Goal: Task Accomplishment & Management: Use online tool/utility

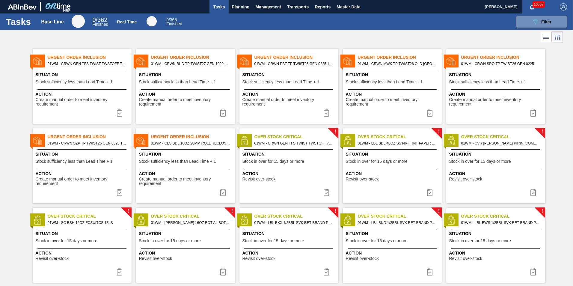
click at [252, 38] on div at bounding box center [286, 37] width 573 height 14
click at [475, 59] on span "Urgent Order Inclusion" at bounding box center [503, 57] width 84 height 6
checkbox input "true"
click at [474, 40] on div at bounding box center [286, 37] width 573 height 14
click at [477, 74] on span "Situation" at bounding box center [496, 75] width 94 height 6
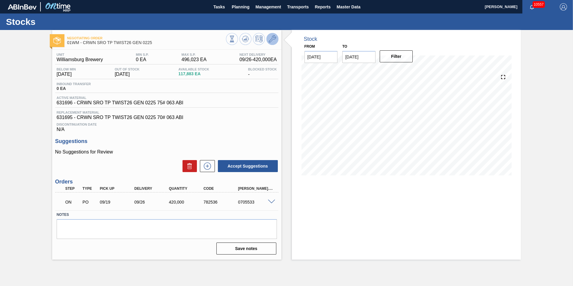
click at [268, 39] on button at bounding box center [272, 39] width 12 height 12
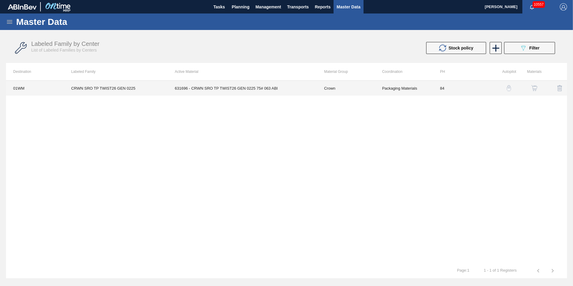
click at [193, 85] on td "631696 - CRWN SRO TP TWIST26 GEN 0225 75# 063 ABI" at bounding box center [241, 88] width 149 height 15
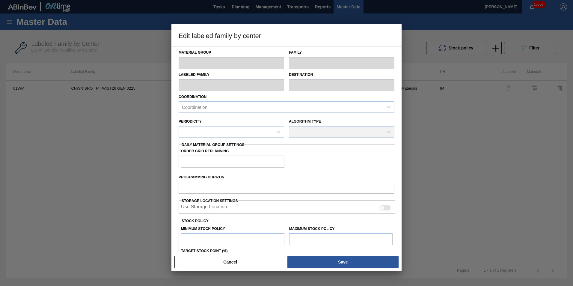
type input "Crown"
type input "Crowns"
type input "CRWN SRO TP TWIST26 GEN 0225"
type input "01WM - Williamsburg Brewery"
type input "84"
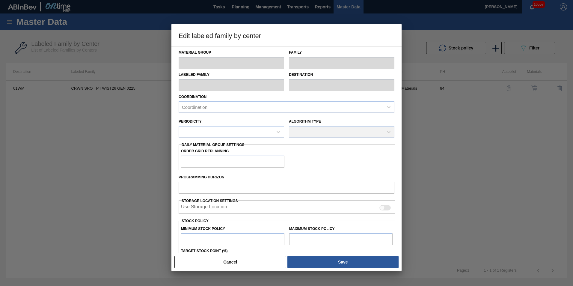
type input "0"
type input "496,023"
type input "0"
checkbox input "true"
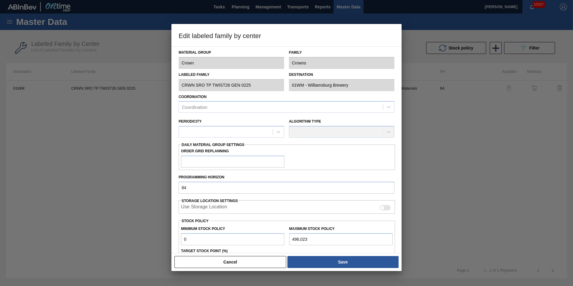
scroll to position [60, 0]
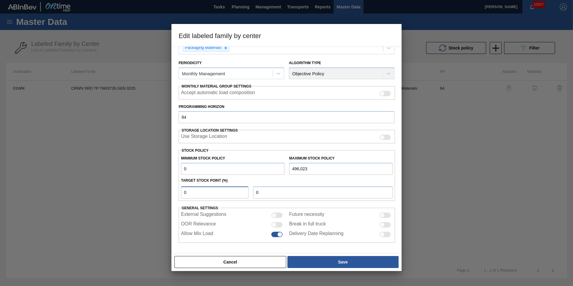
click at [216, 195] on input "0" at bounding box center [214, 192] width 67 height 12
drag, startPoint x: 258, startPoint y: 264, endPoint x: 207, endPoint y: 204, distance: 78.6
click at [209, 211] on div "Edit labeled family by center Material Group Crown Family Crowns Labeled Family…" at bounding box center [286, 147] width 230 height 247
click at [201, 193] on input "0" at bounding box center [214, 192] width 67 height 12
type input "5"
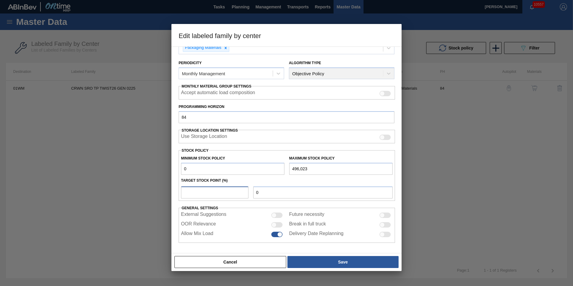
type input "24,801"
type input "0"
type input "1"
type input "4,960"
type input "0"
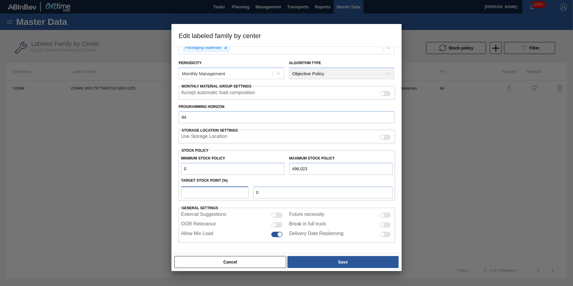
type input "1"
type input "4,960"
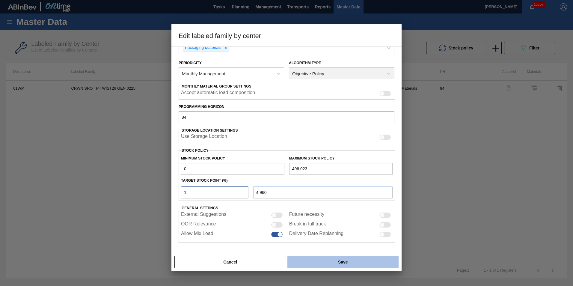
type input "1"
click at [361, 261] on button "Save" at bounding box center [342, 262] width 111 height 12
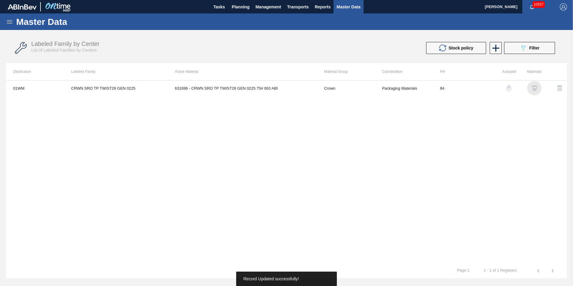
click at [534, 85] on img "button" at bounding box center [534, 88] width 6 height 6
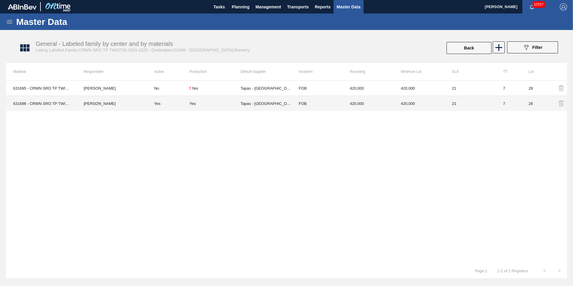
click at [87, 105] on td "Joseph Shearburn" at bounding box center [111, 103] width 70 height 15
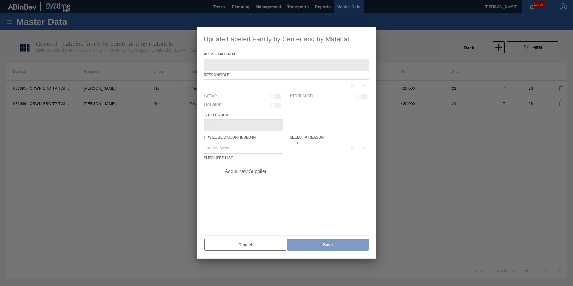
type Material "631696 - CRWN SRO TP TWIST26 GEN 0225 75# 063 ABI"
checkbox input "true"
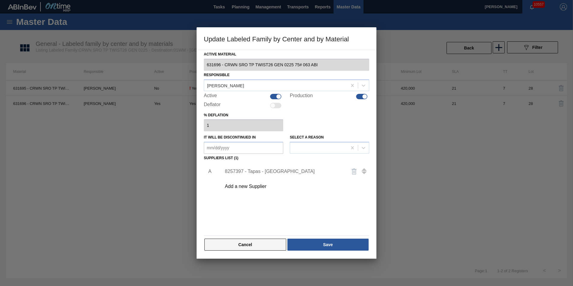
click at [263, 243] on button "Cancel" at bounding box center [245, 245] width 82 height 12
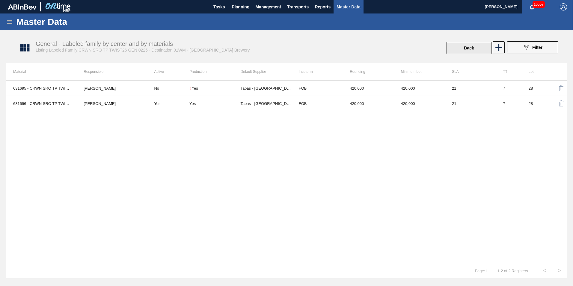
click at [476, 48] on button "Back" at bounding box center [468, 48] width 45 height 12
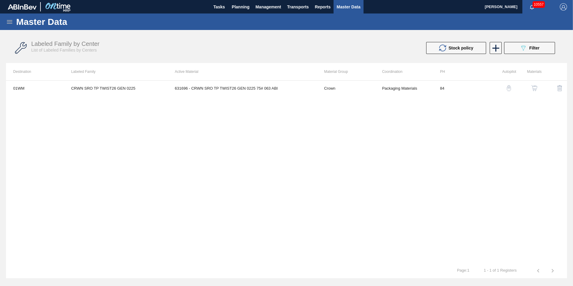
click at [511, 89] on img "button" at bounding box center [509, 88] width 6 height 6
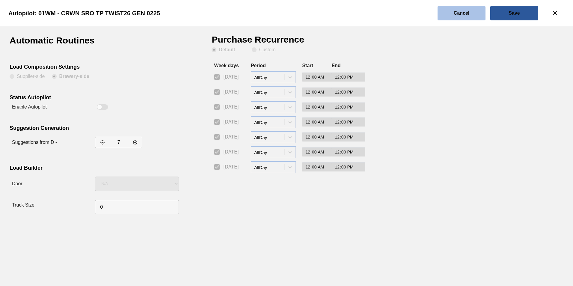
click at [0, 0] on slot "Cancel" at bounding box center [0, 0] width 0 height 0
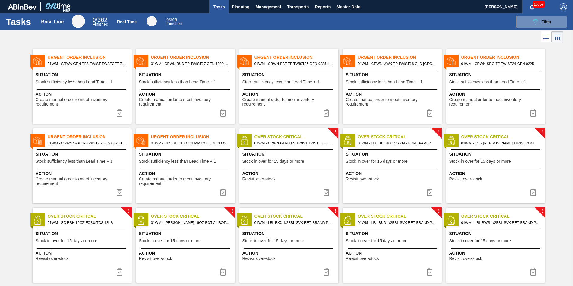
click at [377, 77] on span "Situation" at bounding box center [393, 75] width 94 height 6
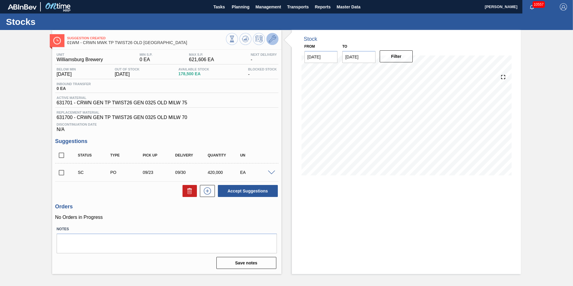
click at [271, 39] on icon at bounding box center [272, 38] width 7 height 7
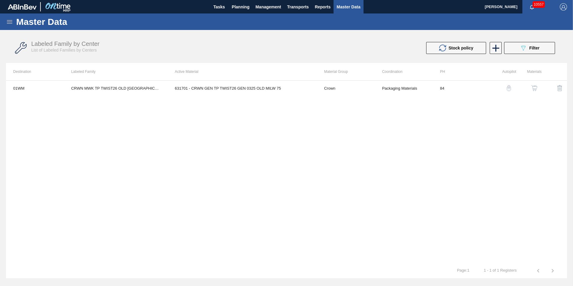
click at [510, 88] on img "button" at bounding box center [509, 88] width 6 height 6
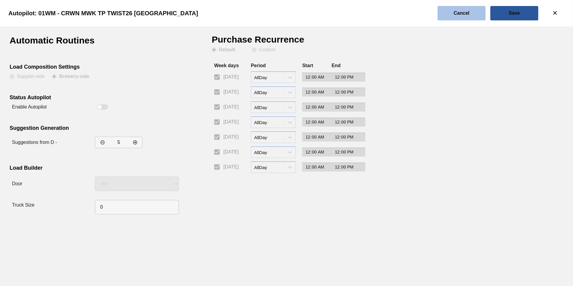
click at [479, 15] on button "Cancel" at bounding box center [461, 13] width 48 height 14
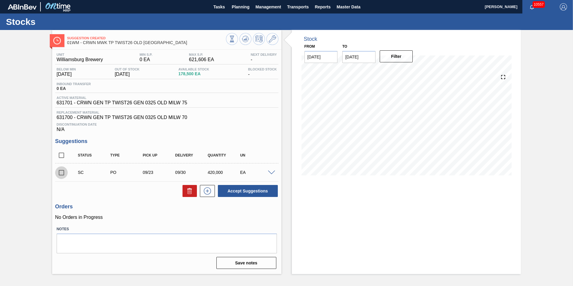
click at [63, 174] on input "checkbox" at bounding box center [61, 172] width 13 height 13
click at [191, 193] on icon at bounding box center [189, 190] width 7 height 7
checkbox input "false"
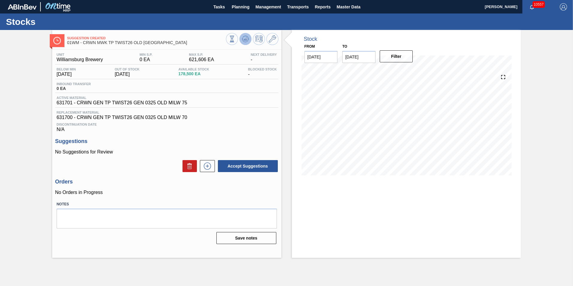
click at [248, 39] on icon at bounding box center [245, 38] width 7 height 7
click at [242, 10] on span "Planning" at bounding box center [241, 6] width 18 height 7
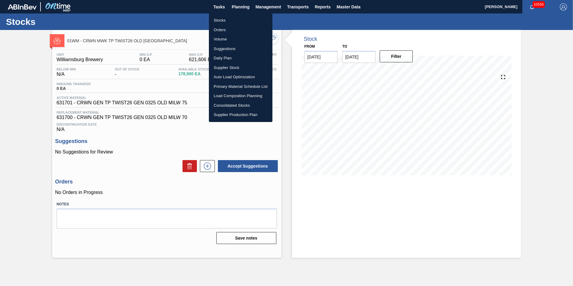
click at [232, 50] on li "Suggestions" at bounding box center [241, 49] width 64 height 10
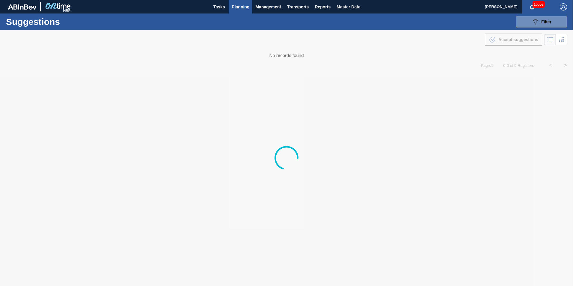
click at [235, 3] on button "Planning" at bounding box center [241, 6] width 24 height 13
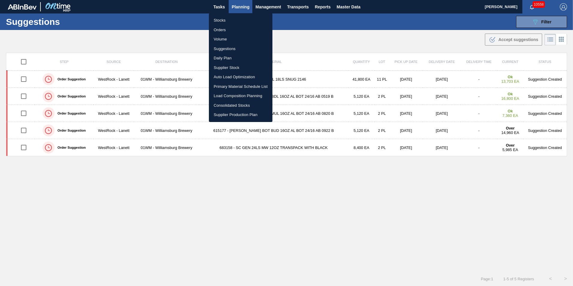
click at [218, 5] on div at bounding box center [286, 143] width 573 height 286
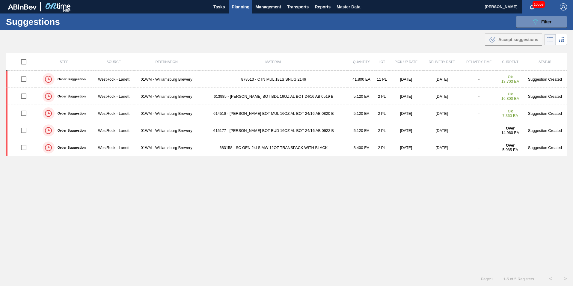
click at [216, 6] on div "Stocks Orders Volume Suggestions Daily Plan Supplier Stock Auto Load Optimizati…" at bounding box center [286, 143] width 573 height 286
click at [219, 8] on span "Tasks" at bounding box center [218, 6] width 13 height 7
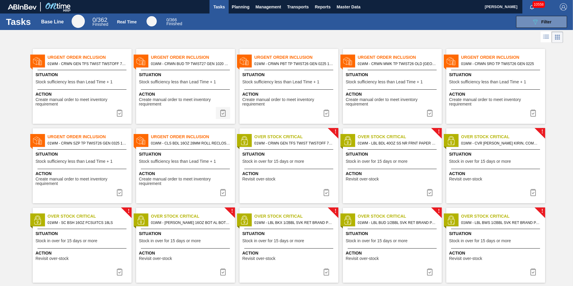
click at [223, 114] on img at bounding box center [222, 112] width 7 height 7
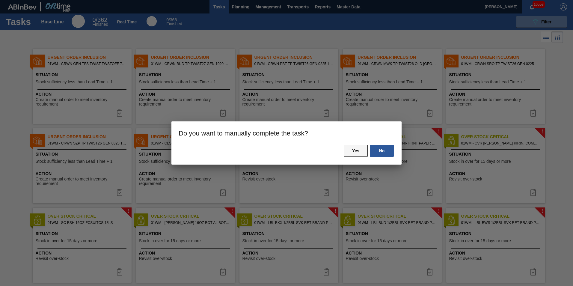
click at [355, 151] on button "Yes" at bounding box center [356, 151] width 24 height 12
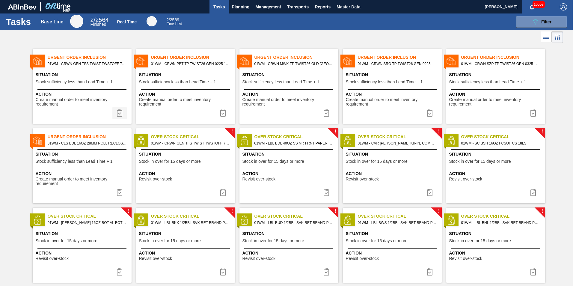
click at [119, 117] on button at bounding box center [119, 113] width 14 height 12
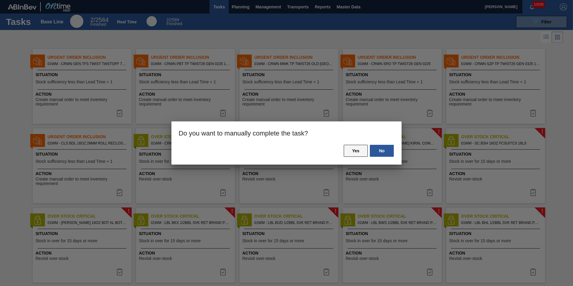
click at [347, 148] on button "Yes" at bounding box center [356, 151] width 24 height 12
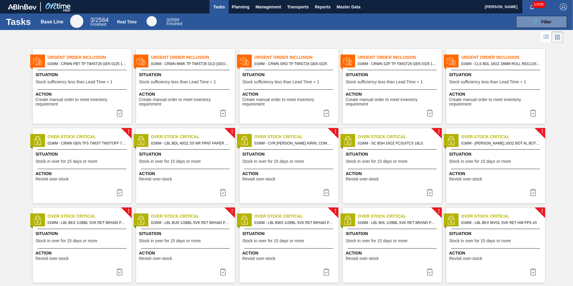
click at [173, 66] on span "01WM - CRWN MWK TP TWIST26 OLD MILWAUKEE" at bounding box center [190, 64] width 79 height 7
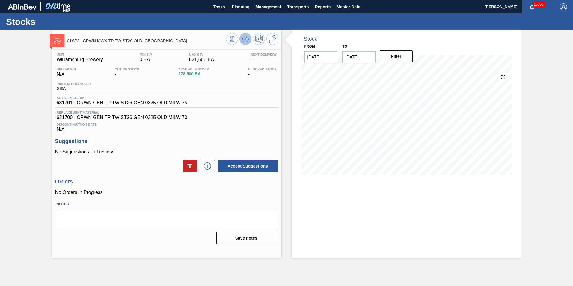
click at [243, 41] on icon at bounding box center [245, 40] width 6 height 3
click at [359, 57] on input "[DATE]" at bounding box center [358, 57] width 33 height 12
click at [349, 127] on div "28" at bounding box center [349, 129] width 8 height 8
type input "[DATE]"
click at [393, 55] on button "Filter" at bounding box center [396, 56] width 33 height 12
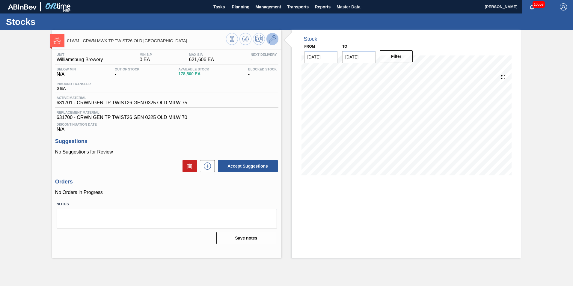
click at [272, 35] on button at bounding box center [272, 39] width 12 height 12
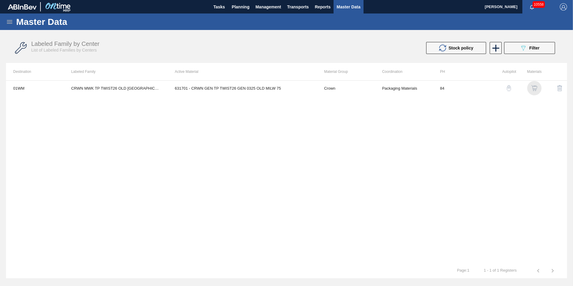
click at [533, 90] on img "button" at bounding box center [534, 88] width 6 height 6
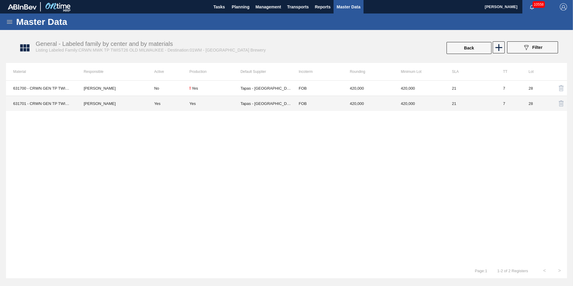
click at [241, 102] on td "Tapas - Zacatecas" at bounding box center [265, 103] width 51 height 15
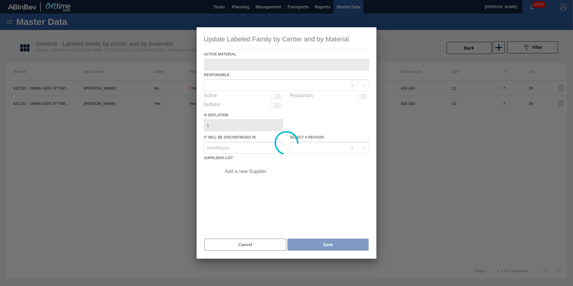
type Material "631701 - CRWN GEN TP TWIST26 GEN 0325 OLD MILW 75"
checkbox input "true"
click at [239, 241] on div at bounding box center [287, 142] width 180 height 231
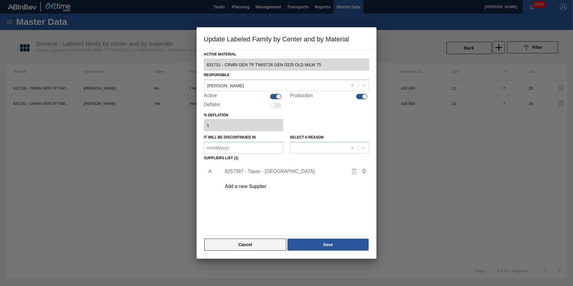
click at [247, 245] on button "Cancel" at bounding box center [245, 245] width 82 height 12
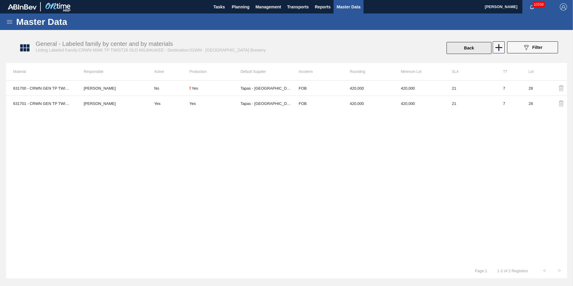
click at [477, 49] on button "Back" at bounding box center [468, 48] width 45 height 12
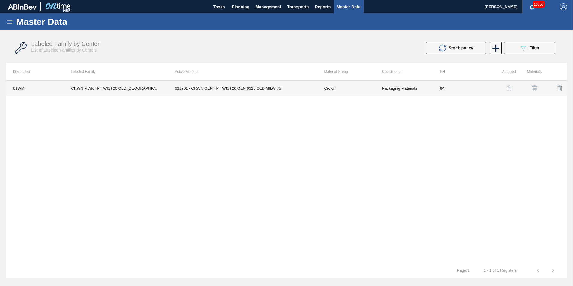
click at [246, 93] on td "631701 - CRWN GEN TP TWIST26 GEN 0325 OLD MILW 75" at bounding box center [241, 88] width 149 height 15
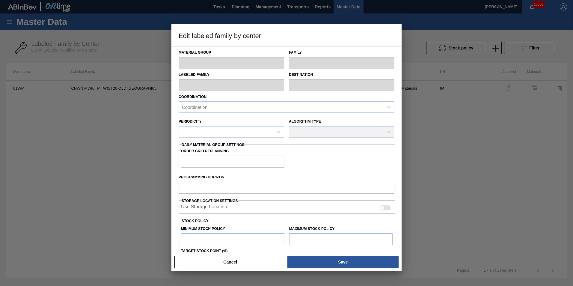
type input "Crown"
type input "Crowns"
type input "CRWN MWK TP TWIST26 OLD MILWAUKEE"
type input "01WM - Williamsburg Brewery"
type input "84"
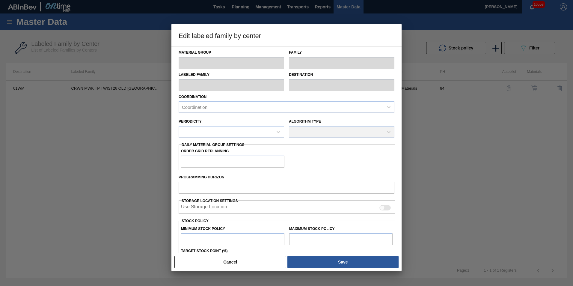
type input "0"
type input "621,606"
type input "0"
checkbox input "true"
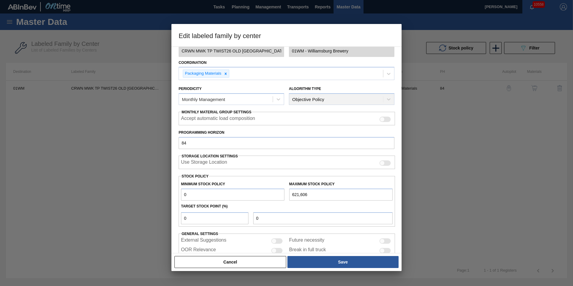
scroll to position [60, 0]
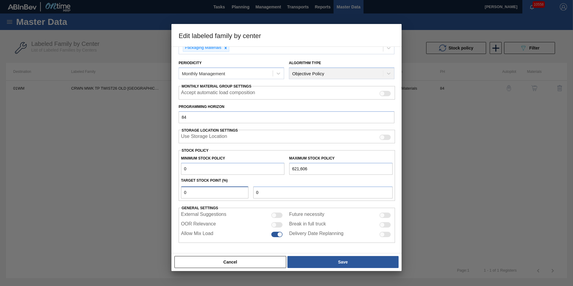
click at [225, 193] on input "0" at bounding box center [214, 192] width 67 height 12
type input "01"
type input "6,216"
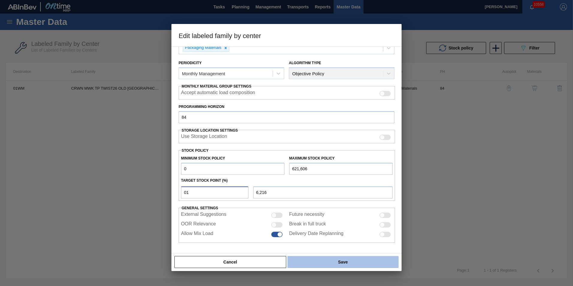
type input "01"
click at [312, 261] on button "Save" at bounding box center [342, 262] width 111 height 12
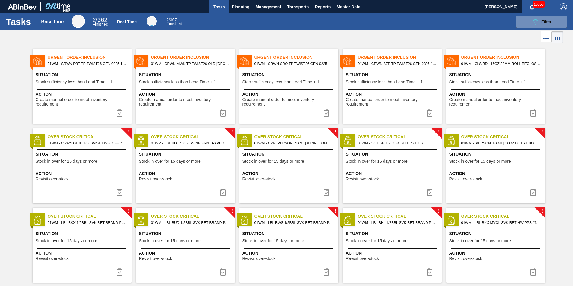
click at [408, 70] on div "Urgent Order Inclusion 01WM - CRWN SZP TP TWIST26 GEN 0325 1458-H Situation Sto…" at bounding box center [392, 86] width 99 height 75
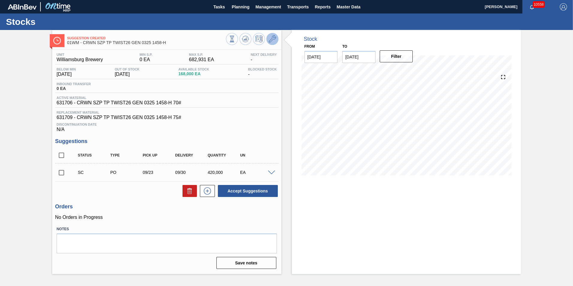
click at [272, 42] on icon at bounding box center [272, 38] width 7 height 7
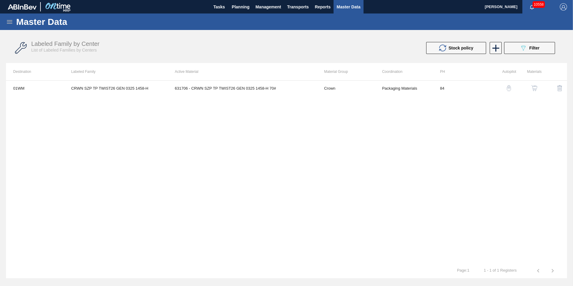
click at [507, 87] on img "button" at bounding box center [509, 88] width 6 height 6
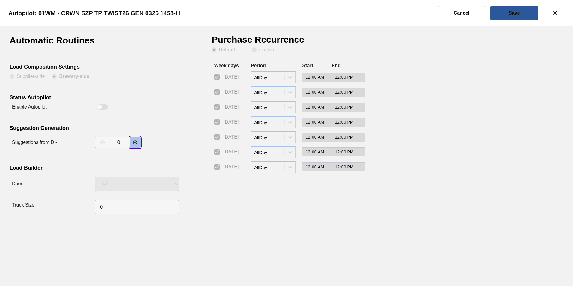
click at [136, 140] on icon "decrementar valor" at bounding box center [135, 142] width 5 height 5
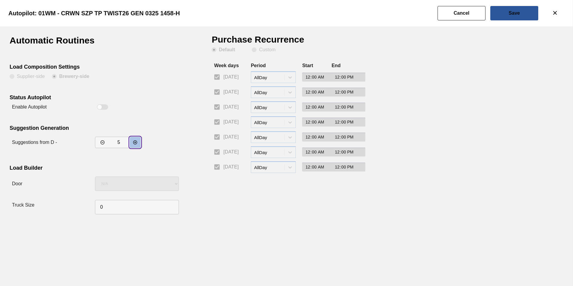
click at [136, 140] on icon "decrementar valor" at bounding box center [135, 142] width 5 height 5
type input "7"
click at [513, 10] on button "Save" at bounding box center [514, 13] width 48 height 14
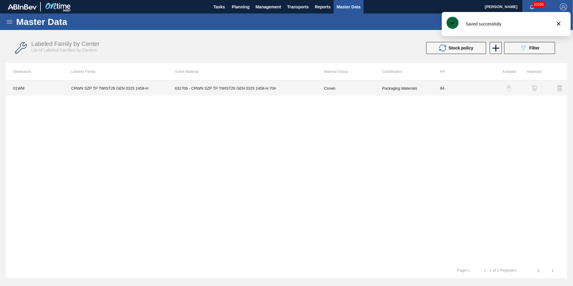
click at [213, 93] on td "631706 - CRWN SZP TP TWIST26 GEN 0325 1458-H 70#" at bounding box center [241, 88] width 149 height 15
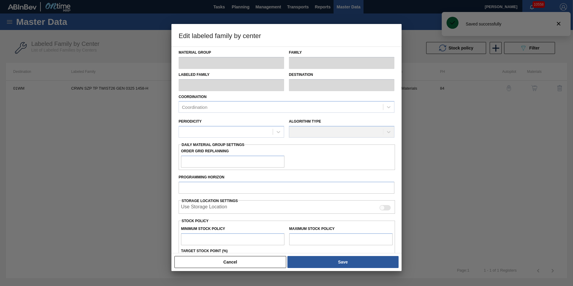
type input "Crown"
type input "Crowns"
type input "CRWN SZP TP TWIST26 GEN 0325 1458-H"
type input "01WM - Williamsburg Brewery"
type input "84"
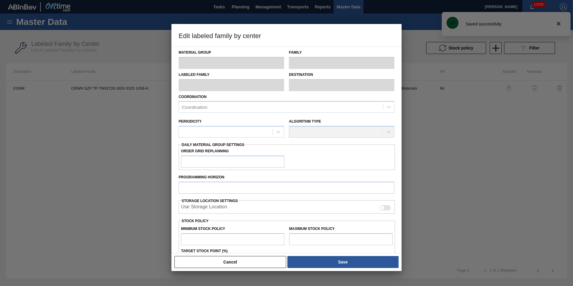
type input "0"
type input "682,931"
type input "0"
checkbox input "true"
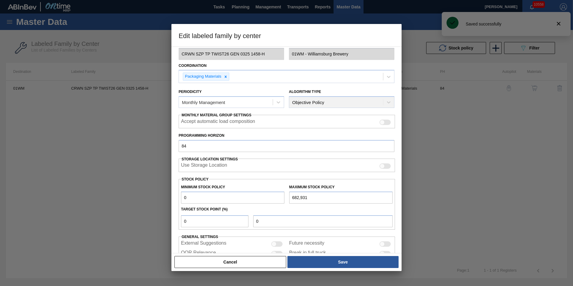
scroll to position [60, 0]
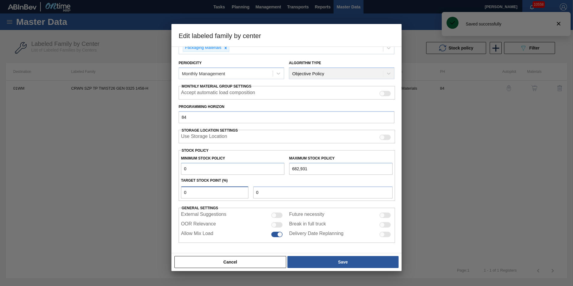
click at [206, 188] on input "0" at bounding box center [214, 192] width 67 height 12
type input "1"
type input "6,829"
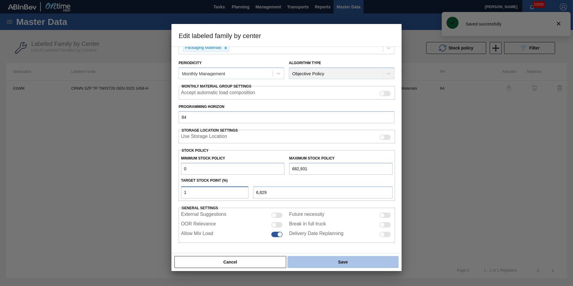
type input "1"
click at [311, 263] on button "Save" at bounding box center [342, 262] width 111 height 12
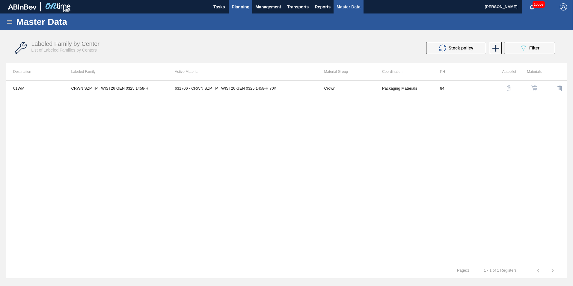
click at [239, 4] on span "Planning" at bounding box center [241, 6] width 18 height 7
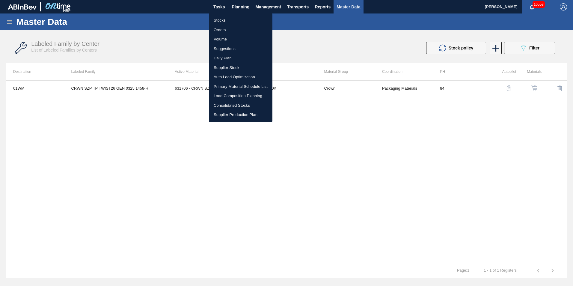
click at [241, 93] on li "Load Composition Planning" at bounding box center [241, 96] width 64 height 10
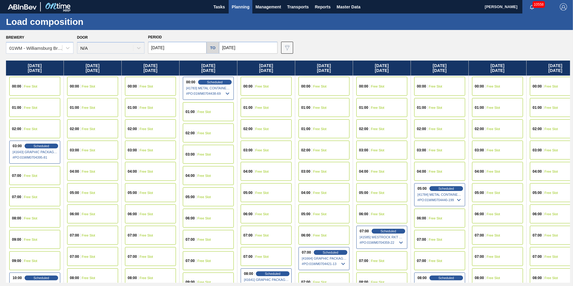
click at [236, 5] on span "Planning" at bounding box center [241, 6] width 18 height 7
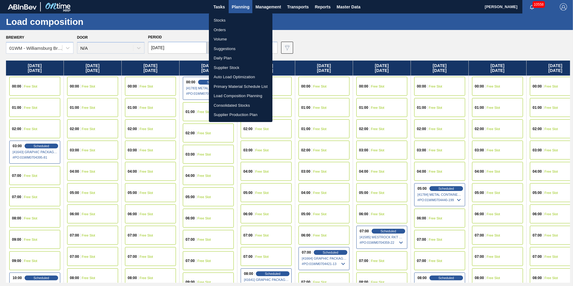
click at [235, 49] on li "Suggestions" at bounding box center [241, 49] width 64 height 10
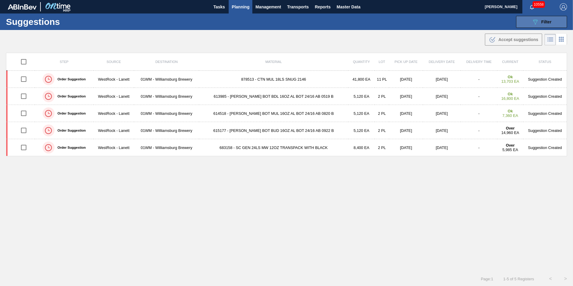
click at [533, 20] on icon at bounding box center [535, 21] width 4 height 5
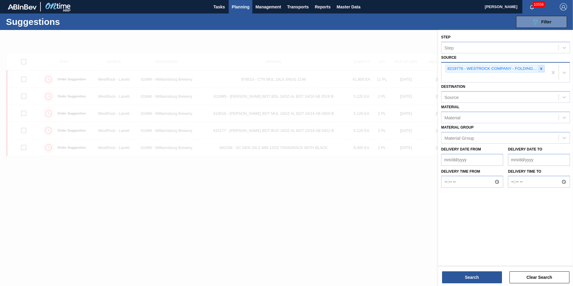
click at [539, 67] on icon at bounding box center [541, 69] width 4 height 4
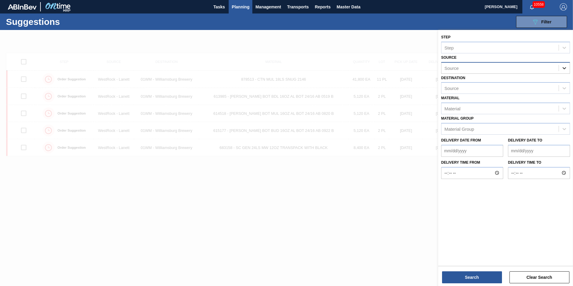
click at [561, 67] on div at bounding box center [564, 68] width 11 height 11
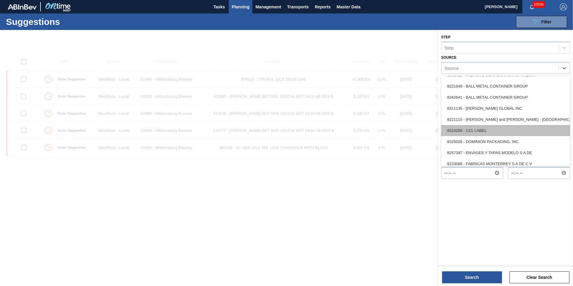
scroll to position [60, 0]
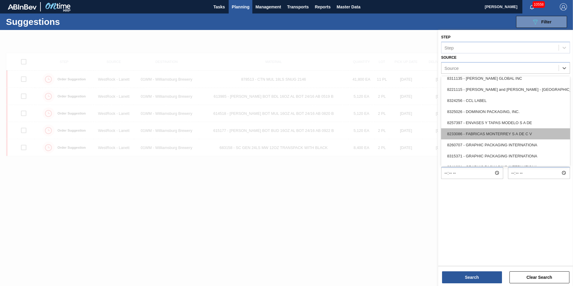
click at [511, 134] on div "8233086 - FABRICAS MONTERREY S A DE C V" at bounding box center [505, 133] width 129 height 11
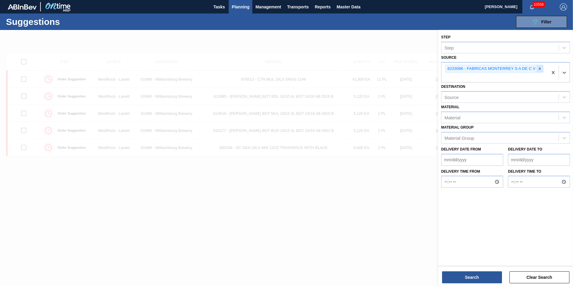
click at [541, 67] on icon at bounding box center [540, 69] width 4 height 4
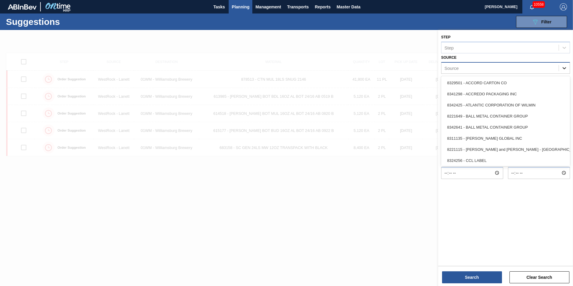
click at [563, 67] on icon at bounding box center [564, 68] width 4 height 2
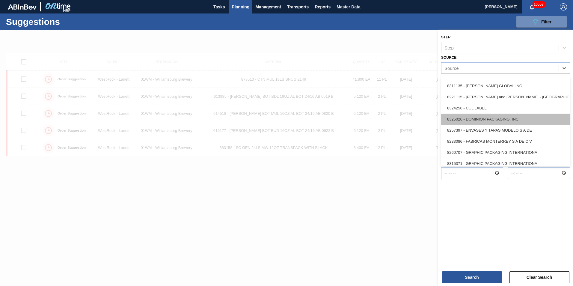
scroll to position [58, 0]
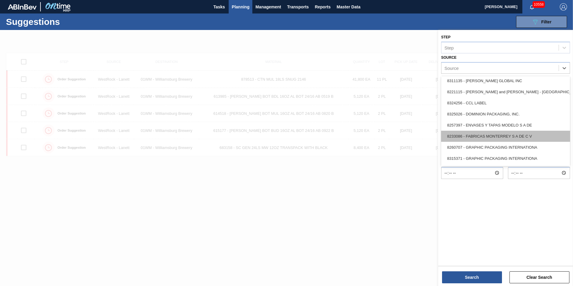
click at [502, 141] on div "8233086 - FABRICAS MONTERREY S A DE C V" at bounding box center [505, 136] width 129 height 11
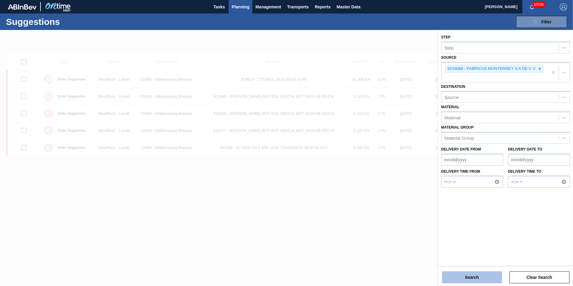
click at [474, 282] on button "Search" at bounding box center [472, 277] width 60 height 12
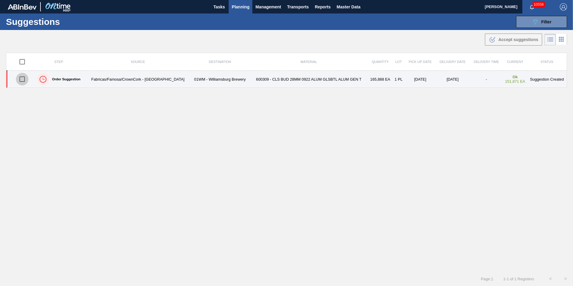
click at [23, 79] on input "checkbox" at bounding box center [22, 79] width 13 height 13
checkbox input "true"
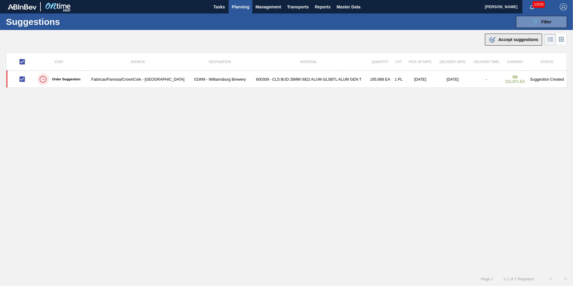
click at [503, 38] on span "Accept suggestions" at bounding box center [518, 39] width 40 height 5
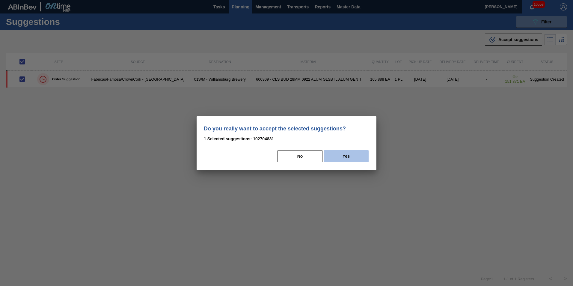
click at [353, 155] on button "Yes" at bounding box center [346, 156] width 45 height 12
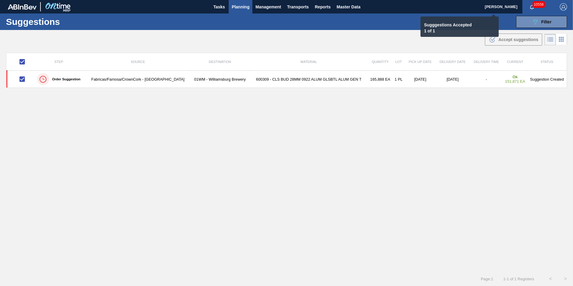
checkbox input "false"
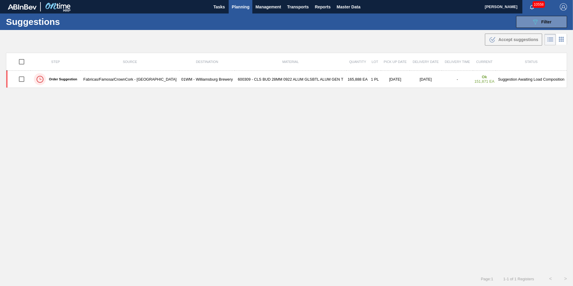
click at [237, 6] on span "Planning" at bounding box center [241, 6] width 18 height 7
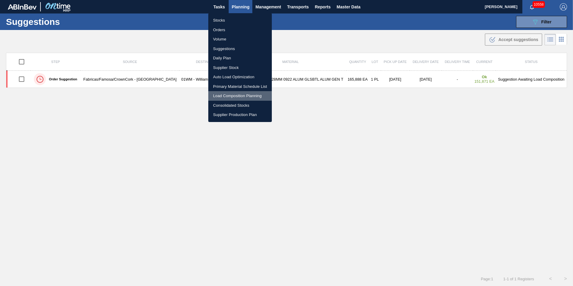
click at [237, 95] on li "Load Composition Planning" at bounding box center [240, 96] width 64 height 10
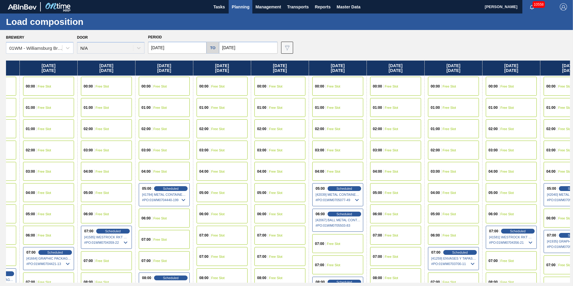
scroll to position [0, 280]
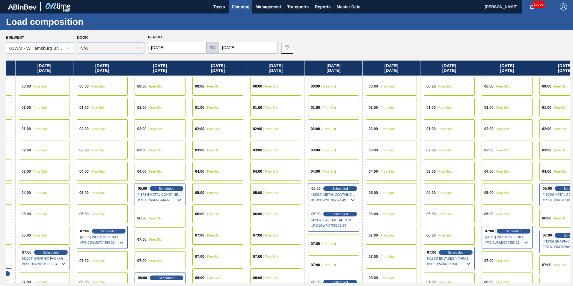
drag, startPoint x: 458, startPoint y: 74, endPoint x: 209, endPoint y: 81, distance: 249.1
click at [209, 81] on div "Friday 08/29/2025 00:00 Free Slot 01:00 Free Slot 02:00 Free Slot 03:00 Schedul…" at bounding box center [288, 172] width 564 height 222
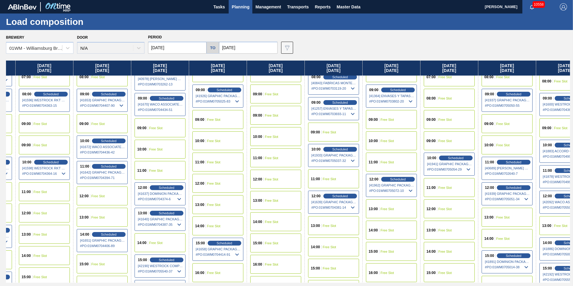
scroll to position [270, 280]
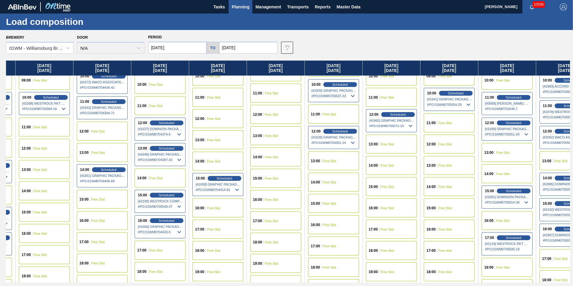
click at [179, 47] on input "[DATE]" at bounding box center [177, 48] width 58 height 12
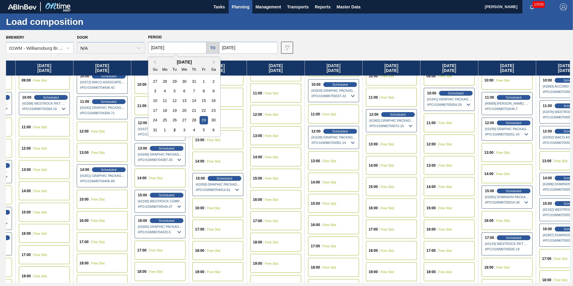
drag, startPoint x: 179, startPoint y: 47, endPoint x: 117, endPoint y: 50, distance: 62.1
click at [118, 50] on div "Brewery 01WM - Williamsburg Brewery Door N/A Period 08/29/2025 Previous Month N…" at bounding box center [288, 43] width 564 height 21
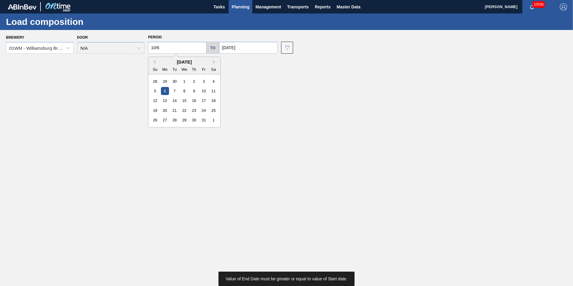
click at [163, 91] on div "6" at bounding box center [165, 91] width 8 height 8
type input "10/06/2025"
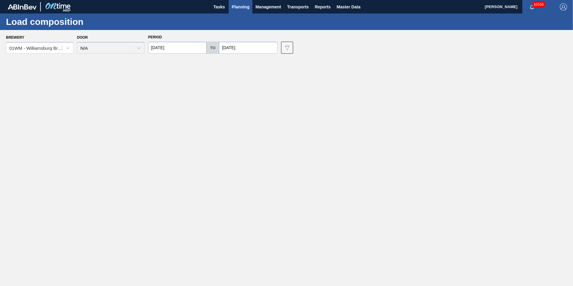
click at [244, 50] on input "[DATE]" at bounding box center [248, 48] width 58 height 12
drag, startPoint x: 246, startPoint y: 48, endPoint x: 198, endPoint y: 49, distance: 47.9
click at [199, 49] on div "10/06/2025 to 09/14/2025 Previous Month Next Month September 2025 Su Mo Tu We T…" at bounding box center [213, 48] width 134 height 12
click at [281, 79] on div "6" at bounding box center [284, 81] width 8 height 8
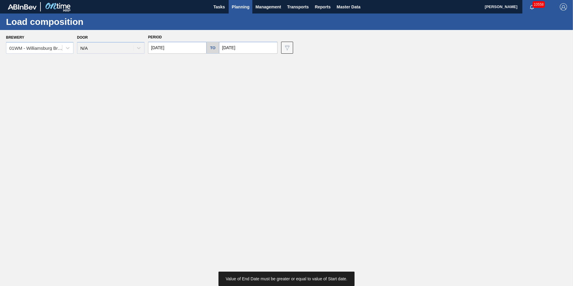
click at [253, 45] on input "[DATE]" at bounding box center [248, 48] width 58 height 12
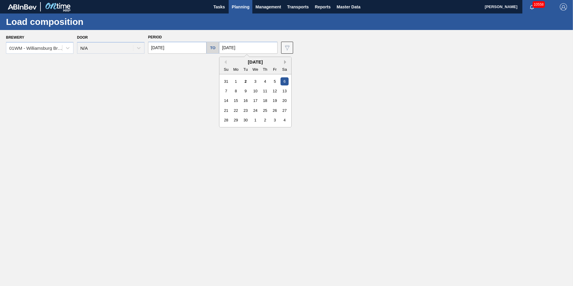
click at [284, 61] on button "Next Month" at bounding box center [286, 62] width 4 height 4
click at [233, 92] on div "6" at bounding box center [236, 91] width 8 height 8
type input "10/06/2025"
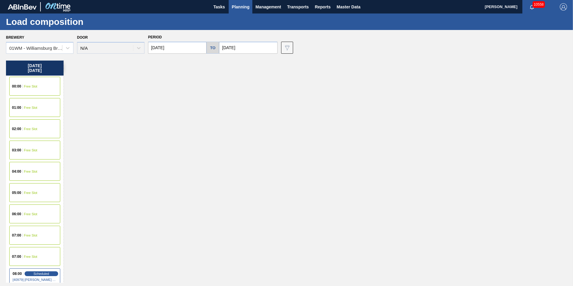
scroll to position [120, 0]
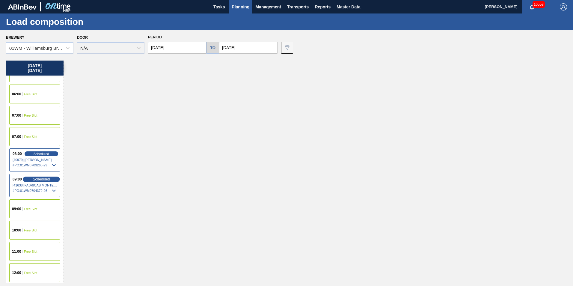
click at [45, 179] on span "Scheduled" at bounding box center [41, 179] width 17 height 4
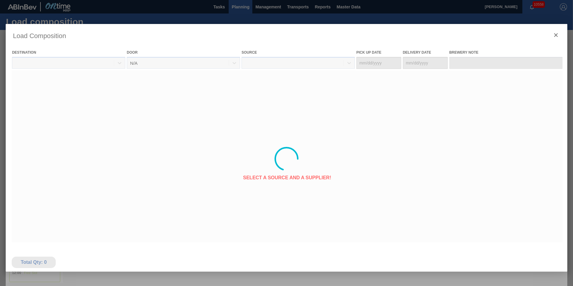
type Date "[DATE]"
type Date "10/06/2025"
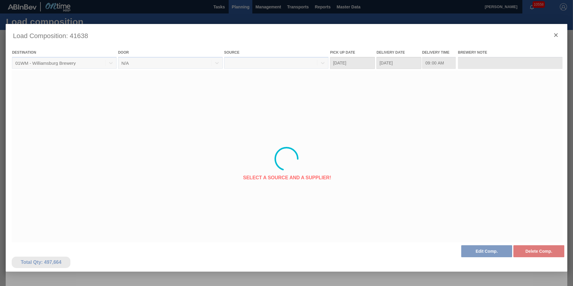
scroll to position [0, 0]
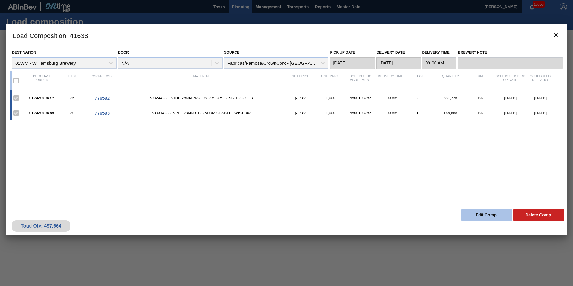
click at [484, 209] on button "Edit Comp." at bounding box center [486, 215] width 51 height 12
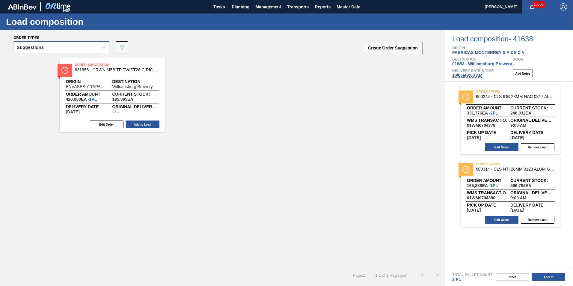
click at [98, 45] on span at bounding box center [98, 47] width 0 height 6
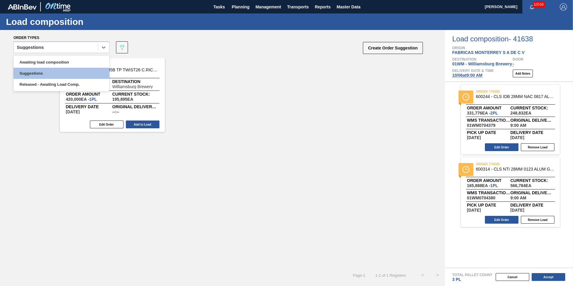
click at [85, 56] on div "Awaiting load composition Suggestions Released - Awaiting Load Comp." at bounding box center [61, 73] width 96 height 36
click at [83, 60] on div "Awaiting load composition" at bounding box center [61, 62] width 96 height 11
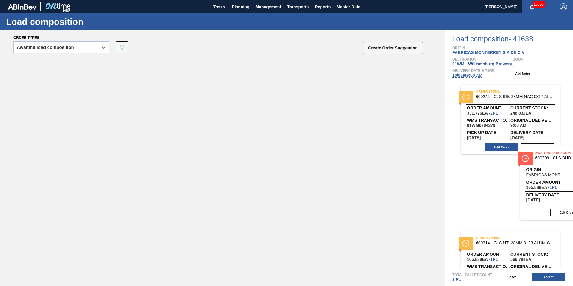
drag, startPoint x: 80, startPoint y: 90, endPoint x: 536, endPoint y: 177, distance: 464.6
click at [540, 178] on div "Order types option Awaiting load composition, selected. Select is focused ,type…" at bounding box center [286, 158] width 573 height 256
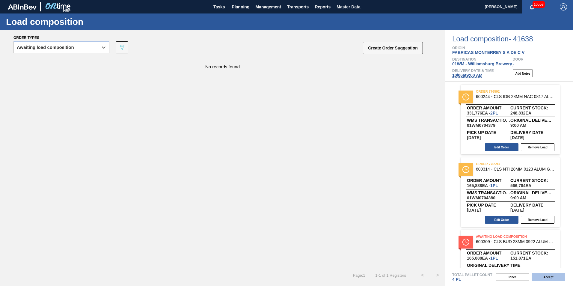
click at [557, 278] on button "Accept" at bounding box center [549, 277] width 34 height 8
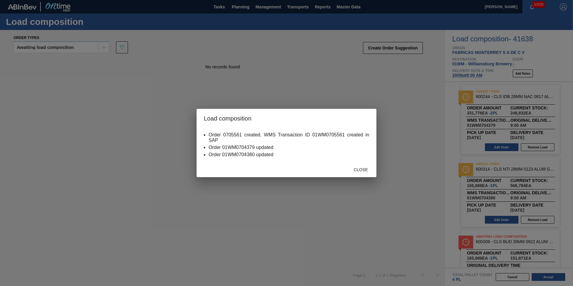
click at [362, 173] on div "Close" at bounding box center [361, 169] width 26 height 11
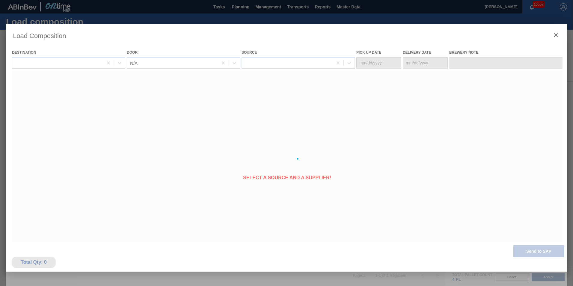
type Date "[DATE]"
type Date "10/06/2025"
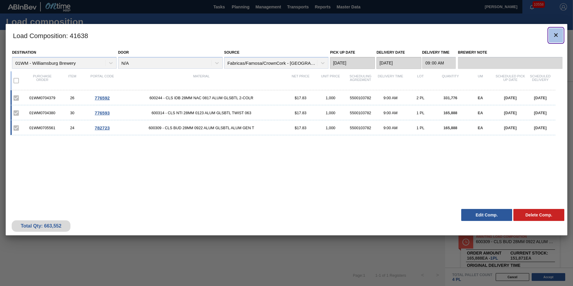
click at [554, 38] on icon "botão de ícone" at bounding box center [555, 34] width 7 height 7
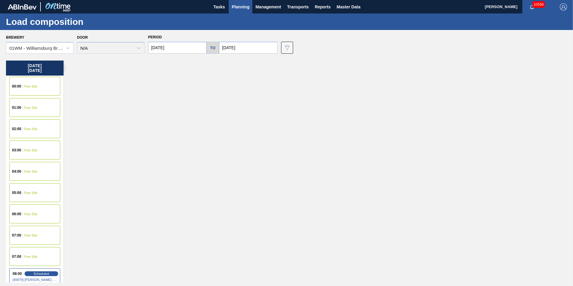
click at [177, 53] on input "10/06/2025" at bounding box center [177, 48] width 58 height 12
click at [240, 44] on input "10/06/2025" at bounding box center [248, 48] width 58 height 12
click at [226, 63] on div "[DATE]" at bounding box center [255, 61] width 72 height 5
click at [225, 62] on div "[DATE]" at bounding box center [255, 61] width 72 height 5
click at [222, 62] on button "Previous Month" at bounding box center [224, 62] width 4 height 4
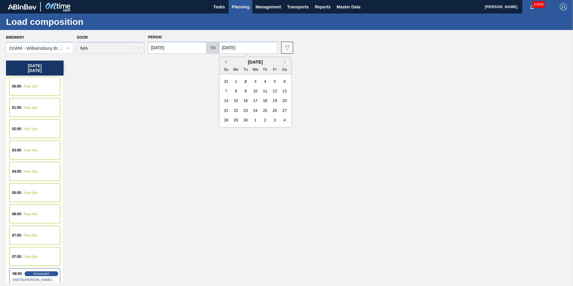
click at [222, 62] on button "Previous Month" at bounding box center [224, 62] width 4 height 4
click at [285, 63] on button "Next Month" at bounding box center [286, 62] width 4 height 4
click at [226, 110] on div "21" at bounding box center [226, 110] width 8 height 8
type input "[DATE]"
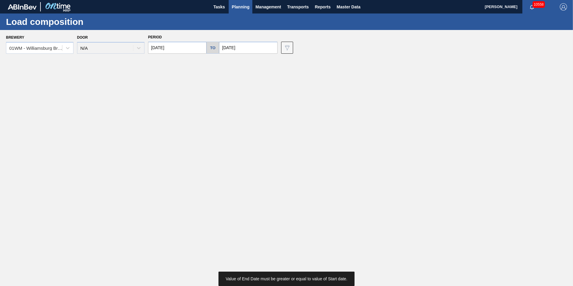
click at [176, 50] on input "10/06/2025" at bounding box center [177, 48] width 58 height 12
click at [156, 63] on div "[DATE]" at bounding box center [184, 61] width 72 height 5
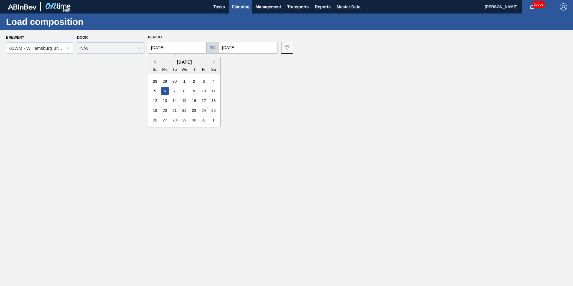
click at [155, 63] on button "Previous Month" at bounding box center [153, 62] width 4 height 4
click at [214, 61] on button "Next Month" at bounding box center [215, 62] width 4 height 4
click at [175, 92] on div "9" at bounding box center [174, 91] width 8 height 8
type input "[DATE]"
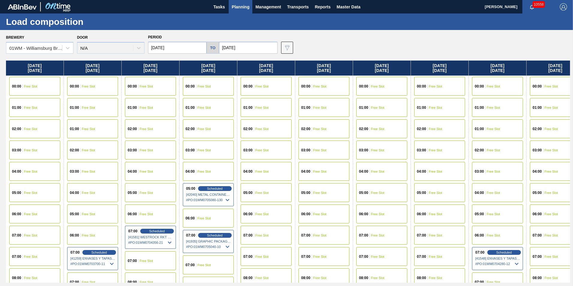
click at [264, 50] on input "[DATE]" at bounding box center [248, 48] width 58 height 12
drag, startPoint x: 347, startPoint y: 50, endPoint x: 342, endPoint y: 45, distance: 6.4
click at [347, 48] on div "Brewery 01WM - Williamsburg Brewery Door N/A Period 09/09/2025 to 09/21/2025 Da…" at bounding box center [288, 43] width 564 height 21
click at [236, 7] on span "Planning" at bounding box center [241, 6] width 18 height 7
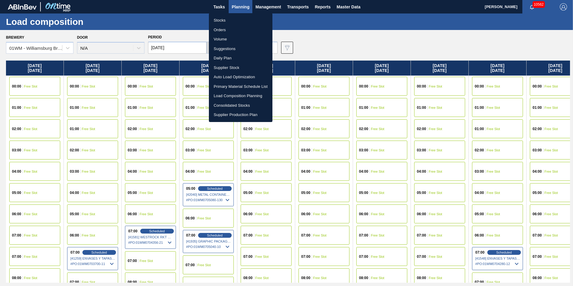
click at [304, 44] on div at bounding box center [286, 143] width 573 height 286
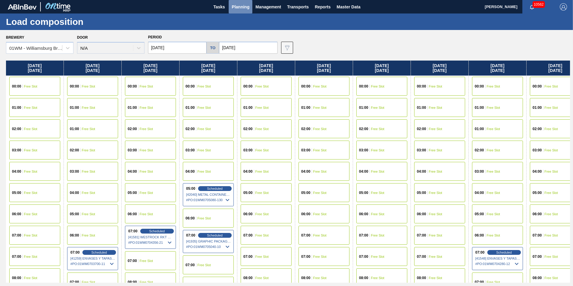
click at [242, 7] on span "Planning" at bounding box center [241, 6] width 18 height 7
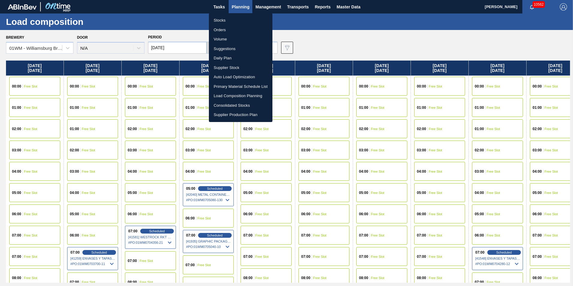
click at [228, 19] on li "Stocks" at bounding box center [241, 21] width 64 height 10
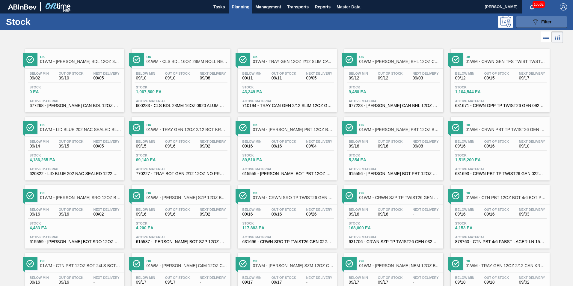
click at [550, 26] on button "089F7B8B-B2A5-4AFE-B5C0-19BA573D28AC Filter" at bounding box center [541, 22] width 51 height 12
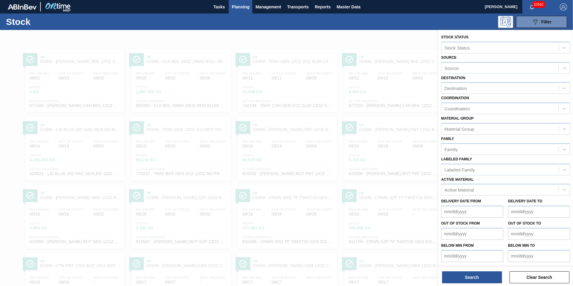
click at [246, 4] on span "Planning" at bounding box center [241, 6] width 18 height 7
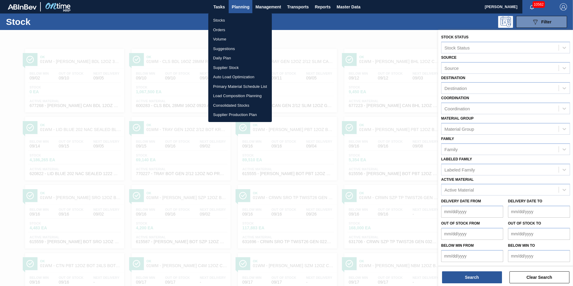
click at [230, 52] on li "Suggestions" at bounding box center [240, 49] width 64 height 10
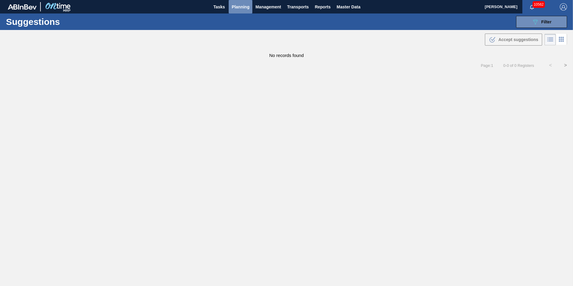
click at [242, 4] on span "Planning" at bounding box center [241, 6] width 18 height 7
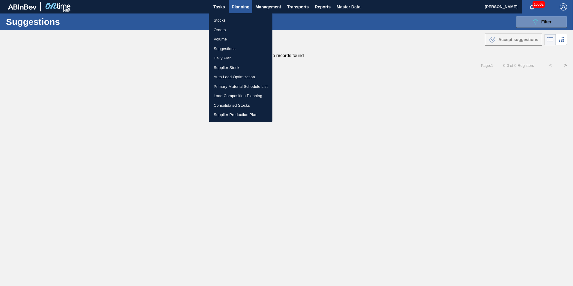
click at [232, 47] on li "Suggestions" at bounding box center [241, 49] width 64 height 10
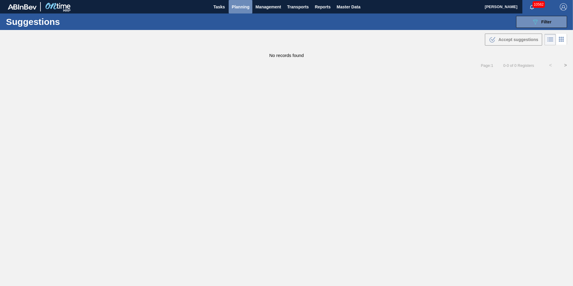
click at [242, 3] on span "Planning" at bounding box center [241, 6] width 18 height 7
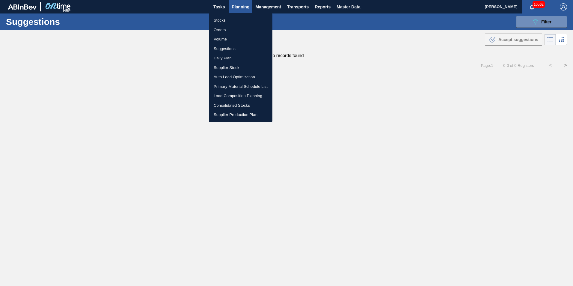
click at [229, 48] on li "Suggestions" at bounding box center [241, 49] width 64 height 10
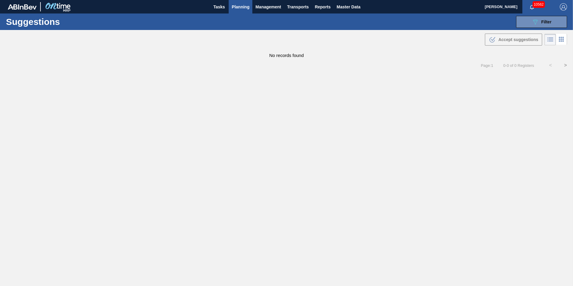
click at [239, 7] on span "Planning" at bounding box center [241, 6] width 18 height 7
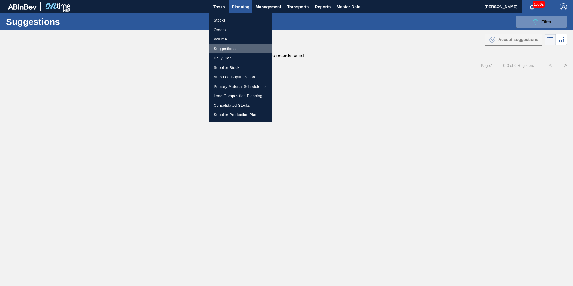
click at [227, 47] on li "Suggestions" at bounding box center [241, 49] width 64 height 10
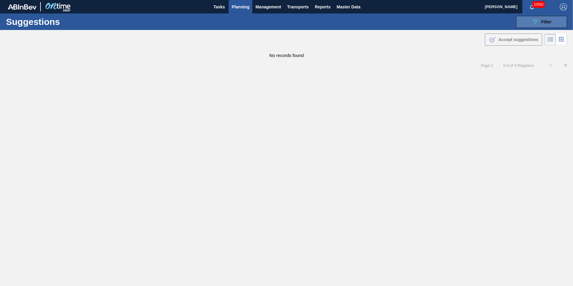
click at [533, 17] on button "089F7B8B-B2A5-4AFE-B5C0-19BA573D28AC Filter" at bounding box center [541, 22] width 51 height 12
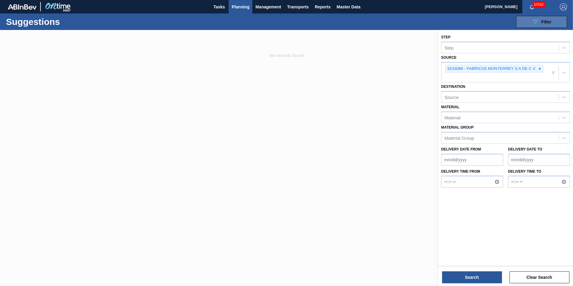
click at [533, 19] on icon "089F7B8B-B2A5-4AFE-B5C0-19BA573D28AC" at bounding box center [535, 21] width 7 height 7
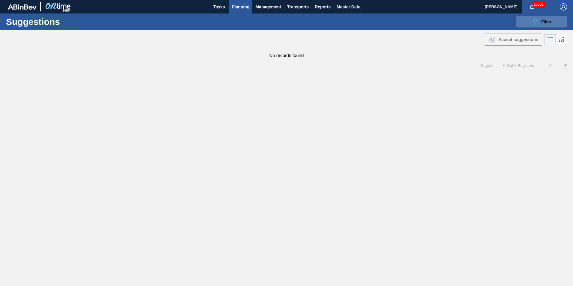
click at [533, 19] on icon "089F7B8B-B2A5-4AFE-B5C0-19BA573D28AC" at bounding box center [535, 21] width 7 height 7
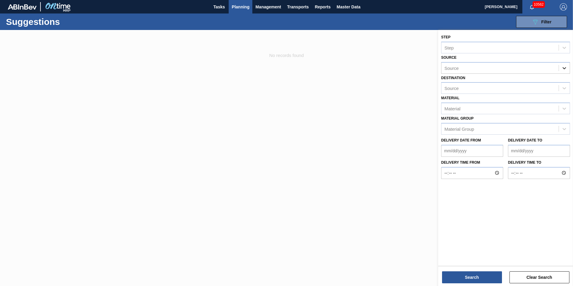
click at [562, 70] on icon at bounding box center [564, 68] width 6 height 6
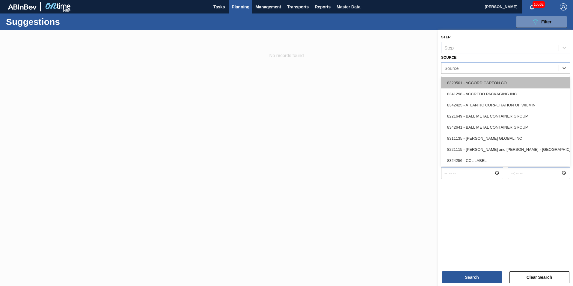
click at [503, 86] on div "8329501 - ACCORD CARTON CO" at bounding box center [505, 82] width 129 height 11
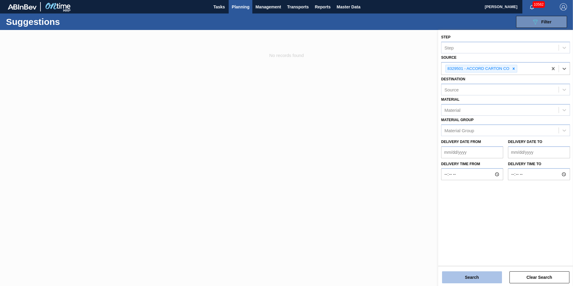
click at [469, 278] on button "Search" at bounding box center [472, 277] width 60 height 12
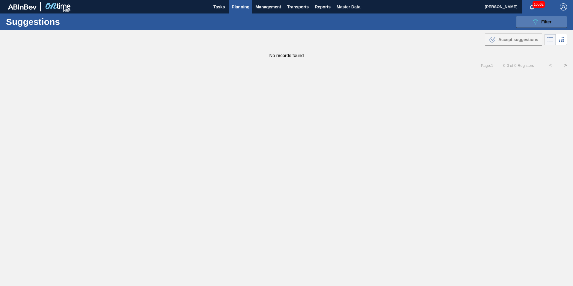
click at [544, 19] on span "Filter" at bounding box center [546, 21] width 10 height 5
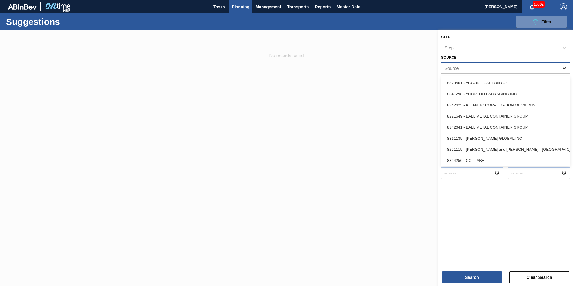
click at [568, 68] on div at bounding box center [564, 68] width 11 height 11
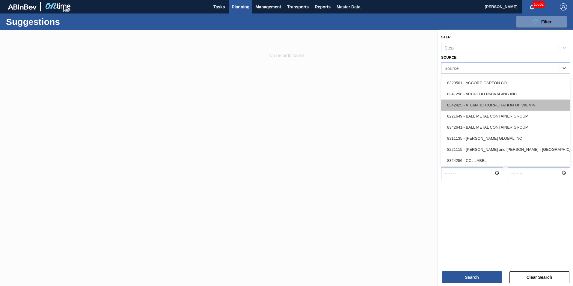
click at [544, 109] on div "8342425 - ATLANTIC CORPORATION OF WILMIN" at bounding box center [505, 104] width 129 height 11
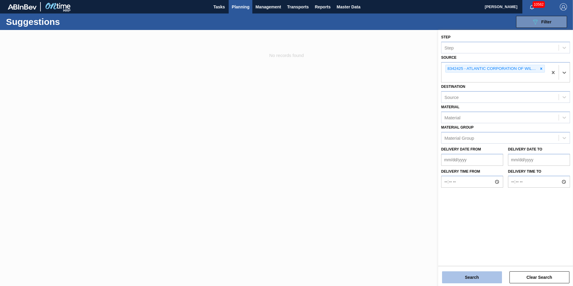
click at [482, 276] on button "Search" at bounding box center [472, 277] width 60 height 12
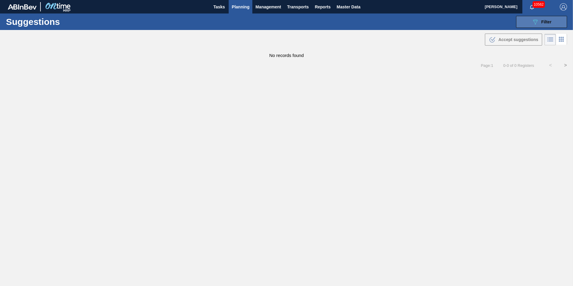
click at [531, 24] on button "089F7B8B-B2A5-4AFE-B5C0-19BA573D28AC Filter" at bounding box center [541, 22] width 51 height 12
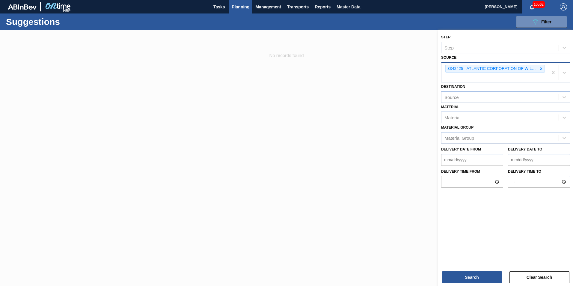
click at [545, 68] on div "8342425 - ATLANTIC CORPORATION OF WILMIN" at bounding box center [494, 73] width 106 height 20
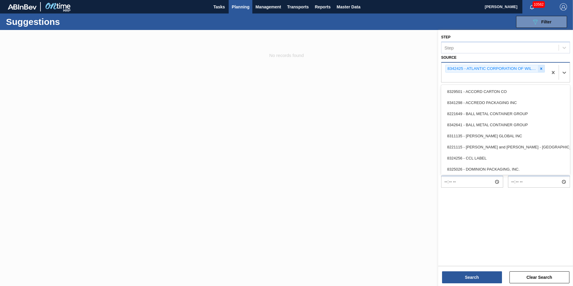
click at [541, 70] on icon at bounding box center [541, 69] width 4 height 4
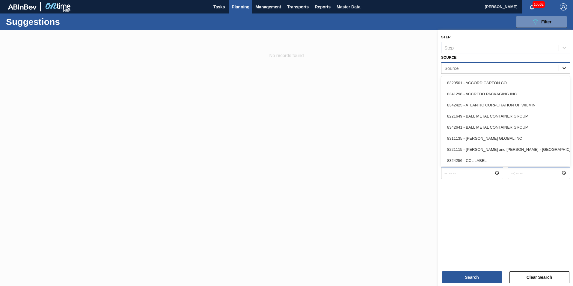
click at [563, 68] on icon at bounding box center [564, 68] width 6 height 6
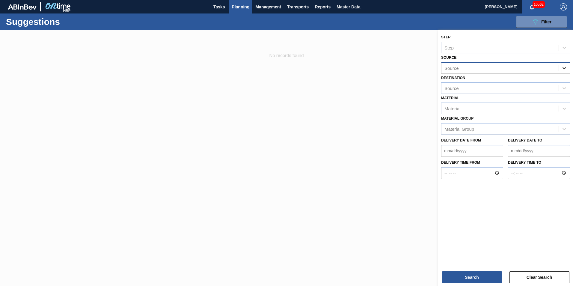
click at [563, 68] on icon at bounding box center [564, 68] width 6 height 6
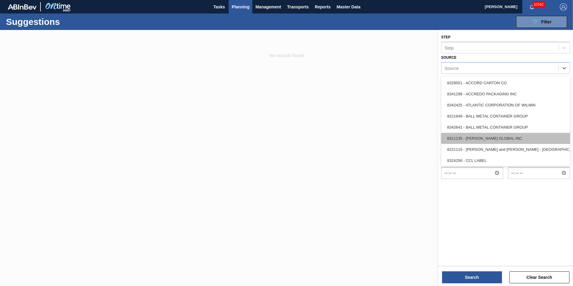
click at [535, 139] on div "8311135 - [PERSON_NAME] GLOBAL INC" at bounding box center [505, 138] width 129 height 11
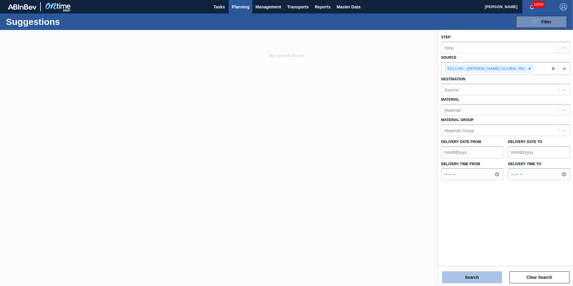
click at [483, 279] on button "Search" at bounding box center [472, 277] width 60 height 12
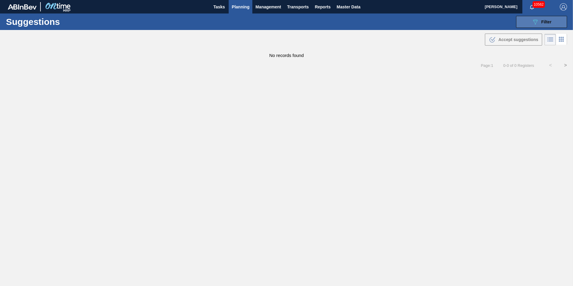
click at [560, 21] on button "089F7B8B-B2A5-4AFE-B5C0-19BA573D28AC Filter" at bounding box center [541, 22] width 51 height 12
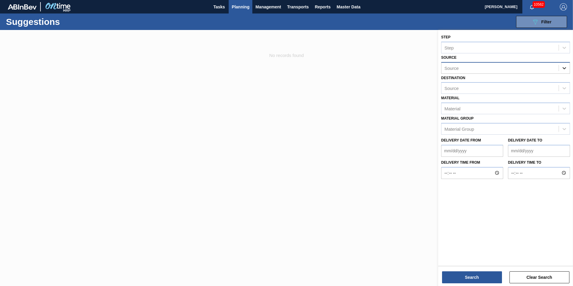
click at [565, 66] on icon at bounding box center [564, 68] width 6 height 6
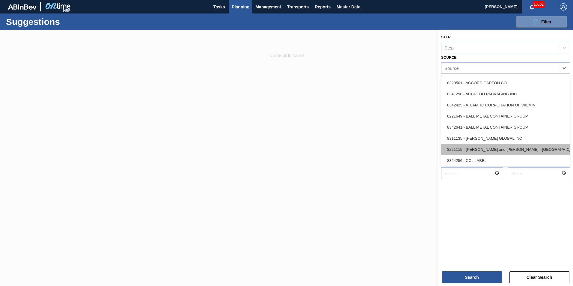
click at [547, 146] on div "8221115 - [PERSON_NAME] and [PERSON_NAME] - [GEOGRAPHIC_DATA]" at bounding box center [505, 149] width 129 height 11
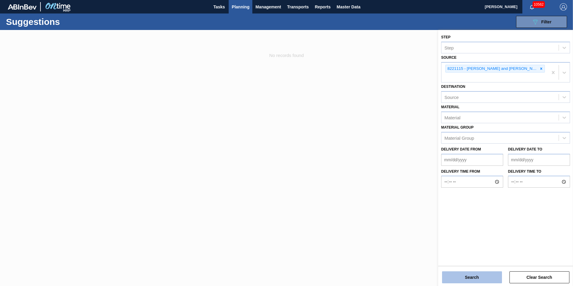
click at [477, 277] on button "Search" at bounding box center [472, 277] width 60 height 12
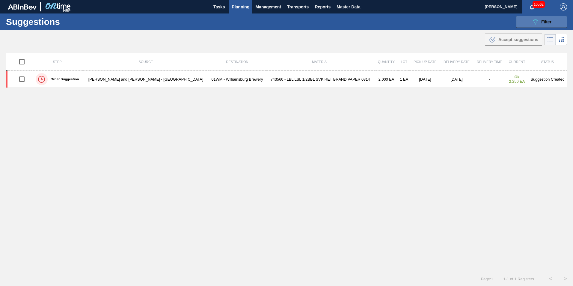
click at [521, 19] on button "089F7B8B-B2A5-4AFE-B5C0-19BA573D28AC Filter" at bounding box center [541, 22] width 51 height 12
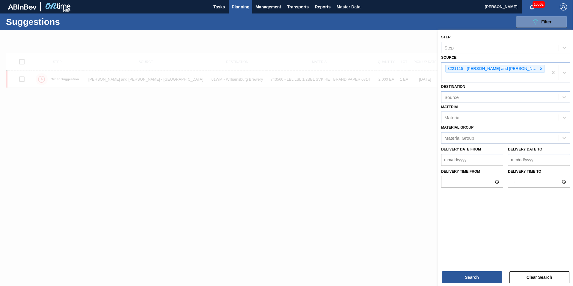
click at [352, 37] on div at bounding box center [286, 173] width 573 height 286
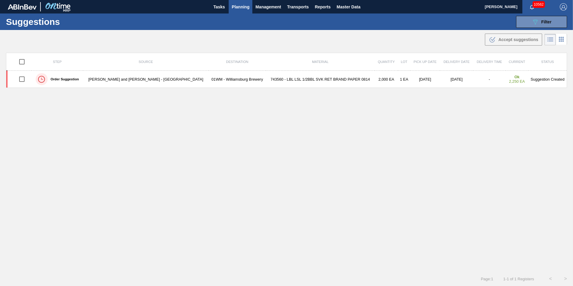
click at [240, 7] on span "Planning" at bounding box center [241, 6] width 18 height 7
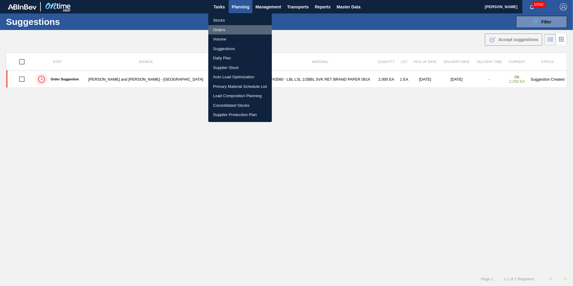
click at [226, 30] on li "Orders" at bounding box center [240, 30] width 64 height 10
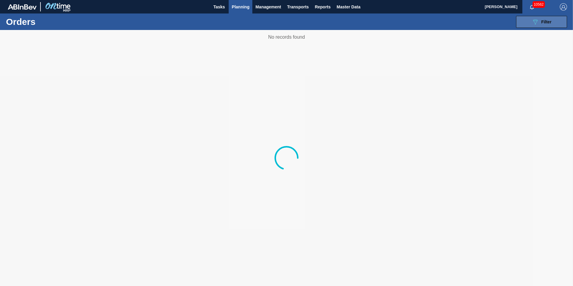
click at [558, 22] on button "089F7B8B-B2A5-4AFE-B5C0-19BA573D28AC Filter" at bounding box center [541, 22] width 51 height 12
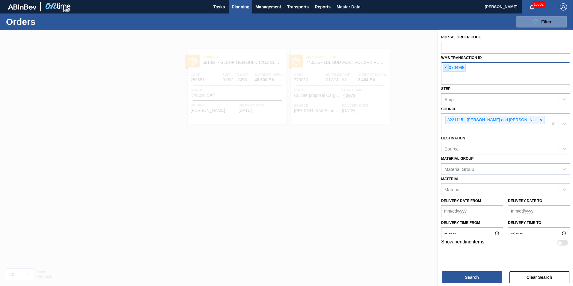
click at [446, 66] on span "×" at bounding box center [446, 67] width 6 height 7
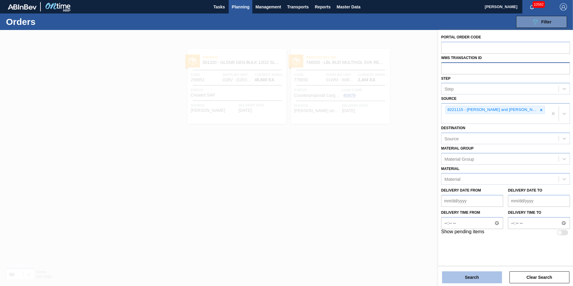
click at [478, 280] on button "Search" at bounding box center [472, 277] width 60 height 12
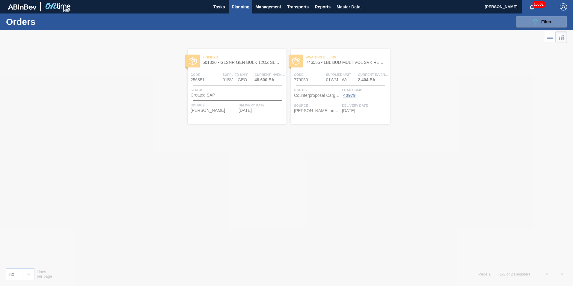
click at [401, 33] on div at bounding box center [286, 158] width 573 height 256
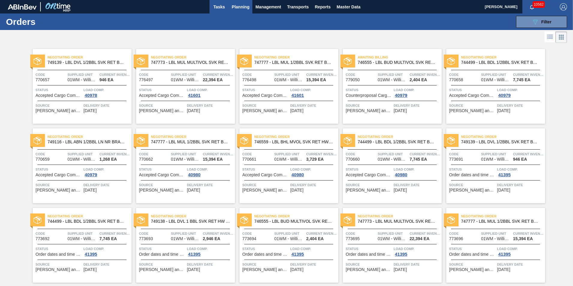
click at [227, 5] on button "Tasks" at bounding box center [218, 6] width 19 height 13
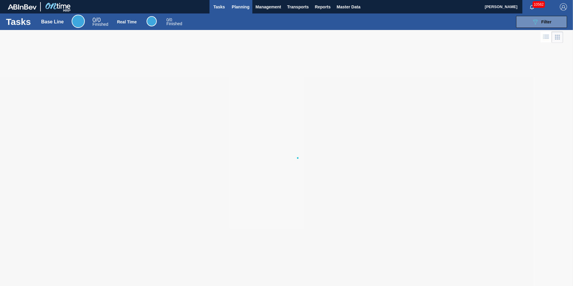
click at [241, 5] on span "Planning" at bounding box center [241, 6] width 18 height 7
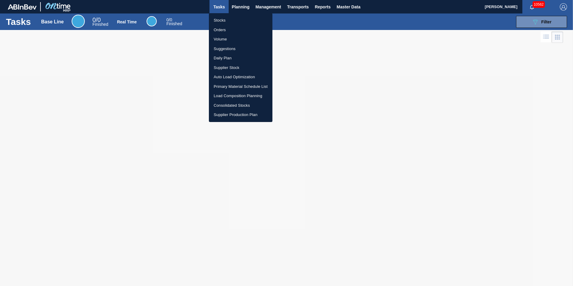
click at [231, 93] on li "Load Composition Planning" at bounding box center [241, 96] width 64 height 10
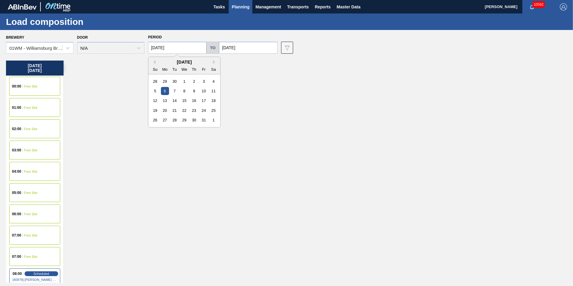
click at [195, 45] on input "10/06/2025" at bounding box center [177, 48] width 58 height 12
click at [175, 91] on div "7" at bounding box center [174, 91] width 8 height 8
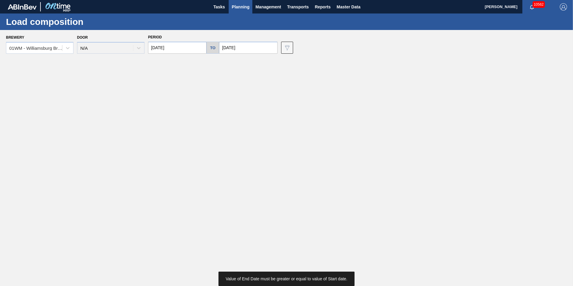
click at [237, 52] on input "10/06/2025" at bounding box center [248, 48] width 58 height 12
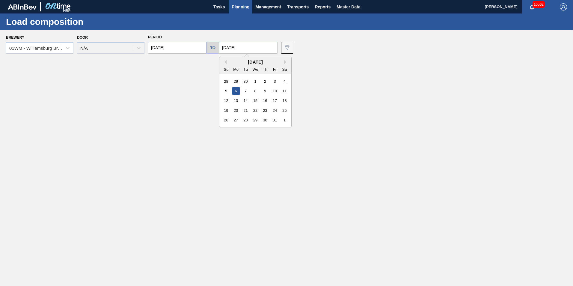
click at [191, 54] on div "Brewery 01WM - Williamsburg Brewery Door N/A Period 10/07/2025 to 10/06/2025 Pr…" at bounding box center [286, 43] width 573 height 27
click at [191, 51] on input "10/07/2025" at bounding box center [177, 48] width 58 height 12
click at [214, 62] on button "Next Month" at bounding box center [215, 62] width 4 height 4
click at [153, 60] on button "Previous Month" at bounding box center [153, 62] width 4 height 4
click at [207, 80] on div "3" at bounding box center [204, 81] width 8 height 8
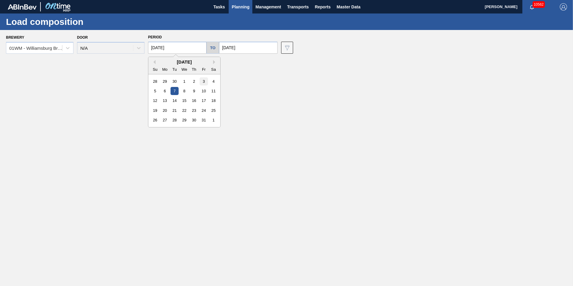
type input "[DATE]"
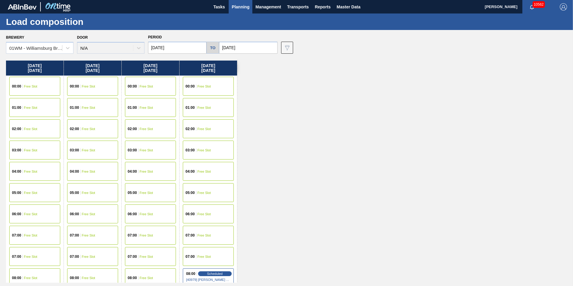
click at [233, 53] on input "10/06/2025" at bounding box center [248, 48] width 58 height 12
click at [282, 63] on div "[DATE]" at bounding box center [255, 61] width 72 height 5
click at [274, 78] on div "3" at bounding box center [275, 81] width 8 height 8
type input "[DATE]"
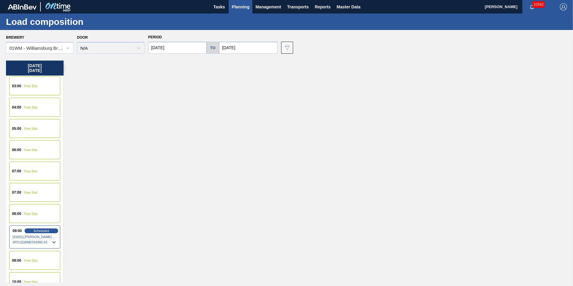
scroll to position [150, 0]
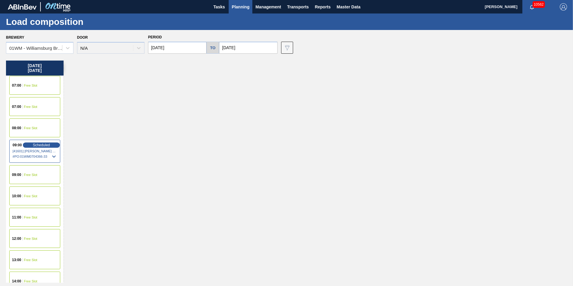
click at [40, 147] on span "Scheduled" at bounding box center [41, 145] width 17 height 4
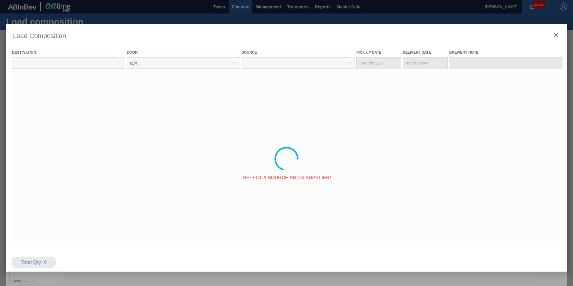
type Date "[DATE]"
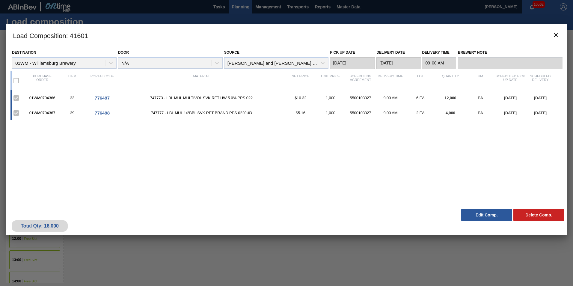
click at [482, 212] on button "Edit Comp." at bounding box center [486, 215] width 51 height 12
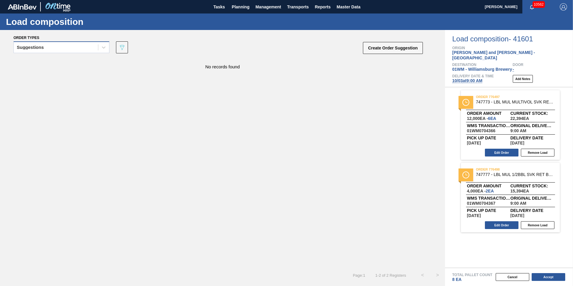
click at [54, 46] on div "Suggestions" at bounding box center [56, 47] width 84 height 9
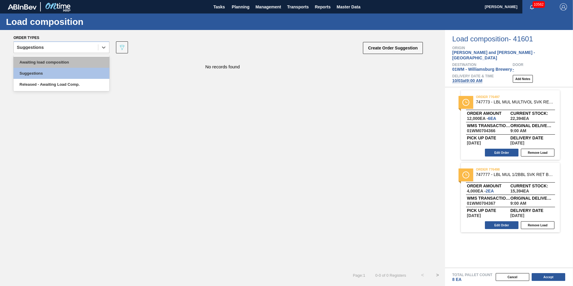
click at [50, 60] on div "Awaiting load composition" at bounding box center [61, 62] width 96 height 11
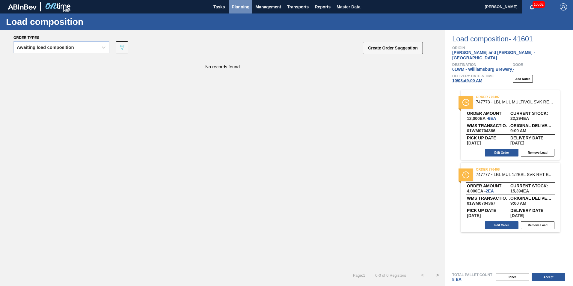
click at [244, 5] on span "Planning" at bounding box center [241, 6] width 18 height 7
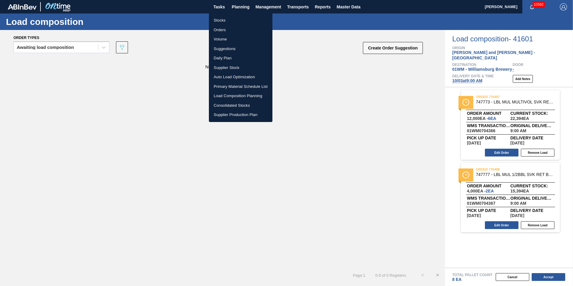
click at [232, 96] on li "Load Composition Planning" at bounding box center [241, 96] width 64 height 10
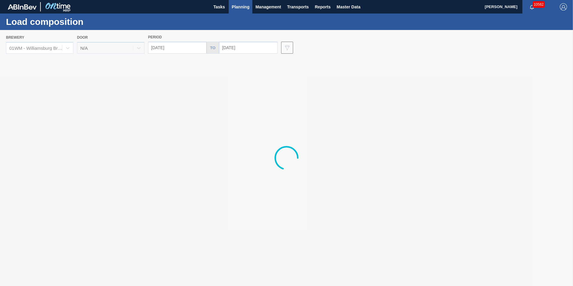
click at [236, 6] on span "Planning" at bounding box center [241, 6] width 18 height 7
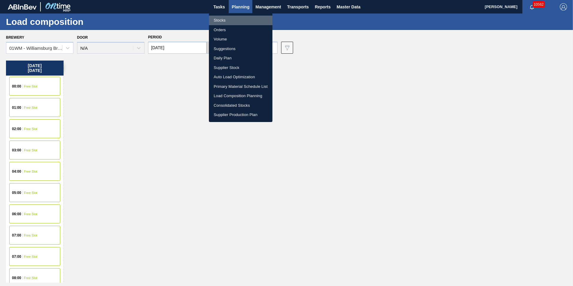
click at [227, 21] on li "Stocks" at bounding box center [241, 21] width 64 height 10
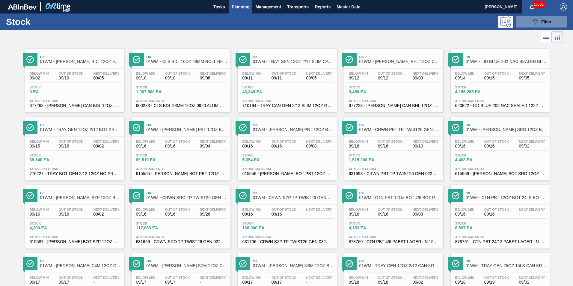
click at [543, 29] on div "Stock 089F7B8B-B2A5-4AFE-B5C0-19BA573D28AC Filter" at bounding box center [286, 21] width 573 height 16
click at [242, 7] on span "Planning" at bounding box center [241, 6] width 18 height 7
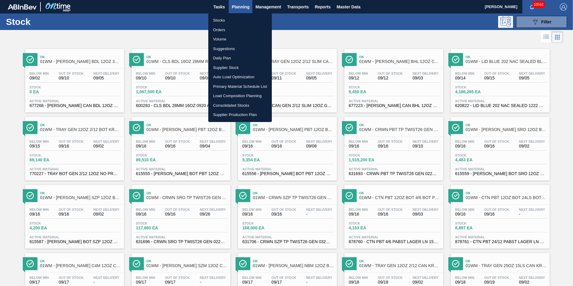
click at [231, 48] on li "Suggestions" at bounding box center [240, 49] width 64 height 10
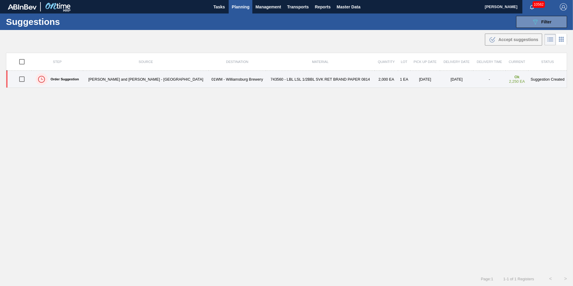
click at [23, 79] on input "checkbox" at bounding box center [22, 79] width 13 height 13
checkbox input "true"
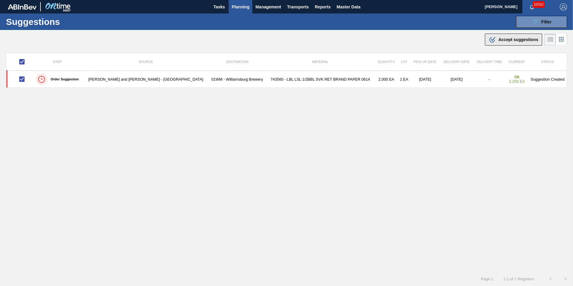
click at [510, 41] on span "Accept suggestions" at bounding box center [518, 39] width 40 height 5
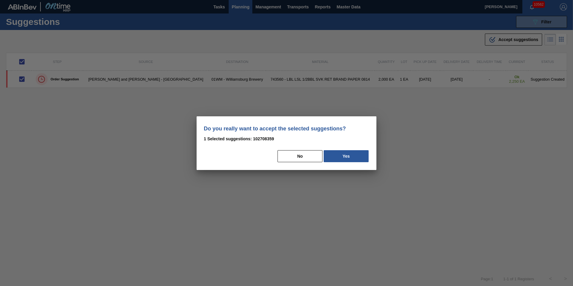
drag, startPoint x: 336, startPoint y: 151, endPoint x: 341, endPoint y: 156, distance: 7.2
click at [336, 151] on button "Yes" at bounding box center [346, 156] width 45 height 12
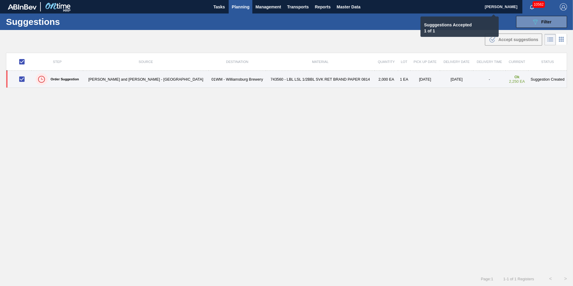
checkbox input "false"
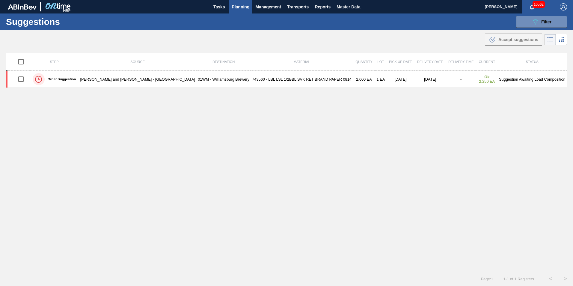
click at [242, 5] on span "Planning" at bounding box center [241, 6] width 18 height 7
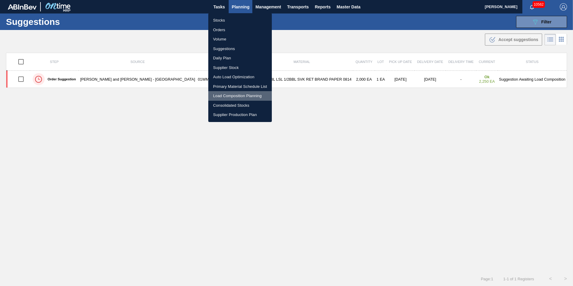
click at [238, 94] on li "Load Composition Planning" at bounding box center [240, 96] width 64 height 10
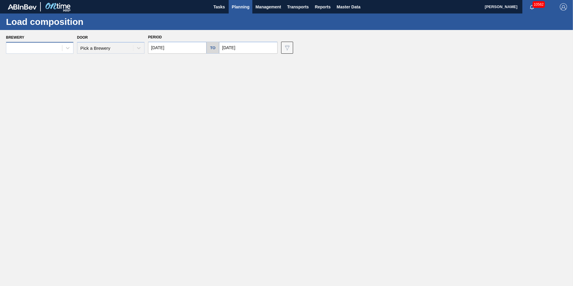
click at [40, 46] on div at bounding box center [34, 48] width 56 height 9
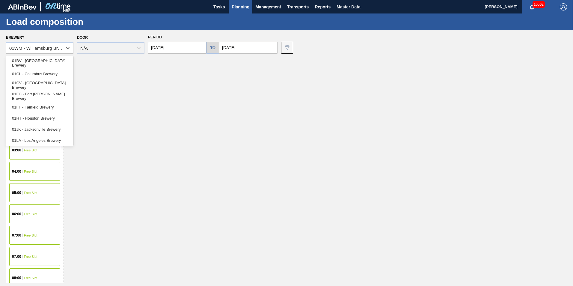
scroll to position [46, 0]
click at [109, 122] on div "Friday 10/03/2025 00:00 Free Slot 01:00 Free Slot 02:00 Free Slot 03:00 Free Sl…" at bounding box center [288, 172] width 564 height 222
click at [96, 139] on div "Friday 10/03/2025 00:00 Free Slot 01:00 Free Slot 02:00 Free Slot 03:00 Free Sl…" at bounding box center [288, 172] width 564 height 222
click at [83, 205] on div "Friday 10/03/2025 00:00 Free Slot 01:00 Free Slot 02:00 Free Slot 03:00 Free Sl…" at bounding box center [288, 172] width 564 height 222
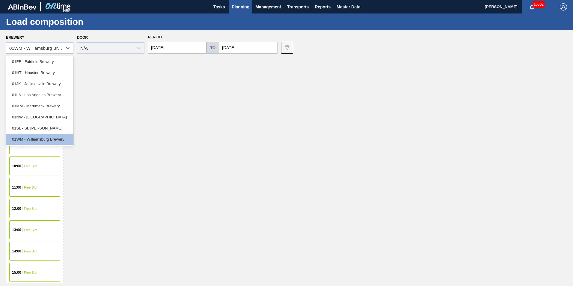
click at [82, 188] on div "Friday 10/03/2025 00:00 Free Slot 01:00 Free Slot 02:00 Free Slot 03:00 Free Sl…" at bounding box center [288, 172] width 564 height 222
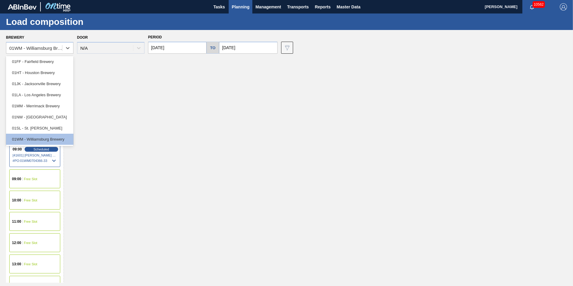
scroll to position [60, 0]
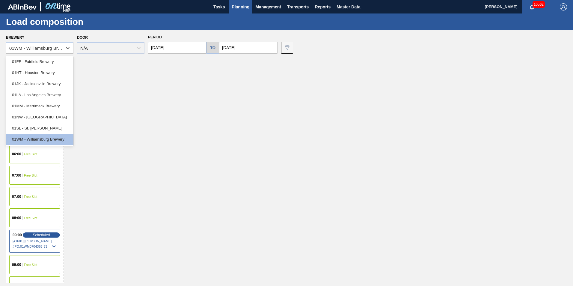
click at [38, 235] on span "Scheduled" at bounding box center [41, 235] width 17 height 4
click at [148, 97] on div "Friday 10/03/2025 00:00 Free Slot 01:00 Free Slot 02:00 Free Slot 03:00 Free Sl…" at bounding box center [288, 172] width 564 height 222
drag, startPoint x: 148, startPoint y: 97, endPoint x: 140, endPoint y: 86, distance: 13.7
click at [148, 95] on div "Friday 10/03/2025 00:00 Free Slot 01:00 Free Slot 02:00 Free Slot 03:00 Free Sl…" at bounding box center [288, 172] width 564 height 222
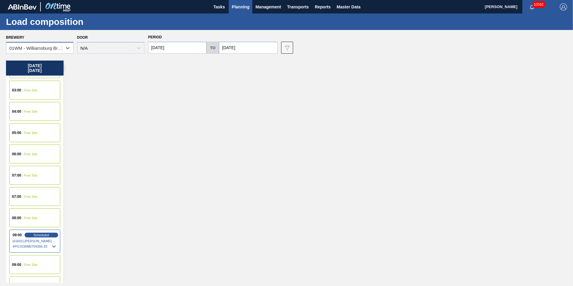
click at [46, 48] on div "01WM - Williamsburg Brewery" at bounding box center [35, 48] width 53 height 5
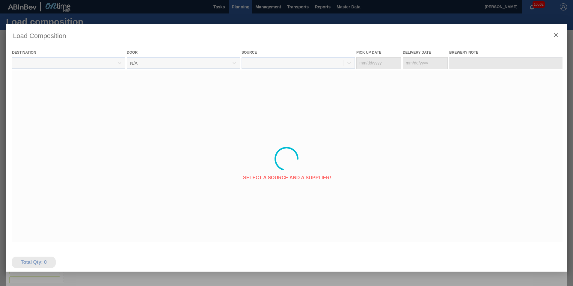
type Date "[DATE]"
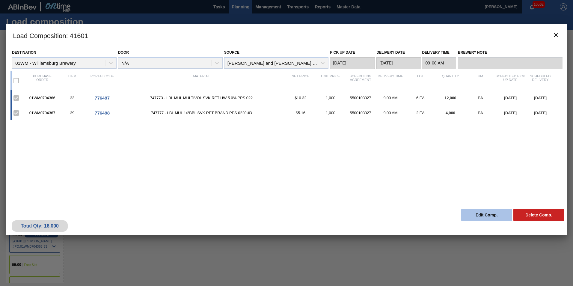
click at [487, 217] on button "Edit Comp." at bounding box center [486, 215] width 51 height 12
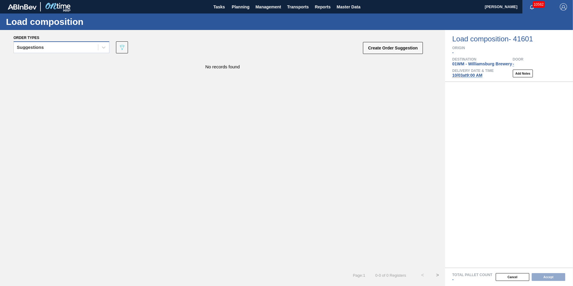
click at [60, 48] on div "Suggestions" at bounding box center [56, 47] width 84 height 9
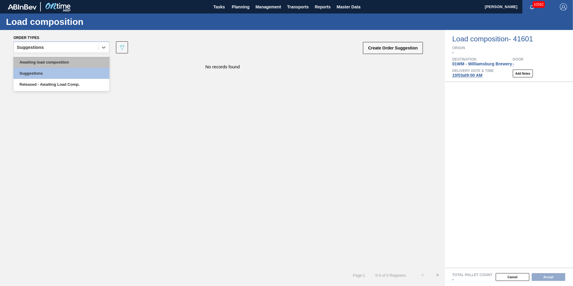
click at [44, 67] on div "Awaiting load composition" at bounding box center [61, 62] width 96 height 11
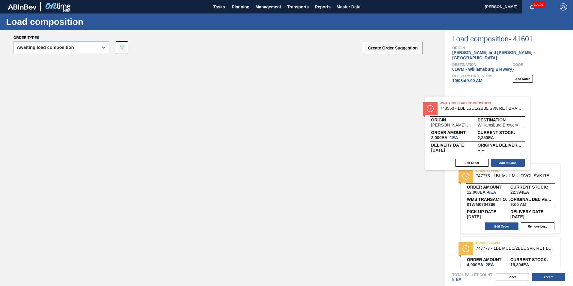
drag, startPoint x: 121, startPoint y: 96, endPoint x: 465, endPoint y: 130, distance: 345.4
click at [465, 130] on div "Order types option Awaiting load composition, selected. Select is focused ,type…" at bounding box center [286, 158] width 573 height 256
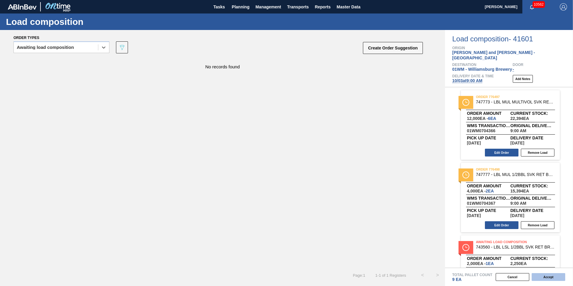
click at [556, 278] on button "Accept" at bounding box center [549, 277] width 34 height 8
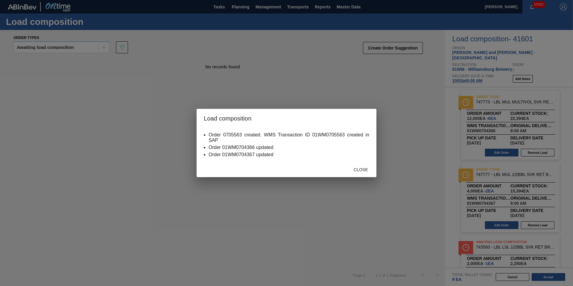
click at [363, 167] on div "Close" at bounding box center [361, 169] width 26 height 11
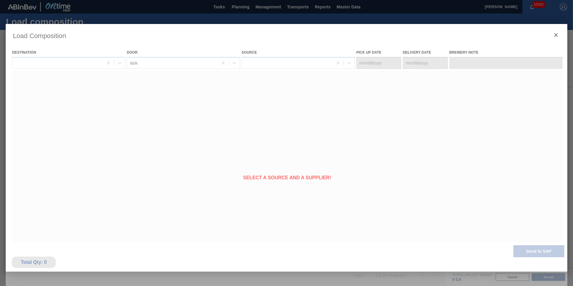
type Date "[DATE]"
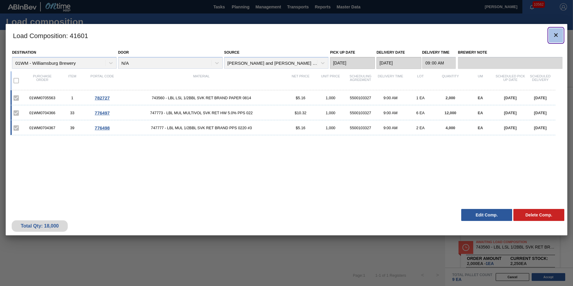
click at [555, 36] on icon "botão de ícone" at bounding box center [556, 35] width 4 height 4
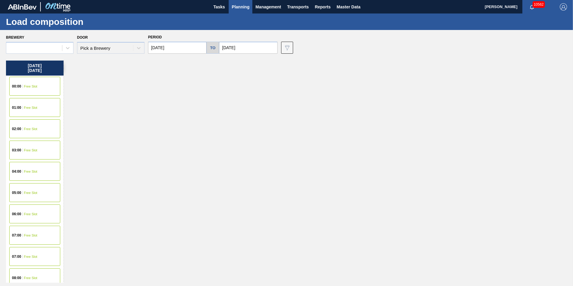
click at [133, 160] on div "Friday 10/03/2025 00:00 Free Slot 01:00 Free Slot 02:00 Free Slot 03:00 Free Sl…" at bounding box center [288, 172] width 564 height 222
click at [238, 9] on span "Planning" at bounding box center [241, 6] width 18 height 7
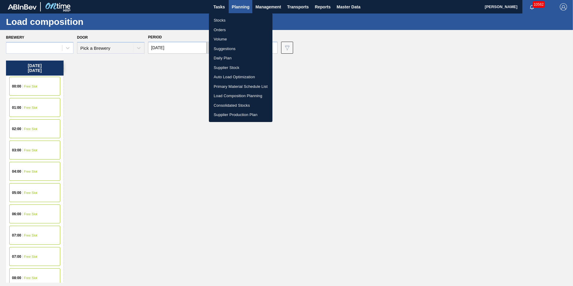
click at [173, 44] on div at bounding box center [286, 143] width 573 height 286
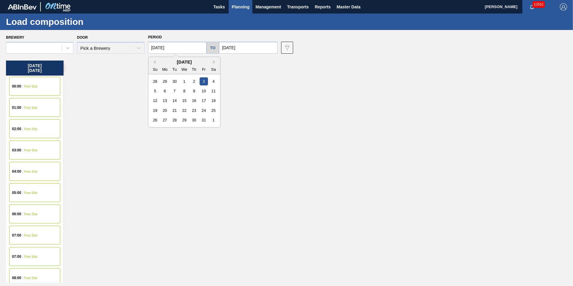
click at [166, 51] on input "[DATE]" at bounding box center [177, 48] width 58 height 12
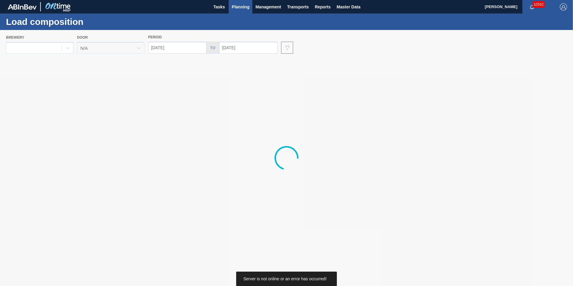
drag, startPoint x: 243, startPoint y: 41, endPoint x: 242, endPoint y: 44, distance: 3.1
click at [244, 41] on div at bounding box center [286, 158] width 573 height 256
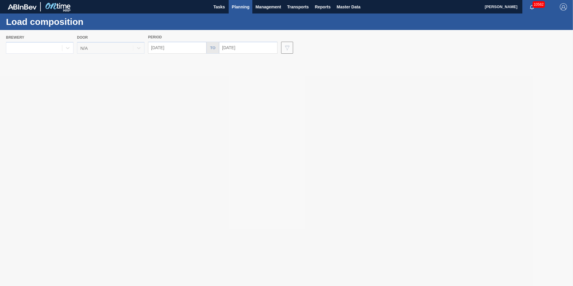
click at [242, 45] on div at bounding box center [286, 158] width 573 height 256
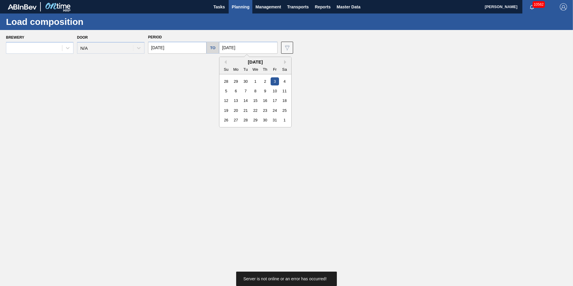
click at [243, 50] on input "[DATE]" at bounding box center [248, 48] width 58 height 12
click at [225, 62] on div "[DATE]" at bounding box center [255, 61] width 72 height 5
click at [222, 62] on button "Previous Month" at bounding box center [224, 62] width 4 height 4
click at [243, 88] on div "9" at bounding box center [246, 91] width 8 height 8
type input "[DATE]"
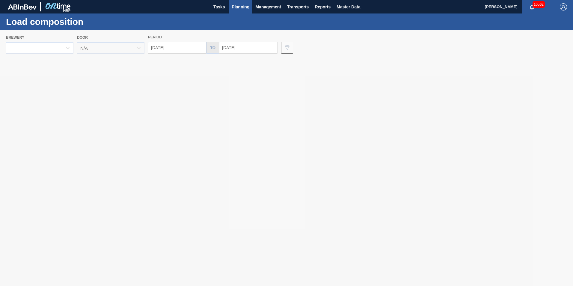
click at [176, 49] on div at bounding box center [286, 158] width 573 height 256
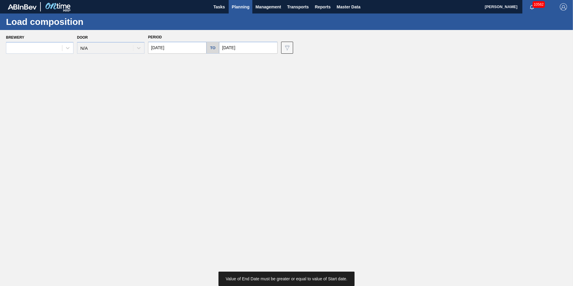
click at [176, 49] on input "[DATE]" at bounding box center [177, 48] width 58 height 12
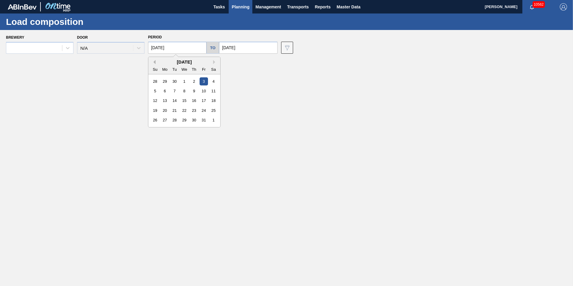
click at [155, 61] on button "Previous Month" at bounding box center [153, 62] width 4 height 4
click at [173, 93] on div "9" at bounding box center [174, 91] width 8 height 8
type input "[DATE]"
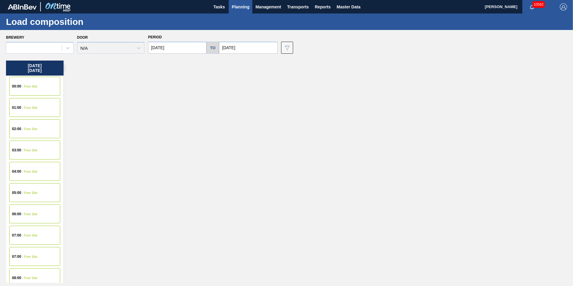
click at [251, 46] on input "[DATE]" at bounding box center [248, 48] width 58 height 12
click at [225, 109] on div "21" at bounding box center [226, 110] width 8 height 8
type input "[DATE]"
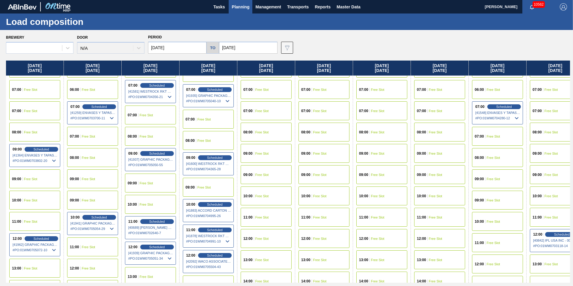
scroll to position [144, 0]
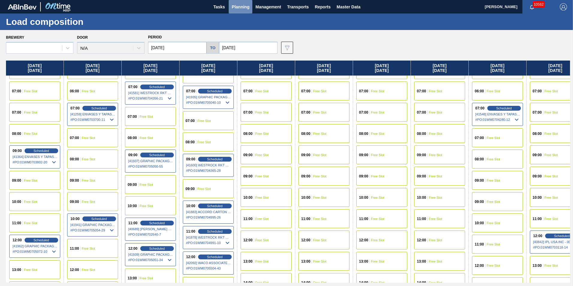
click at [236, 8] on span "Planning" at bounding box center [241, 6] width 18 height 7
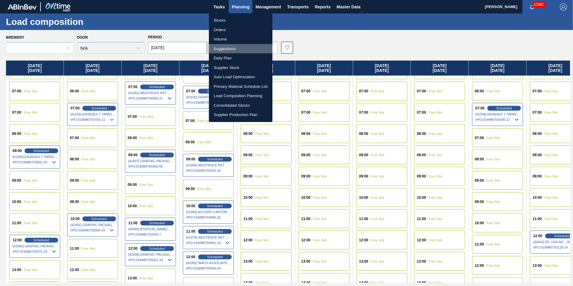
click at [232, 47] on li "Suggestions" at bounding box center [241, 49] width 64 height 10
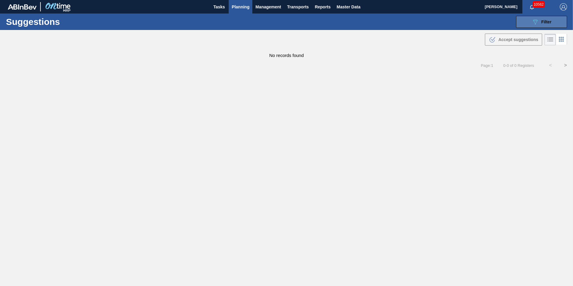
click at [536, 21] on icon at bounding box center [535, 21] width 4 height 5
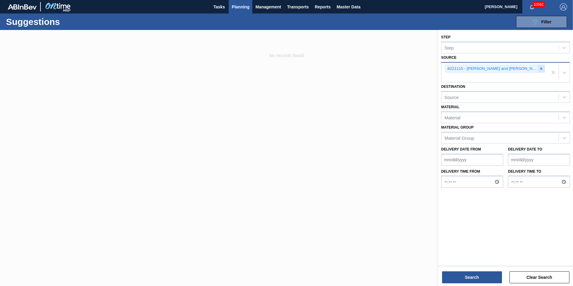
click at [539, 69] on icon at bounding box center [541, 69] width 4 height 4
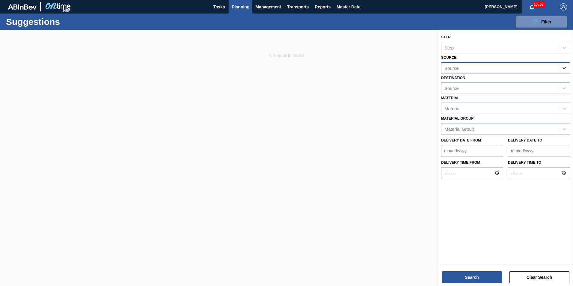
click at [565, 70] on icon at bounding box center [564, 68] width 6 height 6
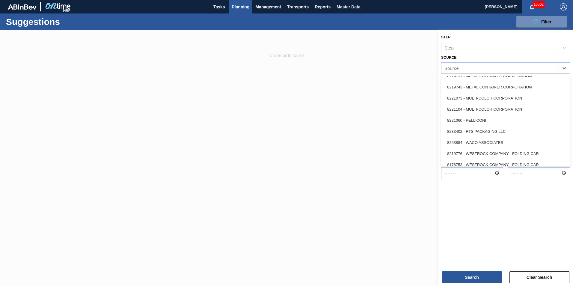
scroll to position [267, 0]
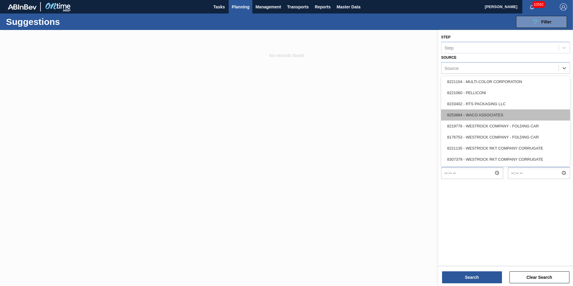
click at [494, 114] on div "8253884 - WACO ASSOCIATES" at bounding box center [505, 114] width 129 height 11
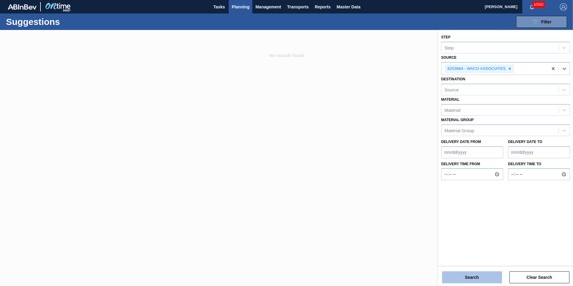
click at [461, 280] on button "Search" at bounding box center [472, 277] width 60 height 12
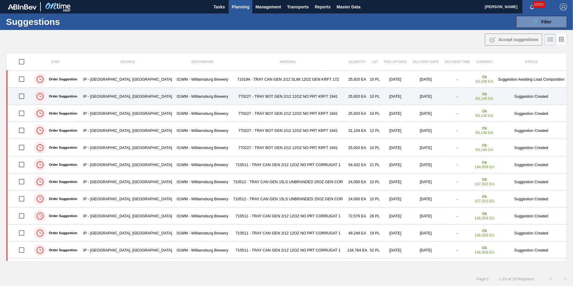
drag, startPoint x: 20, startPoint y: 79, endPoint x: 20, endPoint y: 92, distance: 12.6
click at [20, 79] on input "checkbox" at bounding box center [21, 79] width 13 height 13
checkbox input "true"
click at [20, 95] on input "checkbox" at bounding box center [21, 96] width 13 height 13
checkbox input "true"
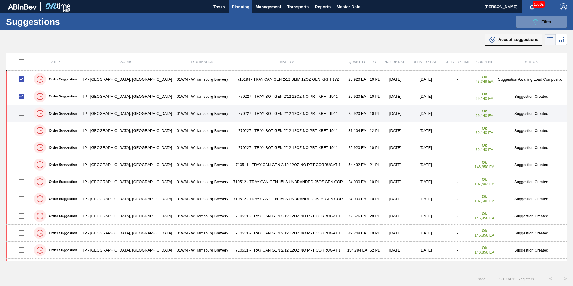
click at [24, 114] on input "checkbox" at bounding box center [21, 113] width 13 height 13
checkbox input "true"
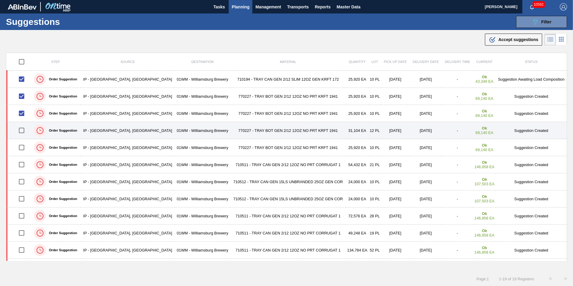
click at [24, 129] on input "checkbox" at bounding box center [21, 130] width 13 height 13
checkbox input "true"
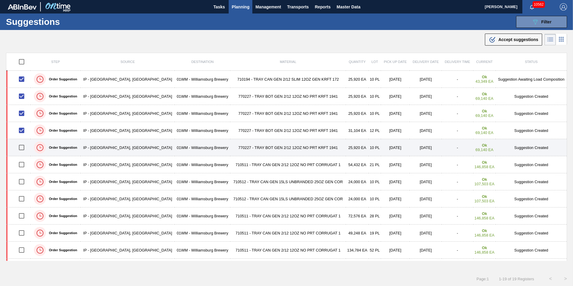
click at [24, 141] on td at bounding box center [18, 147] width 25 height 17
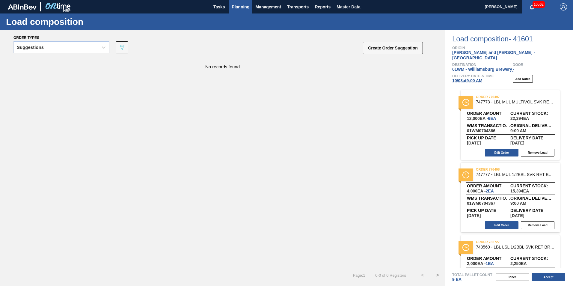
click at [247, 8] on span "Planning" at bounding box center [241, 6] width 18 height 7
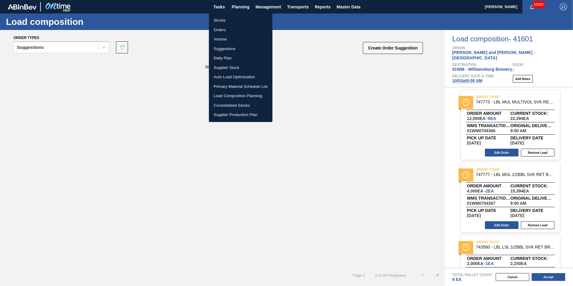
click at [242, 47] on li "Suggestions" at bounding box center [241, 49] width 64 height 10
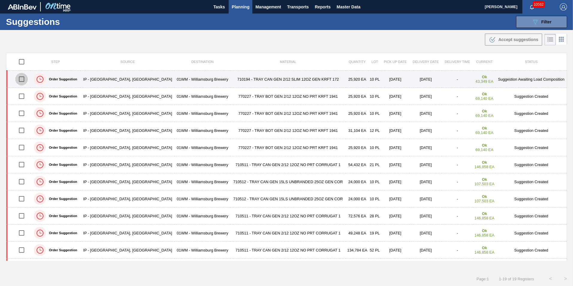
click at [24, 78] on input "checkbox" at bounding box center [21, 79] width 13 height 13
checkbox input "true"
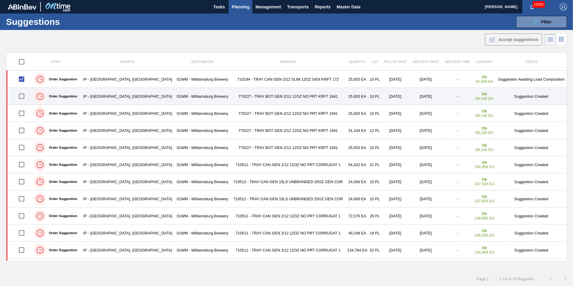
click at [25, 95] on input "checkbox" at bounding box center [21, 96] width 13 height 13
checkbox input "true"
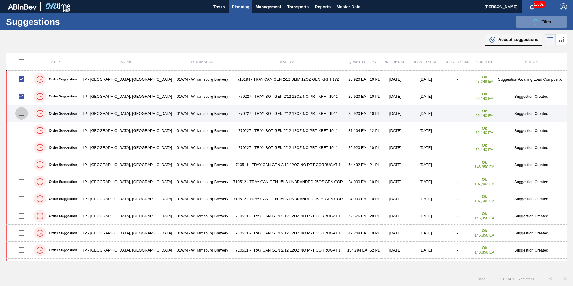
click at [24, 113] on input "checkbox" at bounding box center [21, 113] width 13 height 13
checkbox input "true"
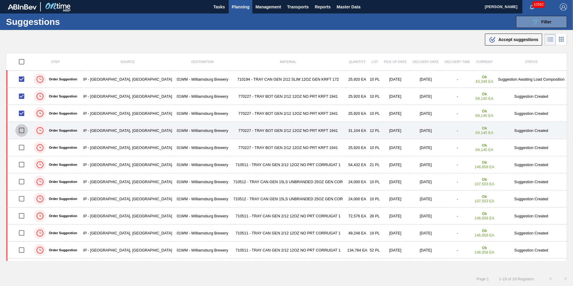
click at [24, 132] on input "checkbox" at bounding box center [21, 130] width 13 height 13
checkbox input "true"
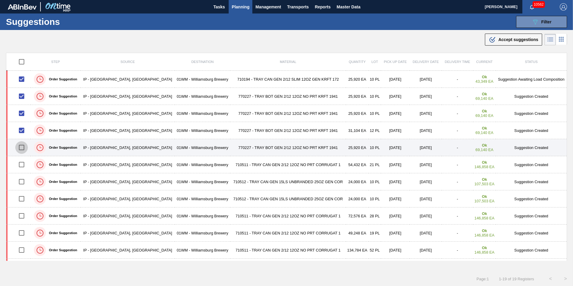
click at [21, 149] on input "checkbox" at bounding box center [21, 147] width 13 height 13
checkbox input "true"
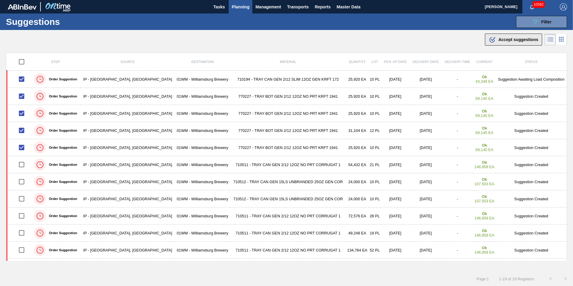
click at [504, 39] on span "Accept suggestions" at bounding box center [518, 39] width 40 height 5
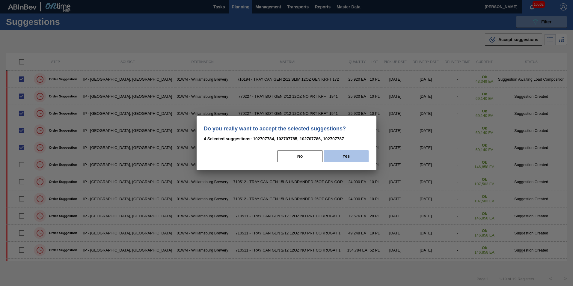
click at [346, 157] on button "Yes" at bounding box center [346, 156] width 45 height 12
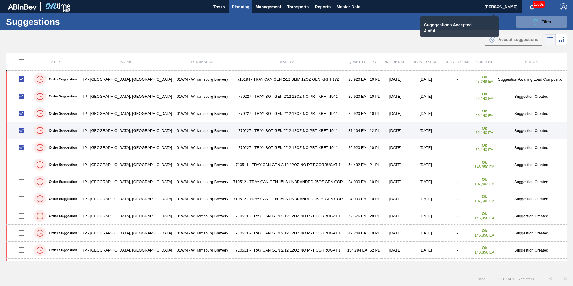
checkbox input "false"
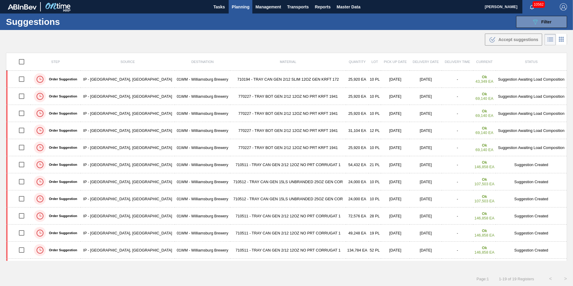
click at [242, 9] on span "Planning" at bounding box center [241, 6] width 18 height 7
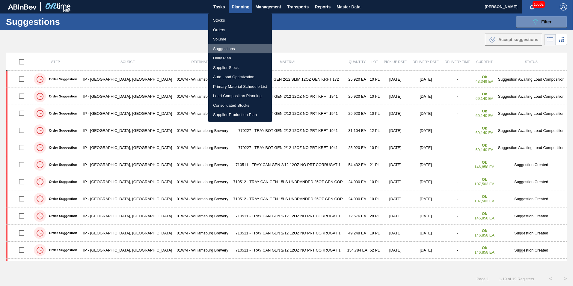
click at [232, 50] on li "Suggestions" at bounding box center [240, 49] width 64 height 10
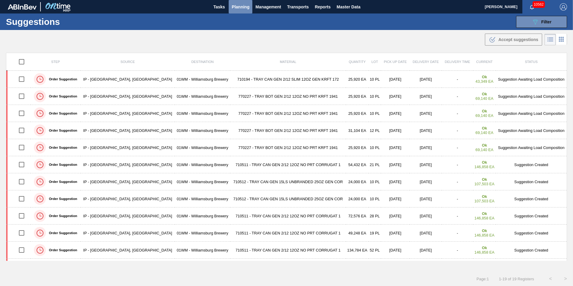
click at [240, 7] on span "Planning" at bounding box center [241, 6] width 18 height 7
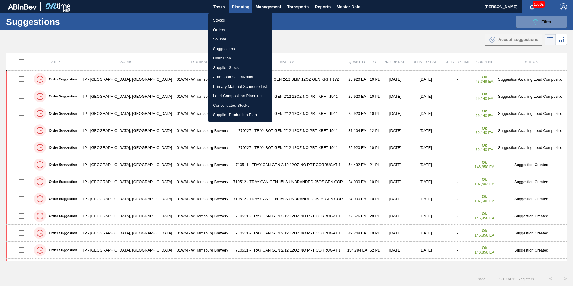
click at [245, 95] on li "Load Composition Planning" at bounding box center [240, 96] width 64 height 10
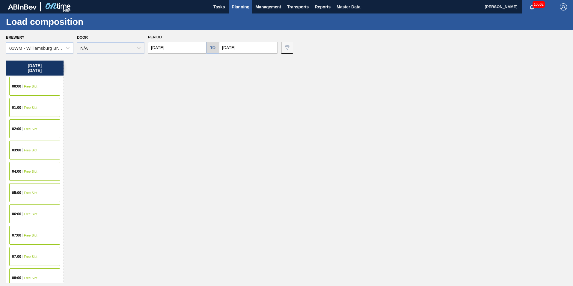
click at [160, 46] on input "[DATE]" at bounding box center [177, 48] width 58 height 12
click at [156, 63] on div "[DATE]" at bounding box center [184, 61] width 72 height 5
click at [153, 62] on button "Previous Month" at bounding box center [153, 62] width 4 height 4
click at [176, 92] on div "9" at bounding box center [174, 91] width 8 height 8
type input "[DATE]"
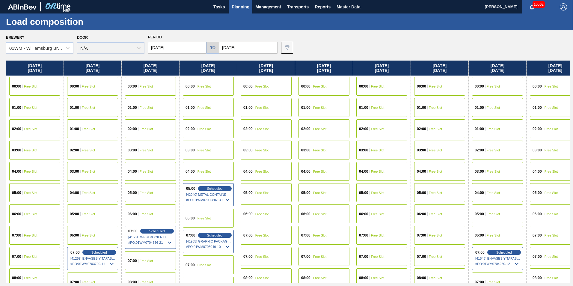
click at [255, 51] on input "[DATE]" at bounding box center [248, 48] width 58 height 12
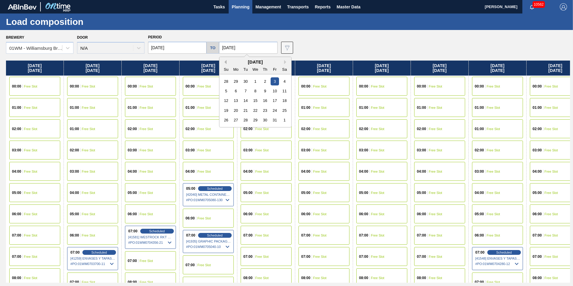
click at [224, 61] on button "Previous Month" at bounding box center [224, 62] width 4 height 4
click at [225, 108] on div "21" at bounding box center [226, 110] width 8 height 8
type input "[DATE]"
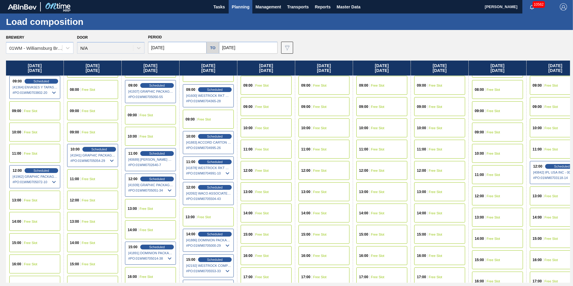
scroll to position [270, 0]
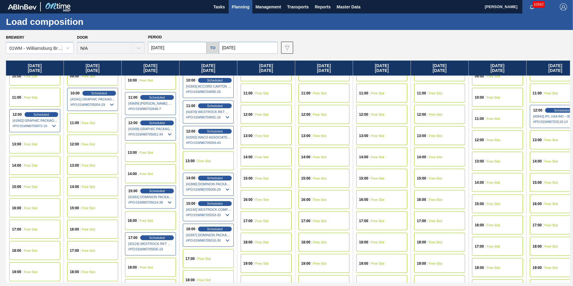
click at [41, 165] on div "14:00 Free Slot" at bounding box center [34, 165] width 51 height 19
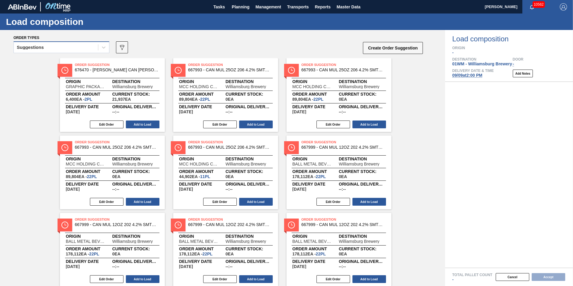
click at [34, 50] on div "Suggestions" at bounding box center [56, 47] width 84 height 9
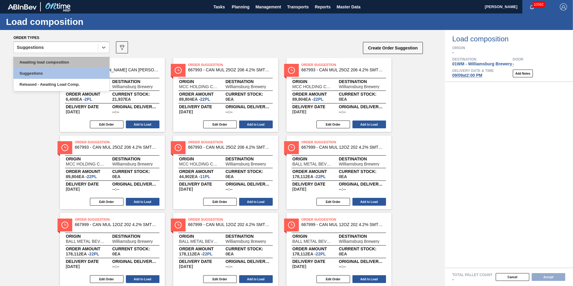
click at [41, 60] on div "Awaiting load composition" at bounding box center [61, 62] width 96 height 11
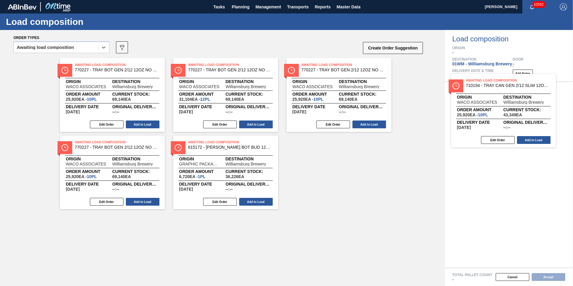
drag, startPoint x: 214, startPoint y: 156, endPoint x: 503, endPoint y: 96, distance: 295.4
click at [503, 96] on div "Order types option Awaiting load composition, selected. Select is focused ,type…" at bounding box center [286, 158] width 573 height 256
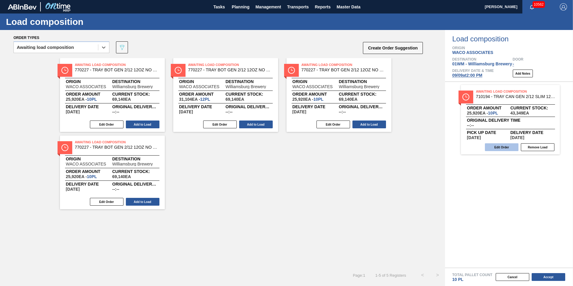
click at [506, 144] on button "Edit Order" at bounding box center [502, 147] width 34 height 8
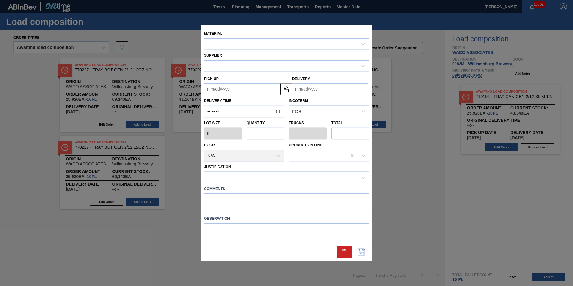
type input "2,592"
type input "10"
type input "0.192"
type input "25,920"
type up "[DATE]"
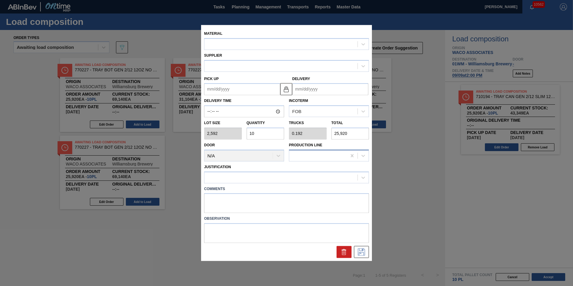
type input "[DATE]"
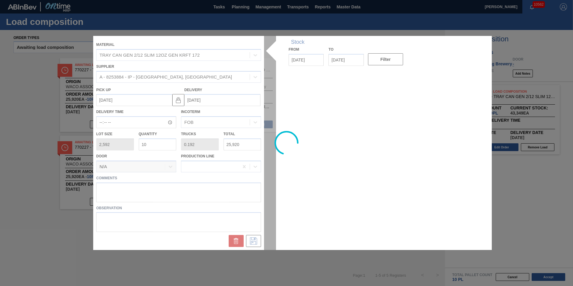
click at [213, 191] on div at bounding box center [286, 143] width 387 height 214
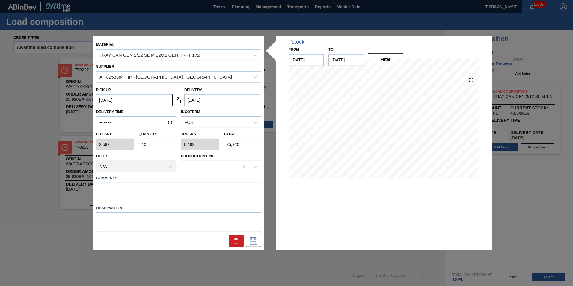
click at [213, 191] on textarea at bounding box center [178, 192] width 165 height 20
type textarea "T-10p CANS"
click at [258, 241] on icon at bounding box center [254, 240] width 10 height 7
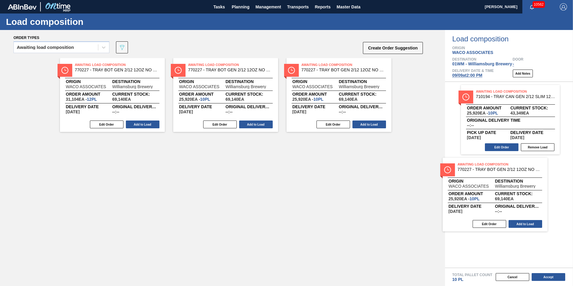
drag, startPoint x: 317, startPoint y: 118, endPoint x: 423, endPoint y: 158, distance: 113.6
click at [505, 205] on div "Order types Awaiting load composition 089F7B8B-B2A5-4AFE-B5C0-19BA573D28AC Crea…" at bounding box center [286, 158] width 573 height 256
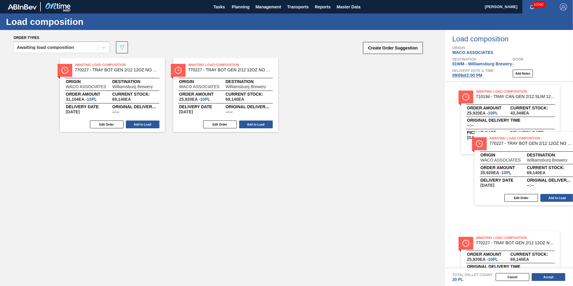
drag, startPoint x: 346, startPoint y: 98, endPoint x: 543, endPoint y: 176, distance: 211.3
click at [543, 176] on div "Order types Awaiting load composition 089F7B8B-B2A5-4AFE-B5C0-19BA573D28AC Crea…" at bounding box center [286, 158] width 573 height 256
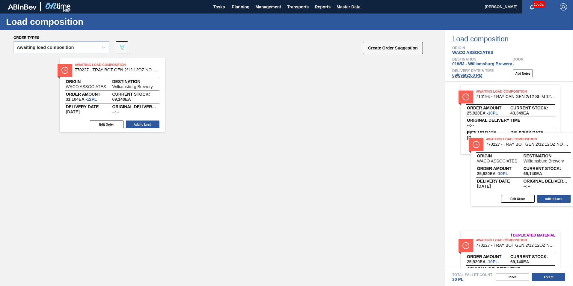
drag, startPoint x: 339, startPoint y: 108, endPoint x: 548, endPoint y: 158, distance: 215.7
click at [548, 158] on div "Order types Awaiting load composition 089F7B8B-B2A5-4AFE-B5C0-19BA573D28AC Crea…" at bounding box center [286, 158] width 573 height 256
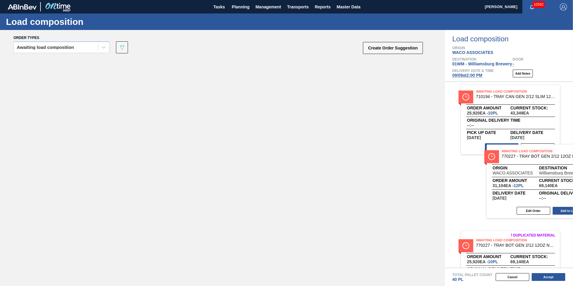
drag, startPoint x: 166, startPoint y: 104, endPoint x: 518, endPoint y: 170, distance: 358.0
click at [518, 170] on div "Order types Awaiting load composition 089F7B8B-B2A5-4AFE-B5C0-19BA573D28AC Crea…" at bounding box center [286, 158] width 573 height 256
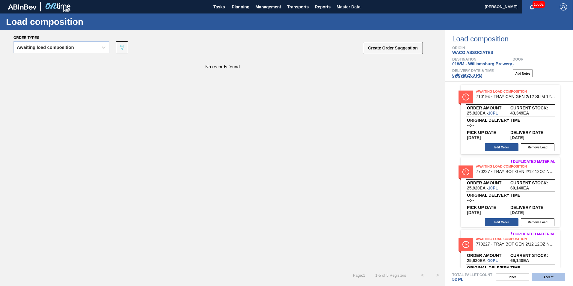
click at [547, 275] on button "Accept" at bounding box center [549, 277] width 34 height 8
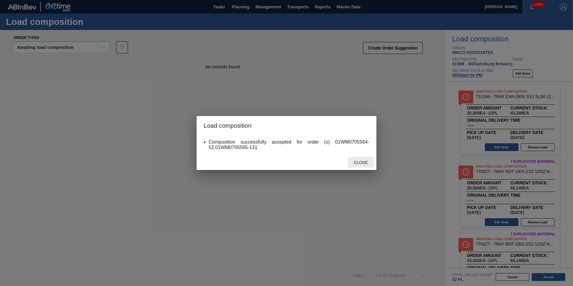
click at [365, 162] on span "Close" at bounding box center [361, 162] width 24 height 5
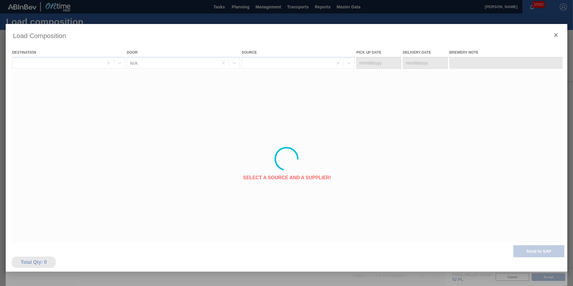
type Date "[DATE]"
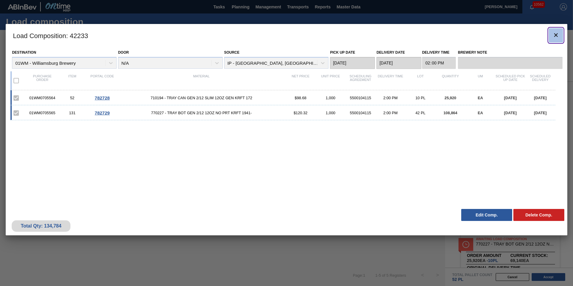
click at [558, 35] on icon "botão de ícone" at bounding box center [555, 34] width 7 height 7
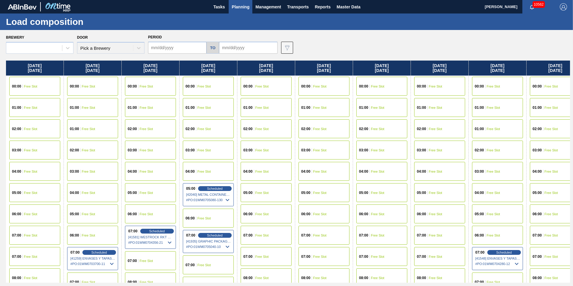
type input "[DATE]"
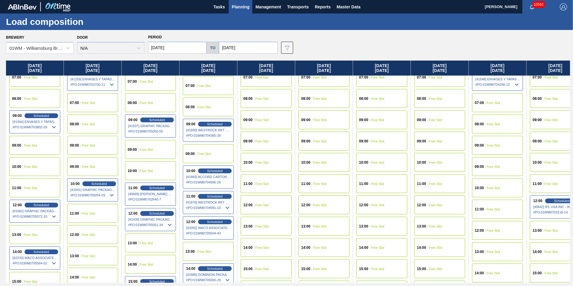
scroll to position [180, 0]
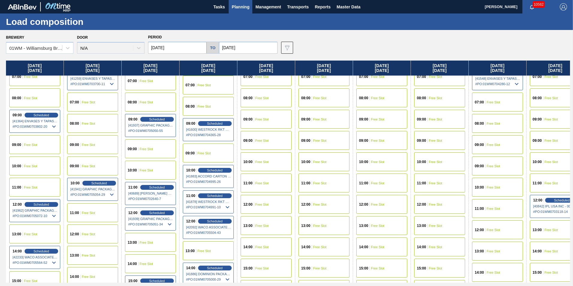
click at [244, 7] on span "Planning" at bounding box center [241, 6] width 18 height 7
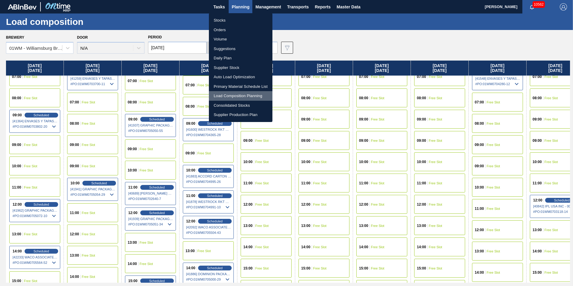
click at [236, 96] on li "Load Composition Planning" at bounding box center [241, 96] width 64 height 10
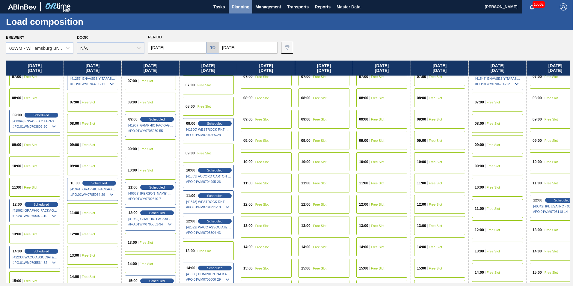
click at [245, 9] on span "Planning" at bounding box center [241, 6] width 18 height 7
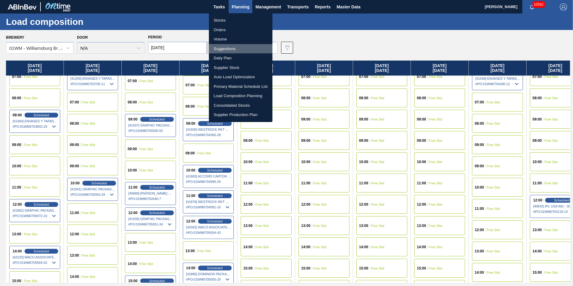
click at [234, 45] on li "Suggestions" at bounding box center [241, 49] width 64 height 10
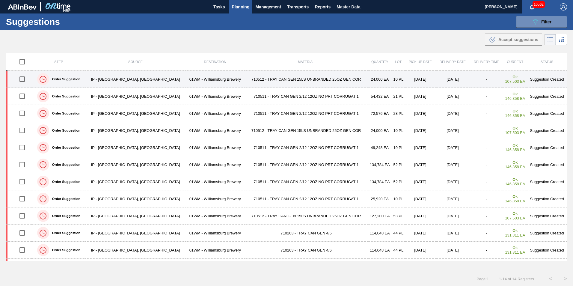
click at [25, 78] on input "checkbox" at bounding box center [22, 79] width 13 height 13
checkbox input "true"
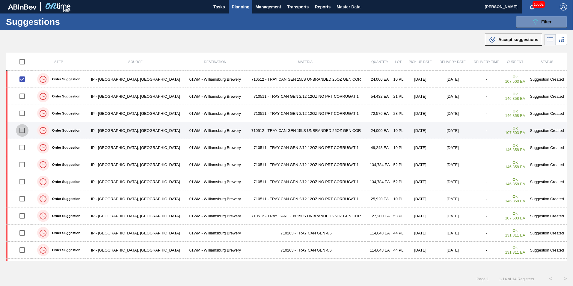
click at [24, 130] on input "checkbox" at bounding box center [22, 130] width 13 height 13
checkbox input "true"
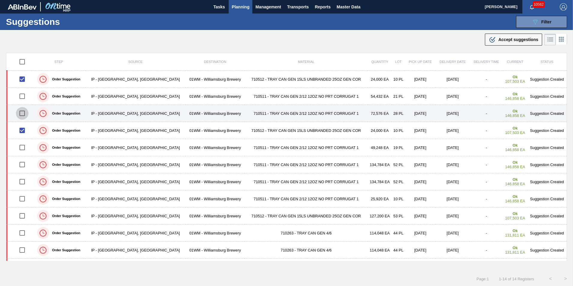
click at [25, 112] on input "checkbox" at bounding box center [22, 113] width 13 height 13
checkbox input "true"
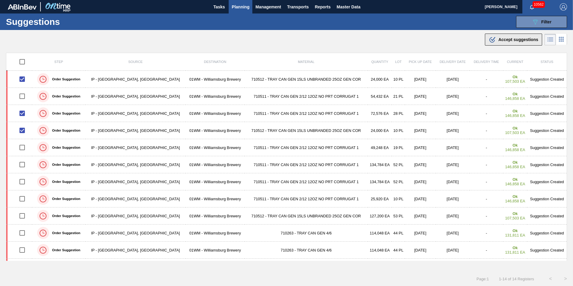
click at [524, 38] on span "Accept suggestions" at bounding box center [518, 39] width 40 height 5
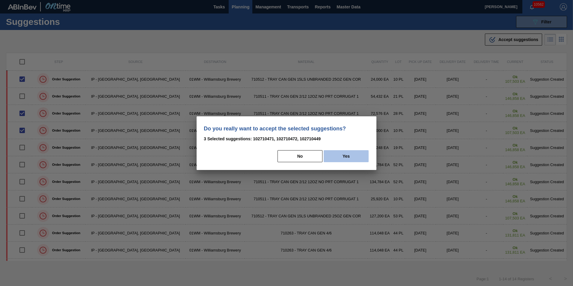
click at [348, 156] on button "Yes" at bounding box center [346, 156] width 45 height 12
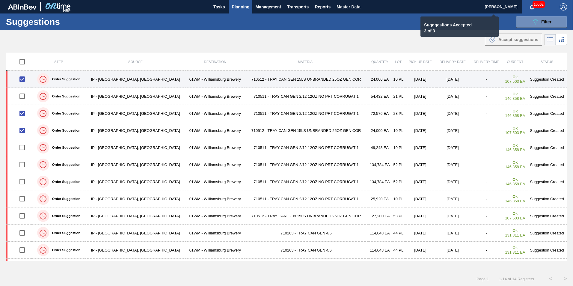
checkbox input "false"
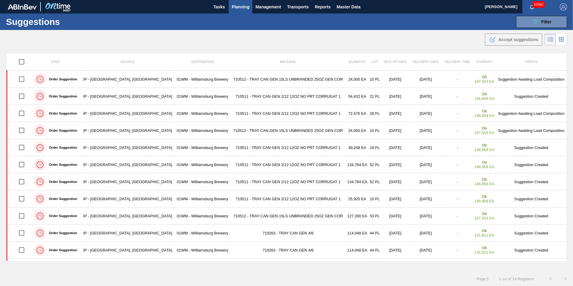
click at [273, 80] on td "710512 - TRAY CAN GEN 15LS UNBRANDED 25OZ GEN COR" at bounding box center [288, 79] width 116 height 17
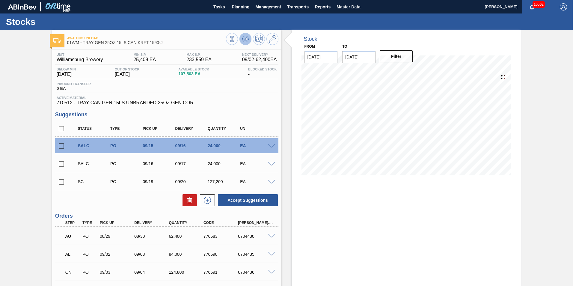
click at [246, 38] on icon at bounding box center [245, 38] width 4 height 3
click at [63, 183] on input "checkbox" at bounding box center [61, 182] width 13 height 13
click at [242, 196] on button "Accept Suggestions" at bounding box center [248, 200] width 60 height 12
checkbox input "false"
click at [235, 9] on span "Planning" at bounding box center [241, 6] width 18 height 7
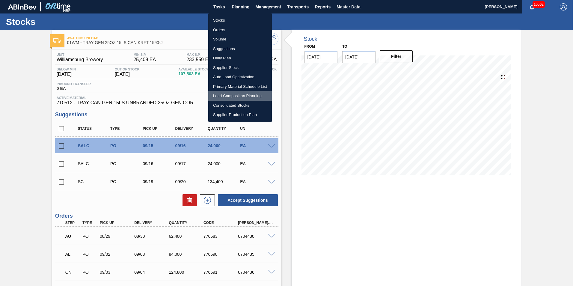
click at [228, 96] on li "Load Composition Planning" at bounding box center [240, 96] width 64 height 10
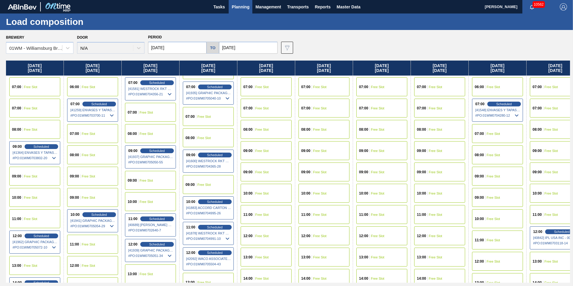
scroll to position [150, 0]
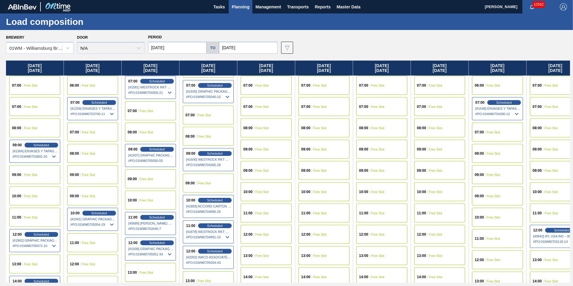
click at [435, 213] on span "Free Slot" at bounding box center [435, 213] width 13 height 4
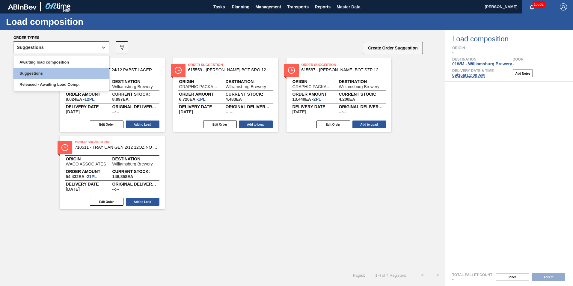
drag, startPoint x: 37, startPoint y: 46, endPoint x: 37, endPoint y: 52, distance: 5.4
click at [37, 46] on div "Suggestions" at bounding box center [30, 47] width 27 height 4
click at [37, 63] on div "Awaiting load composition" at bounding box center [61, 62] width 96 height 11
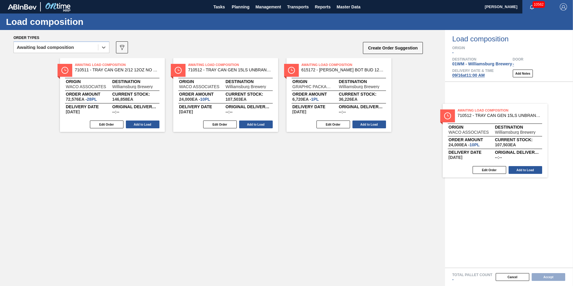
drag, startPoint x: 245, startPoint y: 94, endPoint x: 520, endPoint y: 140, distance: 278.8
click at [520, 140] on div "Order types option Awaiting load composition, selected. Select is focused ,type…" at bounding box center [286, 158] width 573 height 256
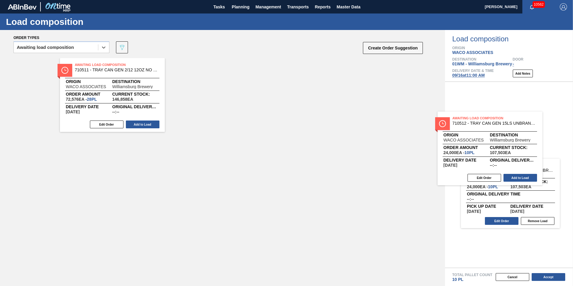
drag, startPoint x: 189, startPoint y: 87, endPoint x: 458, endPoint y: 138, distance: 274.1
click at [458, 140] on div "Order types option Awaiting load composition, selected. Select is focused ,type…" at bounding box center [286, 158] width 573 height 256
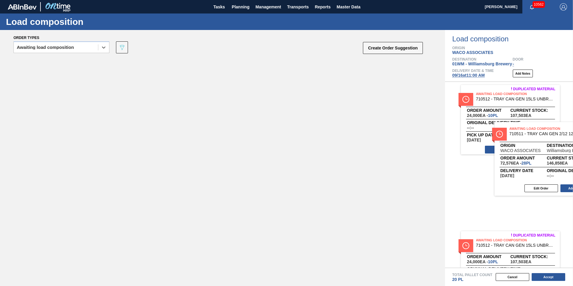
drag, startPoint x: 169, startPoint y: 101, endPoint x: 515, endPoint y: 154, distance: 350.4
click at [515, 154] on div "Order types option Awaiting load composition, selected. Select is focused ,type…" at bounding box center [286, 158] width 573 height 256
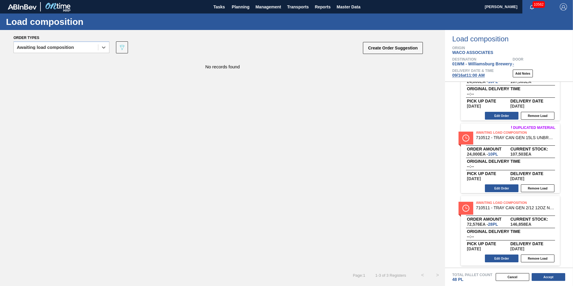
scroll to position [35, 0]
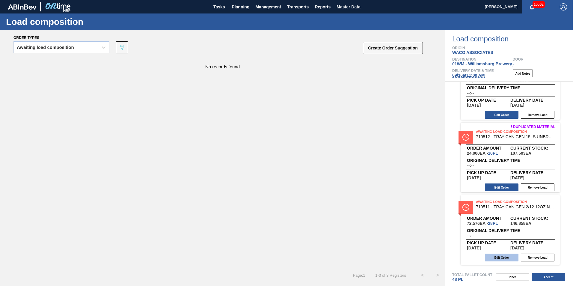
click at [511, 258] on button "Edit Order" at bounding box center [502, 257] width 34 height 8
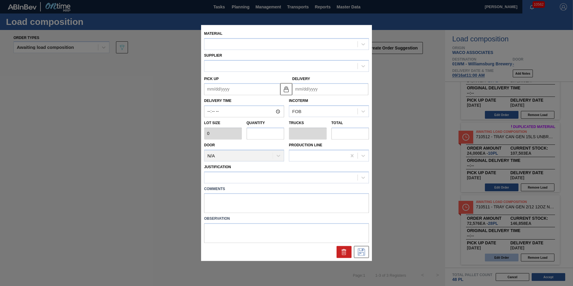
type input "2,592"
type input "28"
type input "0.538"
type input "72,576"
type up "[DATE]"
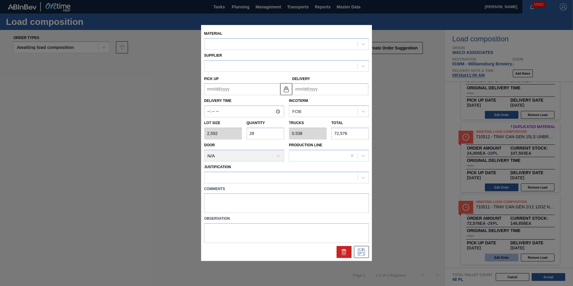
type input "[DATE]"
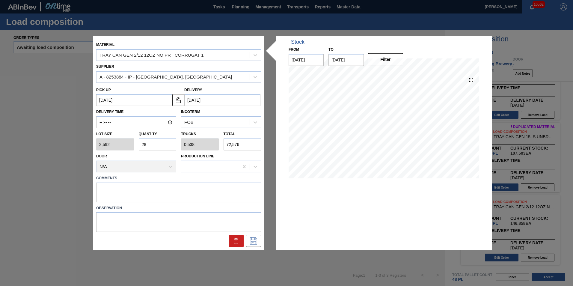
click at [158, 147] on input "28" at bounding box center [158, 144] width 38 height 12
type input "2"
type input "0.038"
type input "5,184"
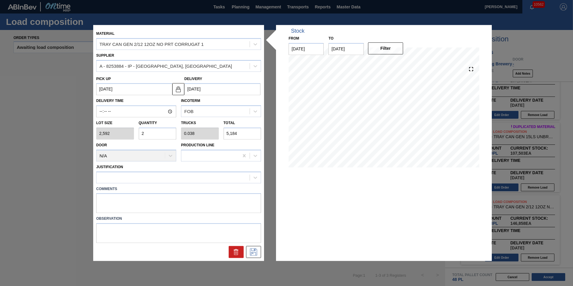
type input "0"
type input "3"
type input "0.058"
type input "7,776"
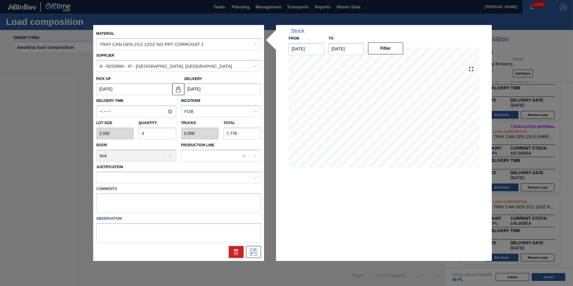
type input "32"
type input "0.615"
type input "82,944"
type input "32"
click at [258, 170] on div "Justification" at bounding box center [178, 173] width 165 height 20
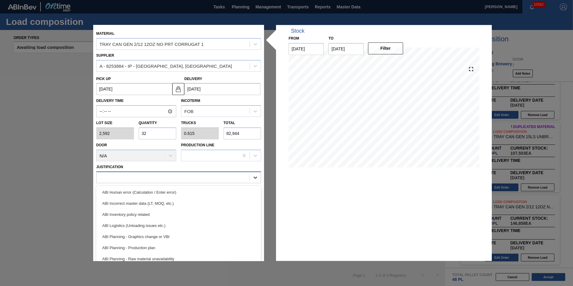
drag, startPoint x: 258, startPoint y: 177, endPoint x: 256, endPoint y: 180, distance: 3.4
click at [258, 178] on div at bounding box center [255, 177] width 11 height 11
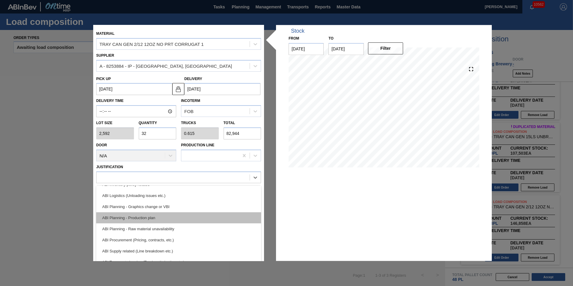
scroll to position [60, 0]
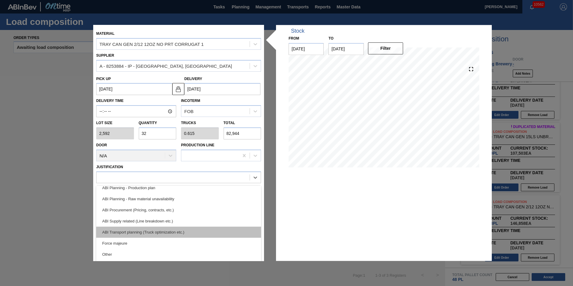
click at [177, 235] on div "ABI Transport planning (Truck optimization etc.)" at bounding box center [178, 232] width 165 height 11
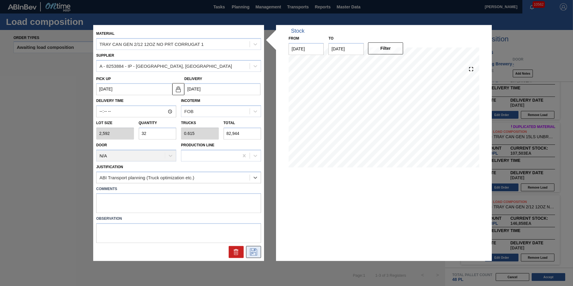
click at [259, 256] on div at bounding box center [179, 252] width 170 height 12
click at [256, 254] on icon at bounding box center [254, 251] width 10 height 7
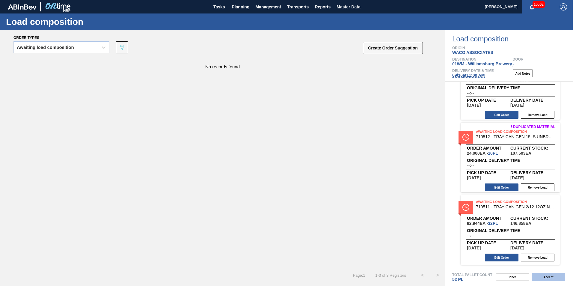
click at [544, 273] on button "Accept" at bounding box center [549, 277] width 34 height 8
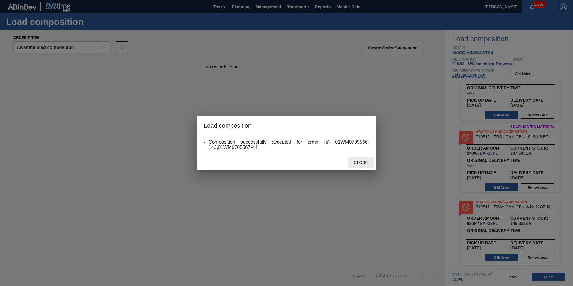
click at [362, 160] on span "Close" at bounding box center [361, 162] width 24 height 5
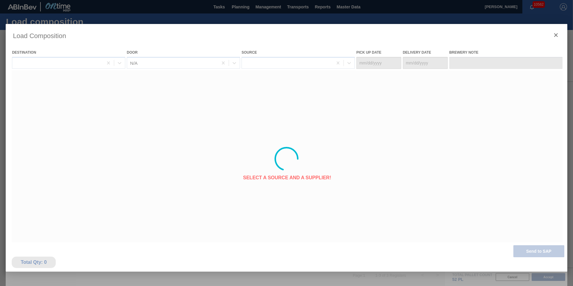
type Date "[DATE]"
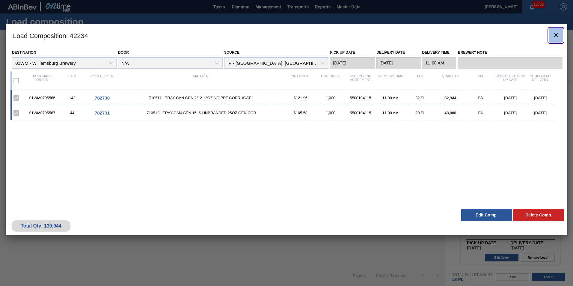
click at [555, 36] on icon "botão de ícone" at bounding box center [556, 35] width 4 height 4
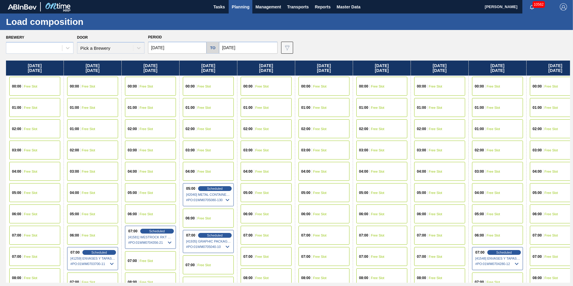
click at [236, 5] on span "Planning" at bounding box center [241, 6] width 18 height 7
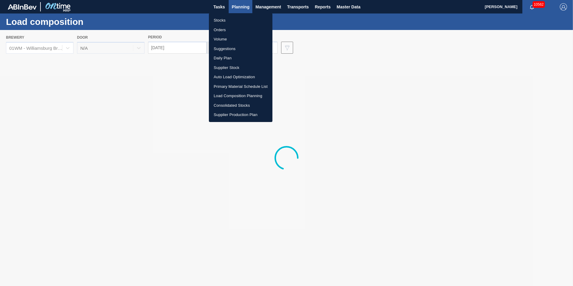
click at [226, 46] on li "Suggestions" at bounding box center [241, 49] width 64 height 10
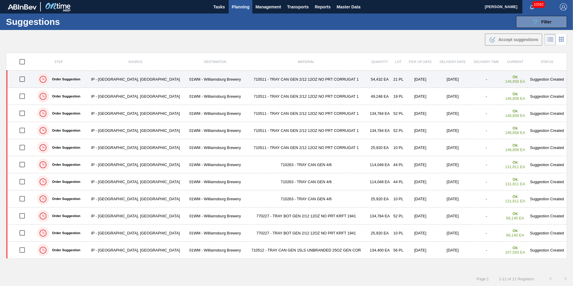
click at [25, 79] on input "checkbox" at bounding box center [22, 79] width 13 height 13
checkbox input "true"
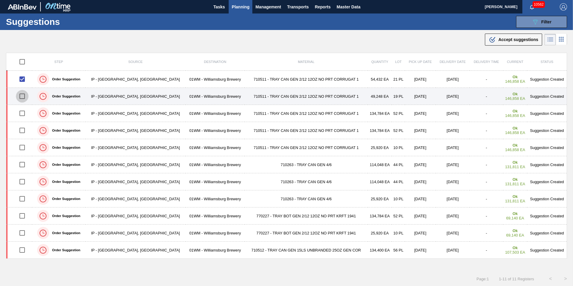
click at [26, 95] on input "checkbox" at bounding box center [22, 96] width 13 height 13
checkbox input "true"
drag, startPoint x: 24, startPoint y: 79, endPoint x: 25, endPoint y: 92, distance: 13.5
click at [25, 79] on input "checkbox" at bounding box center [22, 79] width 13 height 13
checkbox input "false"
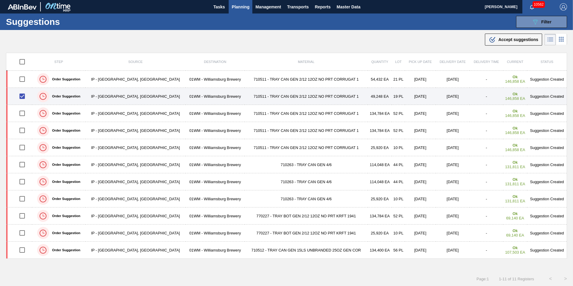
click at [25, 95] on input "checkbox" at bounding box center [22, 96] width 13 height 13
checkbox input "false"
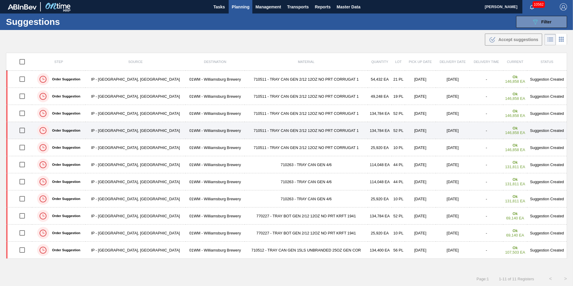
click at [25, 131] on input "checkbox" at bounding box center [22, 130] width 13 height 13
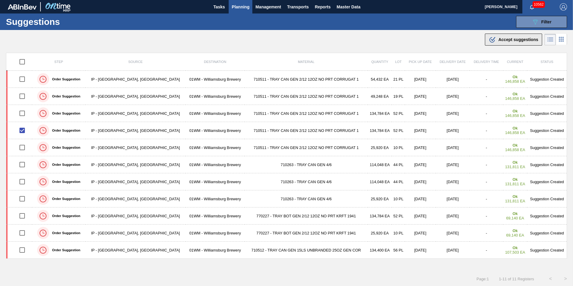
click at [512, 39] on span "Accept suggestions" at bounding box center [518, 39] width 40 height 5
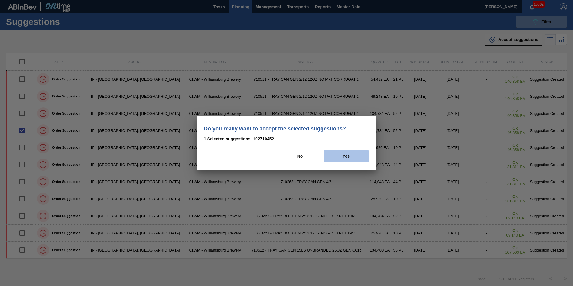
click at [331, 157] on button "Yes" at bounding box center [346, 156] width 45 height 12
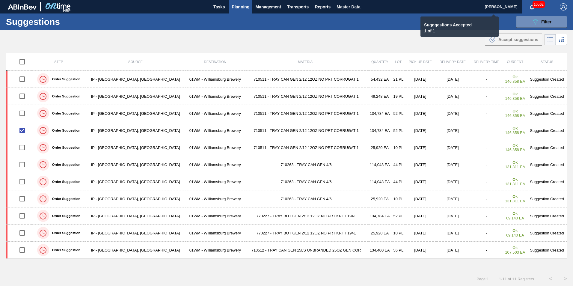
checkbox input "false"
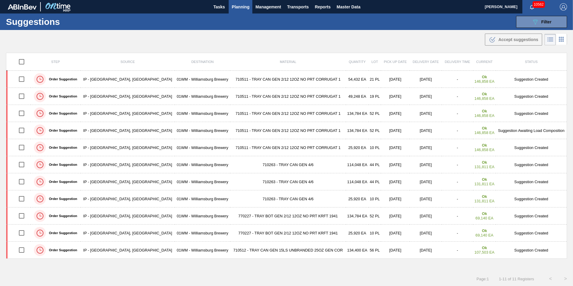
click at [239, 6] on span "Planning" at bounding box center [241, 6] width 18 height 7
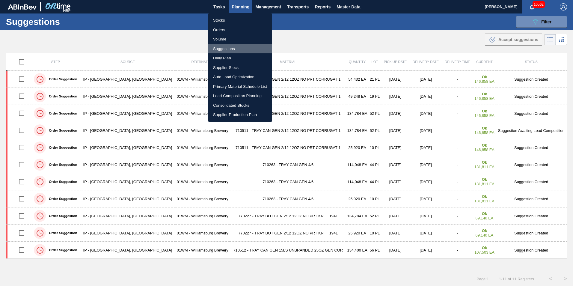
click at [233, 48] on li "Suggestions" at bounding box center [240, 49] width 64 height 10
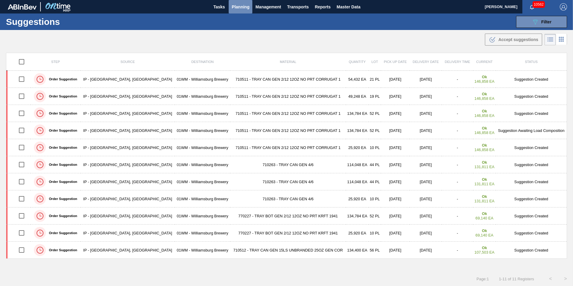
click at [239, 9] on span "Planning" at bounding box center [241, 6] width 18 height 7
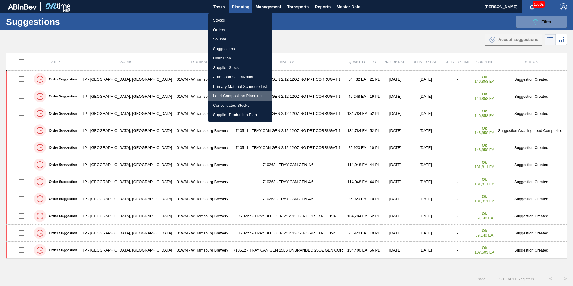
click at [230, 96] on li "Load Composition Planning" at bounding box center [240, 96] width 64 height 10
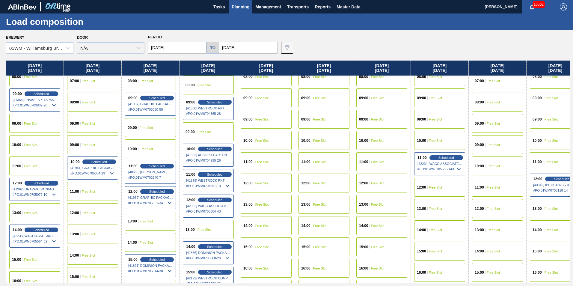
scroll to position [210, 0]
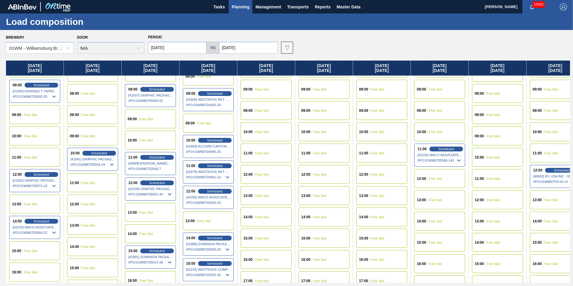
click at [438, 237] on div "15:00 Free Slot" at bounding box center [439, 242] width 51 height 19
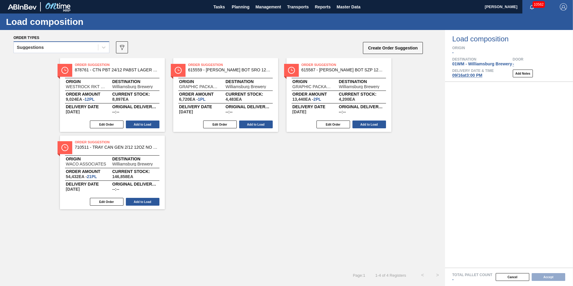
click at [43, 47] on div "Suggestions" at bounding box center [30, 47] width 27 height 4
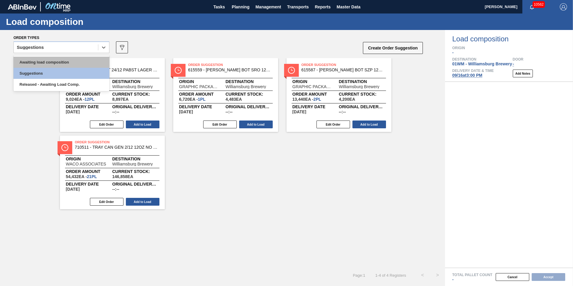
click at [44, 63] on div "Awaiting load composition" at bounding box center [61, 62] width 96 height 11
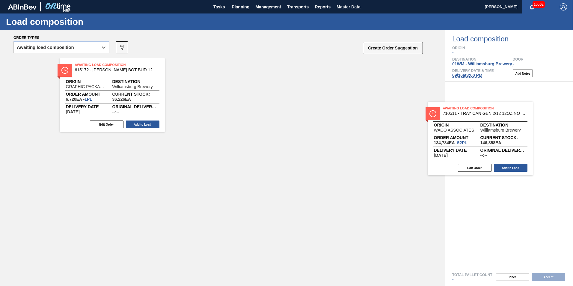
drag, startPoint x: 115, startPoint y: 93, endPoint x: 523, endPoint y: 137, distance: 409.6
click at [523, 137] on div "Order types option Awaiting load composition, selected. Select is focused ,type…" at bounding box center [286, 158] width 573 height 256
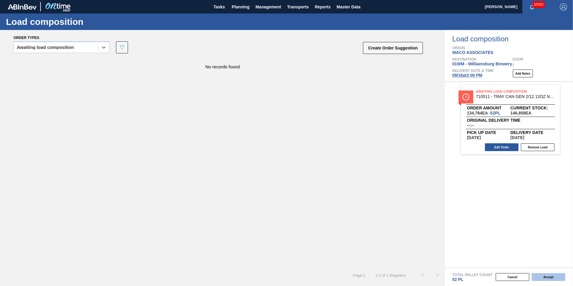
click at [545, 278] on button "Accept" at bounding box center [549, 277] width 34 height 8
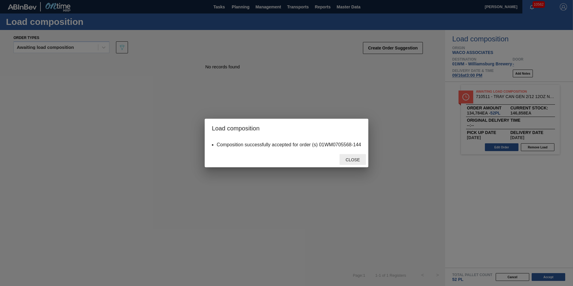
click at [342, 160] on span "Close" at bounding box center [353, 159] width 24 height 5
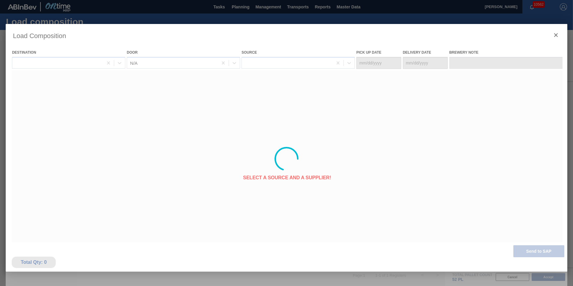
type Date "[DATE]"
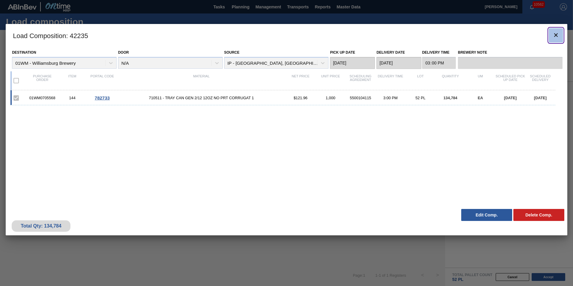
click at [553, 35] on icon "botão de ícone" at bounding box center [555, 34] width 7 height 7
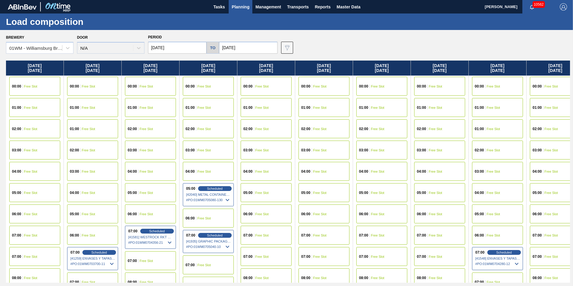
click at [237, 8] on span "Planning" at bounding box center [241, 6] width 18 height 7
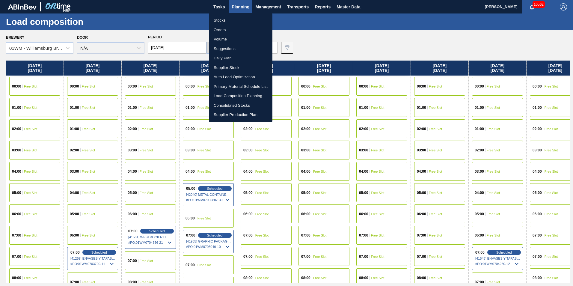
click at [224, 25] on li "Stocks" at bounding box center [241, 21] width 64 height 10
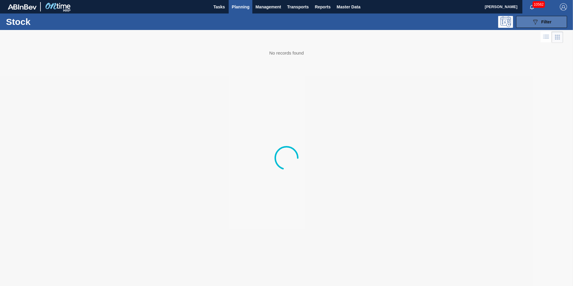
drag, startPoint x: 559, startPoint y: 17, endPoint x: 550, endPoint y: 22, distance: 10.9
click at [557, 18] on button "089F7B8B-B2A5-4AFE-B5C0-19BA573D28AC Filter" at bounding box center [541, 22] width 51 height 12
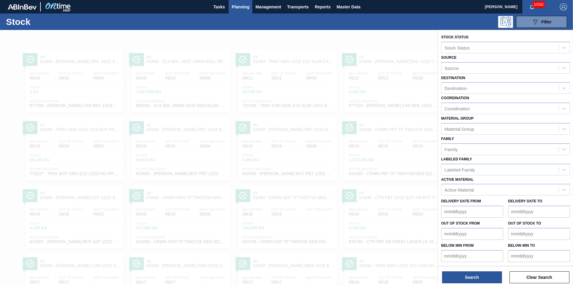
click at [472, 189] on div "Active Material" at bounding box center [458, 189] width 29 height 5
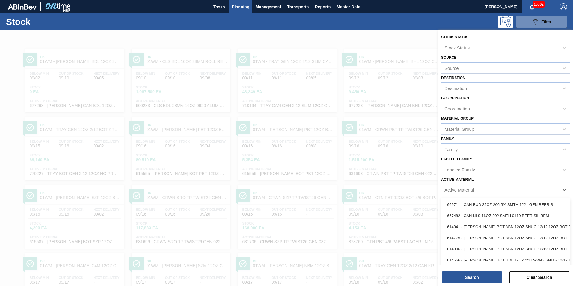
scroll to position [4, 0]
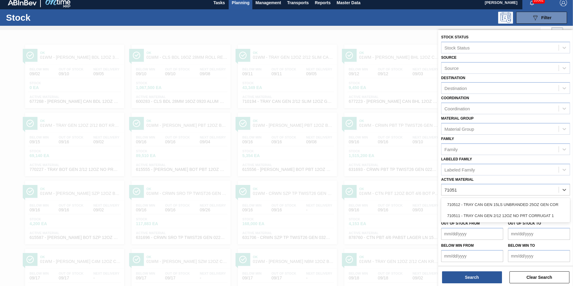
type Material "710511"
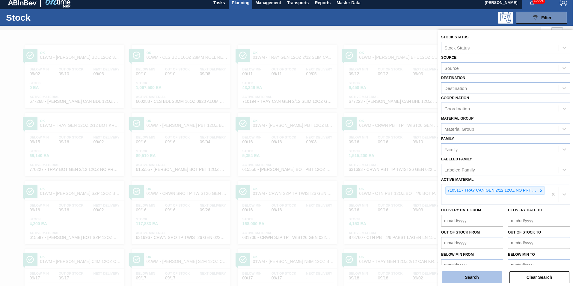
click at [459, 278] on button "Search" at bounding box center [472, 277] width 60 height 12
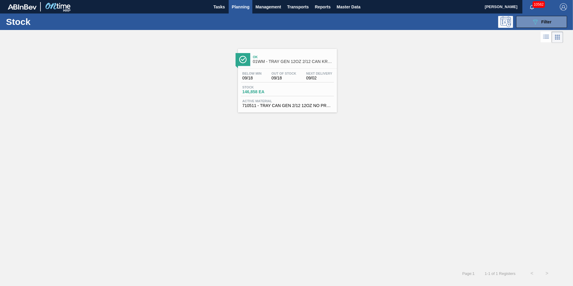
click at [241, 55] on div at bounding box center [243, 59] width 15 height 13
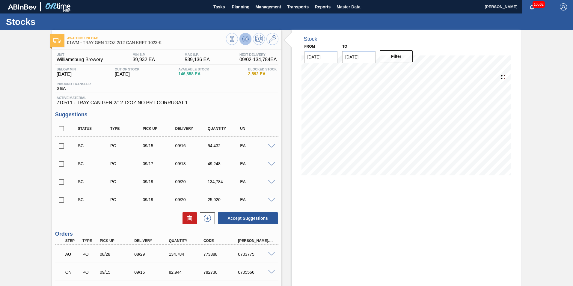
click at [243, 39] on icon at bounding box center [245, 38] width 4 height 3
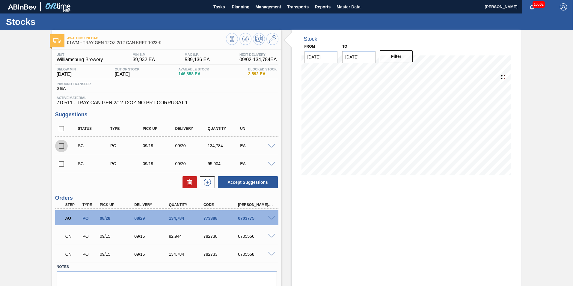
click at [61, 146] on input "checkbox" at bounding box center [61, 146] width 13 height 13
click at [259, 186] on button "Accept Suggestions" at bounding box center [248, 182] width 60 height 12
checkbox input "false"
click at [270, 145] on span at bounding box center [271, 146] width 7 height 4
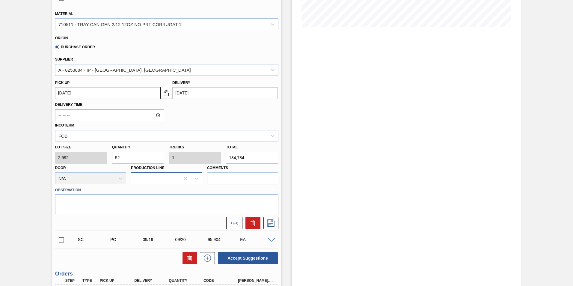
scroll to position [150, 0]
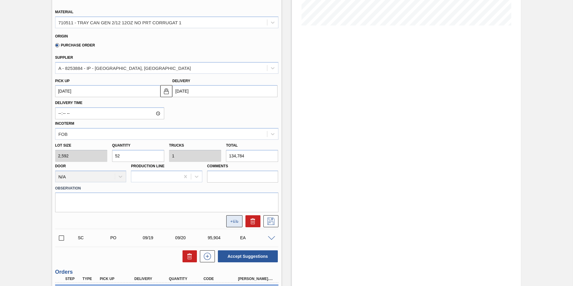
click at [233, 221] on icon at bounding box center [234, 221] width 8 height 3
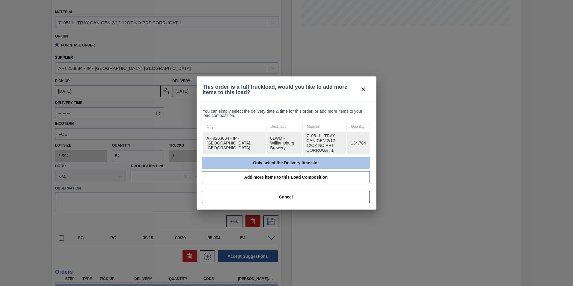
click at [281, 160] on button "Only select the Delivery time slot" at bounding box center [286, 163] width 168 height 12
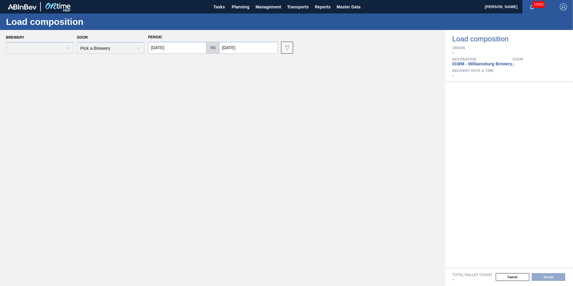
type input "[DATE]"
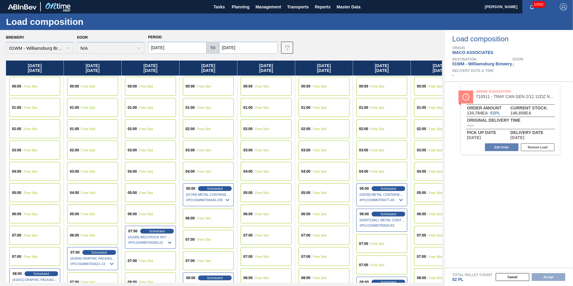
scroll to position [0, 27]
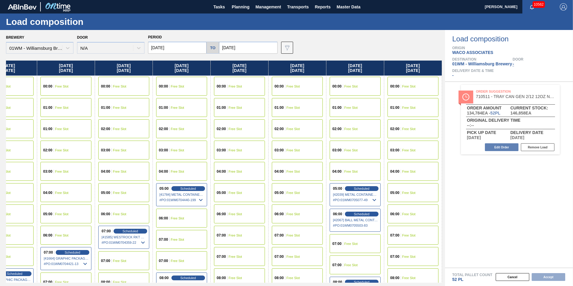
drag, startPoint x: 411, startPoint y: 68, endPoint x: -143, endPoint y: 58, distance: 553.8
click at [0, 0] on html "Tasks Planning Management Transports Reports Master Data [PERSON_NAME] 10562 Ma…" at bounding box center [286, 0] width 573 height 0
drag, startPoint x: 394, startPoint y: 70, endPoint x: 246, endPoint y: 53, distance: 149.0
click at [249, 54] on div "Brewery 01WM - [GEOGRAPHIC_DATA] Brewery Door N/A Period [DATE] to [DATE] Data …" at bounding box center [222, 158] width 445 height 256
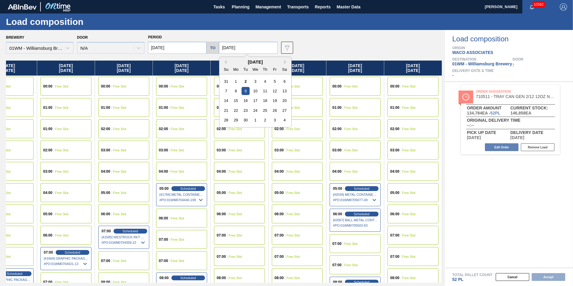
click at [234, 48] on input "[DATE]" at bounding box center [248, 48] width 58 height 12
click at [226, 110] on div "21" at bounding box center [226, 110] width 8 height 8
type input "[DATE]"
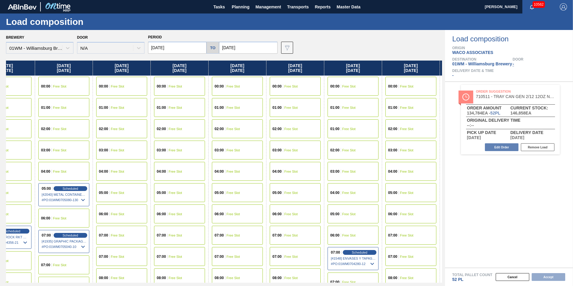
drag, startPoint x: 424, startPoint y: 68, endPoint x: -131, endPoint y: 94, distance: 555.2
click at [0, 0] on html "Tasks Planning Management Transports Reports Master Data [PERSON_NAME] 10562 Ma…" at bounding box center [286, 0] width 573 height 0
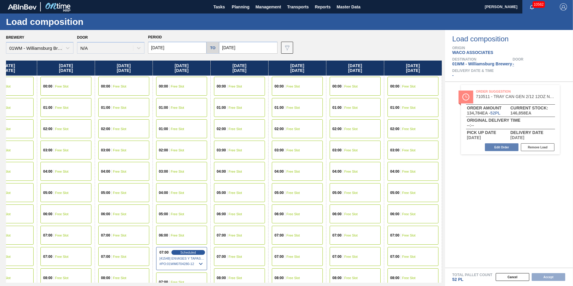
drag, startPoint x: 411, startPoint y: 75, endPoint x: 112, endPoint y: 58, distance: 299.5
click at [112, 58] on div "Brewery 01WM - [GEOGRAPHIC_DATA] Brewery Door N/A Period [DATE] to [DATE] Data …" at bounding box center [222, 158] width 445 height 256
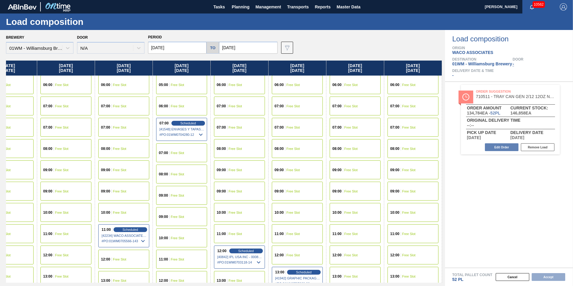
scroll to position [180, 721]
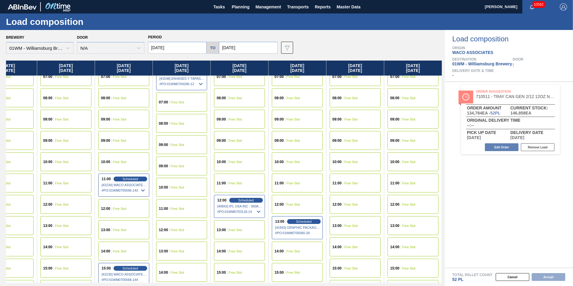
click at [296, 181] on span "Free Slot" at bounding box center [292, 183] width 13 height 4
click at [539, 276] on button "Accept" at bounding box center [549, 277] width 34 height 8
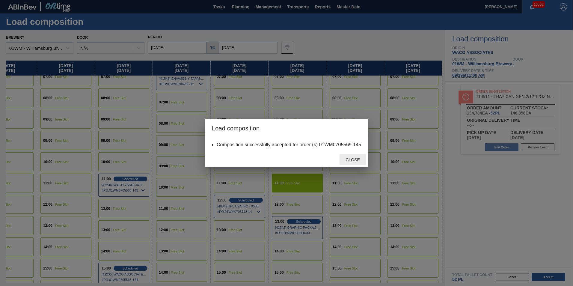
click at [345, 162] on span "Close" at bounding box center [353, 159] width 24 height 5
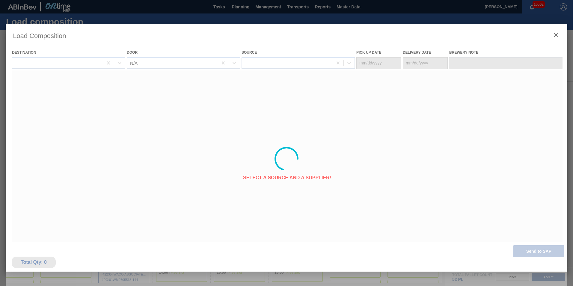
type Date "[DATE]"
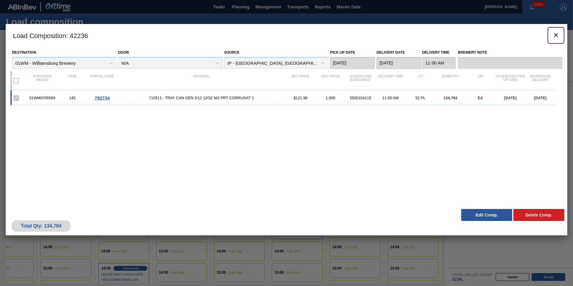
click at [555, 37] on icon "botão de ícone" at bounding box center [555, 34] width 7 height 7
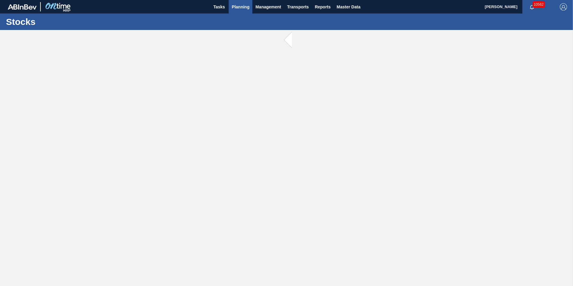
click at [244, 10] on span "Planning" at bounding box center [241, 6] width 18 height 7
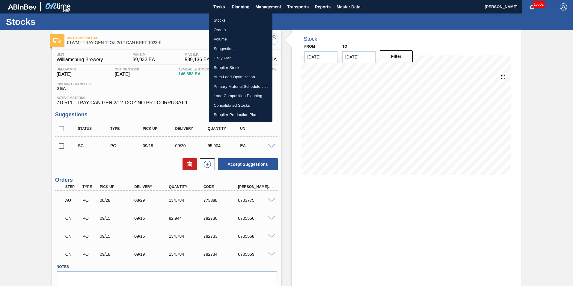
click at [101, 152] on div at bounding box center [286, 143] width 573 height 286
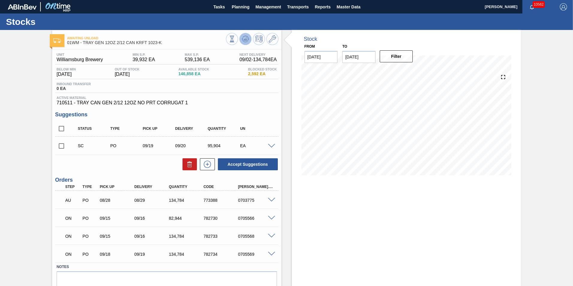
click at [246, 40] on icon at bounding box center [245, 38] width 4 height 3
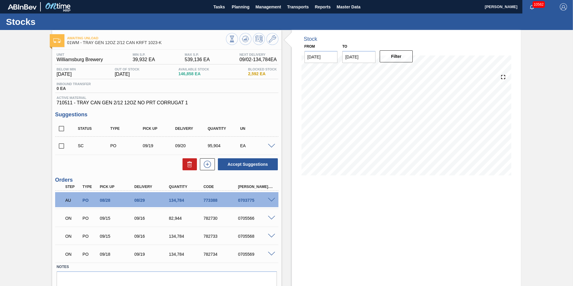
click at [257, 68] on span "Blocked Stock" at bounding box center [262, 69] width 29 height 4
click at [239, 6] on span "Planning" at bounding box center [241, 6] width 18 height 7
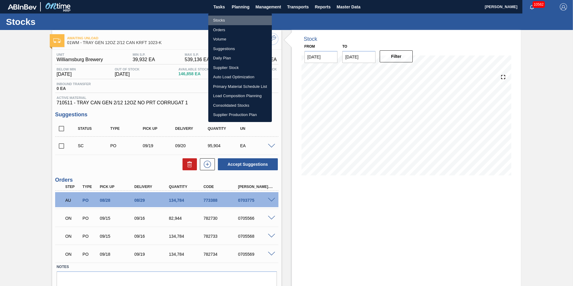
click at [226, 20] on li "Stocks" at bounding box center [240, 21] width 64 height 10
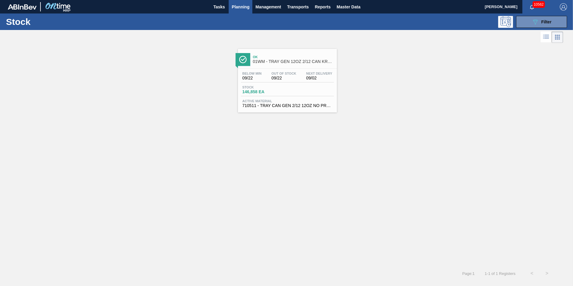
click at [244, 8] on span "Planning" at bounding box center [241, 6] width 18 height 7
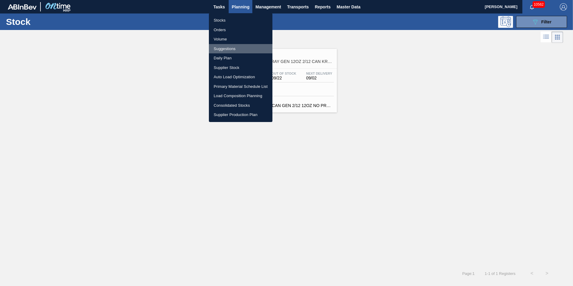
click at [244, 48] on li "Suggestions" at bounding box center [241, 49] width 64 height 10
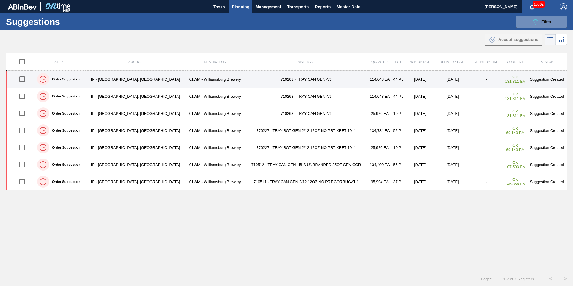
click at [25, 82] on input "checkbox" at bounding box center [22, 79] width 13 height 13
checkbox input "true"
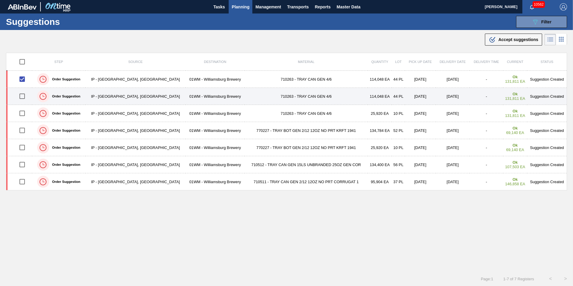
click at [25, 94] on input "checkbox" at bounding box center [22, 96] width 13 height 13
checkbox input "true"
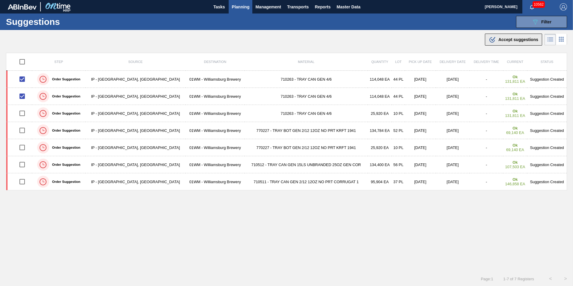
click at [520, 42] on div ".b{fill:var(--color-action-default)} Accept suggestions" at bounding box center [513, 39] width 49 height 7
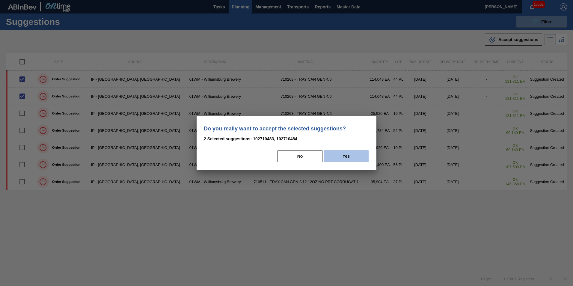
click at [337, 151] on button "Yes" at bounding box center [346, 156] width 45 height 12
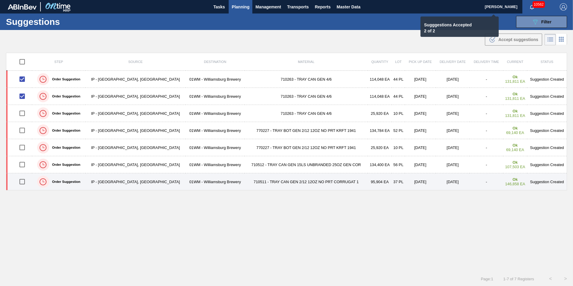
checkbox input "false"
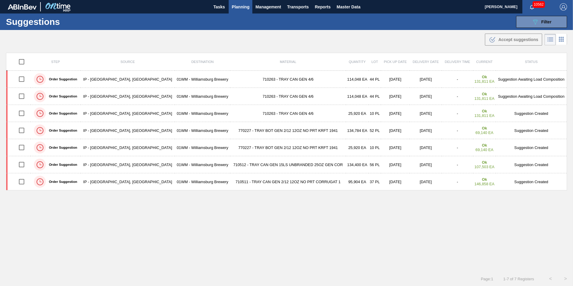
click at [239, 5] on span "Planning" at bounding box center [241, 6] width 18 height 7
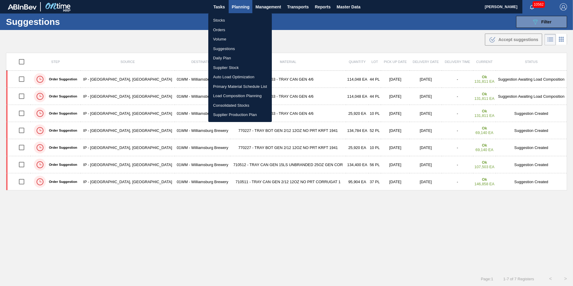
click at [348, 39] on div at bounding box center [286, 143] width 573 height 286
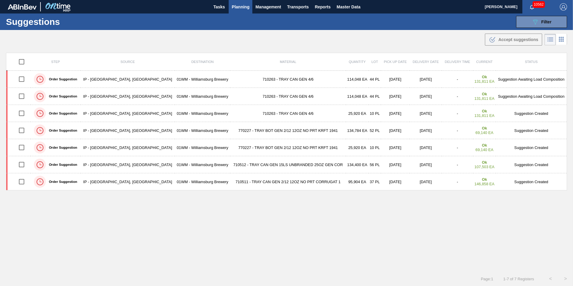
click at [246, 9] on span "Planning" at bounding box center [241, 6] width 18 height 7
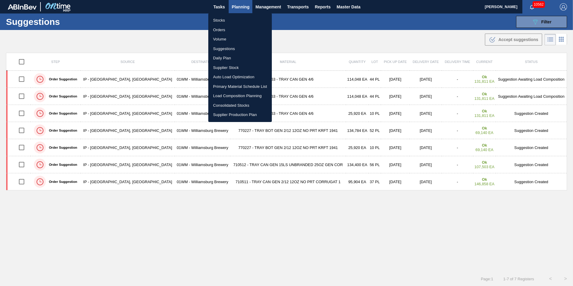
click at [243, 94] on li "Load Composition Planning" at bounding box center [240, 96] width 64 height 10
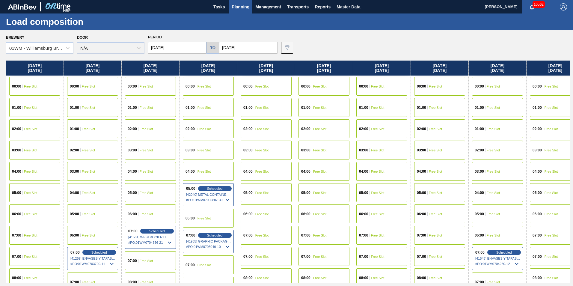
scroll to position [0, 188]
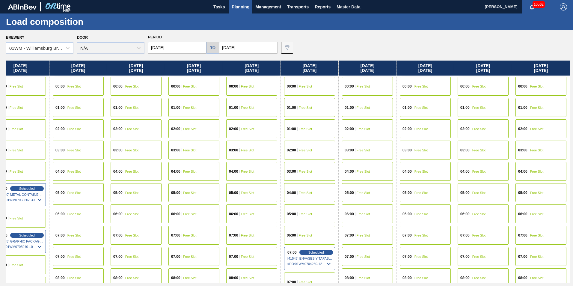
drag, startPoint x: 521, startPoint y: 67, endPoint x: -149, endPoint y: 73, distance: 669.7
click at [0, 0] on html "Tasks Planning Management Transports Reports Master Data [PERSON_NAME] 10562 Ma…" at bounding box center [286, 0] width 573 height 0
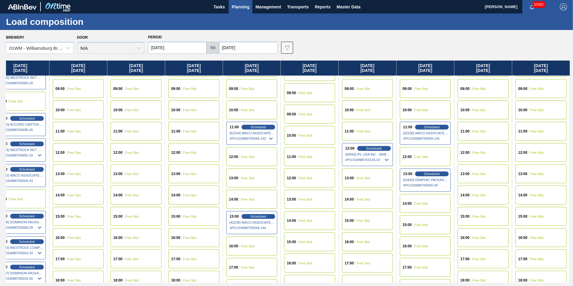
scroll to position [240, 188]
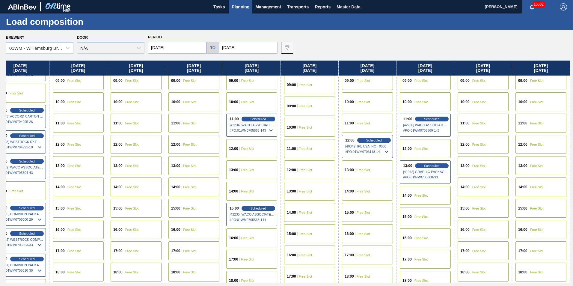
click at [425, 239] on span "Free Slot" at bounding box center [420, 238] width 13 height 4
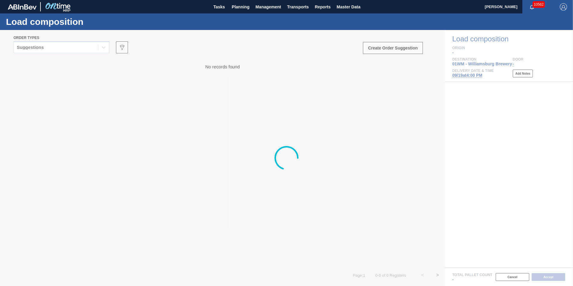
click at [84, 39] on div at bounding box center [286, 158] width 573 height 256
click at [82, 43] on div at bounding box center [286, 158] width 573 height 256
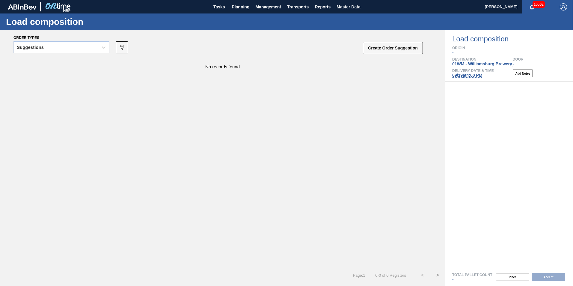
click at [72, 48] on div "Suggestions" at bounding box center [56, 47] width 84 height 9
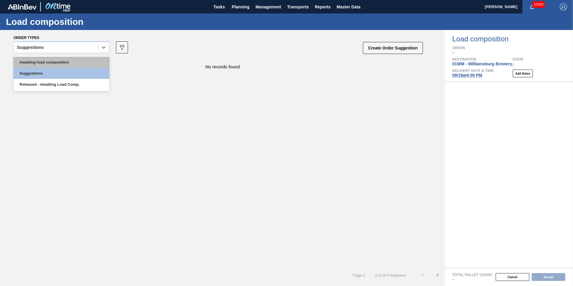
click at [60, 60] on div "Awaiting load composition" at bounding box center [61, 62] width 96 height 11
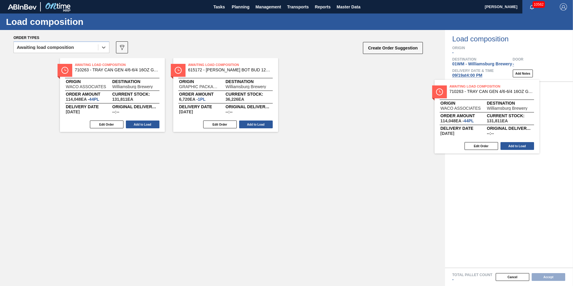
drag, startPoint x: 134, startPoint y: 101, endPoint x: 512, endPoint y: 123, distance: 378.8
click at [512, 123] on div "Order types option Awaiting load composition, selected. Select is focused ,type…" at bounding box center [286, 158] width 573 height 256
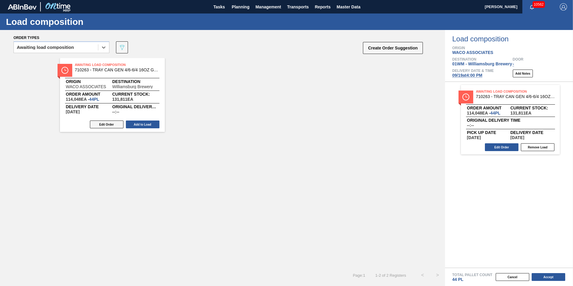
click at [102, 123] on button "Edit Order" at bounding box center [107, 124] width 34 height 8
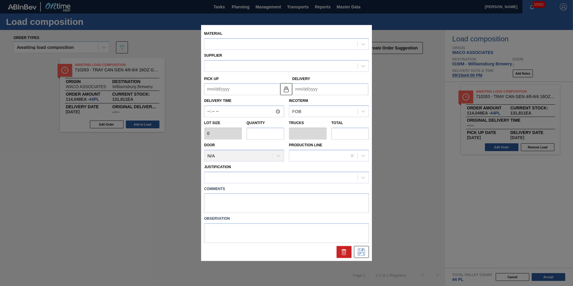
type input "2,592"
type input "44"
type input "1"
type input "114,048"
type up "[DATE]"
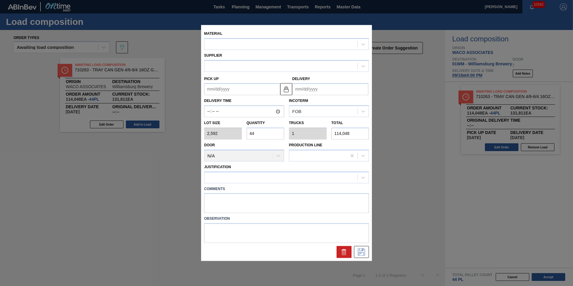
type input "[DATE]"
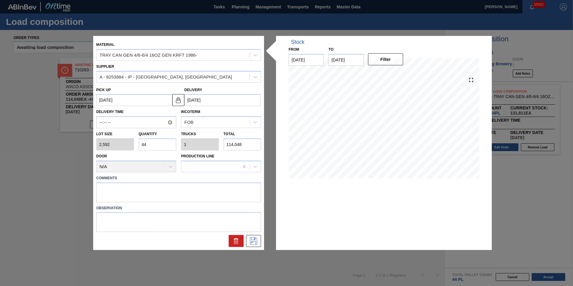
click at [112, 142] on div "Lot size 2,592 Quantity 44 Trucks 1 Total 114,048" at bounding box center [179, 139] width 170 height 22
type input "8"
type input "0.182"
type input "20,736"
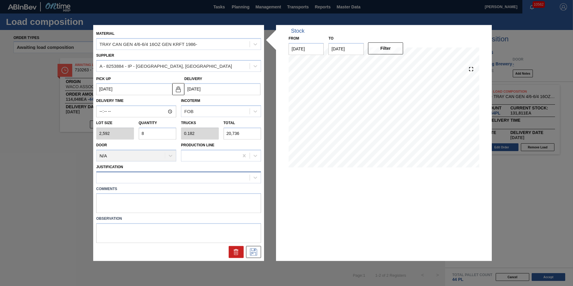
type input "8"
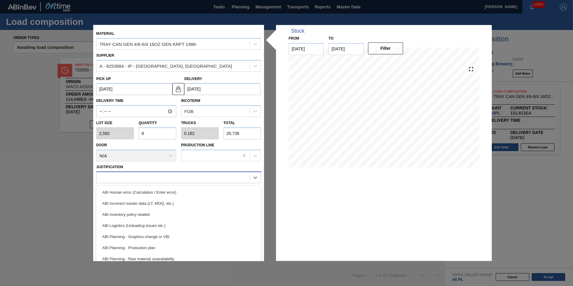
click at [217, 172] on div at bounding box center [178, 177] width 165 height 12
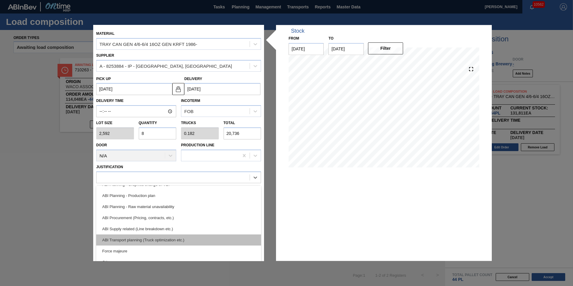
click at [176, 240] on div "ABI Transport planning (Truck optimization etc.)" at bounding box center [178, 239] width 165 height 11
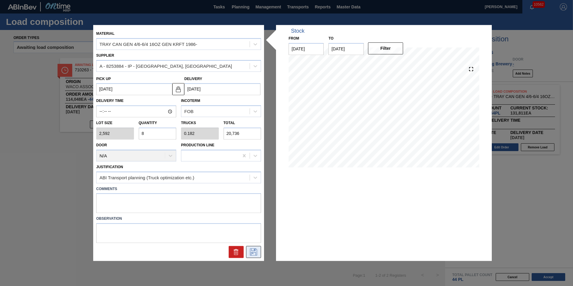
click at [253, 253] on icon at bounding box center [254, 251] width 10 height 7
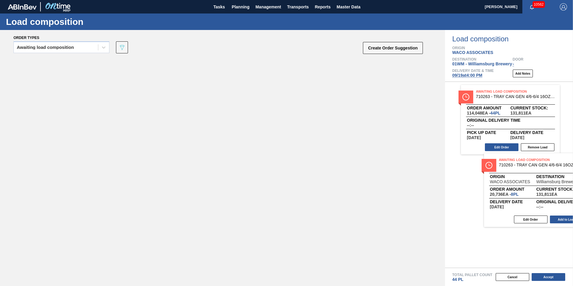
drag, startPoint x: 114, startPoint y: 82, endPoint x: 538, endPoint y: 186, distance: 436.2
click at [544, 187] on div "Order types Awaiting load composition 089F7B8B-B2A5-4AFE-B5C0-19BA573D28AC Crea…" at bounding box center [286, 158] width 573 height 256
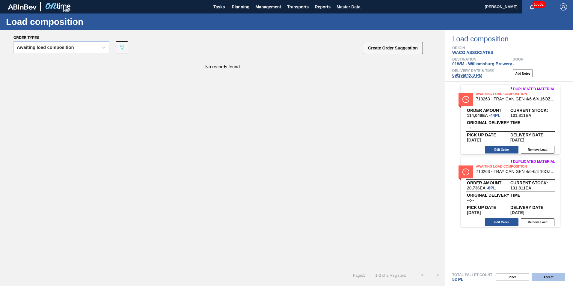
click at [539, 277] on button "Accept" at bounding box center [549, 277] width 34 height 8
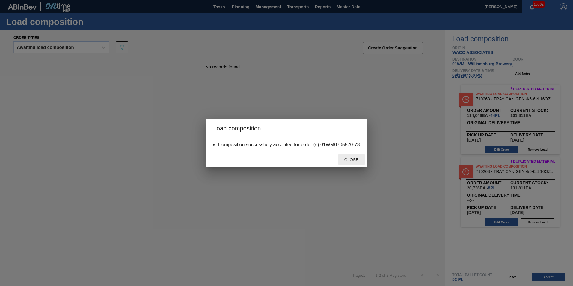
click at [355, 159] on span "Close" at bounding box center [351, 159] width 24 height 5
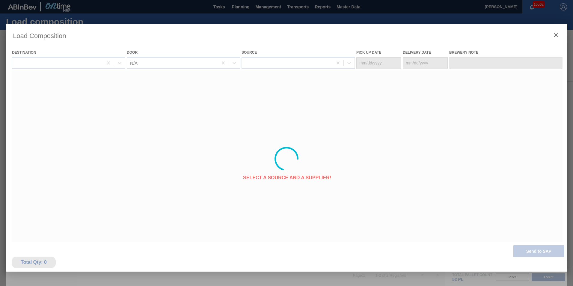
type Date "[DATE]"
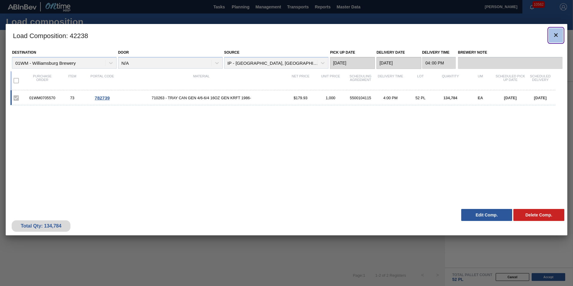
click at [555, 35] on icon "botão de ícone" at bounding box center [555, 34] width 7 height 7
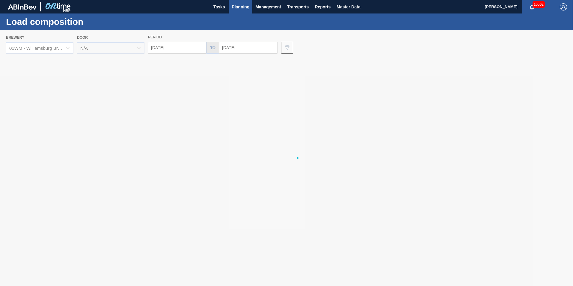
click at [238, 8] on span "Planning" at bounding box center [241, 6] width 18 height 7
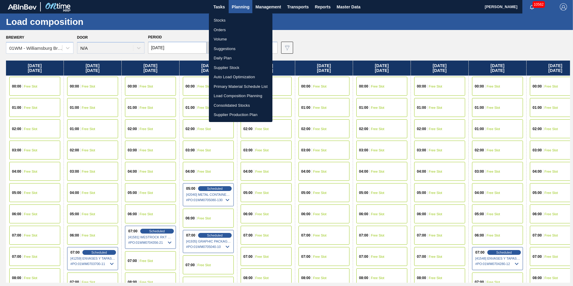
click at [233, 21] on li "Stocks" at bounding box center [241, 21] width 64 height 10
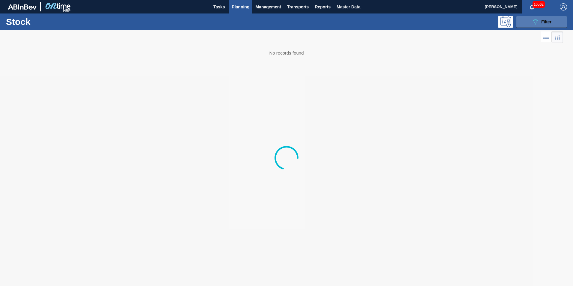
click at [527, 22] on button "089F7B8B-B2A5-4AFE-B5C0-19BA573D28AC Filter" at bounding box center [541, 22] width 51 height 12
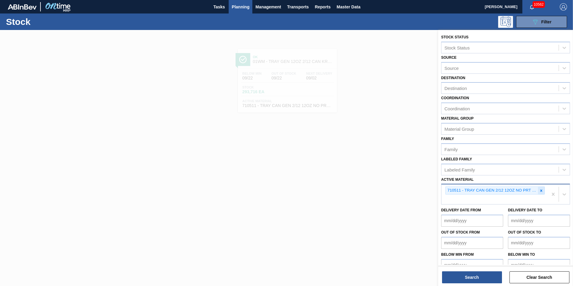
click at [539, 189] on icon at bounding box center [541, 190] width 4 height 4
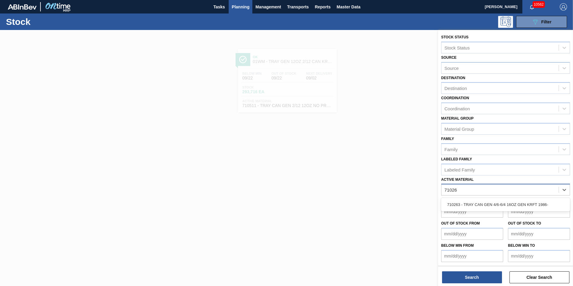
type Material "710263"
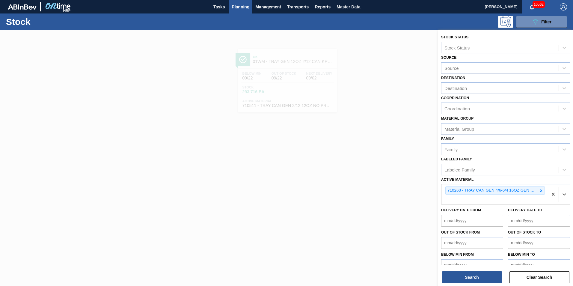
click at [467, 284] on div "Stock Status Stock Status Source Source Destination Destination Coordination Co…" at bounding box center [505, 158] width 135 height 257
click at [472, 275] on button "Search" at bounding box center [472, 277] width 60 height 12
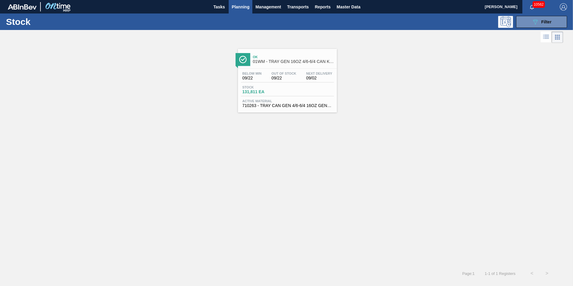
click at [277, 86] on span "Stock" at bounding box center [263, 87] width 42 height 4
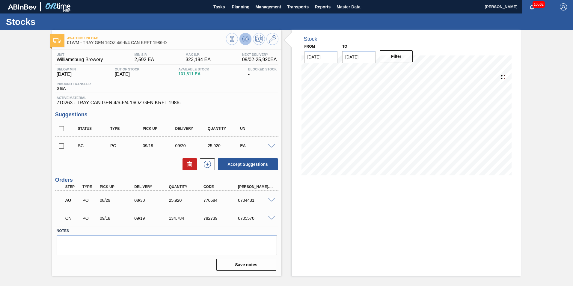
click at [245, 41] on icon at bounding box center [245, 38] width 7 height 7
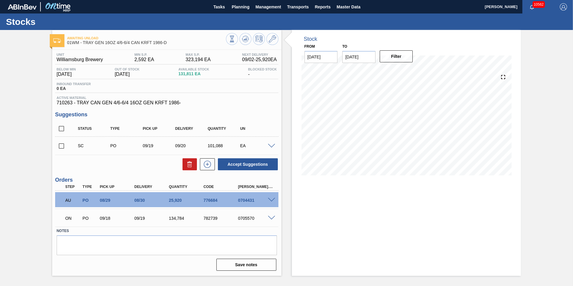
click at [271, 144] on div at bounding box center [272, 145] width 12 height 4
click at [271, 145] on span at bounding box center [271, 146] width 7 height 4
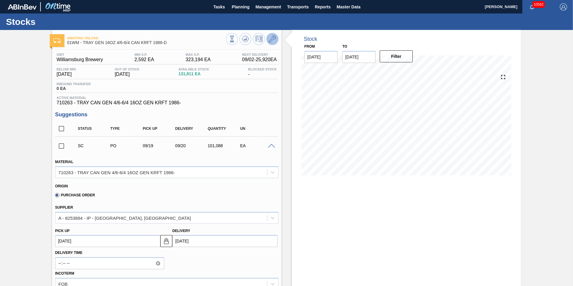
click at [277, 40] on button at bounding box center [272, 39] width 12 height 12
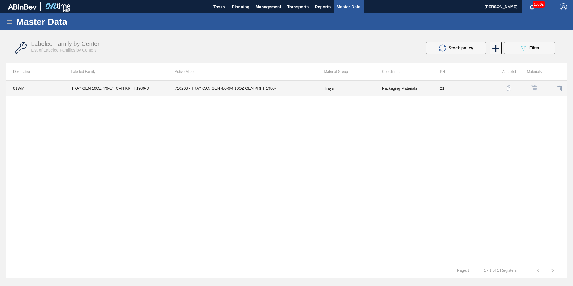
click at [198, 91] on td "710263 - TRAY CAN GEN 4/6-6/4 16OZ GEN KRFT 1986-" at bounding box center [241, 88] width 149 height 15
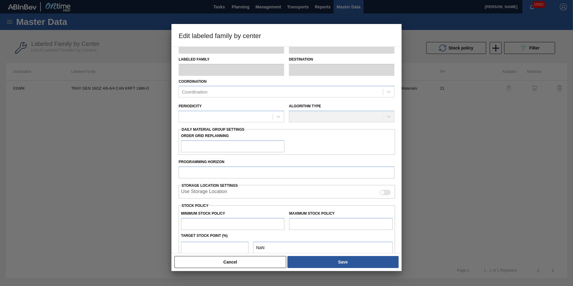
type input "Trays"
type input "TRAY GEN 16OZ 4/6-6/4 CAN KRFT 1986-D"
type input "01WM - Williamsburg Brewery"
type input "21"
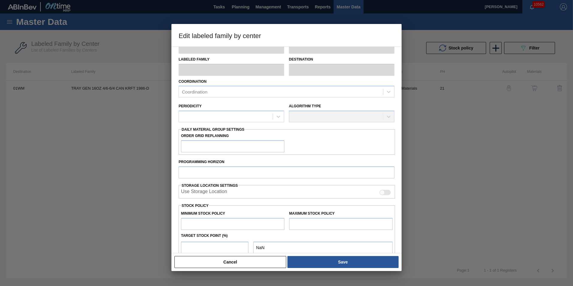
type input "2,592"
type input "323,194"
type input "0"
type input "2,592"
checkbox input "true"
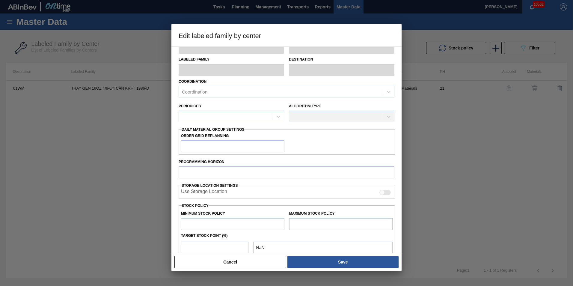
checkbox input "true"
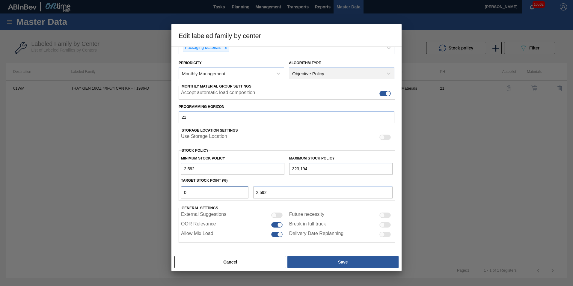
drag, startPoint x: 219, startPoint y: 194, endPoint x: 140, endPoint y: 188, distance: 79.3
click at [140, 189] on div "Edit labeled family by center Material Group Trays Family Trays Labeled Family …" at bounding box center [286, 143] width 573 height 286
type input "3"
type input "12,210"
type input "2,592"
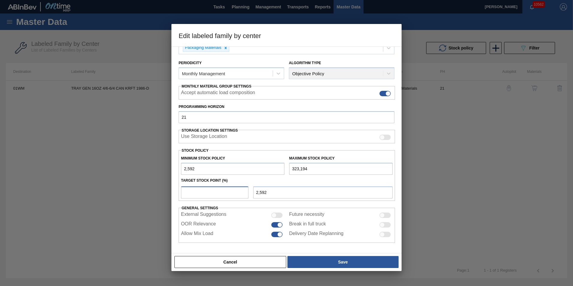
type input "4"
type input "15,416"
type input "2,592"
type input "1"
type input "5,798"
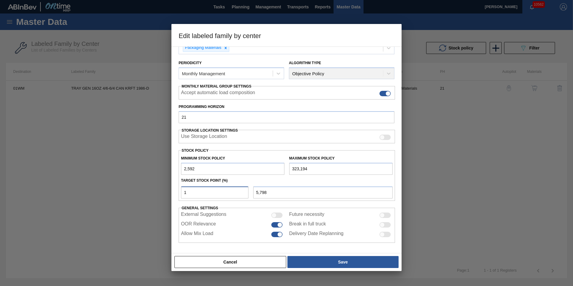
type input "2,592"
type input "4"
type input "15,416"
type input "2,592"
type input "3"
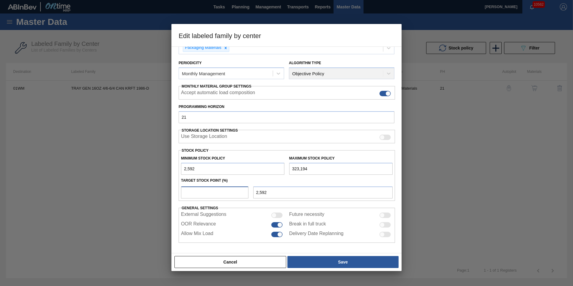
type input "12,210"
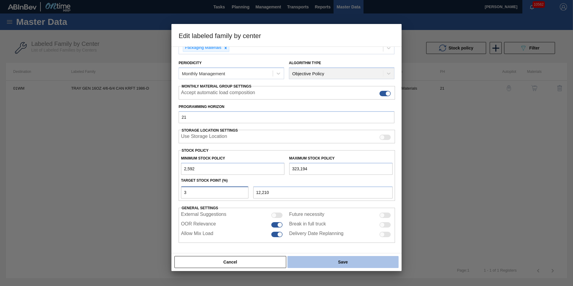
type input "3"
click at [355, 266] on button "Save" at bounding box center [342, 262] width 111 height 12
click at [382, 262] on button "Save" at bounding box center [342, 262] width 111 height 12
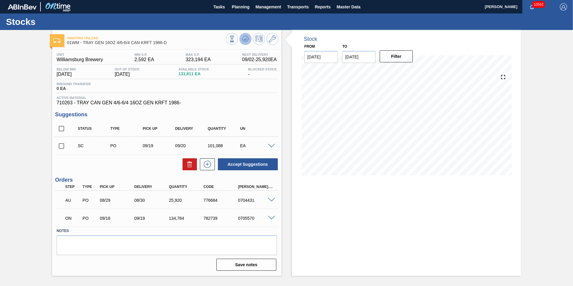
click at [247, 38] on icon at bounding box center [245, 38] width 7 height 7
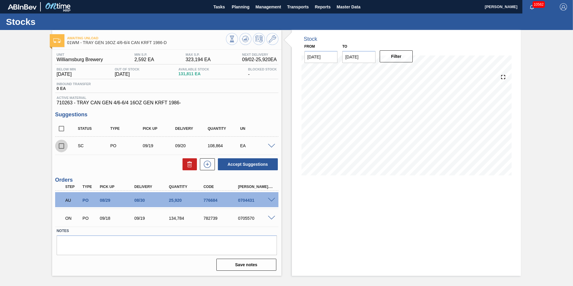
click at [60, 147] on input "checkbox" at bounding box center [61, 146] width 13 height 13
click at [253, 165] on button "Accept Suggestions" at bounding box center [248, 164] width 60 height 12
checkbox input "false"
drag, startPoint x: 268, startPoint y: 142, endPoint x: 270, endPoint y: 144, distance: 3.4
click at [270, 144] on div "SC PO 09/19 09/20 108,864 EA" at bounding box center [166, 145] width 223 height 15
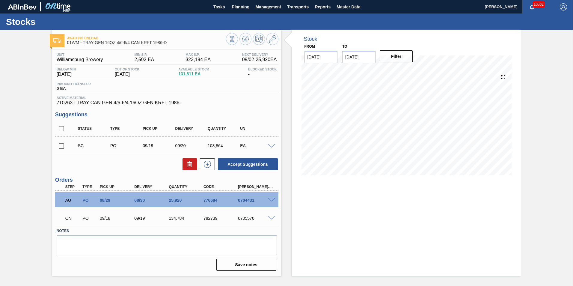
click at [270, 144] on span at bounding box center [271, 146] width 7 height 4
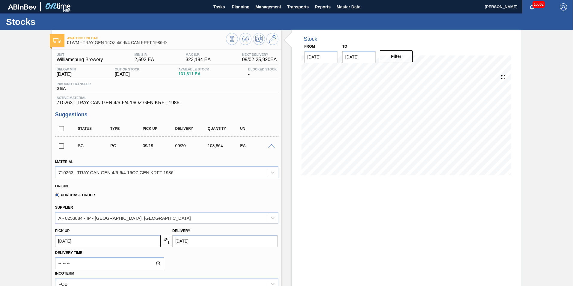
click at [274, 144] on span at bounding box center [271, 146] width 7 height 4
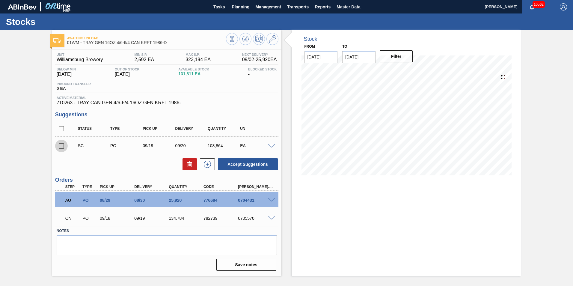
click at [62, 146] on input "checkbox" at bounding box center [61, 146] width 13 height 13
click at [247, 166] on button "Accept Suggestions" at bounding box center [248, 164] width 60 height 12
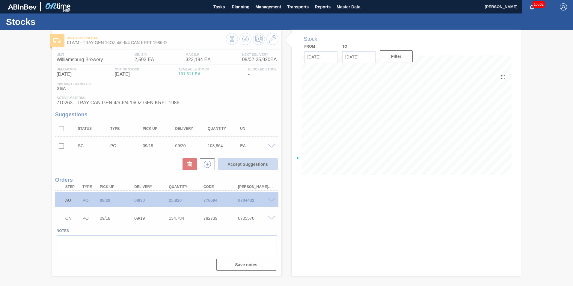
checkbox input "false"
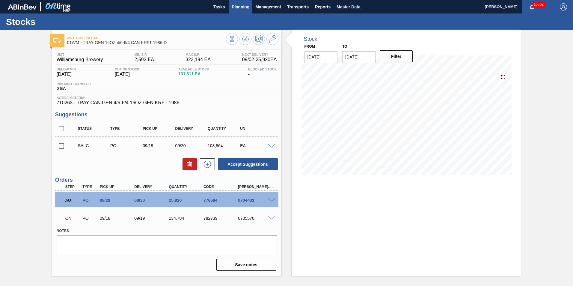
click at [236, 9] on span "Planning" at bounding box center [241, 6] width 18 height 7
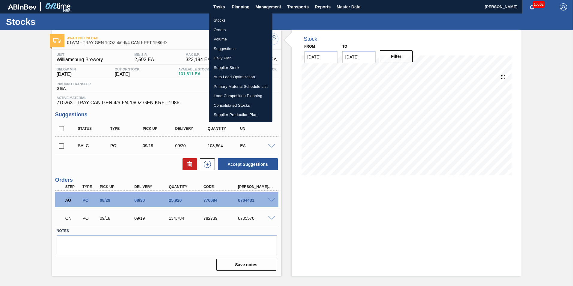
click at [226, 52] on li "Suggestions" at bounding box center [241, 49] width 64 height 10
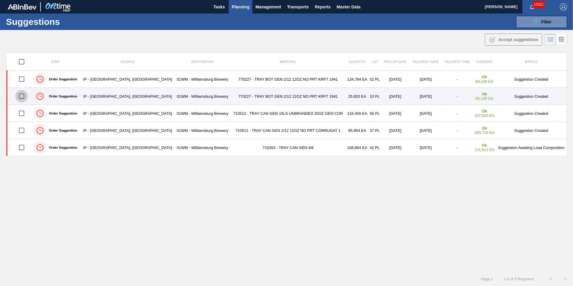
click at [20, 97] on input "checkbox" at bounding box center [21, 96] width 13 height 13
checkbox input "true"
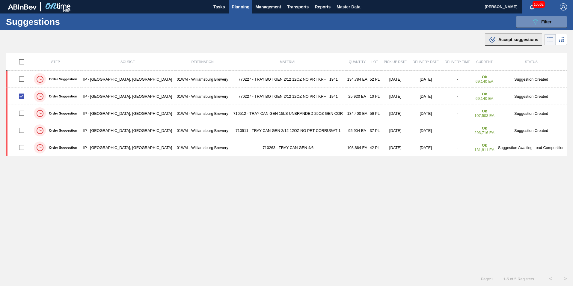
click at [503, 40] on span "Accept suggestions" at bounding box center [518, 39] width 40 height 5
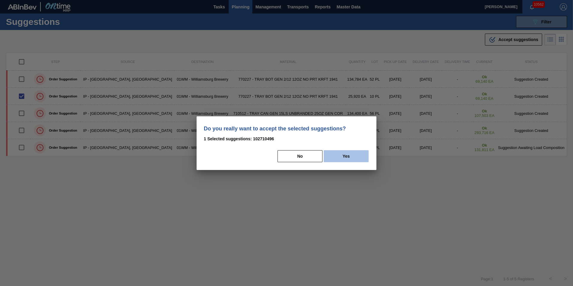
click at [352, 159] on button "Yes" at bounding box center [346, 156] width 45 height 12
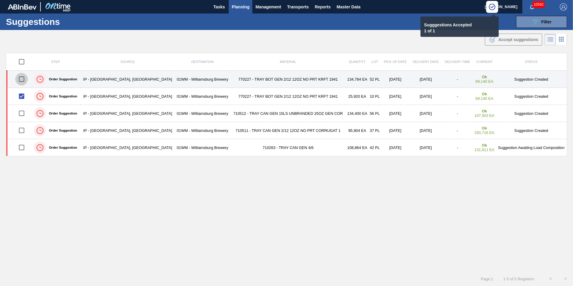
click at [25, 78] on input "checkbox" at bounding box center [21, 79] width 13 height 13
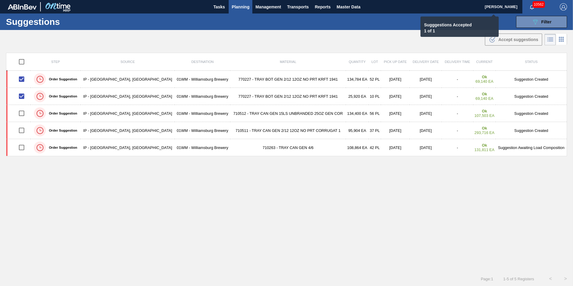
checkbox input "false"
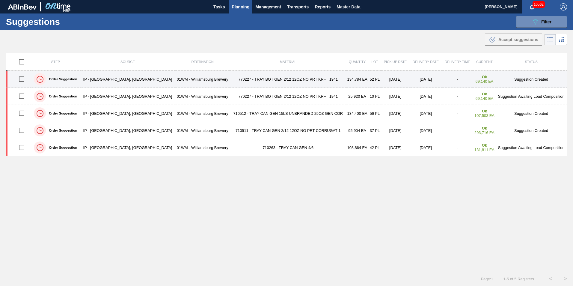
click at [25, 81] on input "checkbox" at bounding box center [21, 79] width 13 height 13
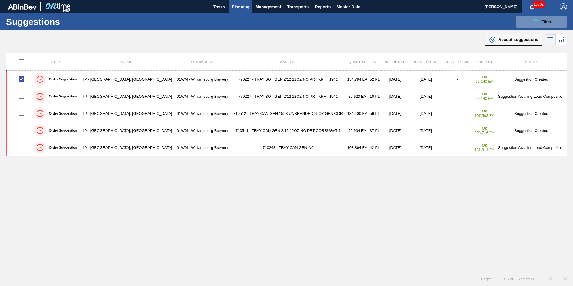
click at [483, 38] on div ".b{fill:var(--color-action-default)} Accept suggestions" at bounding box center [286, 38] width 573 height 17
click at [492, 37] on icon ".b{fill:var(--color-action-default)}" at bounding box center [492, 39] width 7 height 7
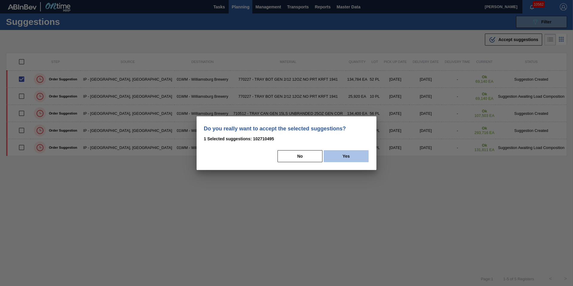
click at [348, 160] on button "Yes" at bounding box center [346, 156] width 45 height 12
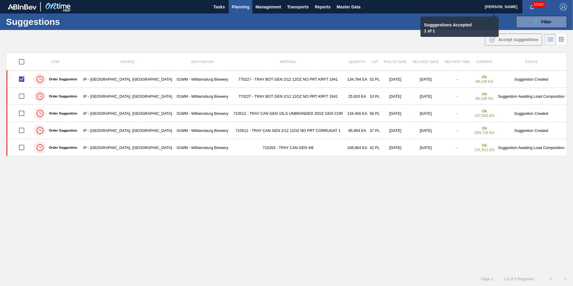
checkbox input "false"
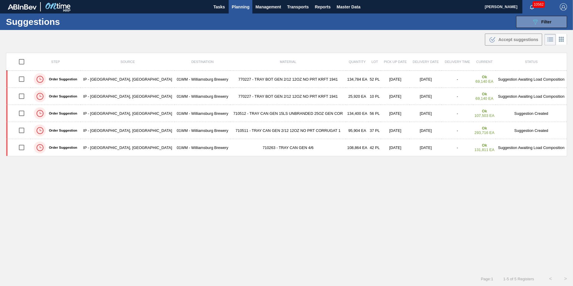
click at [241, 7] on span "Planning" at bounding box center [241, 6] width 18 height 7
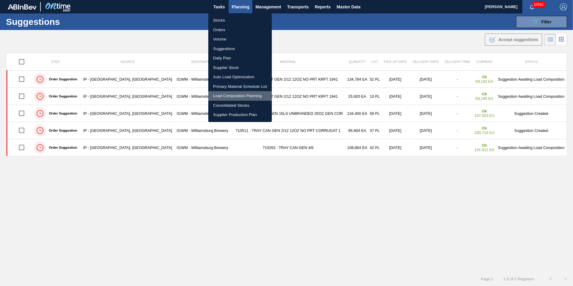
click at [246, 96] on li "Load Composition Planning" at bounding box center [240, 96] width 64 height 10
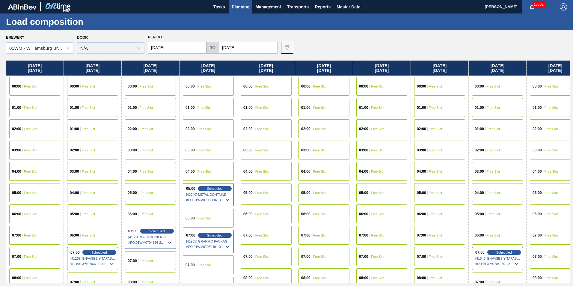
scroll to position [0, 188]
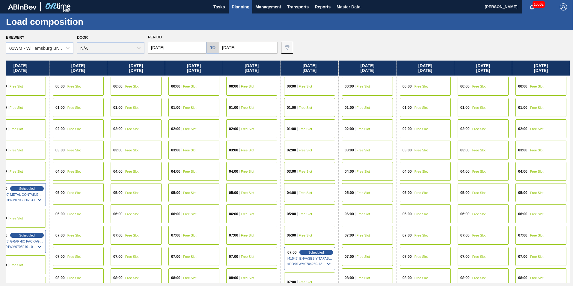
drag, startPoint x: 514, startPoint y: 65, endPoint x: -274, endPoint y: 76, distance: 788.1
click at [0, 0] on html "Tasks Planning Management Transports Reports Master Data [PERSON_NAME] 10562 Ma…" at bounding box center [286, 0] width 573 height 0
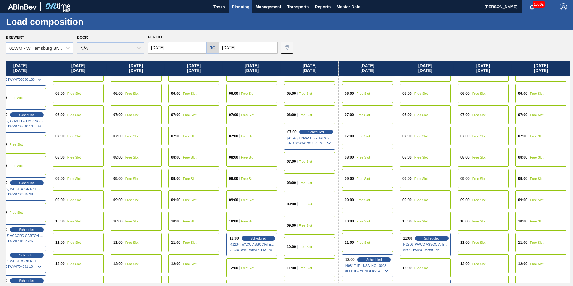
scroll to position [120, 188]
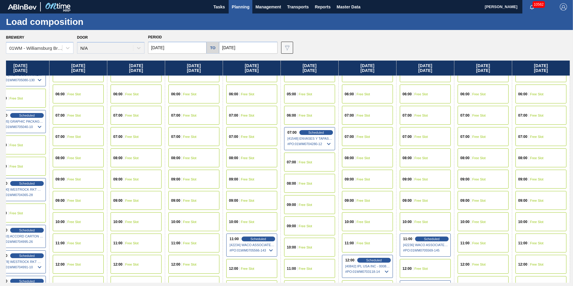
click at [492, 224] on div "10:00 Free Slot" at bounding box center [483, 221] width 51 height 19
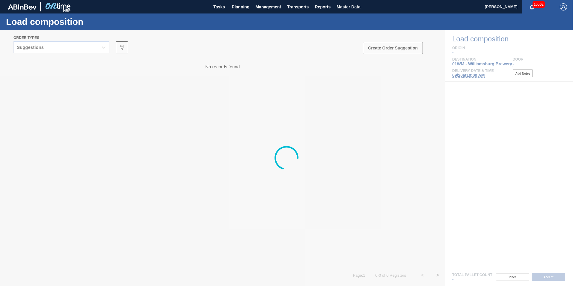
click at [68, 47] on div at bounding box center [286, 158] width 573 height 256
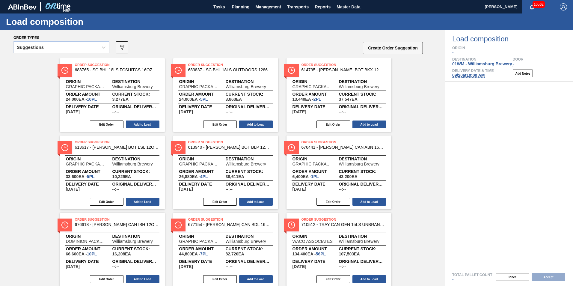
click at [67, 49] on div "Suggestions" at bounding box center [56, 47] width 84 height 9
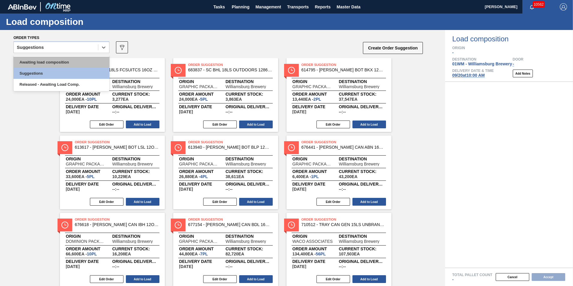
click at [59, 61] on div "Awaiting load composition" at bounding box center [61, 62] width 96 height 11
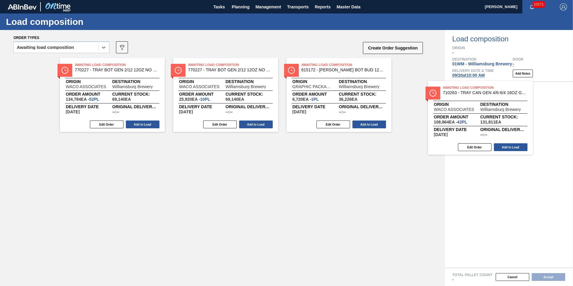
drag, startPoint x: 340, startPoint y: 95, endPoint x: 494, endPoint y: 119, distance: 155.9
click at [494, 119] on div "Order types option Awaiting load composition, selected. Select is focused ,type…" at bounding box center [286, 158] width 573 height 256
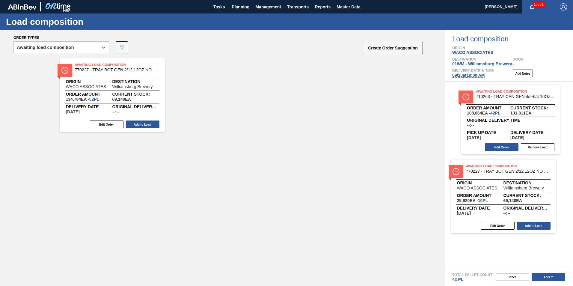
drag, startPoint x: 221, startPoint y: 95, endPoint x: 517, endPoint y: 200, distance: 314.7
click at [517, 201] on div "Order types option Awaiting load composition, selected. Select is focused ,type…" at bounding box center [286, 158] width 573 height 256
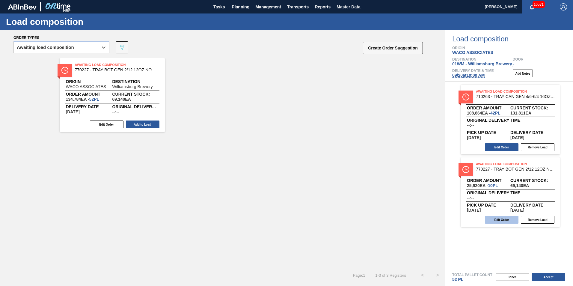
click at [509, 219] on button "Edit Order" at bounding box center [502, 220] width 34 height 8
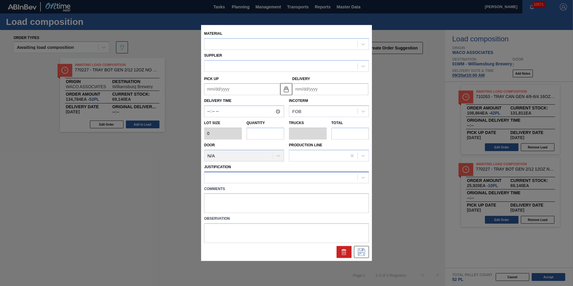
type input "2,592"
type input "10"
type input "0.192"
type input "25,920"
type up "[DATE]"
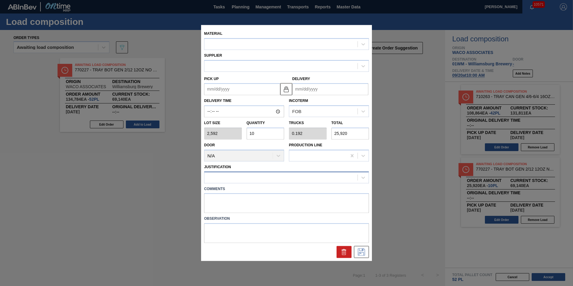
type input "[DATE]"
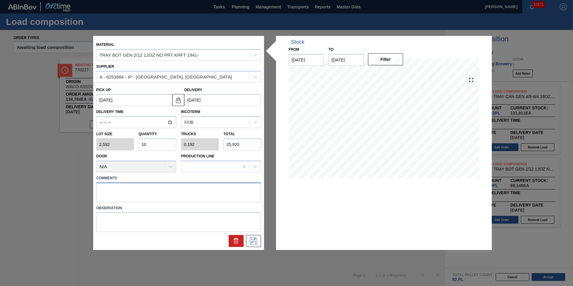
click at [186, 185] on textarea at bounding box center [178, 192] width 165 height 20
type textarea "T-10P"
click at [257, 239] on icon at bounding box center [253, 240] width 7 height 7
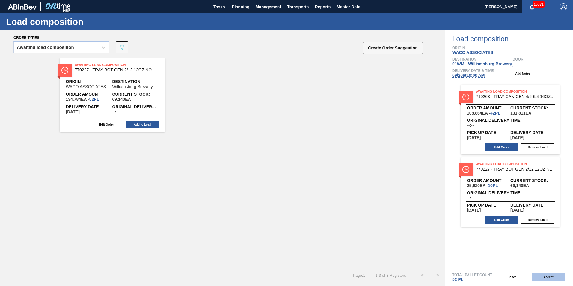
click at [550, 275] on button "Accept" at bounding box center [549, 277] width 34 height 8
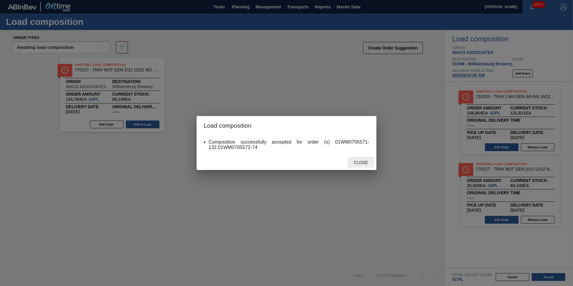
click at [362, 161] on span "Close" at bounding box center [361, 162] width 24 height 5
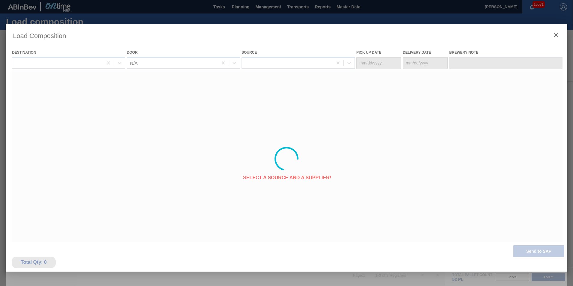
type Date "[DATE]"
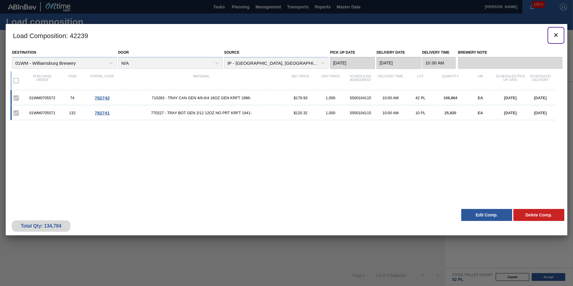
click at [555, 37] on icon "botão de ícone" at bounding box center [555, 34] width 7 height 7
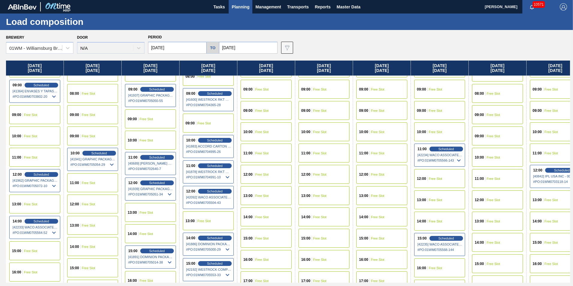
scroll to position [210, 188]
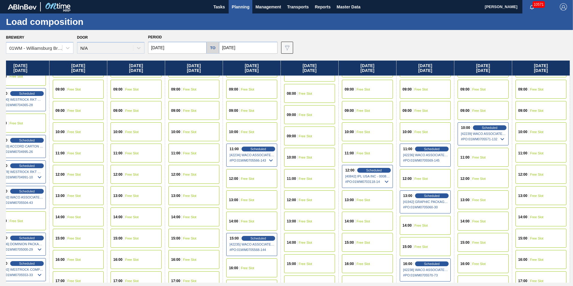
drag, startPoint x: 548, startPoint y: 68, endPoint x: 64, endPoint y: 78, distance: 483.4
click at [64, 78] on div "[DATE] 00:00 Free Slot 01:00 Free Slot 02:00 Free Slot 03:00 Free Slot 04:00 Fr…" at bounding box center [288, 172] width 564 height 222
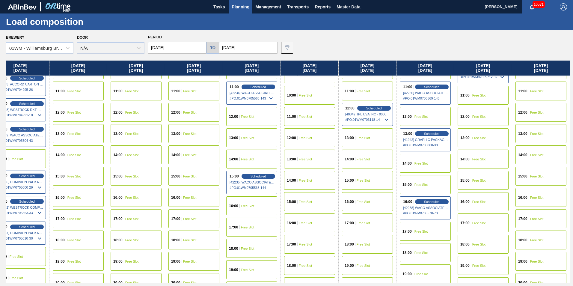
scroll to position [300, 188]
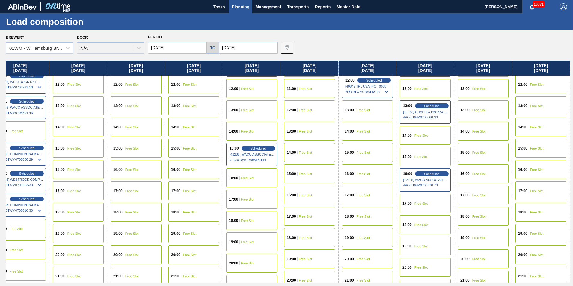
click at [370, 153] on div "15:00 Free Slot" at bounding box center [367, 152] width 51 height 19
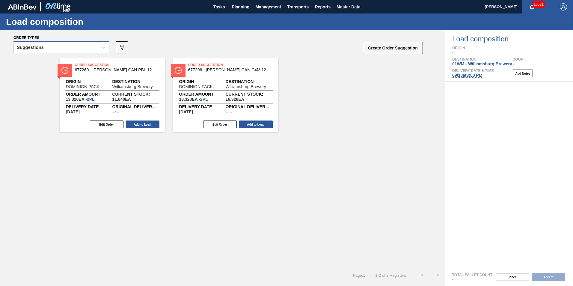
click at [49, 51] on div "Suggestions" at bounding box center [56, 47] width 84 height 9
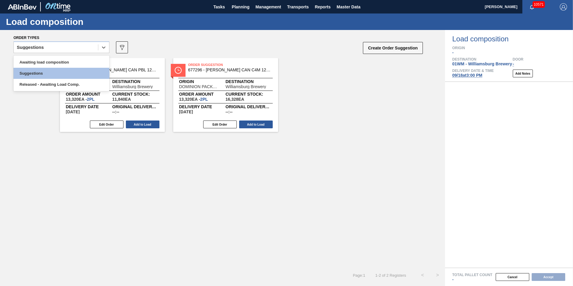
click at [339, 73] on div "Order Suggestion 677260 - [PERSON_NAME] CAN PBL 12OZ [PERSON_NAME] CAN PK 12/12…" at bounding box center [222, 95] width 445 height 74
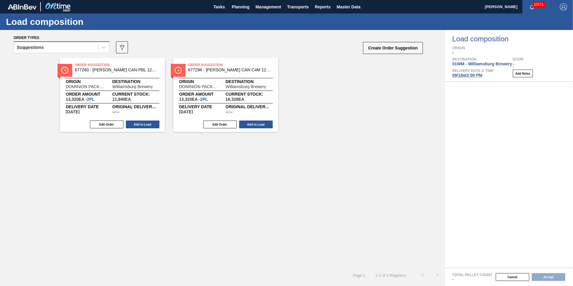
click at [96, 48] on div "Suggestions" at bounding box center [56, 47] width 84 height 9
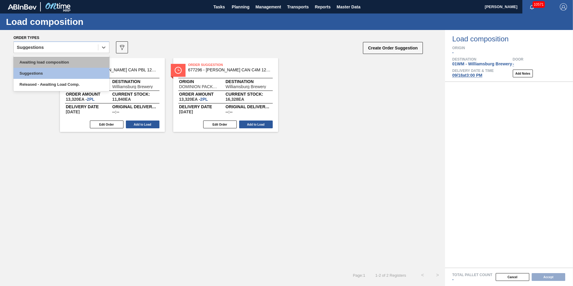
click at [81, 59] on div "Awaiting load composition" at bounding box center [61, 62] width 96 height 11
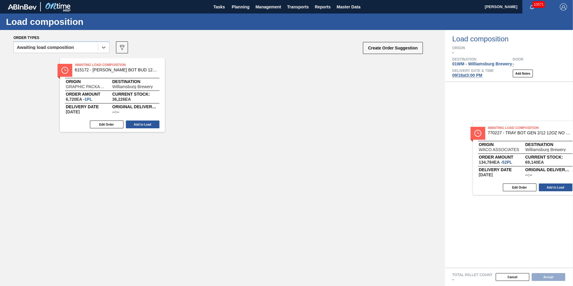
drag, startPoint x: 117, startPoint y: 103, endPoint x: 521, endPoint y: 169, distance: 409.5
click at [523, 169] on div "Order types option Awaiting load composition, selected. Select is focused ,type…" at bounding box center [286, 158] width 573 height 256
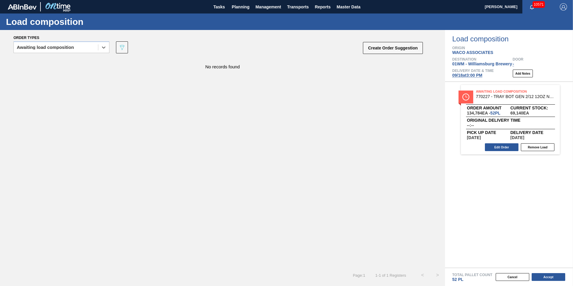
click at [487, 98] on span "770227 - TRAY BOT GEN 2/12 12OZ NO PRT KRFT 1941-" at bounding box center [515, 96] width 79 height 4
click at [504, 149] on button "Edit Order" at bounding box center [502, 147] width 34 height 8
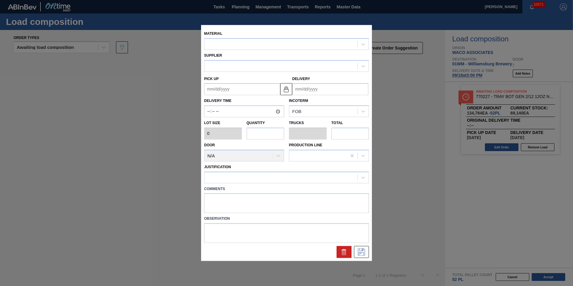
type input "2,592"
type input "52"
type input "1"
type input "134,784"
type up "[DATE]"
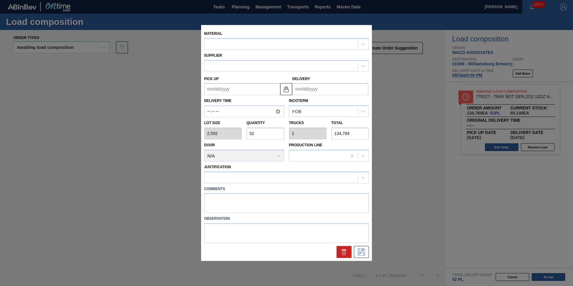
type input "[DATE]"
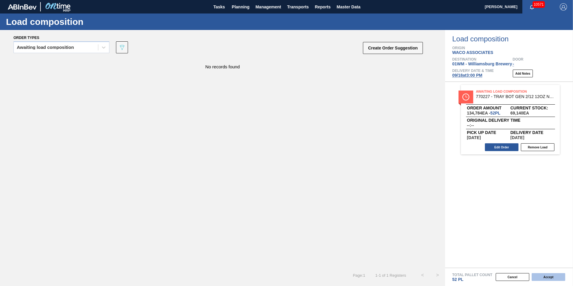
click at [554, 278] on button "Accept" at bounding box center [549, 277] width 34 height 8
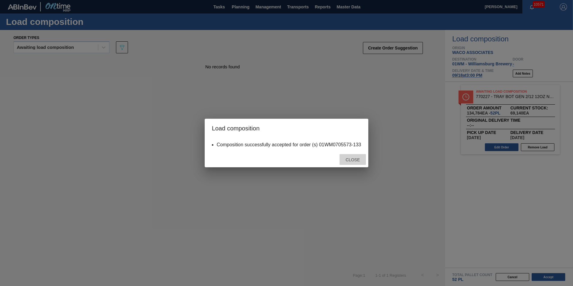
click at [355, 159] on span "Close" at bounding box center [353, 159] width 24 height 5
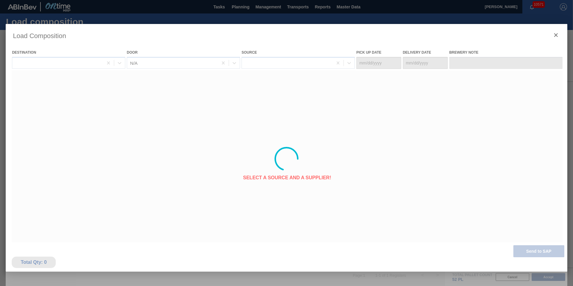
type Date "[DATE]"
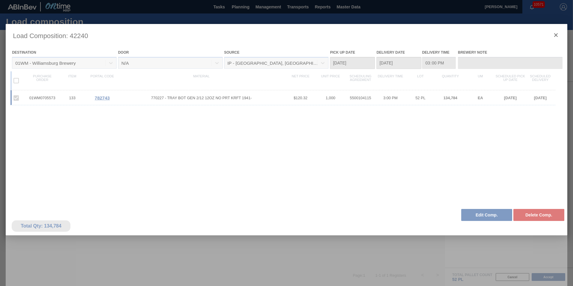
click at [554, 37] on div at bounding box center [287, 159] width 562 height 270
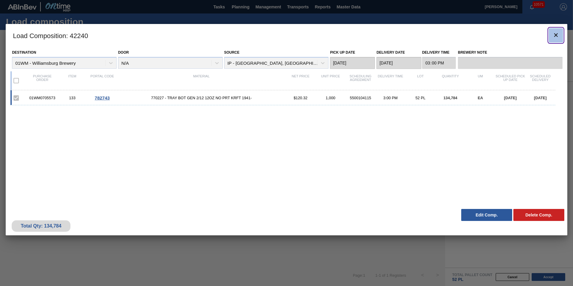
click at [555, 34] on icon "botão de ícone" at bounding box center [556, 35] width 4 height 4
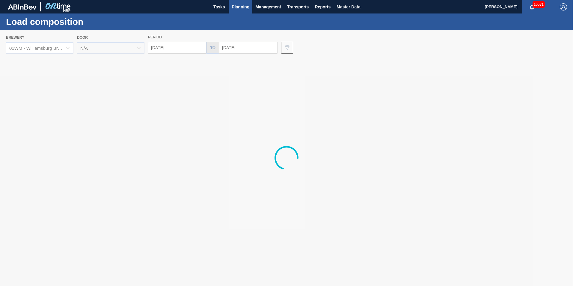
click at [239, 7] on span "Planning" at bounding box center [241, 6] width 18 height 7
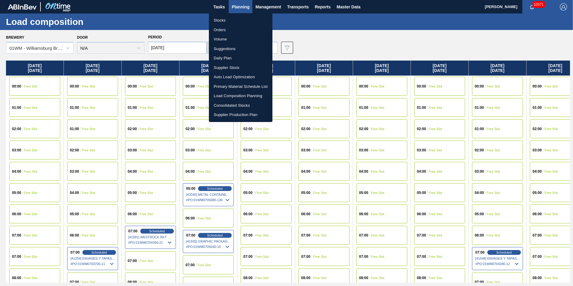
click at [226, 19] on li "Stocks" at bounding box center [241, 21] width 64 height 10
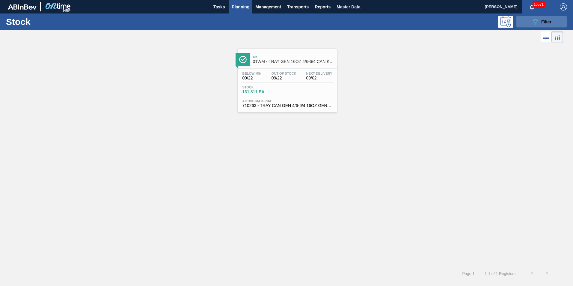
click at [528, 26] on button "089F7B8B-B2A5-4AFE-B5C0-19BA573D28AC Filter" at bounding box center [541, 22] width 51 height 12
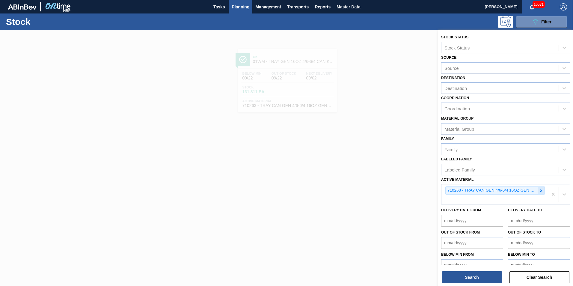
click at [541, 190] on icon at bounding box center [541, 190] width 4 height 4
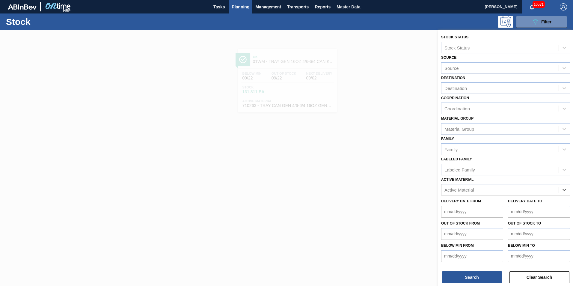
click at [508, 189] on div "Active Material" at bounding box center [499, 189] width 117 height 9
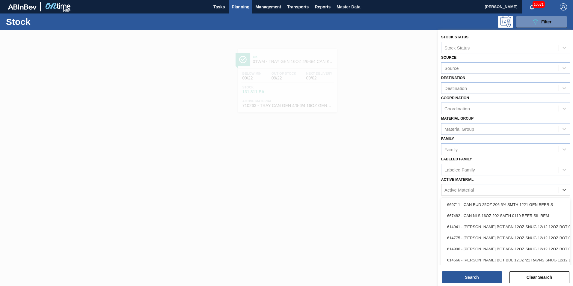
click at [444, 178] on label "Active Material" at bounding box center [457, 179] width 32 height 4
click at [444, 187] on Material "Active Material" at bounding box center [444, 189] width 1 height 5
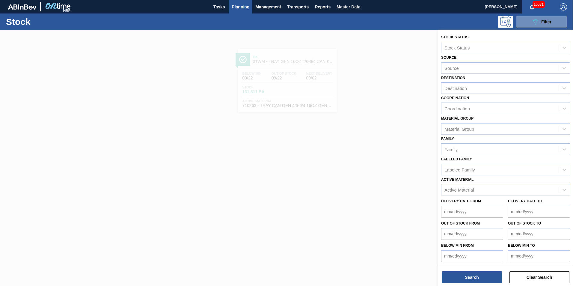
click at [424, 183] on div at bounding box center [286, 173] width 573 height 286
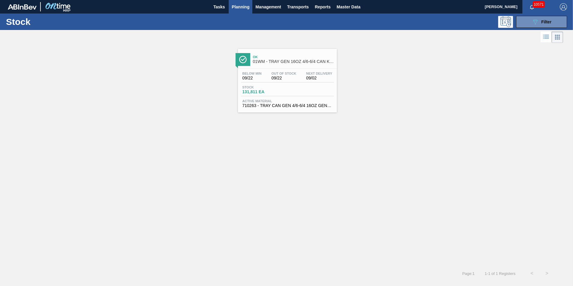
click at [294, 73] on span "Out Of Stock" at bounding box center [283, 74] width 25 height 4
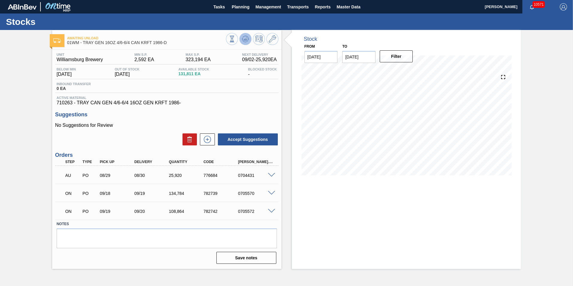
click at [245, 39] on icon at bounding box center [245, 38] width 4 height 3
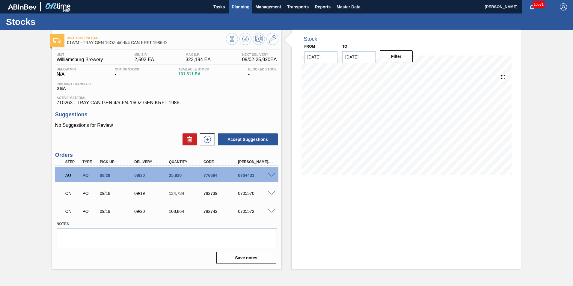
click at [238, 4] on span "Planning" at bounding box center [241, 6] width 18 height 7
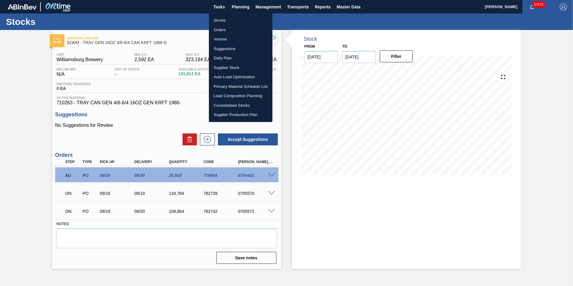
click at [237, 98] on li "Load Composition Planning" at bounding box center [241, 96] width 64 height 10
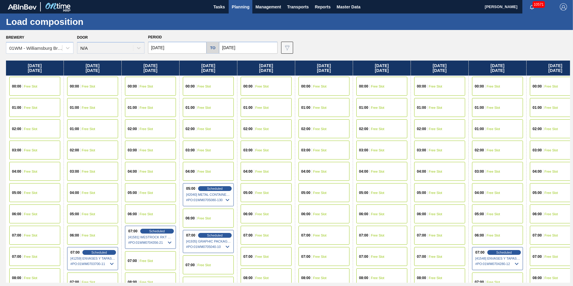
click at [244, 9] on span "Planning" at bounding box center [241, 6] width 18 height 7
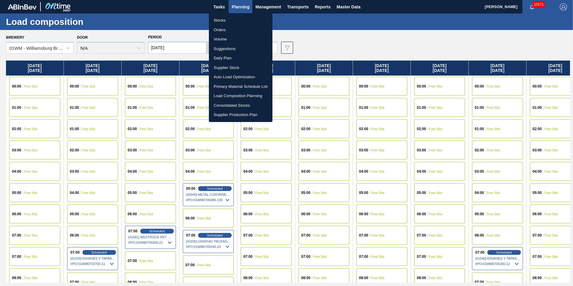
click at [253, 96] on li "Load Composition Planning" at bounding box center [241, 96] width 64 height 10
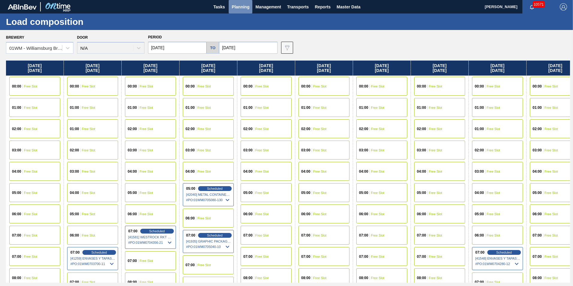
click at [240, 7] on span "Planning" at bounding box center [241, 6] width 18 height 7
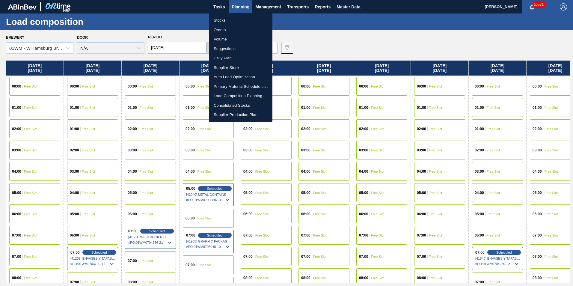
click at [238, 19] on li "Stocks" at bounding box center [241, 21] width 64 height 10
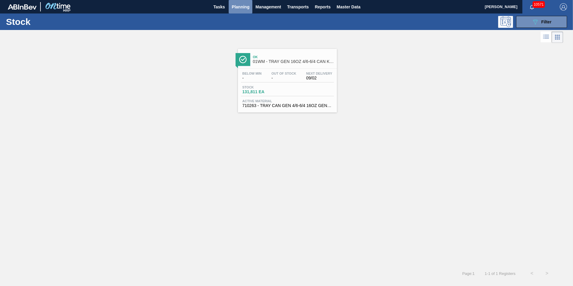
click at [243, 4] on span "Planning" at bounding box center [241, 6] width 18 height 7
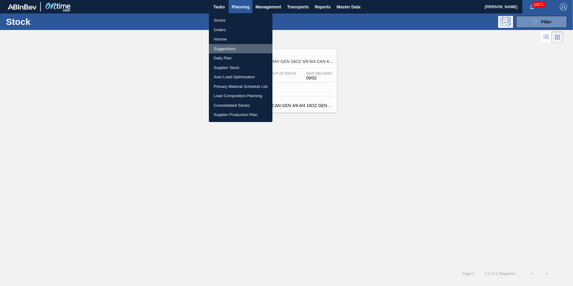
click at [262, 49] on li "Suggestions" at bounding box center [241, 49] width 64 height 10
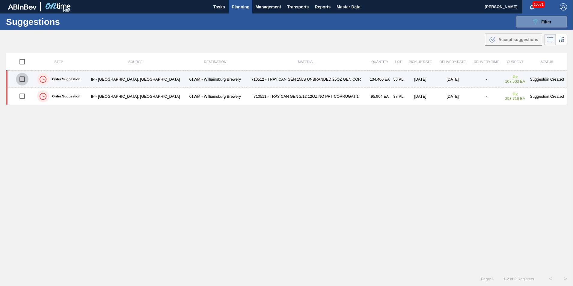
click at [22, 77] on input "checkbox" at bounding box center [22, 79] width 13 height 13
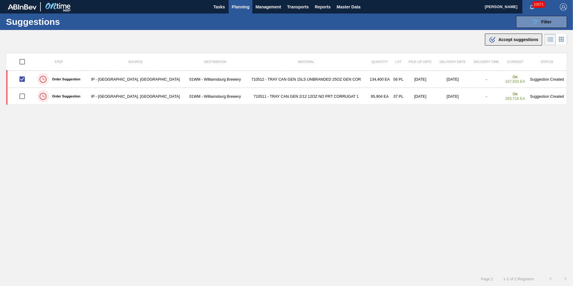
click at [524, 41] on span "Accept suggestions" at bounding box center [518, 39] width 40 height 5
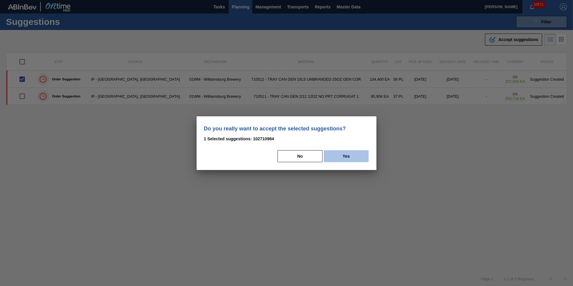
click at [354, 154] on button "Yes" at bounding box center [346, 156] width 45 height 12
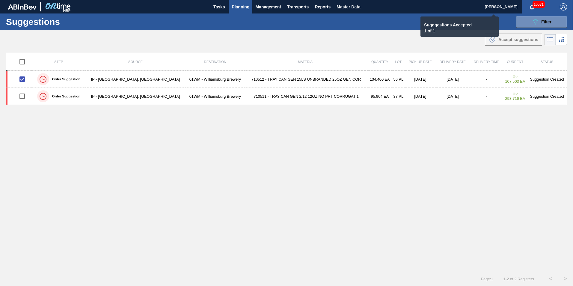
checkbox input "false"
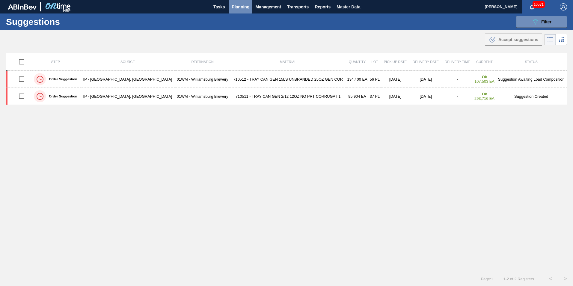
click at [242, 12] on button "Planning" at bounding box center [241, 6] width 24 height 13
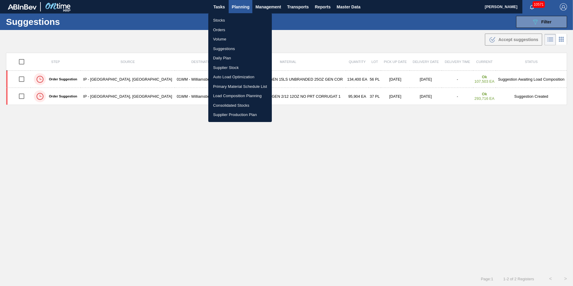
click at [365, 80] on div at bounding box center [286, 143] width 573 height 286
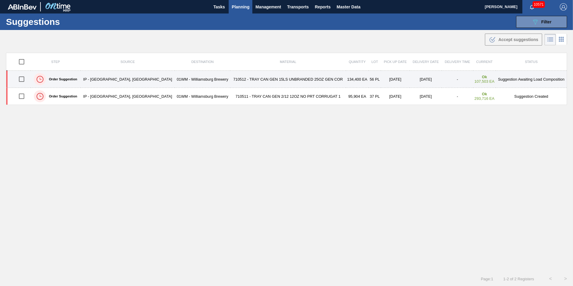
click at [264, 76] on td "710512 - TRAY CAN GEN 15LS UNBRANDED 25OZ GEN COR" at bounding box center [288, 79] width 116 height 17
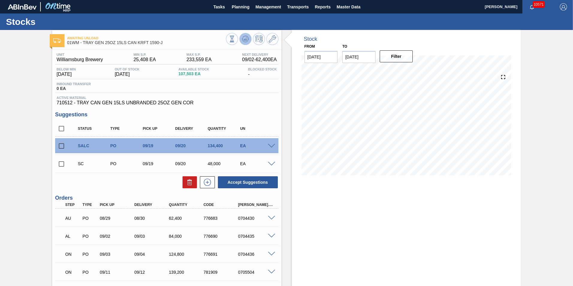
click at [248, 40] on icon at bounding box center [245, 38] width 7 height 7
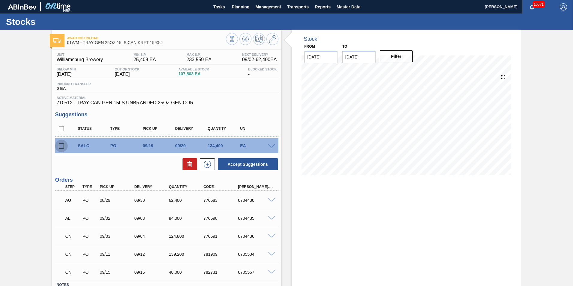
click at [62, 146] on input "checkbox" at bounding box center [61, 146] width 13 height 13
click at [268, 144] on span at bounding box center [271, 146] width 7 height 4
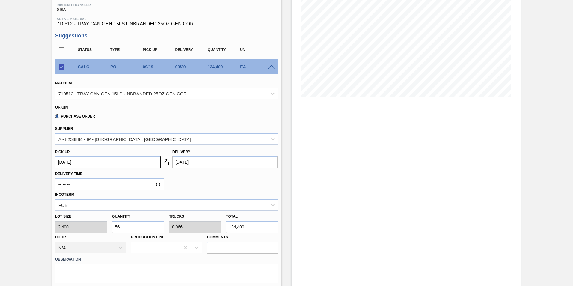
scroll to position [120, 0]
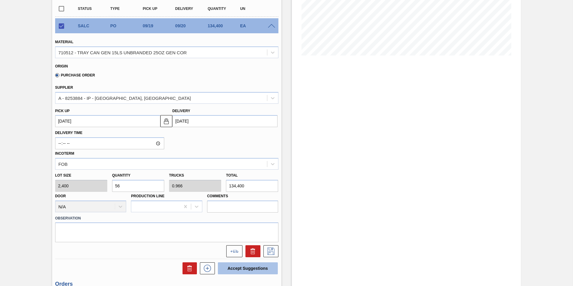
click at [248, 265] on button "Accept Suggestions" at bounding box center [248, 268] width 60 height 12
checkbox input "false"
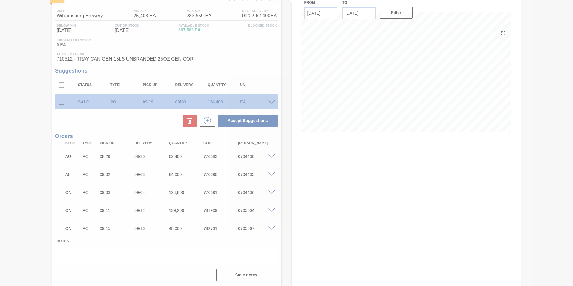
scroll to position [44, 0]
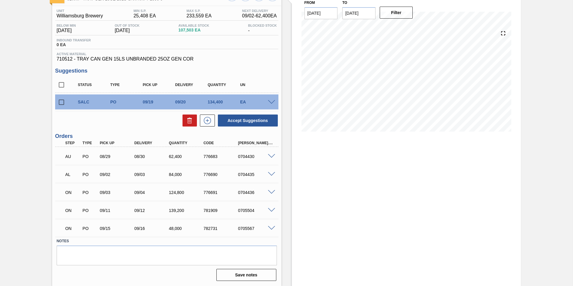
click at [270, 102] on span at bounding box center [271, 102] width 7 height 4
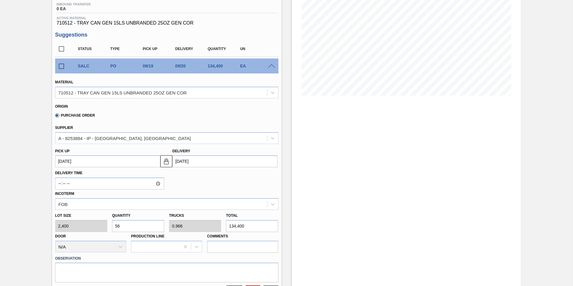
scroll to position [134, 0]
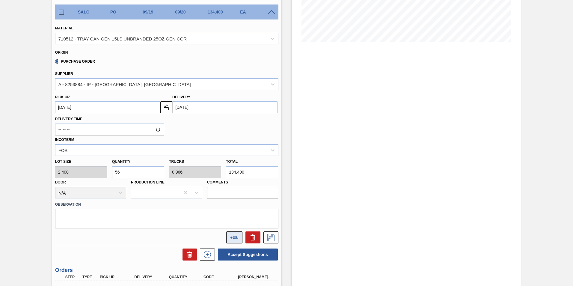
click at [234, 237] on icon at bounding box center [234, 237] width 8 height 3
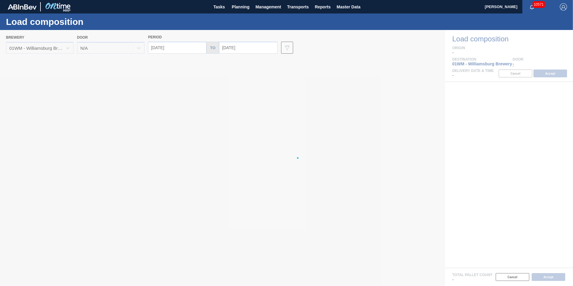
type input "[DATE]"
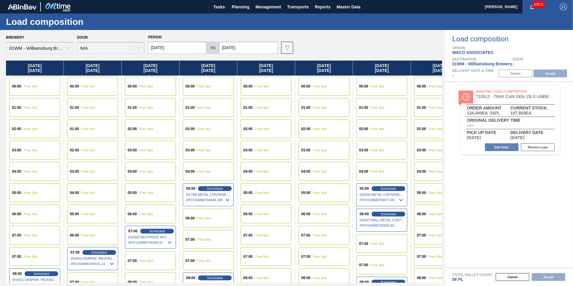
scroll to position [0, 27]
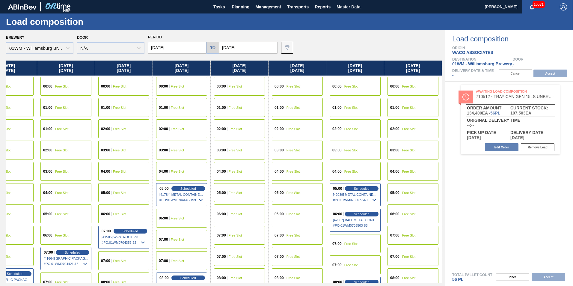
drag, startPoint x: 394, startPoint y: 64, endPoint x: 1, endPoint y: 112, distance: 395.1
click at [1, 112] on div "Brewery 01WM - [GEOGRAPHIC_DATA] Brewery Door N/A Period [DATE] to [DATE] Data …" at bounding box center [222, 158] width 445 height 256
click at [231, 51] on input "[DATE]" at bounding box center [248, 48] width 58 height 12
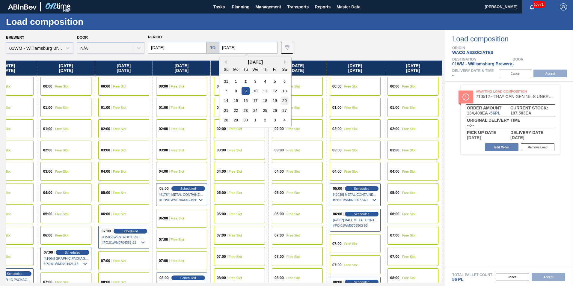
click at [284, 101] on div "20" at bounding box center [284, 100] width 8 height 8
type input "[DATE]"
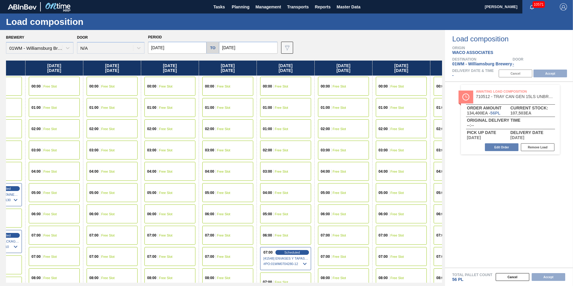
scroll to position [0, 663]
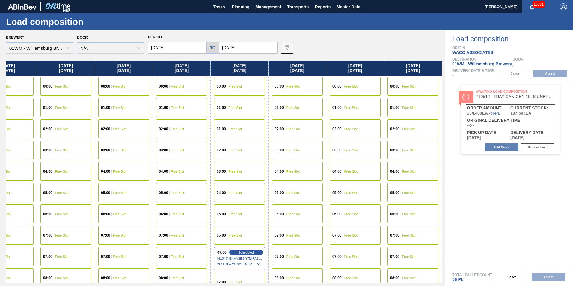
drag, startPoint x: 415, startPoint y: 67, endPoint x: -304, endPoint y: 76, distance: 719.8
click at [0, 0] on html "Tasks Planning Management Transports Reports Master Data [PERSON_NAME] 10571 Ma…" at bounding box center [286, 0] width 573 height 0
drag, startPoint x: 394, startPoint y: 74, endPoint x: 301, endPoint y: 82, distance: 92.9
click at [301, 82] on div "[DATE] 00:00 Free Slot 01:00 Free Slot 02:00 Free Slot 03:00 Free Slot 04:00 Fr…" at bounding box center [224, 172] width 436 height 222
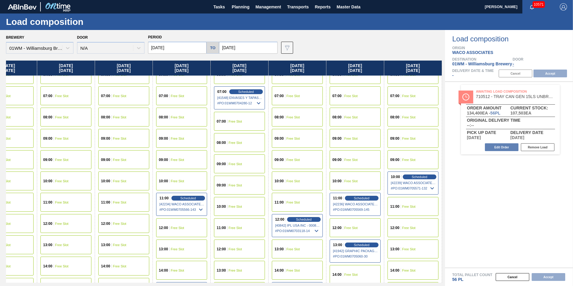
scroll to position [240, 663]
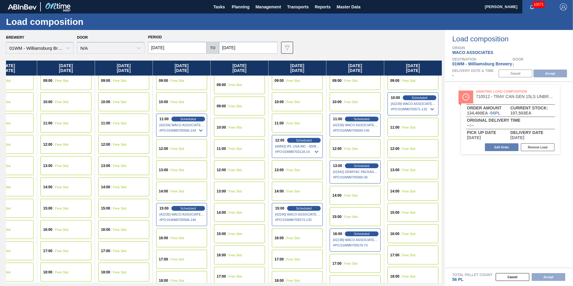
click at [409, 211] on span "Free Slot" at bounding box center [408, 213] width 13 height 4
click at [555, 72] on button "Accept" at bounding box center [550, 74] width 34 height 8
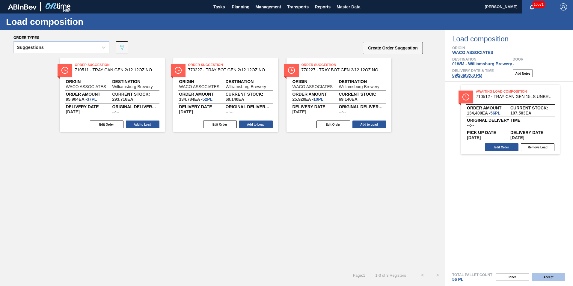
click at [541, 274] on button "Accept" at bounding box center [549, 277] width 34 height 8
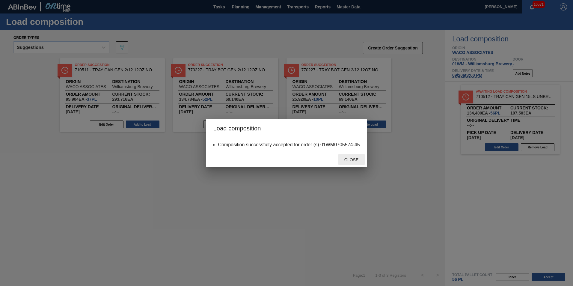
click at [354, 162] on div "Close" at bounding box center [351, 159] width 26 height 11
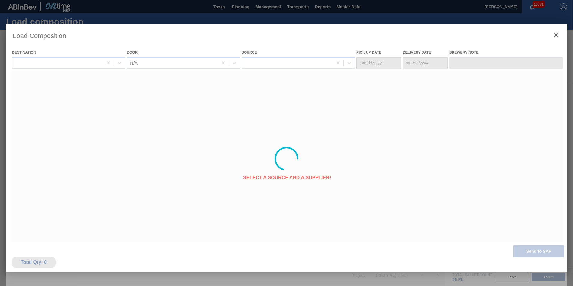
type Date "[DATE]"
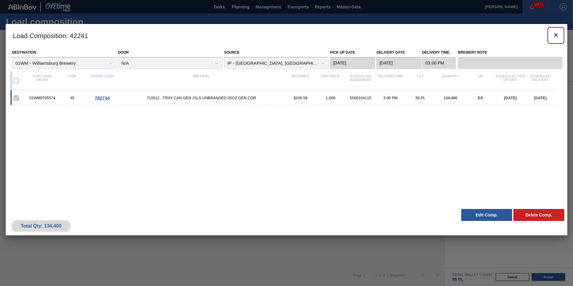
click at [555, 35] on icon "botão de ícone" at bounding box center [555, 34] width 7 height 7
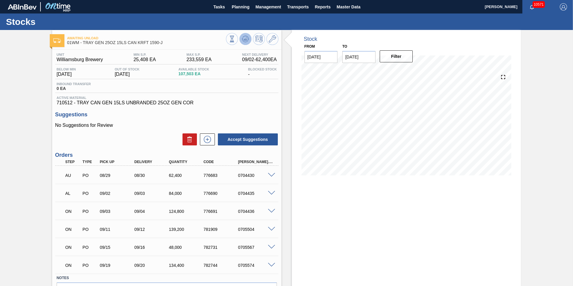
click at [248, 37] on button at bounding box center [245, 39] width 12 height 12
click at [233, 9] on span "Planning" at bounding box center [241, 6] width 18 height 7
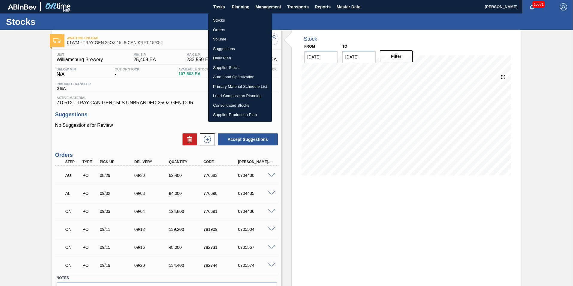
click at [230, 97] on li "Load Composition Planning" at bounding box center [240, 96] width 64 height 10
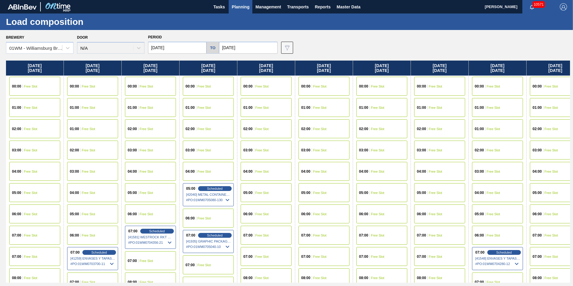
click at [239, 3] on button "Planning" at bounding box center [241, 6] width 24 height 13
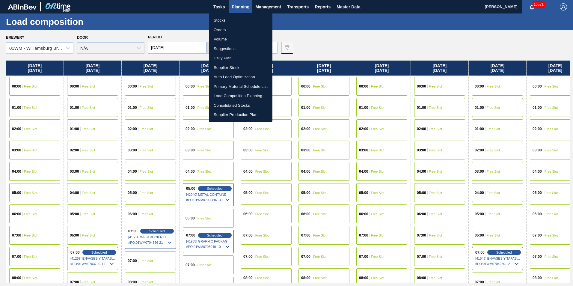
click at [235, 94] on li "Load Composition Planning" at bounding box center [241, 96] width 64 height 10
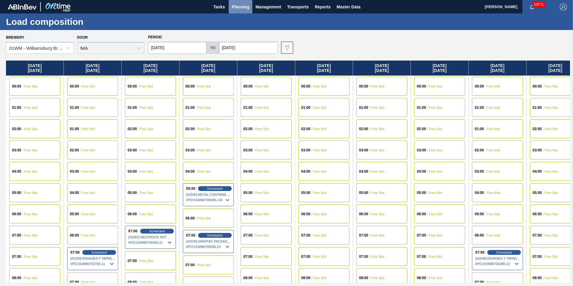
click at [240, 8] on span "Planning" at bounding box center [241, 6] width 18 height 7
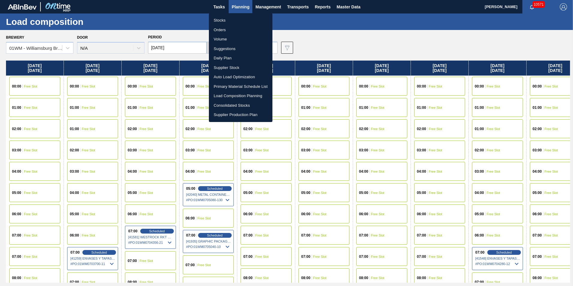
click at [239, 48] on li "Suggestions" at bounding box center [241, 49] width 64 height 10
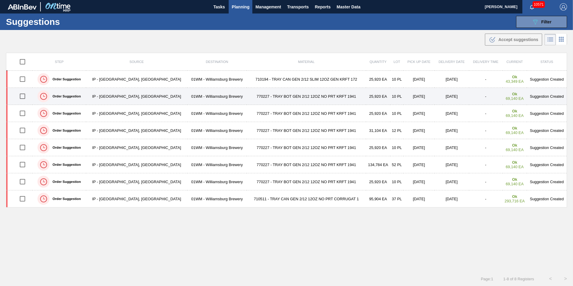
click at [268, 99] on td "770227 - TRAY BOT GEN 2/12 12OZ NO PRT KRFT 1941" at bounding box center [306, 96] width 119 height 17
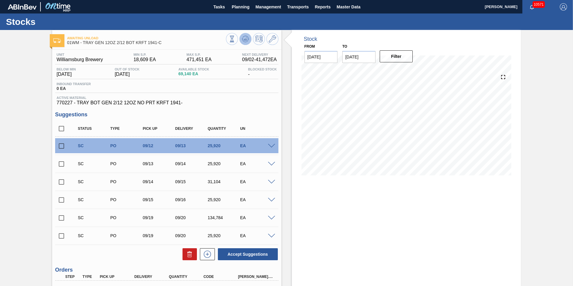
click at [245, 40] on g at bounding box center [245, 39] width 7 height 6
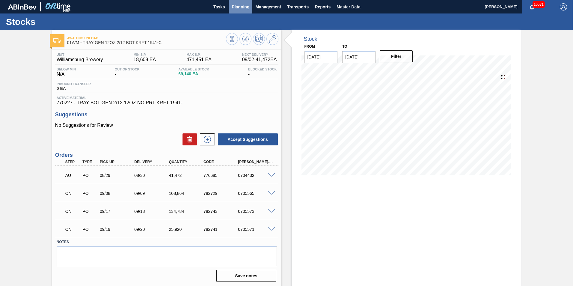
click at [237, 7] on span "Planning" at bounding box center [241, 6] width 18 height 7
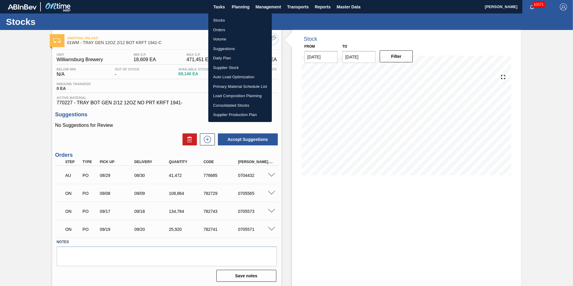
click at [237, 47] on li "Suggestions" at bounding box center [240, 49] width 64 height 10
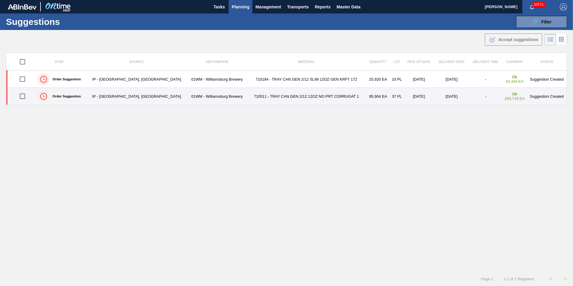
click at [277, 97] on td "710511 - TRAY CAN GEN 2/12 12OZ NO PRT CORRUGAT 1" at bounding box center [306, 96] width 119 height 17
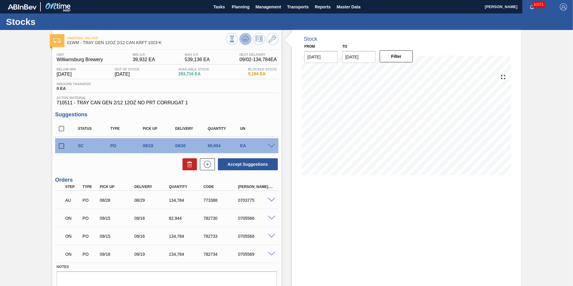
click at [246, 39] on icon at bounding box center [245, 38] width 7 height 7
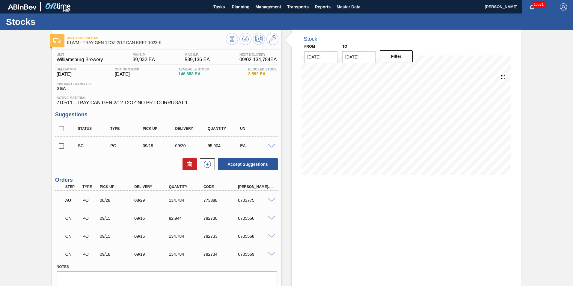
click at [270, 145] on span at bounding box center [271, 146] width 7 height 4
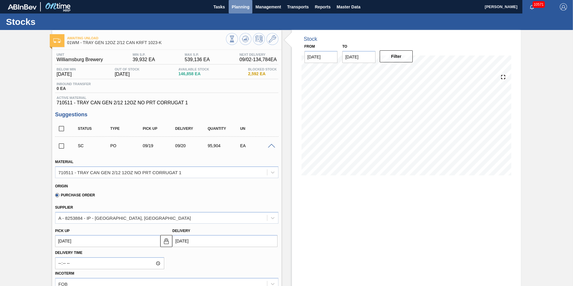
click at [238, 7] on span "Planning" at bounding box center [241, 6] width 18 height 7
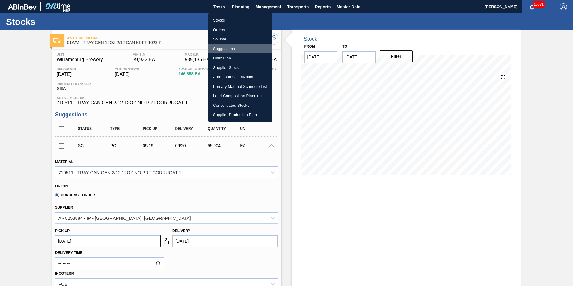
click at [236, 49] on li "Suggestions" at bounding box center [240, 49] width 64 height 10
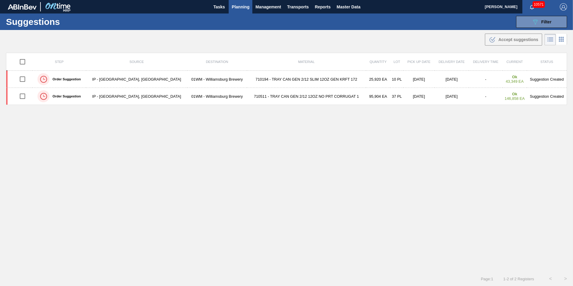
click at [281, 82] on td "710194 - TRAY CAN GEN 2/12 SLIM 12OZ GEN KRFT 172" at bounding box center [306, 79] width 119 height 17
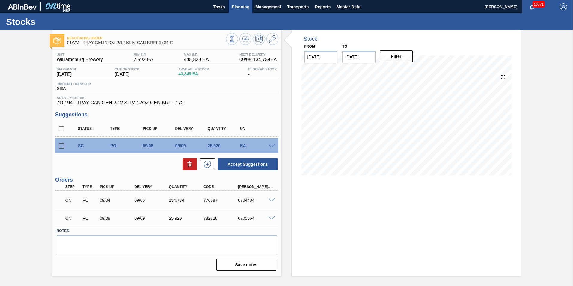
click at [237, 5] on span "Planning" at bounding box center [241, 6] width 18 height 7
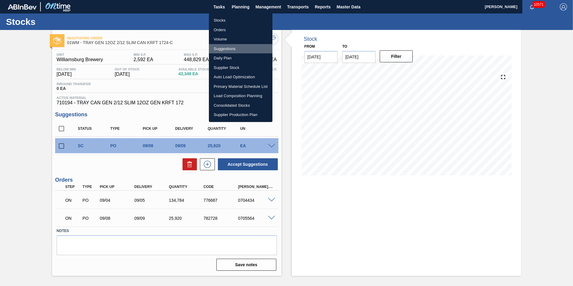
click at [228, 48] on li "Suggestions" at bounding box center [241, 49] width 64 height 10
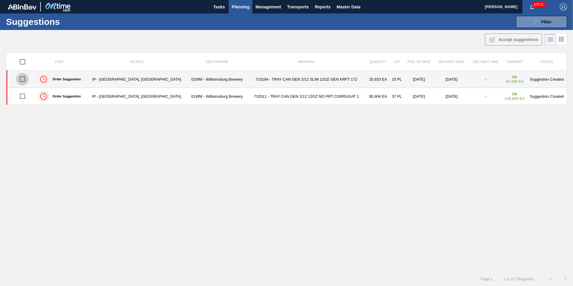
click at [23, 82] on input "checkbox" at bounding box center [22, 79] width 13 height 13
checkbox input "true"
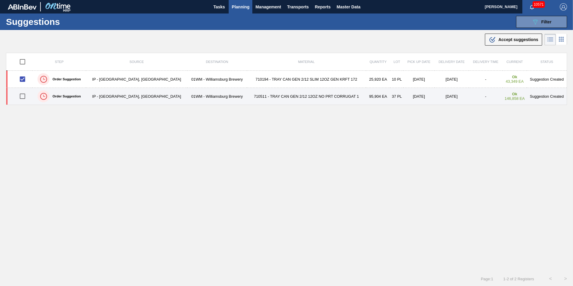
click at [27, 98] on input "checkbox" at bounding box center [22, 96] width 13 height 13
checkbox input "true"
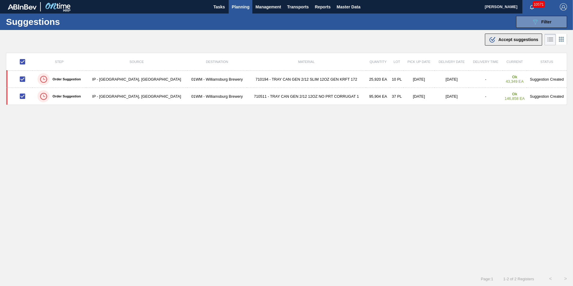
click at [516, 41] on span "Accept suggestions" at bounding box center [518, 39] width 40 height 5
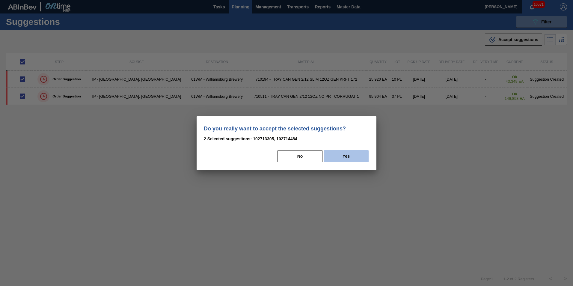
click at [335, 156] on button "Yes" at bounding box center [346, 156] width 45 height 12
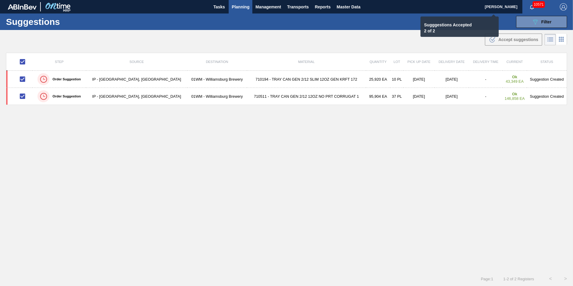
checkbox input "false"
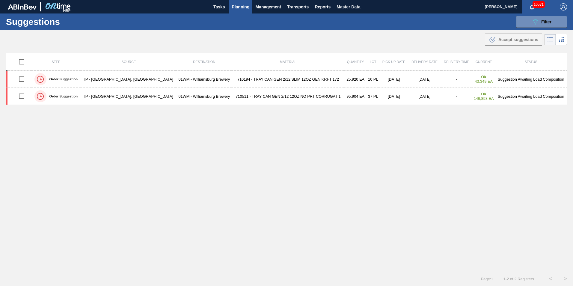
click at [243, 6] on span "Planning" at bounding box center [241, 6] width 18 height 7
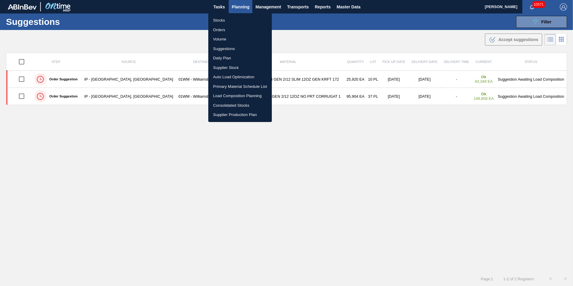
click at [408, 76] on div at bounding box center [286, 143] width 573 height 286
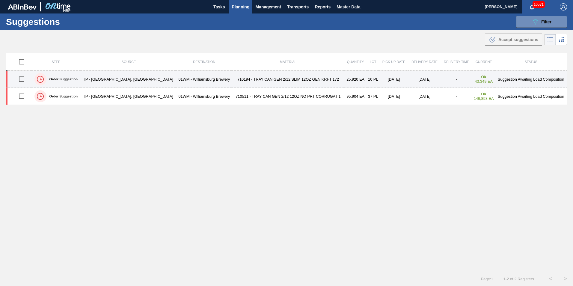
click at [408, 80] on td "[DATE]" at bounding box center [424, 79] width 32 height 17
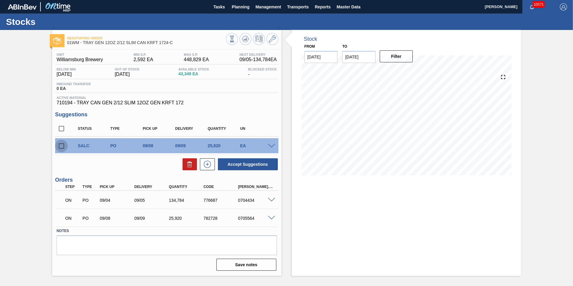
click at [60, 147] on input "checkbox" at bounding box center [61, 146] width 13 height 13
checkbox input "true"
click at [240, 9] on span "Planning" at bounding box center [241, 6] width 18 height 7
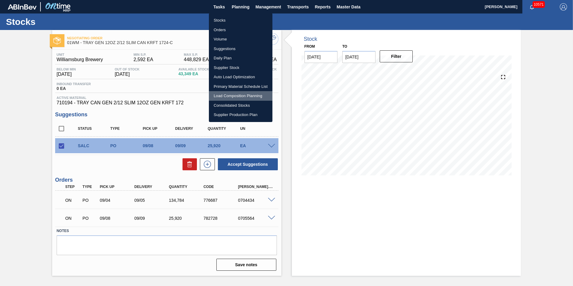
click at [241, 97] on li "Load Composition Planning" at bounding box center [241, 96] width 64 height 10
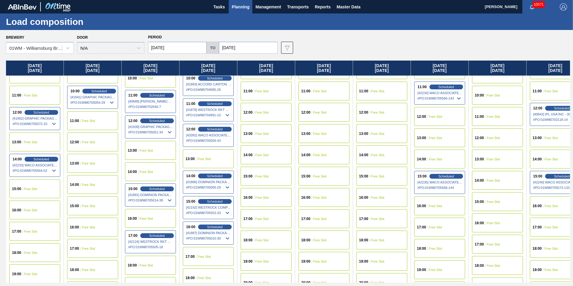
scroll to position [180, 0]
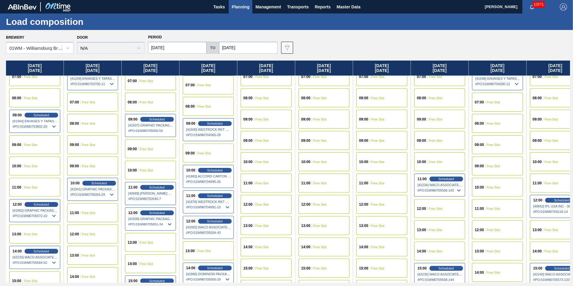
click at [37, 189] on div "11:00 Free Slot" at bounding box center [34, 187] width 51 height 19
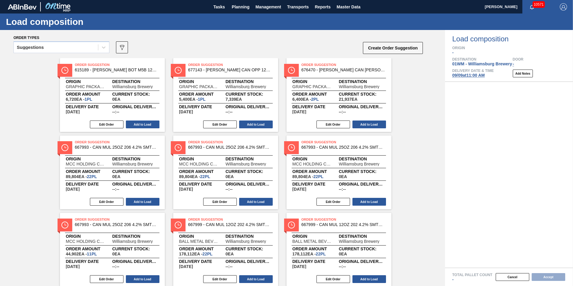
click at [59, 46] on div "Suggestions" at bounding box center [56, 47] width 84 height 9
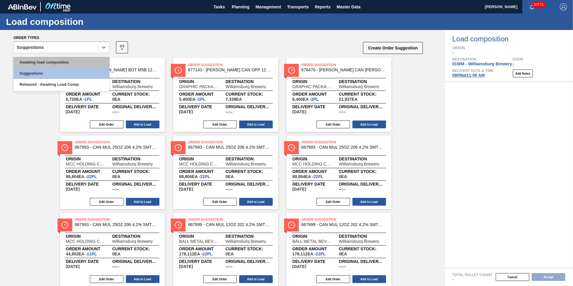
click at [59, 64] on div "Awaiting load composition" at bounding box center [61, 62] width 96 height 11
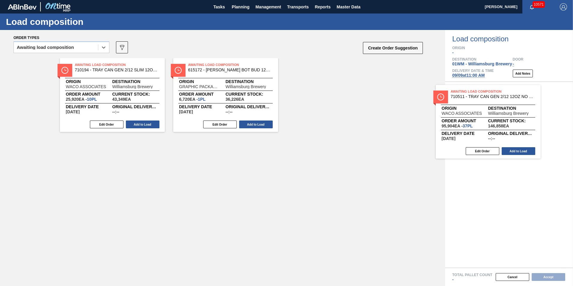
drag, startPoint x: 143, startPoint y: 102, endPoint x: 522, endPoint y: 129, distance: 379.7
click at [522, 129] on div "Order types option Awaiting load composition, selected. Select is focused ,type…" at bounding box center [286, 158] width 573 height 256
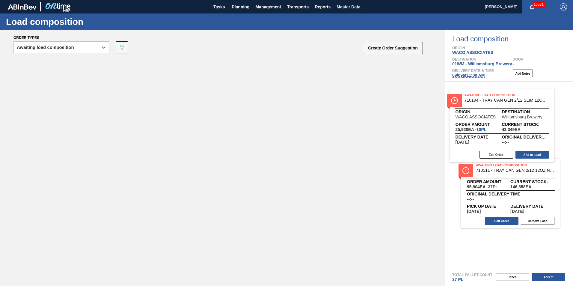
drag, startPoint x: 112, startPoint y: 95, endPoint x: 503, endPoint y: 122, distance: 391.9
click at [503, 122] on div "Order types option Awaiting load composition, selected. Select is focused ,type…" at bounding box center [286, 158] width 573 height 256
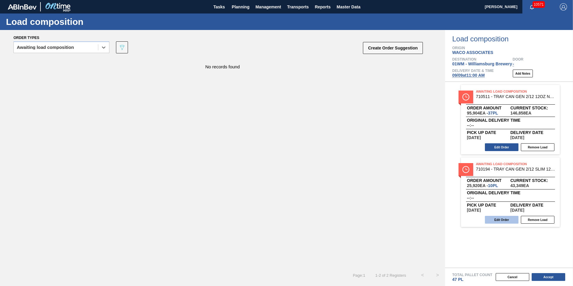
click at [493, 216] on button "Edit Order" at bounding box center [502, 220] width 34 height 8
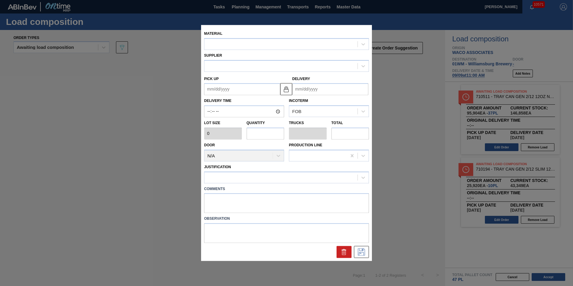
type input "2,592"
type input "10"
type input "0.192"
type input "25,920"
type up "[DATE]"
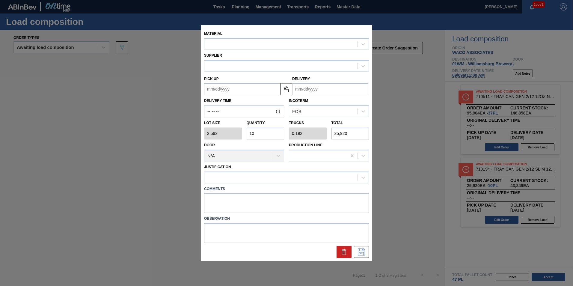
type input "[DATE]"
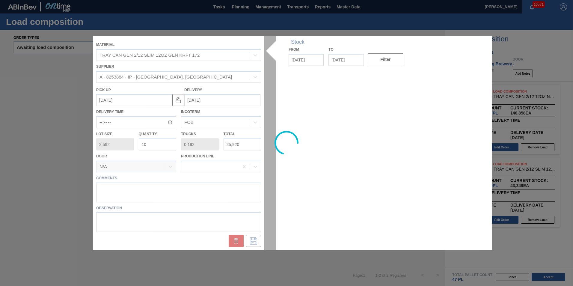
click at [152, 144] on input "10" at bounding box center [158, 144] width 38 height 12
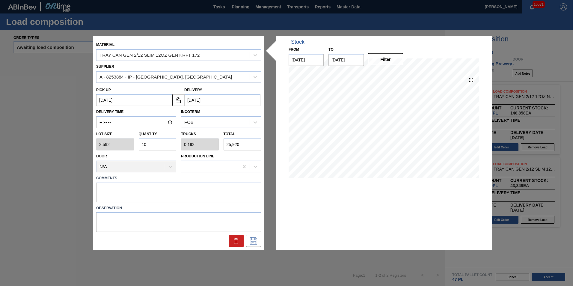
type input "1"
type input "0.019"
type input "2,592"
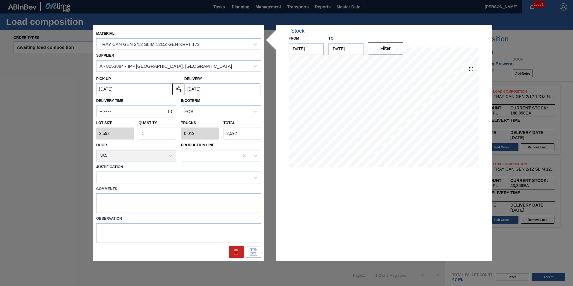
type input "15"
type input "0.288"
type input "38,880"
type input "15"
click at [184, 172] on div at bounding box center [178, 177] width 165 height 12
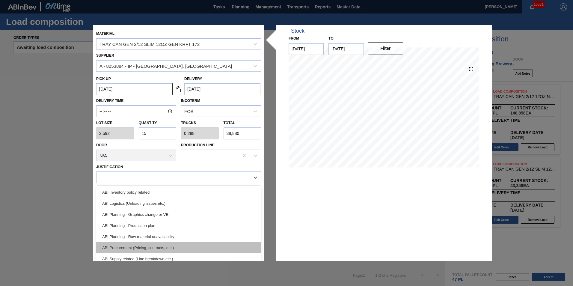
scroll to position [52, 0]
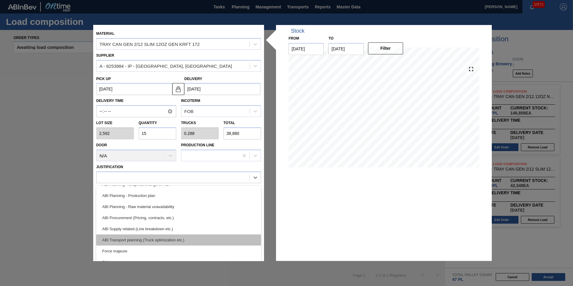
click at [185, 242] on div "ABI Transport planning (Truck optimization etc.)" at bounding box center [178, 239] width 165 height 11
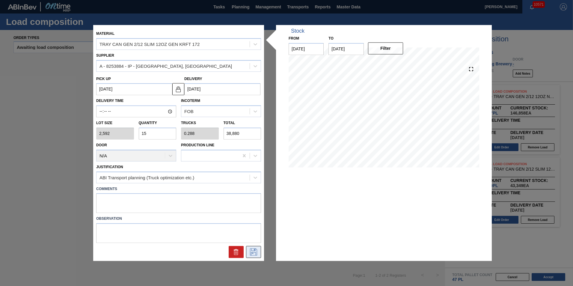
click at [252, 250] on icon at bounding box center [254, 251] width 10 height 7
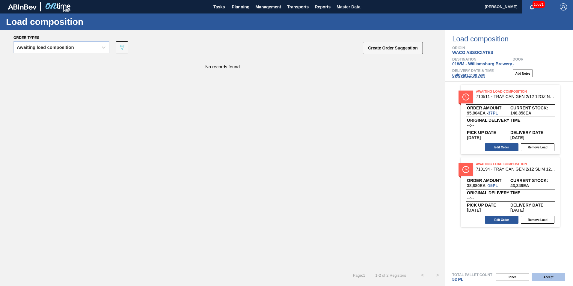
click at [544, 275] on button "Accept" at bounding box center [549, 277] width 34 height 8
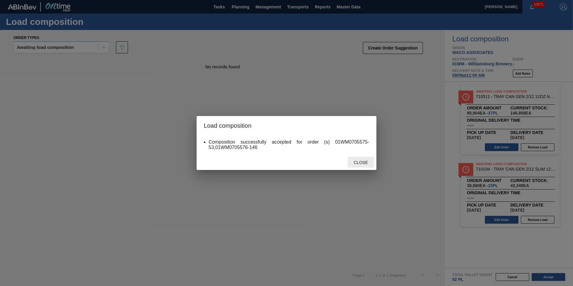
click at [352, 160] on div "Close" at bounding box center [361, 162] width 26 height 11
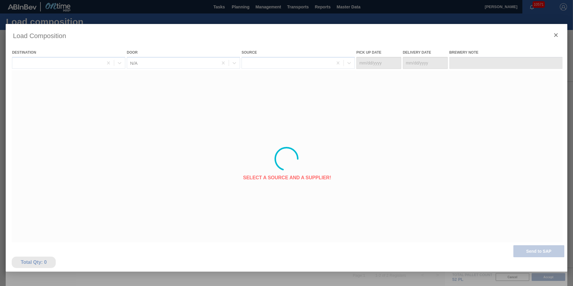
type Date "[DATE]"
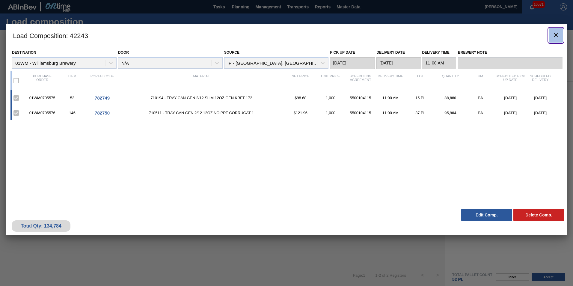
click at [556, 36] on icon "botão de ícone" at bounding box center [555, 34] width 7 height 7
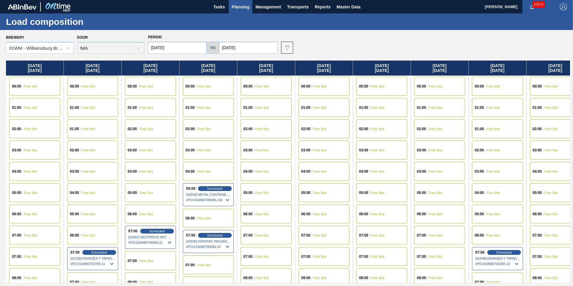
click at [241, 9] on span "Planning" at bounding box center [241, 6] width 18 height 7
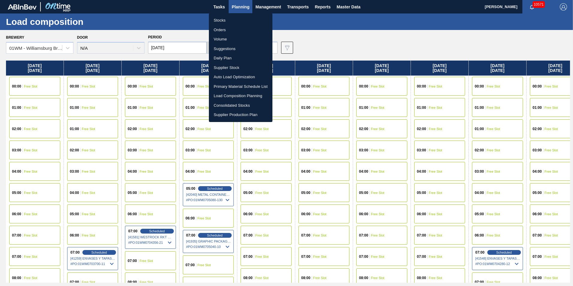
click at [232, 46] on li "Suggestions" at bounding box center [241, 49] width 64 height 10
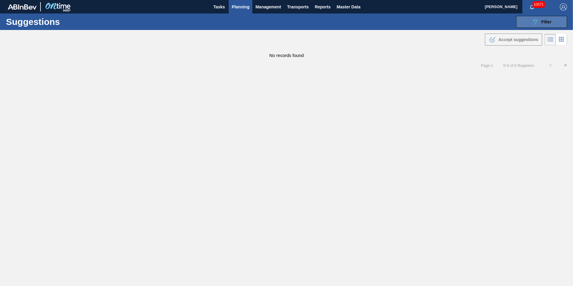
click at [542, 19] on span "Filter" at bounding box center [546, 21] width 10 height 5
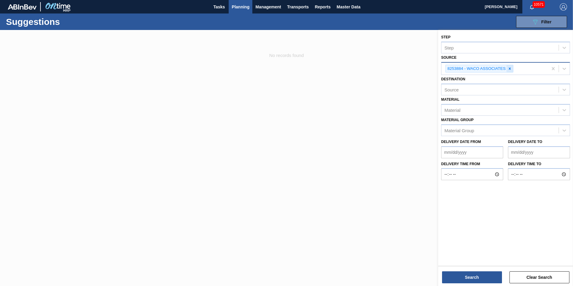
click at [512, 67] on icon at bounding box center [510, 69] width 4 height 4
click at [497, 70] on div "Source" at bounding box center [499, 68] width 117 height 9
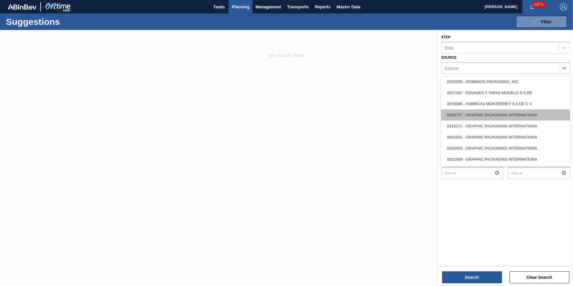
scroll to position [60, 0]
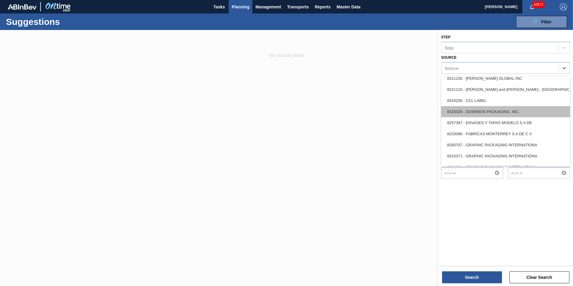
click at [494, 113] on div "8325026 - DOMINION PACKAGING, INC." at bounding box center [505, 111] width 129 height 11
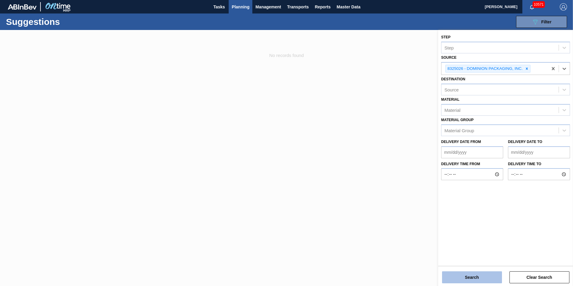
click at [484, 282] on button "Search" at bounding box center [472, 277] width 60 height 12
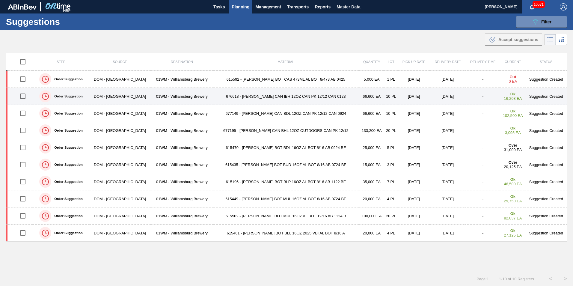
click at [302, 98] on td "676618 - [PERSON_NAME] CAN IBH 12OZ CAN PK 12/12 CAN 0123" at bounding box center [286, 96] width 147 height 17
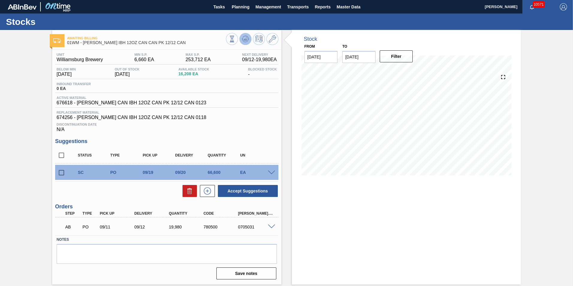
click at [245, 39] on icon at bounding box center [245, 38] width 4 height 3
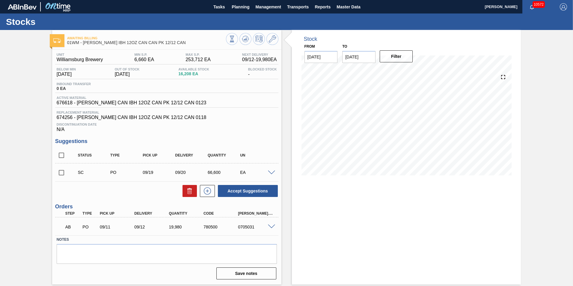
click at [272, 171] on span at bounding box center [271, 172] width 7 height 4
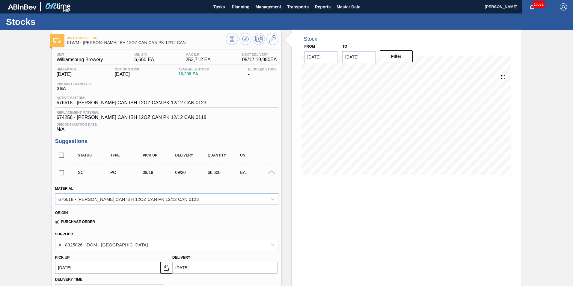
click at [271, 172] on span at bounding box center [271, 172] width 7 height 4
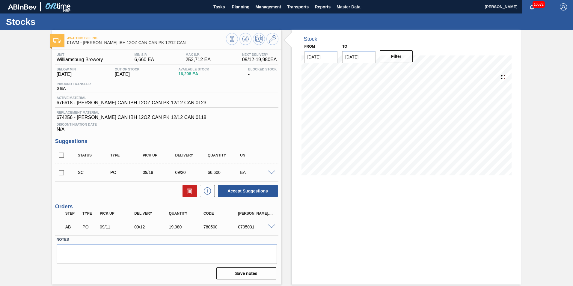
click at [63, 173] on input "checkbox" at bounding box center [61, 172] width 13 height 13
click at [233, 186] on button "Accept Suggestions" at bounding box center [248, 191] width 60 height 12
checkbox input "false"
click at [61, 172] on input "checkbox" at bounding box center [61, 172] width 13 height 13
click at [255, 192] on button "Accept Suggestions" at bounding box center [248, 191] width 60 height 12
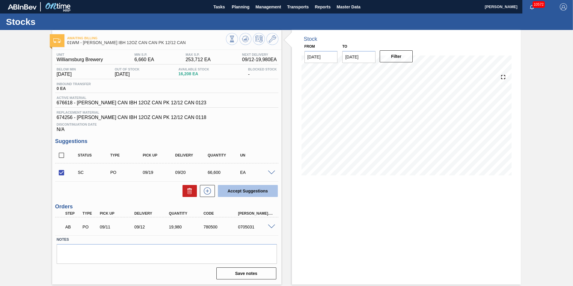
checkbox input "false"
click at [241, 7] on span "Planning" at bounding box center [241, 6] width 18 height 7
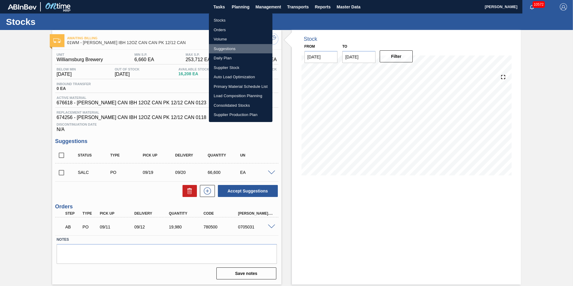
click at [230, 46] on li "Suggestions" at bounding box center [241, 49] width 64 height 10
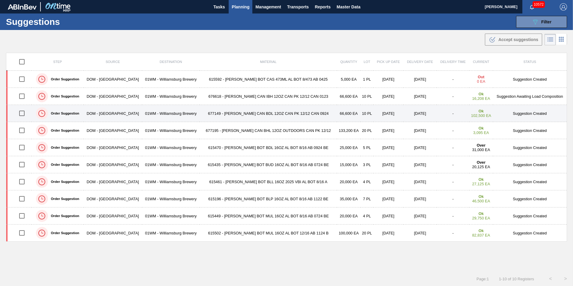
click at [221, 116] on td "677149 - [PERSON_NAME] CAN BDL 12OZ CAN PK 12/12 CAN 0924" at bounding box center [268, 113] width 137 height 17
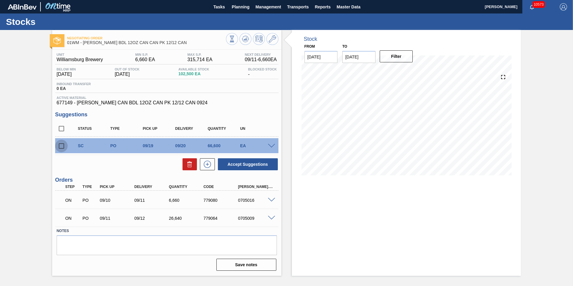
click at [67, 145] on input "checkbox" at bounding box center [61, 146] width 13 height 13
click at [256, 167] on button "Accept Suggestions" at bounding box center [248, 164] width 60 height 12
checkbox input "false"
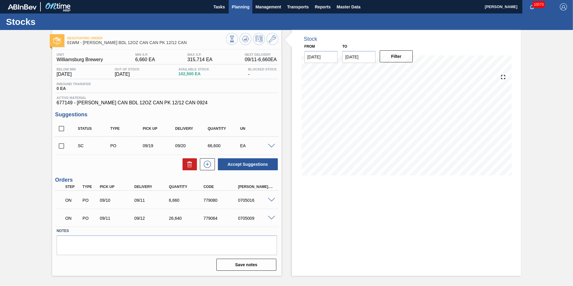
click at [241, 4] on span "Planning" at bounding box center [241, 6] width 18 height 7
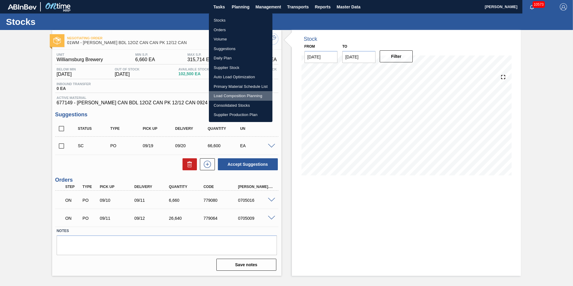
click at [227, 94] on li "Load Composition Planning" at bounding box center [241, 96] width 64 height 10
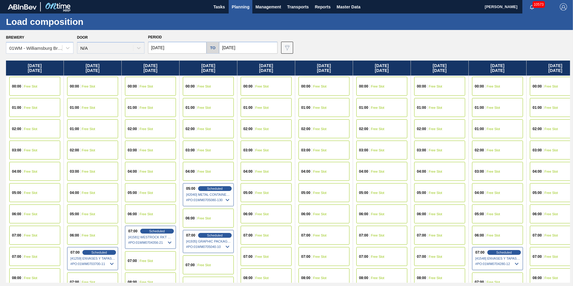
click at [235, 4] on span "Planning" at bounding box center [241, 6] width 18 height 7
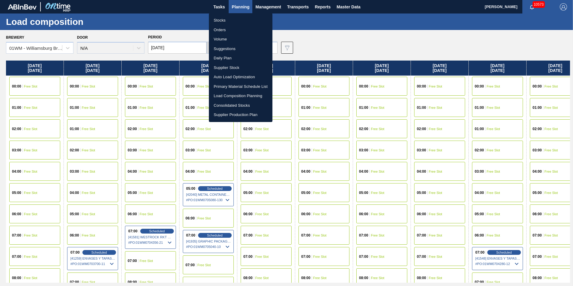
click at [226, 51] on li "Suggestions" at bounding box center [241, 49] width 64 height 10
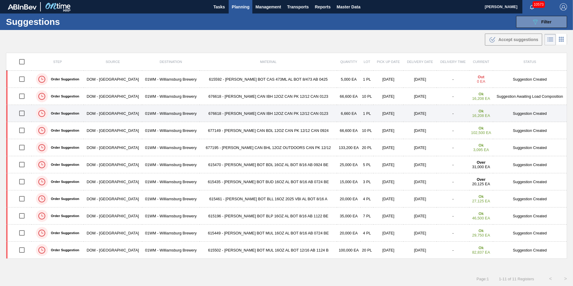
scroll to position [0, 0]
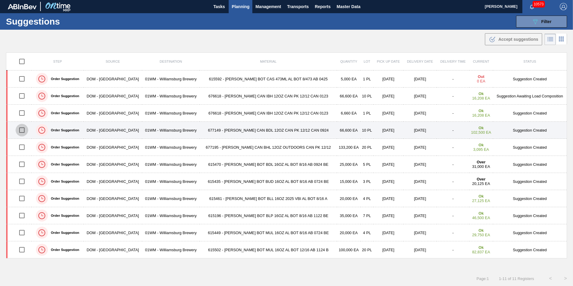
click at [18, 128] on input "checkbox" at bounding box center [22, 130] width 13 height 13
checkbox input "true"
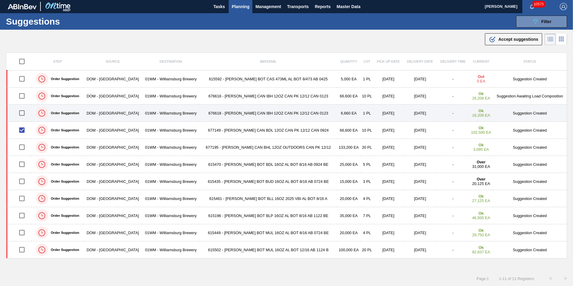
click at [24, 110] on input "checkbox" at bounding box center [22, 113] width 13 height 13
checkbox input "true"
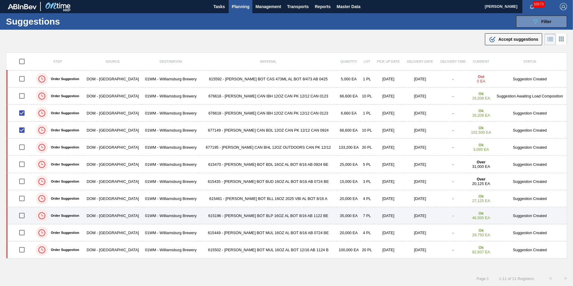
scroll to position [0, 0]
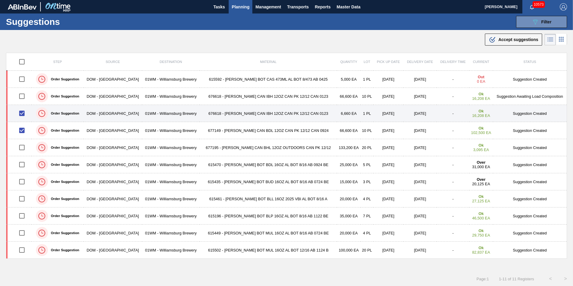
click at [223, 114] on td "676618 - [PERSON_NAME] CAN IBH 12OZ CAN PK 12/12 CAN 0123" at bounding box center [268, 113] width 137 height 17
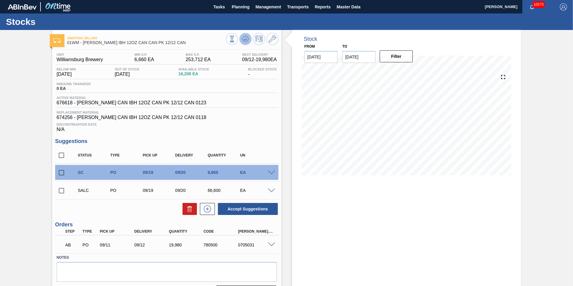
click at [244, 37] on icon at bounding box center [245, 38] width 7 height 7
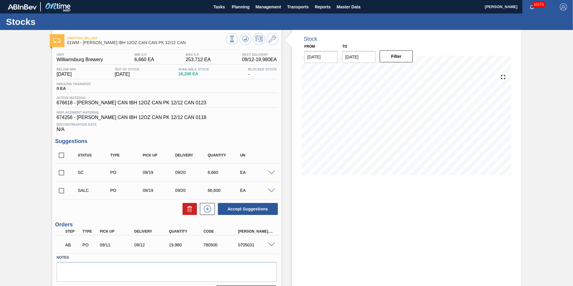
click at [63, 170] on input "checkbox" at bounding box center [61, 172] width 13 height 13
click at [248, 202] on div "Accept Suggestions" at bounding box center [247, 208] width 64 height 13
click at [246, 206] on button "Accept Suggestions" at bounding box center [248, 209] width 60 height 12
checkbox input "false"
click at [241, 7] on span "Planning" at bounding box center [241, 6] width 18 height 7
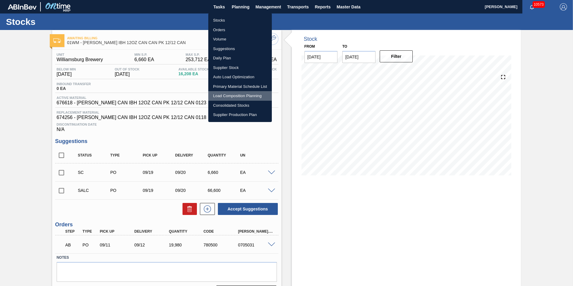
click at [240, 96] on li "Load Composition Planning" at bounding box center [240, 96] width 64 height 10
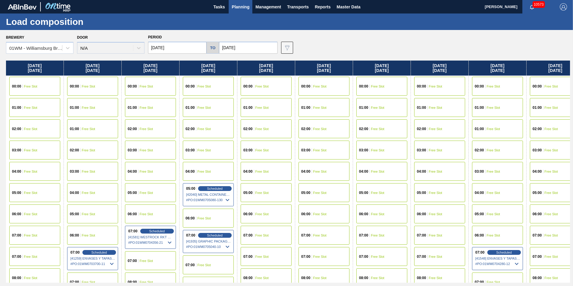
click at [248, 10] on span "Planning" at bounding box center [241, 6] width 18 height 7
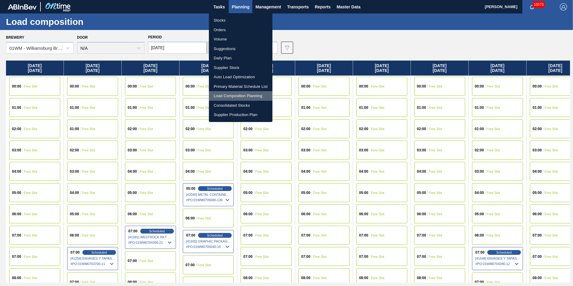
click at [233, 95] on li "Load Composition Planning" at bounding box center [241, 96] width 64 height 10
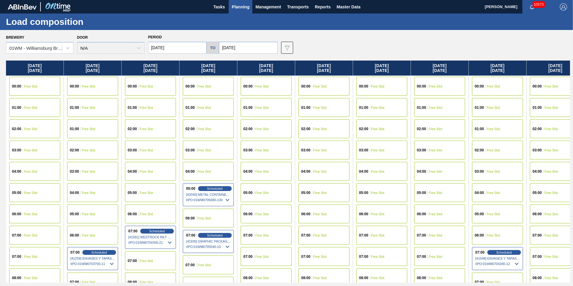
click at [239, 11] on button "Planning" at bounding box center [241, 6] width 24 height 13
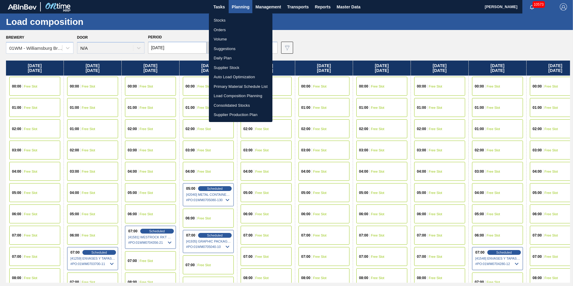
click at [224, 49] on li "Suggestions" at bounding box center [241, 49] width 64 height 10
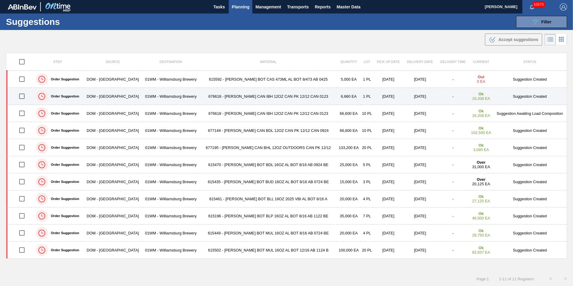
scroll to position [0, 0]
click at [20, 95] on input "checkbox" at bounding box center [22, 96] width 13 height 13
checkbox input "true"
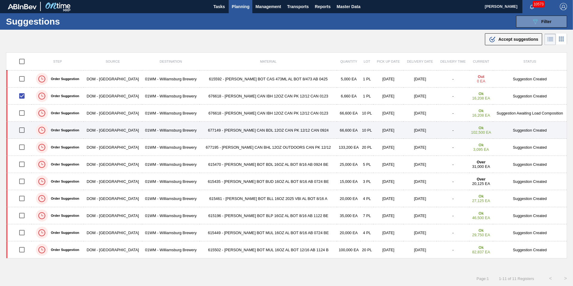
click at [19, 131] on input "checkbox" at bounding box center [22, 130] width 13 height 13
checkbox input "true"
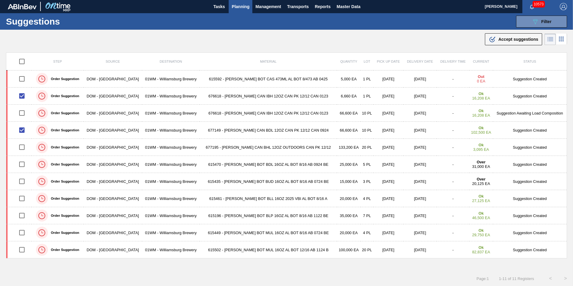
click at [514, 40] on span "Accept suggestions" at bounding box center [518, 39] width 40 height 5
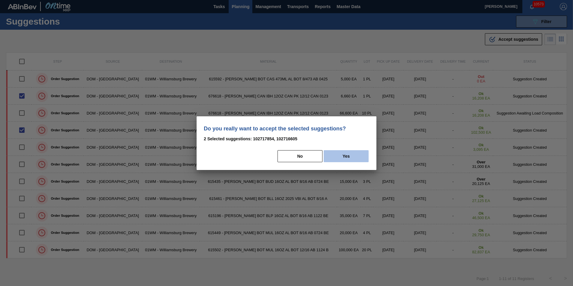
click at [340, 158] on button "Yes" at bounding box center [346, 156] width 45 height 12
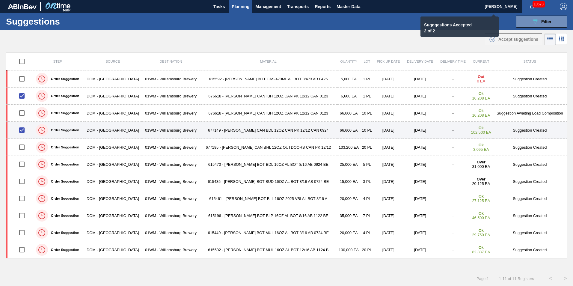
checkbox input "false"
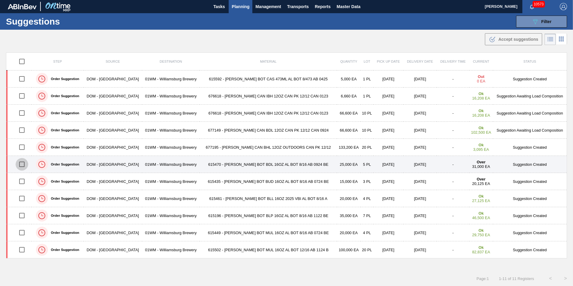
click at [22, 163] on input "checkbox" at bounding box center [22, 164] width 13 height 13
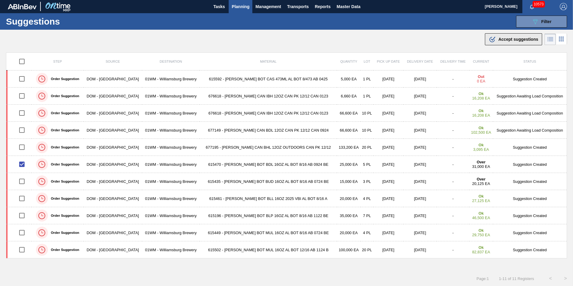
click at [524, 39] on span "Accept suggestions" at bounding box center [518, 39] width 40 height 5
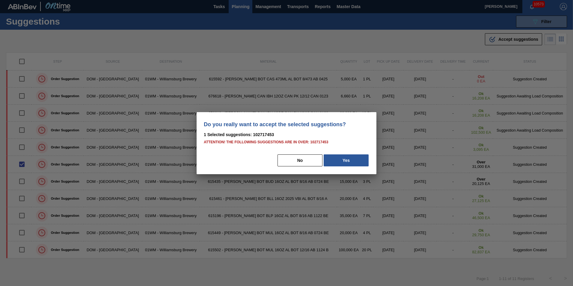
click at [346, 166] on div "No Yes" at bounding box center [286, 160] width 165 height 13
click at [348, 164] on button "Yes" at bounding box center [346, 160] width 45 height 12
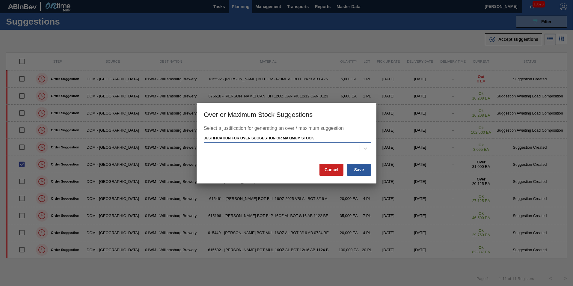
drag, startPoint x: 343, startPoint y: 147, endPoint x: 341, endPoint y: 150, distance: 4.2
click at [343, 147] on div at bounding box center [282, 148] width 156 height 9
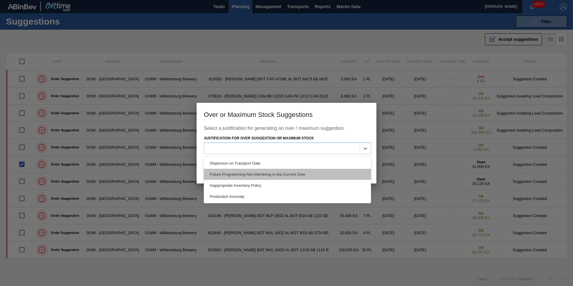
click at [324, 175] on div "Future Programming Not Interfering in the Current Over" at bounding box center [287, 174] width 167 height 11
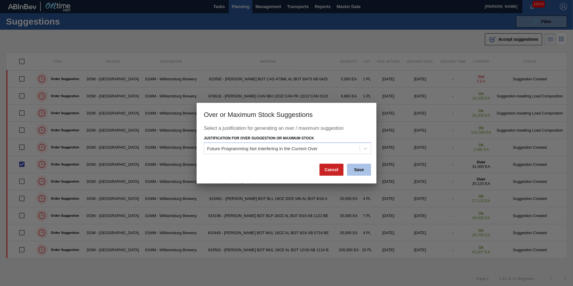
click at [358, 175] on button "Save" at bounding box center [359, 170] width 24 height 12
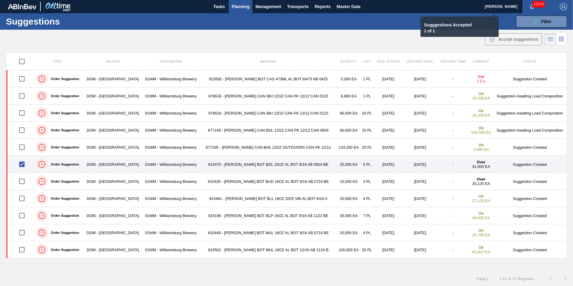
checkbox input "false"
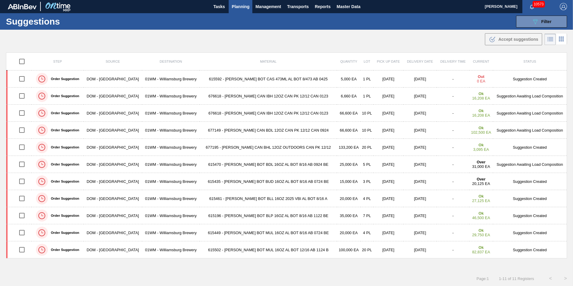
click at [243, 9] on span "Planning" at bounding box center [241, 6] width 18 height 7
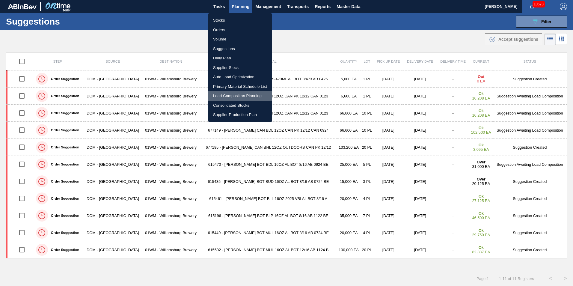
click at [254, 95] on li "Load Composition Planning" at bounding box center [240, 96] width 64 height 10
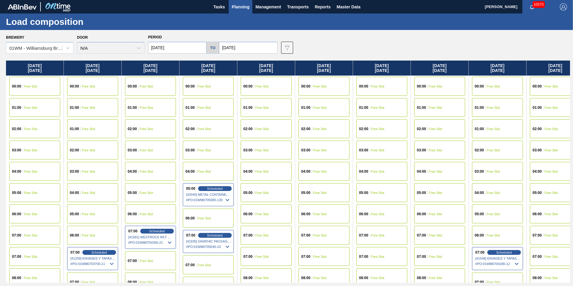
scroll to position [0, 188]
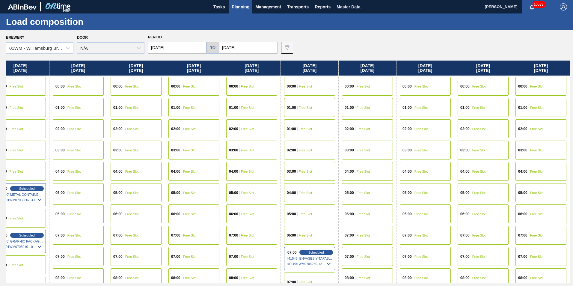
drag, startPoint x: 523, startPoint y: 71, endPoint x: 224, endPoint y: 93, distance: 299.2
click at [224, 93] on div "[DATE] 00:00 Free Slot 01:00 Free Slot 02:00 Free Slot 03:00 Free Slot 04:00 Fr…" at bounding box center [288, 172] width 564 height 222
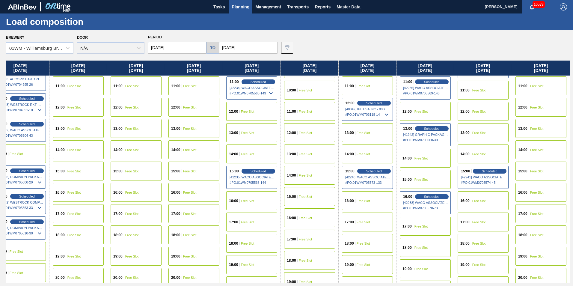
scroll to position [330, 188]
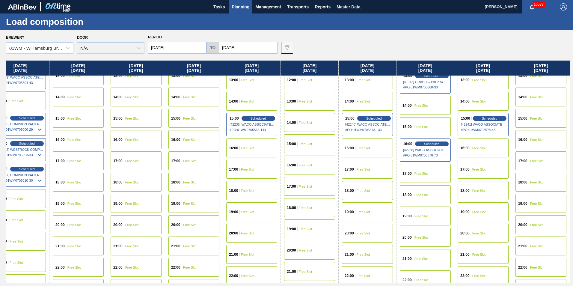
click at [420, 131] on div "15:00 Free Slot" at bounding box center [425, 126] width 51 height 19
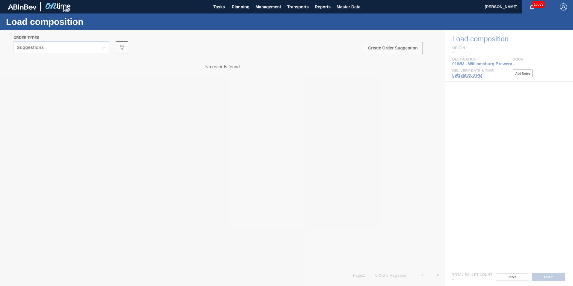
click at [73, 49] on div at bounding box center [286, 158] width 573 height 256
click at [69, 46] on div at bounding box center [286, 158] width 573 height 256
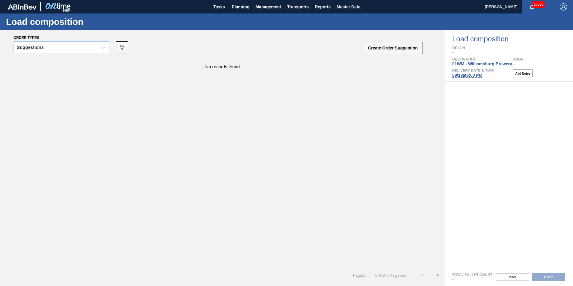
click at [70, 44] on div "Suggestions" at bounding box center [56, 47] width 84 height 9
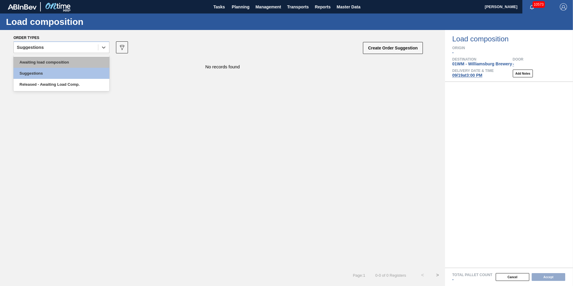
click at [63, 58] on div "Awaiting load composition" at bounding box center [61, 62] width 96 height 11
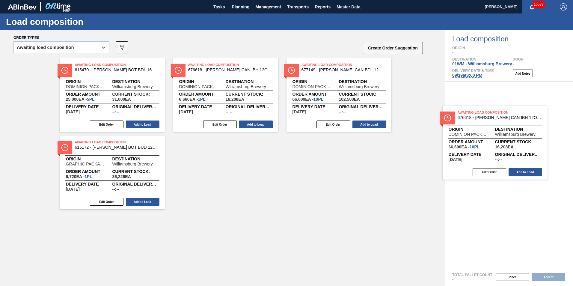
drag, startPoint x: 333, startPoint y: 109, endPoint x: 489, endPoint y: 157, distance: 163.2
click at [489, 157] on div "Order types option Awaiting load composition, selected. Select is focused ,type…" at bounding box center [286, 158] width 573 height 256
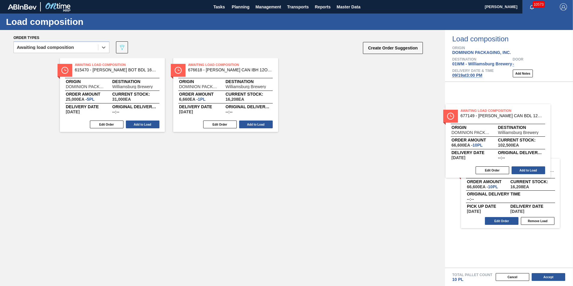
drag, startPoint x: 326, startPoint y: 94, endPoint x: 498, endPoint y: 140, distance: 177.6
click at [500, 141] on div "Order types option Awaiting load composition, selected. Select is focused ,type…" at bounding box center [286, 158] width 573 height 256
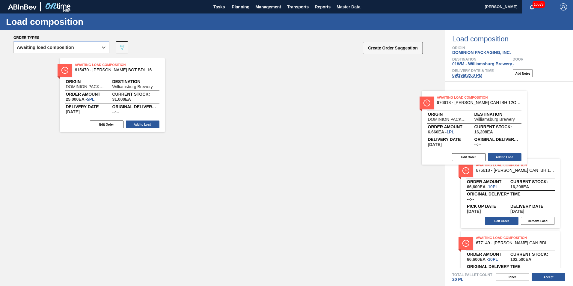
drag, startPoint x: 318, startPoint y: 135, endPoint x: 439, endPoint y: 132, distance: 120.8
click at [439, 133] on div "Awaiting Load Composition 615470 - [PERSON_NAME] BOT BDL 16OZ AL BOT 8/16 AB 09…" at bounding box center [222, 162] width 445 height 209
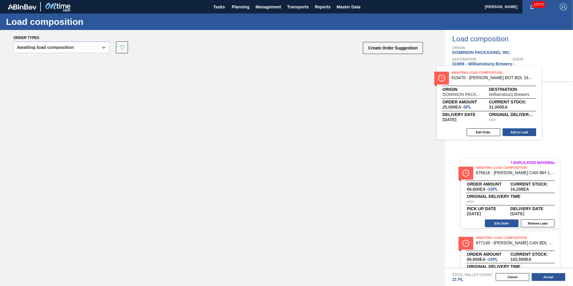
drag, startPoint x: 101, startPoint y: 102, endPoint x: 486, endPoint y: 112, distance: 385.8
click at [486, 112] on div "Order types option Awaiting load composition, selected. Select is focused ,type…" at bounding box center [286, 158] width 573 height 256
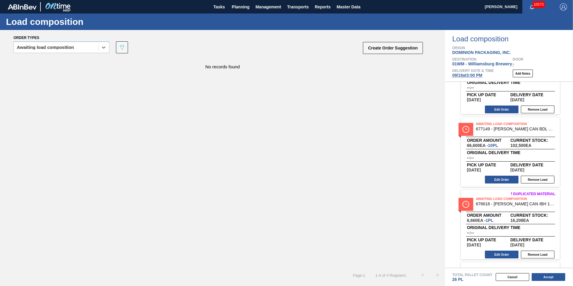
scroll to position [107, 0]
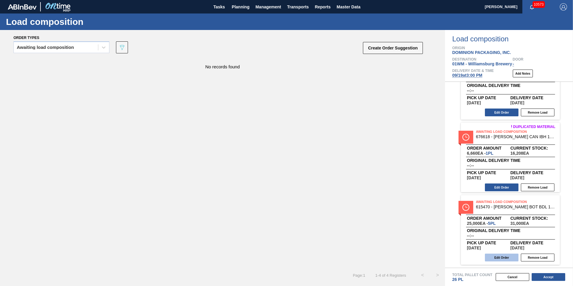
click at [507, 257] on button "Edit Order" at bounding box center [502, 257] width 34 height 8
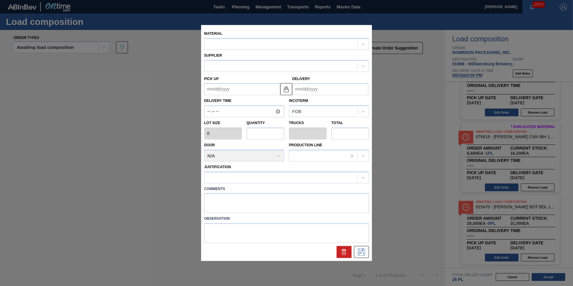
type input "5,000"
type input "5"
type input "0.192"
type input "25,000"
type up "[DATE]"
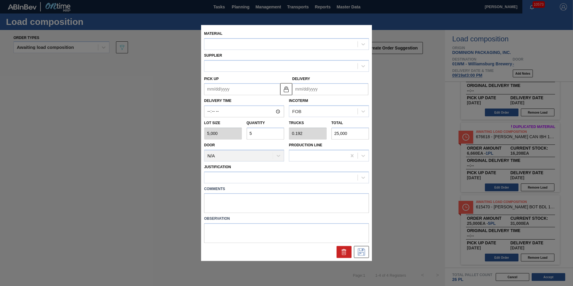
type input "[DATE]"
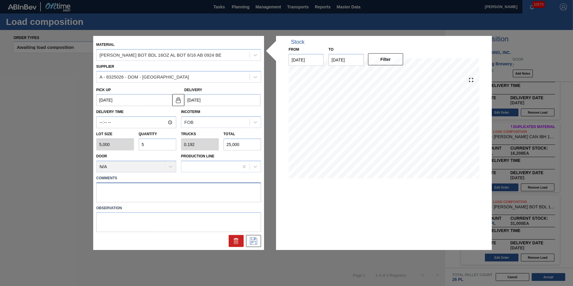
click at [126, 189] on textarea at bounding box center [178, 192] width 165 height 20
type textarea "N-5P"
click at [157, 188] on textarea "N-5P" at bounding box center [178, 192] width 165 height 20
click at [253, 242] on icon at bounding box center [254, 240] width 10 height 7
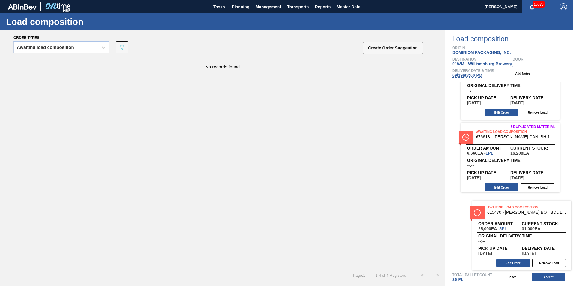
drag, startPoint x: 455, startPoint y: 233, endPoint x: 465, endPoint y: 235, distance: 10.5
click at [465, 235] on div "Duplicated material Awaiting Load Composition 676618 - [PERSON_NAME] CAN IBH 12…" at bounding box center [509, 175] width 128 height 186
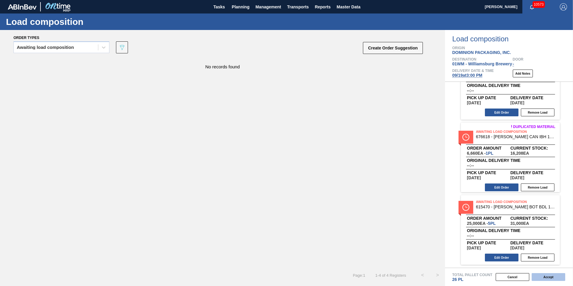
click at [549, 274] on button "Accept" at bounding box center [549, 277] width 34 height 8
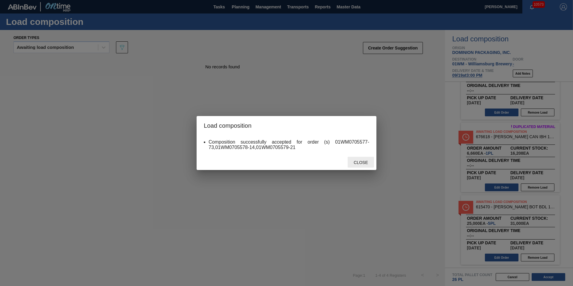
click at [364, 164] on span "Close" at bounding box center [361, 162] width 24 height 5
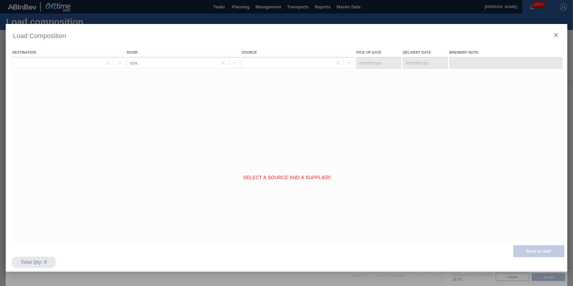
type Date "[DATE]"
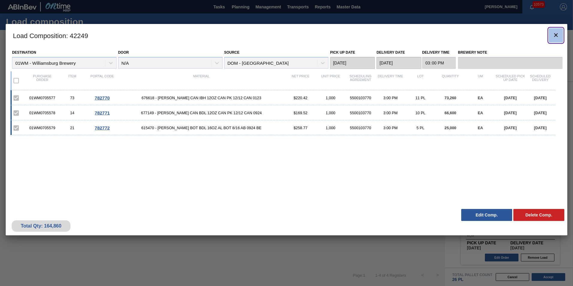
click at [559, 41] on button "botão de ícone" at bounding box center [556, 35] width 14 height 14
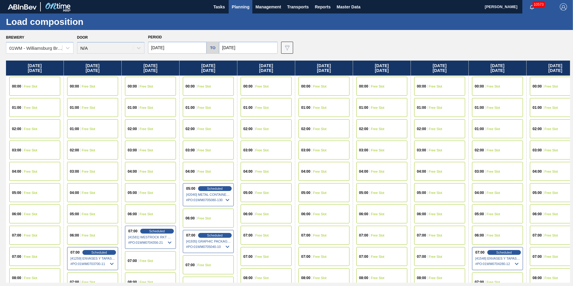
click at [236, 8] on span "Planning" at bounding box center [241, 6] width 18 height 7
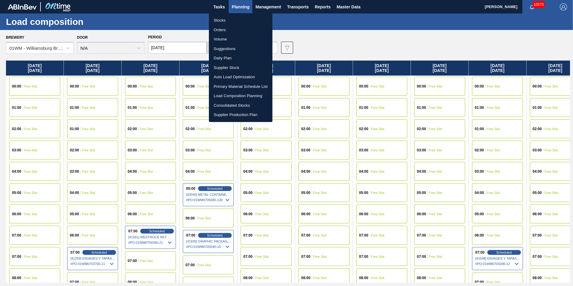
click at [234, 5] on div at bounding box center [286, 143] width 573 height 286
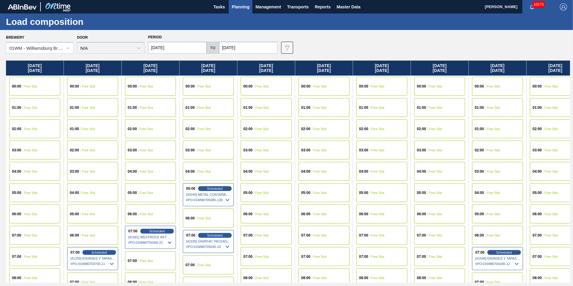
click at [245, 0] on body "Tasks Planning Management Transports Reports Master Data [PERSON_NAME] 10573 Ma…" at bounding box center [286, 0] width 573 height 0
click at [242, 8] on span "Planning" at bounding box center [241, 6] width 18 height 7
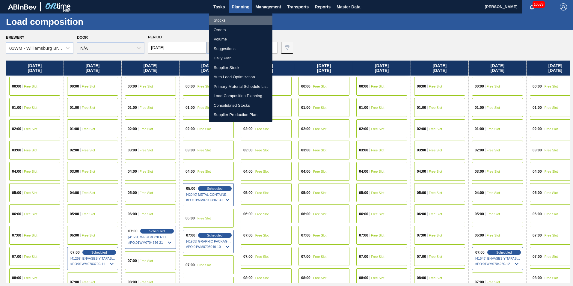
click at [243, 20] on li "Stocks" at bounding box center [241, 21] width 64 height 10
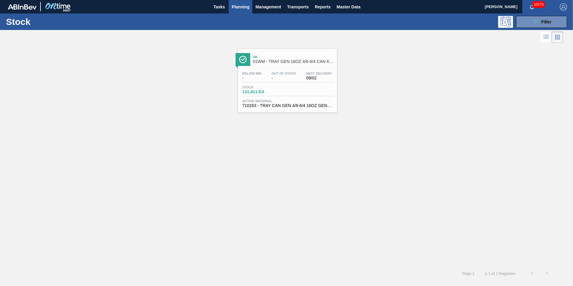
click at [550, 15] on div "Stock 089F7B8B-B2A5-4AFE-B5C0-19BA573D28AC Filter" at bounding box center [286, 21] width 573 height 16
click at [551, 21] on span "Filter" at bounding box center [546, 21] width 10 height 5
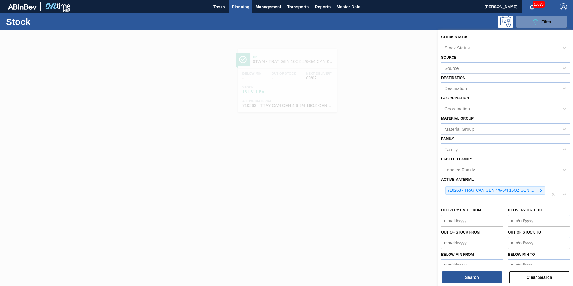
click at [540, 188] on icon at bounding box center [541, 190] width 4 height 4
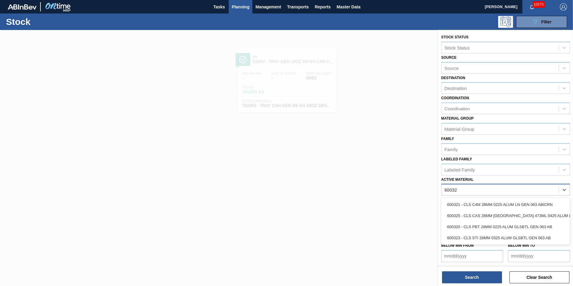
type Material "600321"
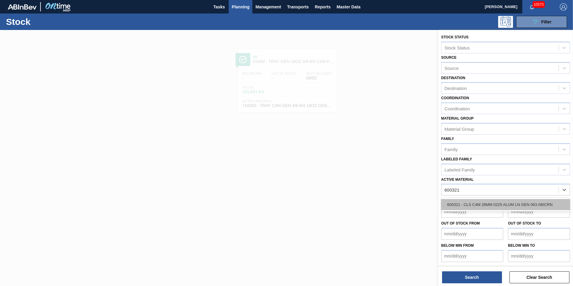
click at [511, 203] on div "600321 - CLS C4M 28MM 0225 ALUM LN GEN 063 ABICRN" at bounding box center [505, 204] width 129 height 11
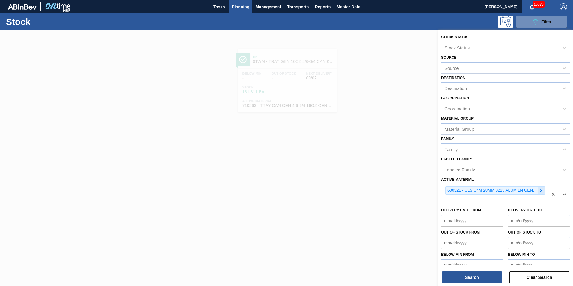
click at [539, 193] on div at bounding box center [541, 190] width 7 height 7
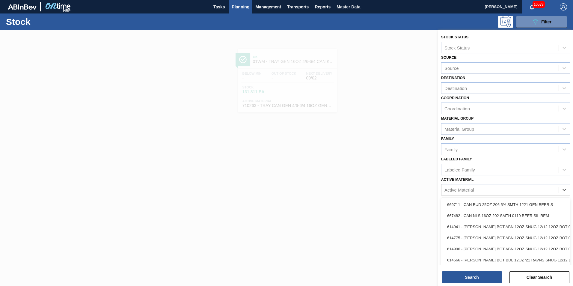
click at [486, 191] on div "Active Material" at bounding box center [499, 189] width 117 height 9
type Material "600316"
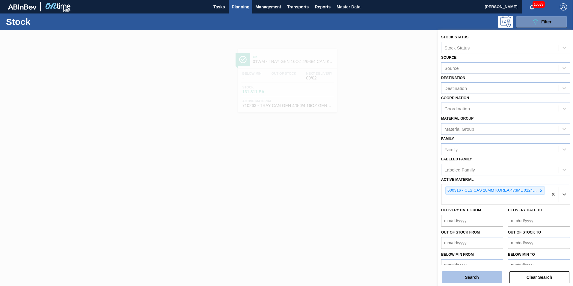
click at [477, 276] on button "Search" at bounding box center [472, 277] width 60 height 12
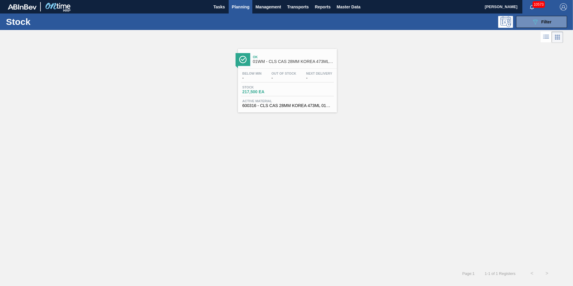
click at [252, 64] on div "Ok 01WM - CLS CAS 28MM KOREA 473ML 0124 [GEOGRAPHIC_DATA]" at bounding box center [287, 58] width 99 height 13
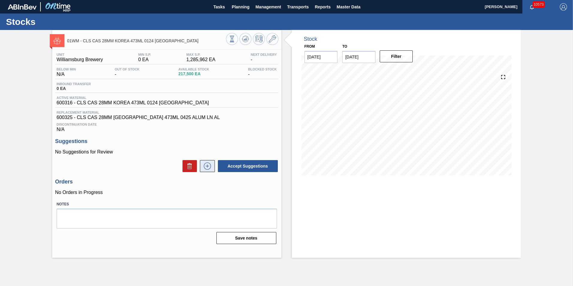
click at [208, 165] on icon at bounding box center [208, 165] width 10 height 7
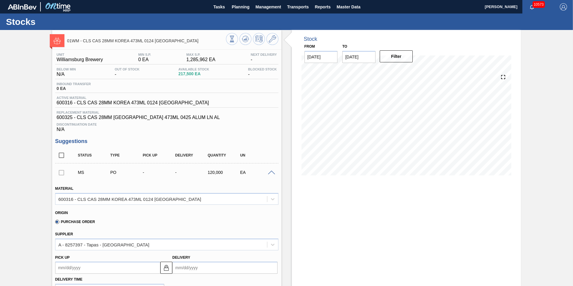
click at [114, 119] on span "600325 - CLS CAS 28MM [GEOGRAPHIC_DATA] 473ML 0425 ALUM LN AL" at bounding box center [167, 117] width 220 height 5
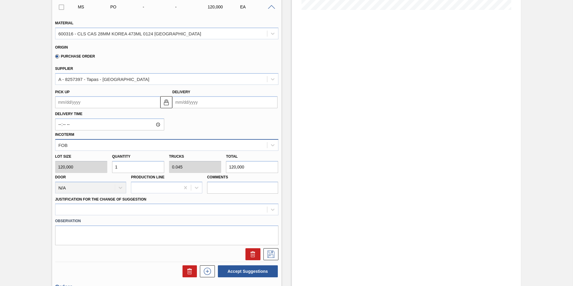
scroll to position [234, 0]
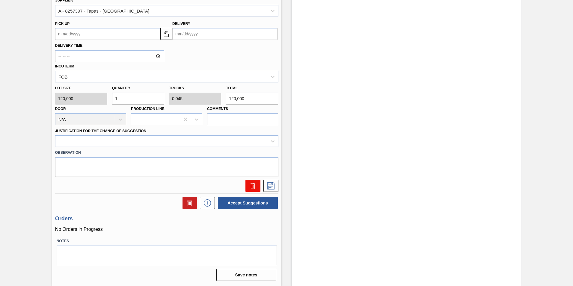
click at [248, 183] on button at bounding box center [252, 186] width 15 height 12
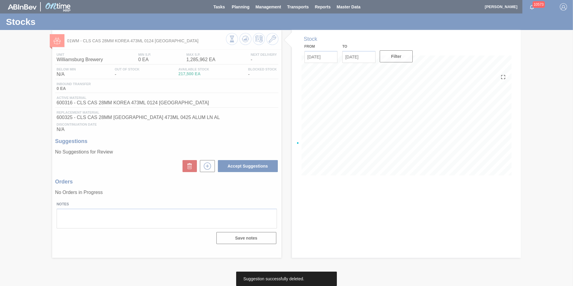
scroll to position [0, 0]
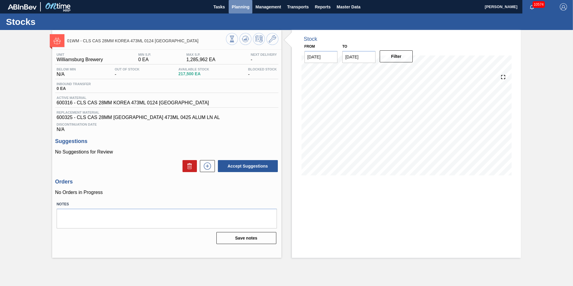
click at [230, 7] on button "Planning" at bounding box center [241, 6] width 24 height 13
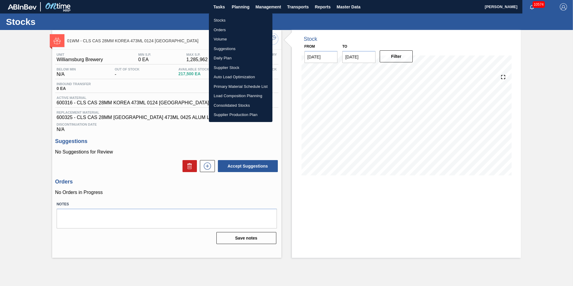
click at [232, 94] on li "Load Composition Planning" at bounding box center [241, 96] width 64 height 10
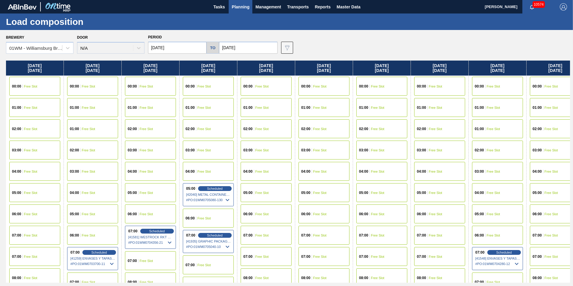
click at [246, 6] on span "Planning" at bounding box center [241, 6] width 18 height 7
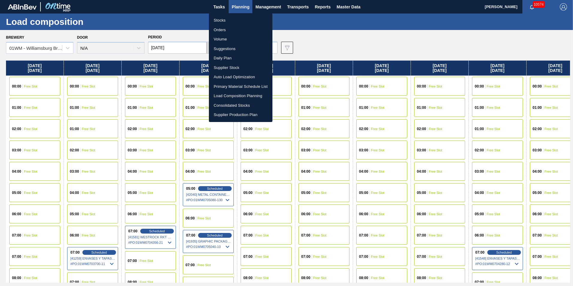
click at [224, 46] on li "Suggestions" at bounding box center [241, 49] width 64 height 10
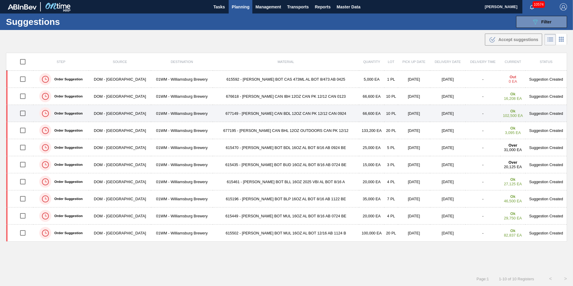
click at [291, 115] on td "677149 - [PERSON_NAME] CAN BDL 12OZ CAN PK 12/12 CAN 0924" at bounding box center [286, 113] width 147 height 17
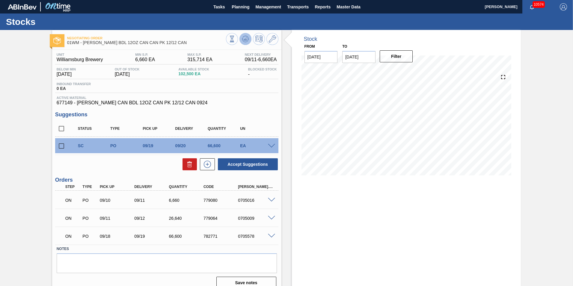
click at [245, 36] on icon at bounding box center [245, 38] width 7 height 7
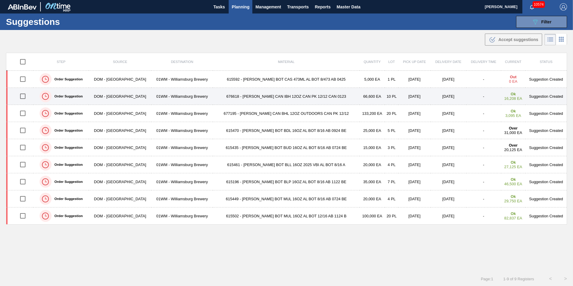
click at [284, 96] on td "676618 - [PERSON_NAME] CAN IBH 12OZ CAN PK 12/12 CAN 0123" at bounding box center [286, 96] width 147 height 17
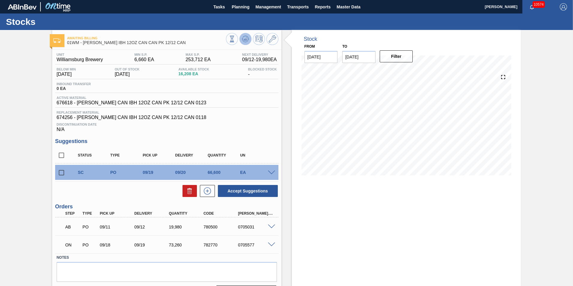
click at [247, 40] on icon at bounding box center [245, 38] width 7 height 7
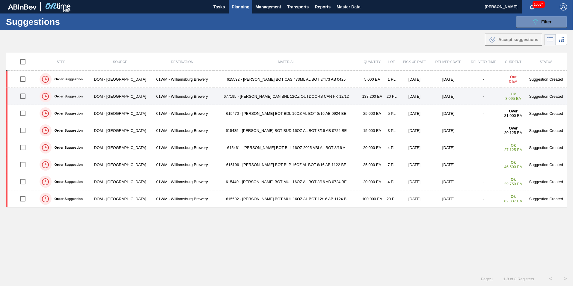
click at [385, 102] on td "20 PL" at bounding box center [392, 96] width 14 height 17
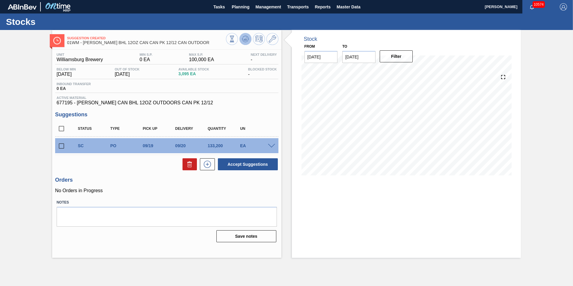
click at [245, 37] on icon at bounding box center [245, 38] width 7 height 7
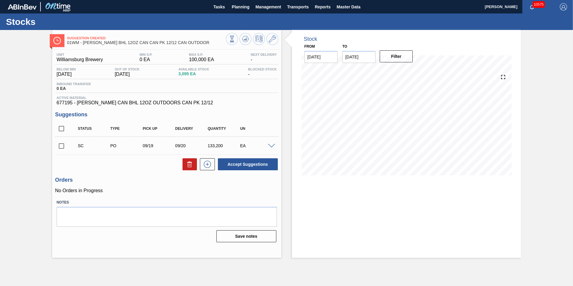
click at [271, 145] on span at bounding box center [271, 146] width 7 height 4
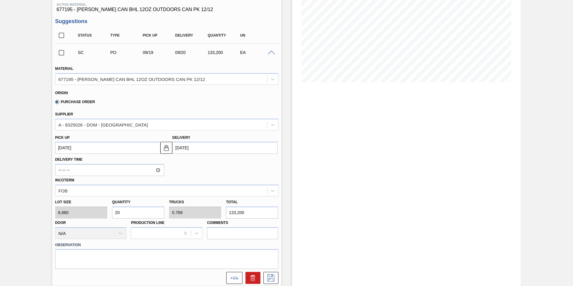
scroll to position [120, 0]
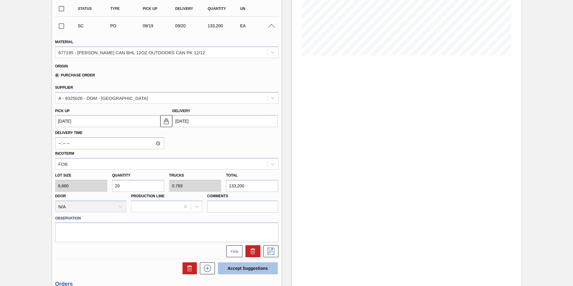
click at [245, 266] on button "Accept Suggestions" at bounding box center [248, 268] width 60 height 12
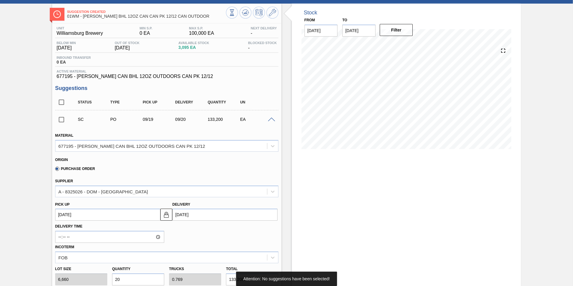
scroll to position [60, 0]
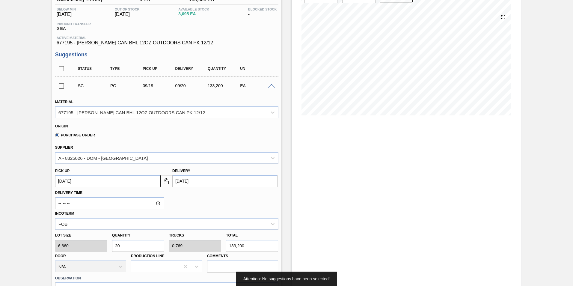
click at [64, 87] on input "checkbox" at bounding box center [61, 86] width 13 height 13
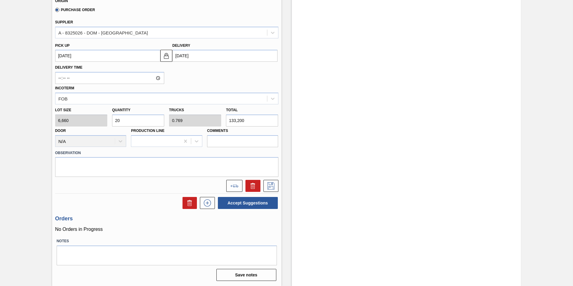
scroll to position [65, 0]
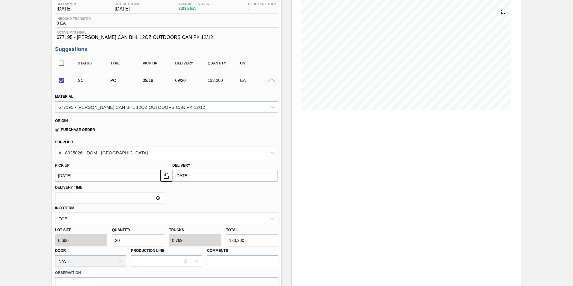
click at [271, 82] on span at bounding box center [271, 81] width 7 height 4
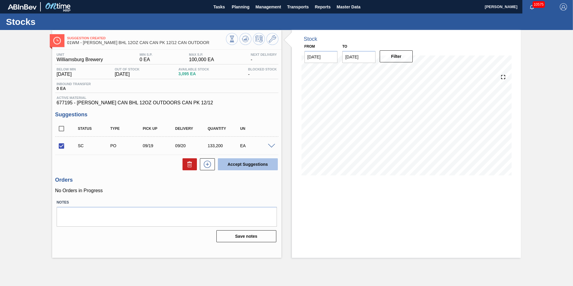
click at [264, 162] on button "Accept Suggestions" at bounding box center [248, 164] width 60 height 12
checkbox input "false"
drag, startPoint x: 61, startPoint y: 145, endPoint x: 68, endPoint y: 148, distance: 7.4
click at [61, 145] on input "checkbox" at bounding box center [61, 146] width 13 height 13
click at [239, 166] on button "Accept Suggestions" at bounding box center [248, 164] width 60 height 12
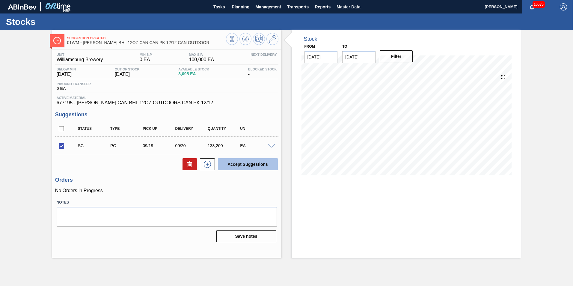
checkbox input "false"
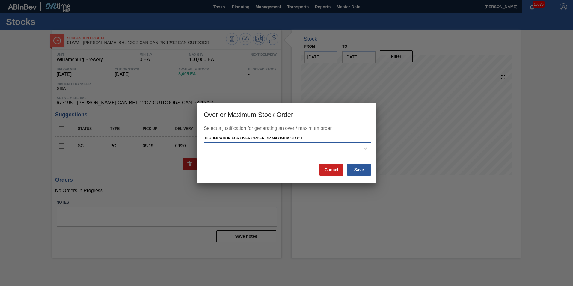
click at [357, 147] on div at bounding box center [282, 148] width 156 height 9
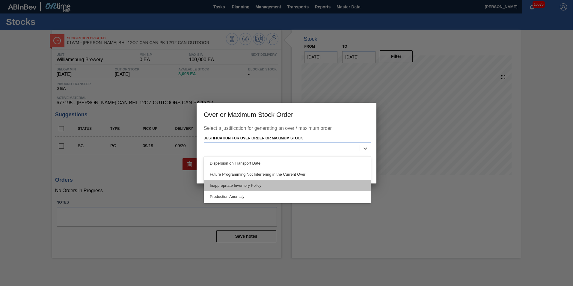
click at [333, 186] on div "Inappropriate Inventory Policy" at bounding box center [287, 185] width 167 height 11
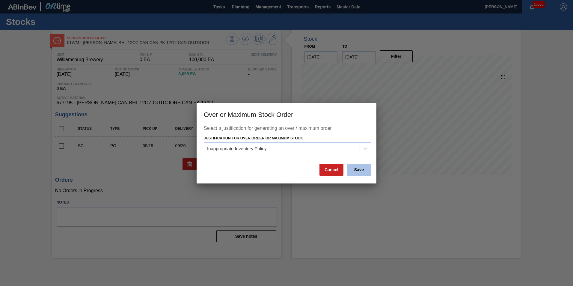
click at [354, 171] on button "Save" at bounding box center [359, 170] width 24 height 12
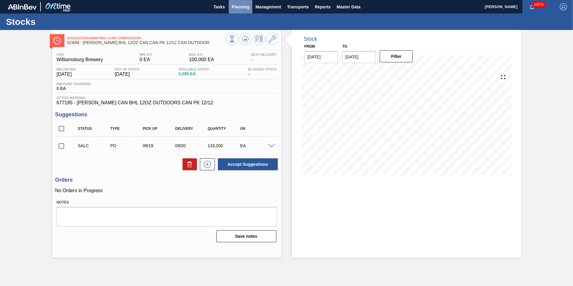
click at [234, 7] on span "Planning" at bounding box center [241, 6] width 18 height 7
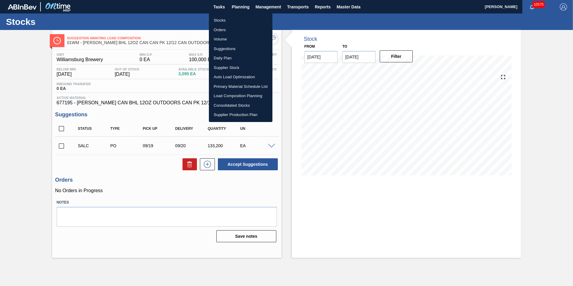
click at [247, 97] on li "Load Composition Planning" at bounding box center [241, 96] width 64 height 10
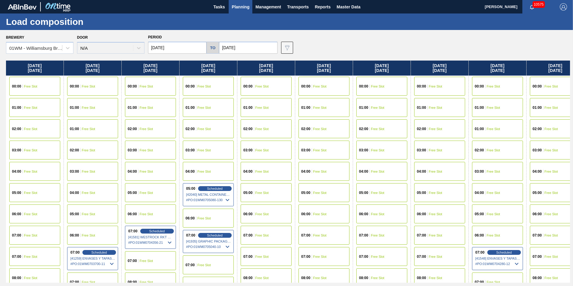
click at [240, 7] on span "Planning" at bounding box center [241, 6] width 18 height 7
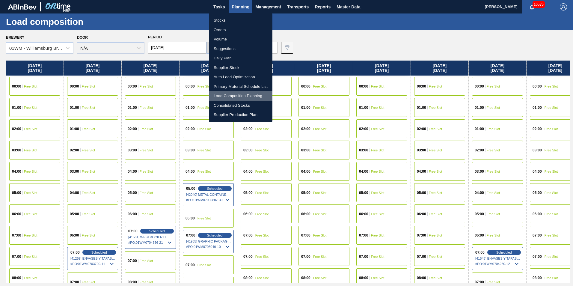
click at [233, 96] on li "Load Composition Planning" at bounding box center [241, 96] width 64 height 10
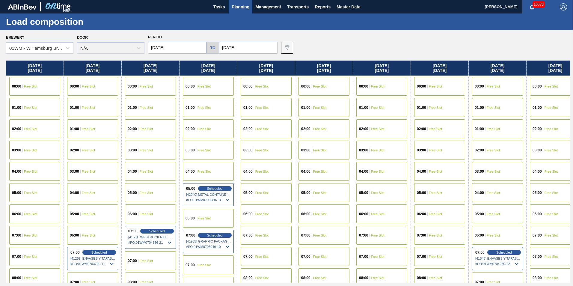
click at [244, 6] on span "Planning" at bounding box center [241, 6] width 18 height 7
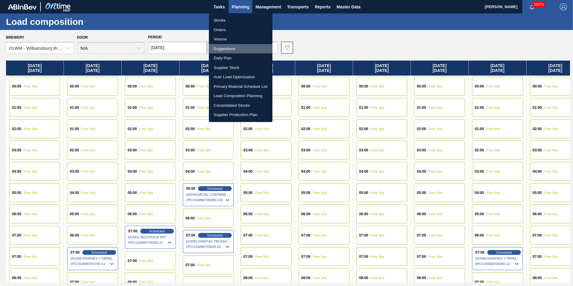
click at [232, 48] on li "Suggestions" at bounding box center [241, 49] width 64 height 10
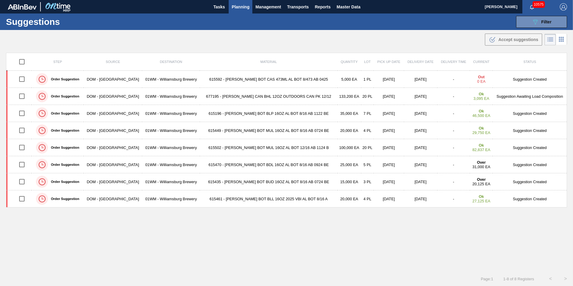
click at [284, 113] on td "615196 - [PERSON_NAME] BOT BLP 16OZ AL BOT 8/16 AB 1122 BE" at bounding box center [269, 113] width 138 height 17
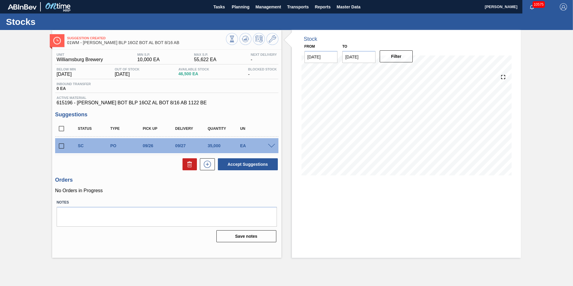
click at [273, 145] on span at bounding box center [271, 146] width 7 height 4
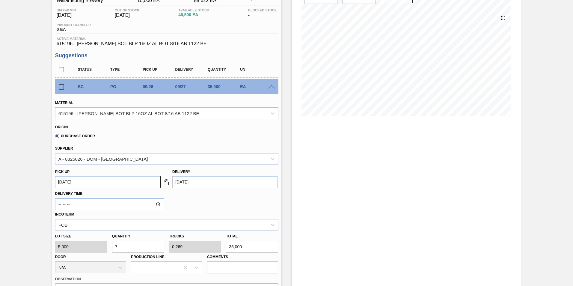
scroll to position [150, 0]
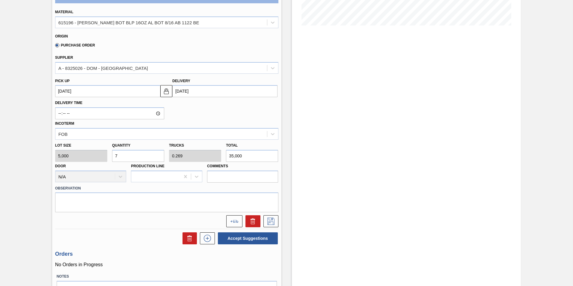
click at [105, 153] on div "Lot size 5,000 Quantity 7 Trucks 0.269 Total 35,000 Door N/A Production Line Co…" at bounding box center [167, 161] width 228 height 43
type input "4"
type input "0.154"
type input "20,000"
type input "4"
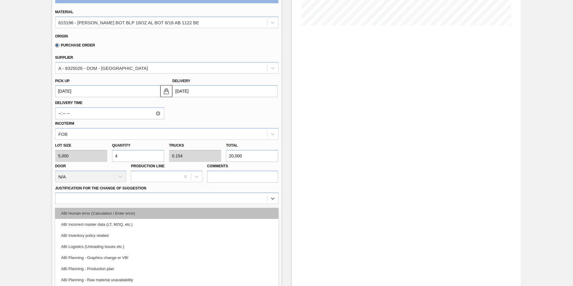
scroll to position [163, 0]
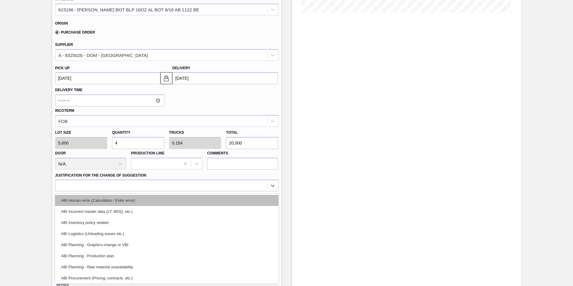
click at [162, 191] on div "option ABI Human error (Calculation / Enter error) focused, 1 of 18. 18 results…" at bounding box center [166, 185] width 223 height 12
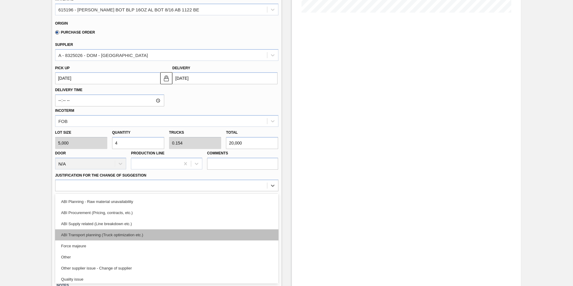
scroll to position [52, 0]
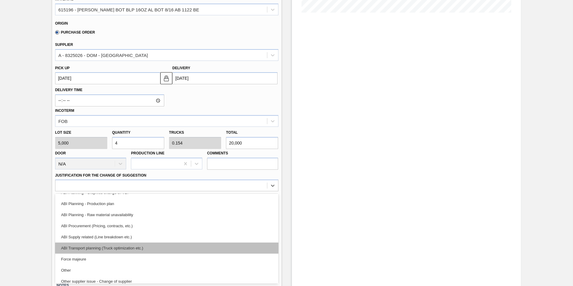
click at [155, 244] on div "ABI Transport planning (Truck optimization etc.)" at bounding box center [166, 247] width 223 height 11
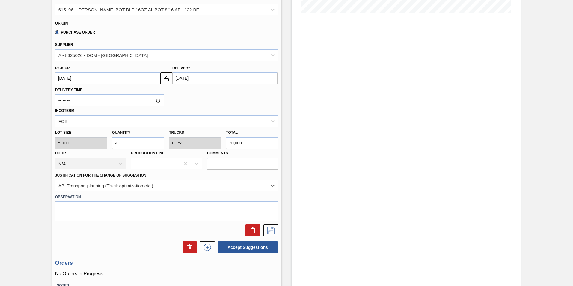
click at [280, 229] on div at bounding box center [167, 230] width 228 height 12
click at [277, 229] on div at bounding box center [167, 230] width 228 height 12
click at [276, 229] on button at bounding box center [270, 230] width 15 height 12
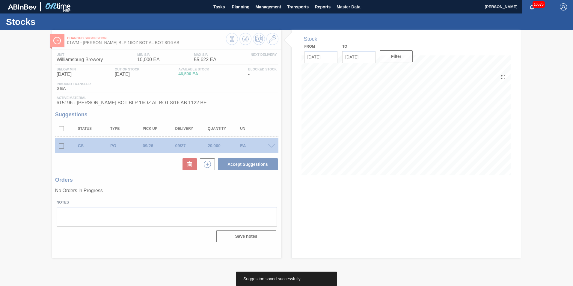
scroll to position [0, 0]
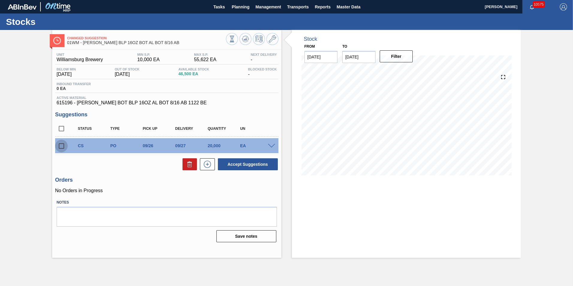
click at [63, 144] on input "checkbox" at bounding box center [61, 146] width 13 height 13
click at [261, 162] on button "Accept Suggestions" at bounding box center [248, 164] width 60 height 12
checkbox input "false"
click at [248, 9] on span "Planning" at bounding box center [241, 6] width 18 height 7
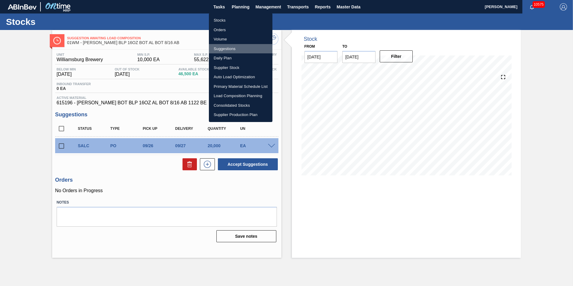
click at [236, 47] on li "Suggestions" at bounding box center [241, 49] width 64 height 10
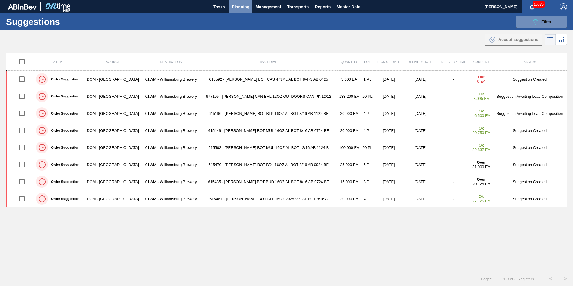
click at [242, 8] on span "Planning" at bounding box center [241, 6] width 18 height 7
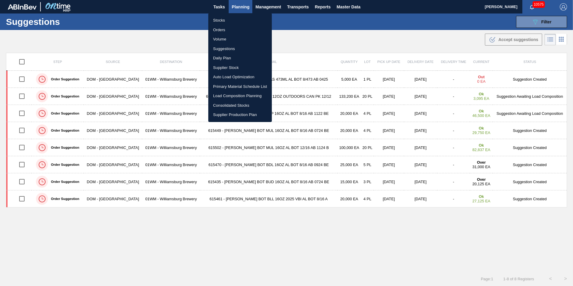
click at [237, 99] on li "Load Composition Planning" at bounding box center [240, 96] width 64 height 10
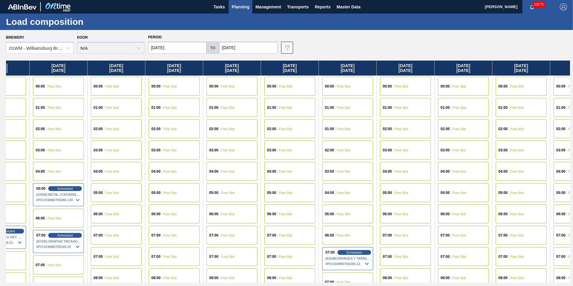
scroll to position [0, 188]
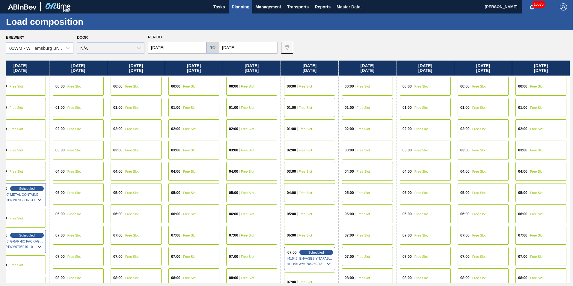
drag, startPoint x: 496, startPoint y: 74, endPoint x: 193, endPoint y: 101, distance: 304.2
click at [193, 101] on div "[DATE] 00:00 Free Slot 01:00 Free Slot 02:00 Free Slot 03:00 Free Slot 04:00 Fr…" at bounding box center [288, 172] width 564 height 222
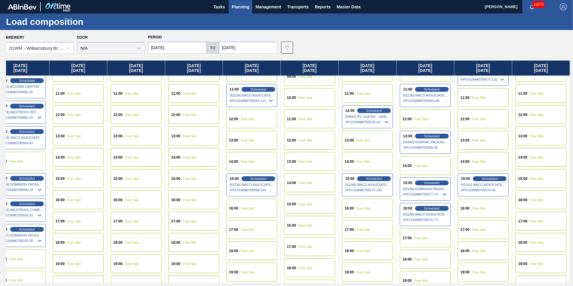
scroll to position [270, 188]
click at [424, 242] on div "17:00 Free Slot" at bounding box center [425, 237] width 51 height 19
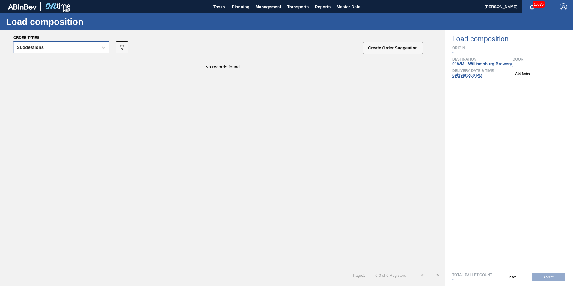
click at [45, 52] on div "Suggestions" at bounding box center [61, 47] width 96 height 12
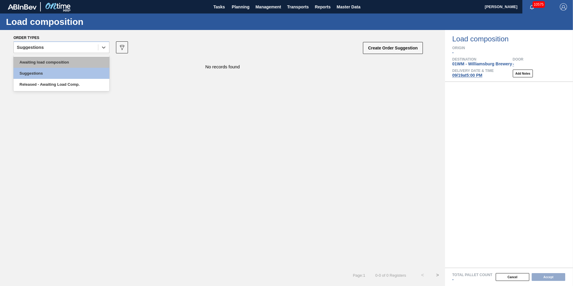
click at [51, 59] on div "Awaiting load composition" at bounding box center [61, 62] width 96 height 11
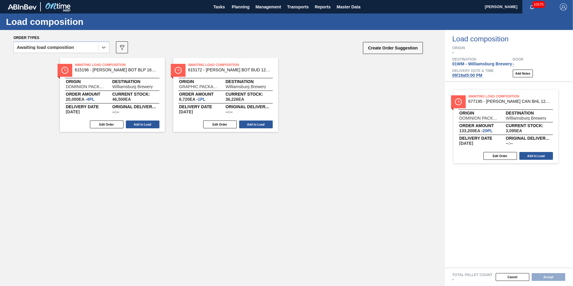
drag, startPoint x: 235, startPoint y: 96, endPoint x: 510, endPoint y: 130, distance: 276.8
click at [517, 131] on div "Order types option Awaiting load composition, selected. Select is focused ,type…" at bounding box center [286, 158] width 573 height 256
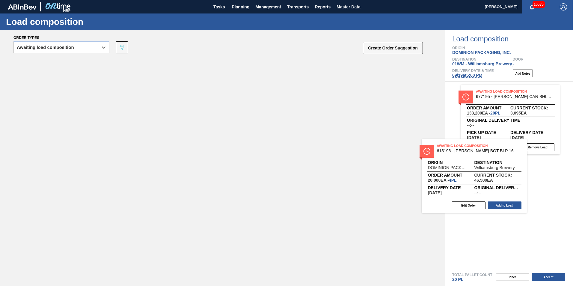
drag, startPoint x: 95, startPoint y: 101, endPoint x: 486, endPoint y: 187, distance: 399.8
click at [485, 188] on div "Order types option Awaiting load composition, selected. Select is focused ,type…" at bounding box center [286, 158] width 573 height 256
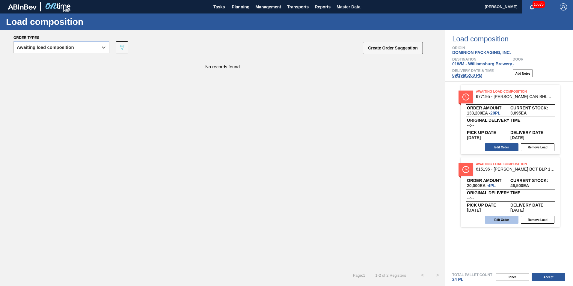
click at [502, 221] on button "Edit Order" at bounding box center [502, 220] width 34 height 8
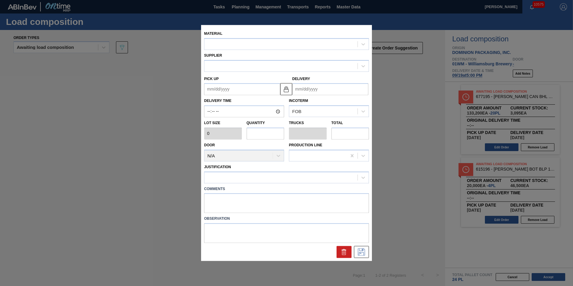
type input "5,000"
type input "4"
type input "0.154"
type input "20,000"
type up "[DATE]"
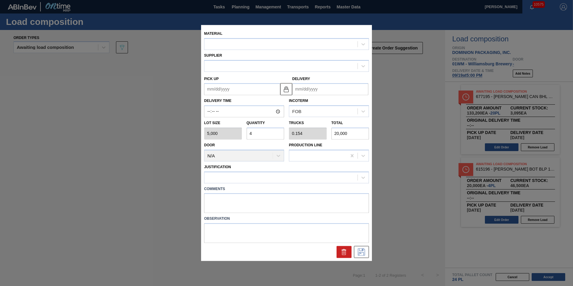
type input "[DATE]"
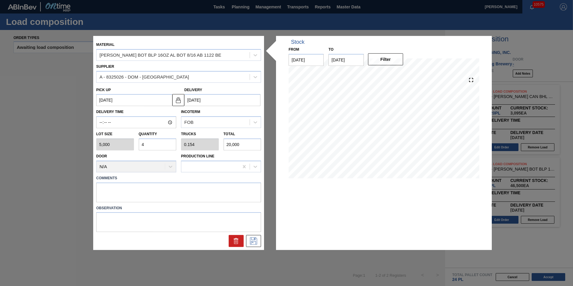
click at [150, 146] on input "4" at bounding box center [158, 144] width 38 height 12
type input "6"
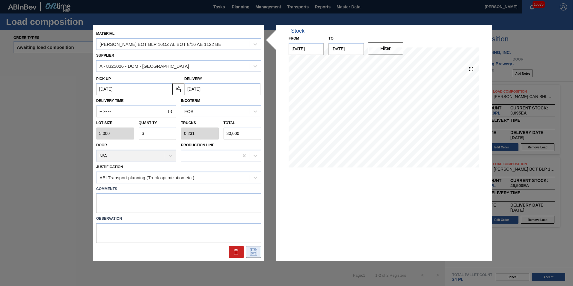
click at [251, 249] on icon at bounding box center [253, 251] width 7 height 7
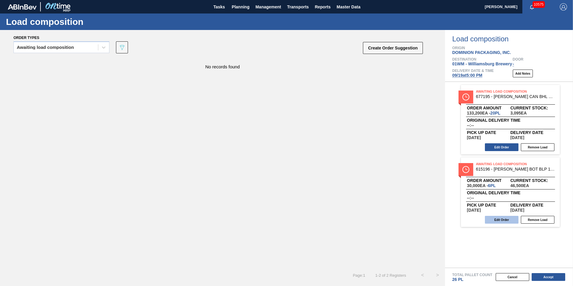
click at [501, 219] on button "Edit Order" at bounding box center [502, 220] width 34 height 8
click at [551, 276] on button "Accept" at bounding box center [549, 277] width 34 height 8
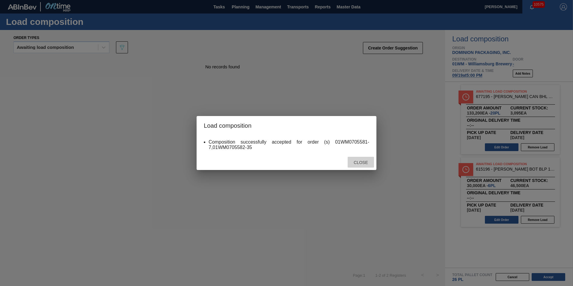
click at [365, 161] on span "Close" at bounding box center [361, 162] width 24 height 5
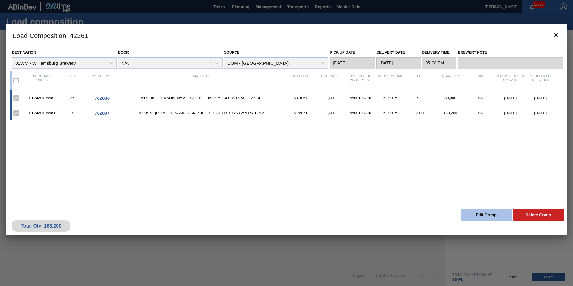
click at [488, 212] on button "Edit Comp." at bounding box center [486, 215] width 51 height 12
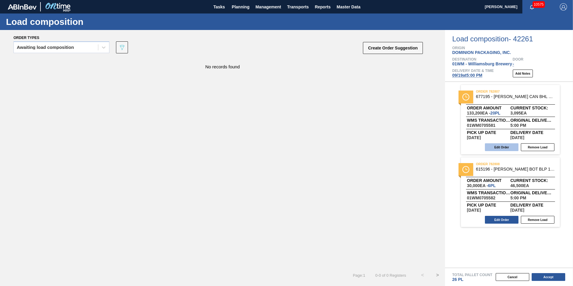
click at [501, 146] on button "Edit Order" at bounding box center [502, 147] width 34 height 8
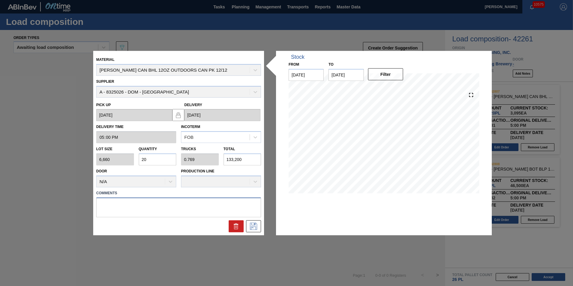
click at [152, 209] on textarea at bounding box center [178, 207] width 165 height 20
click at [255, 224] on icon at bounding box center [254, 225] width 10 height 7
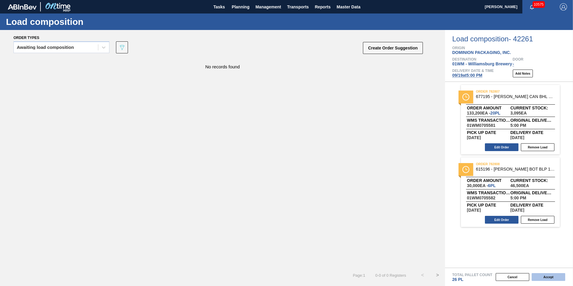
click at [541, 279] on button "Accept" at bounding box center [549, 277] width 34 height 8
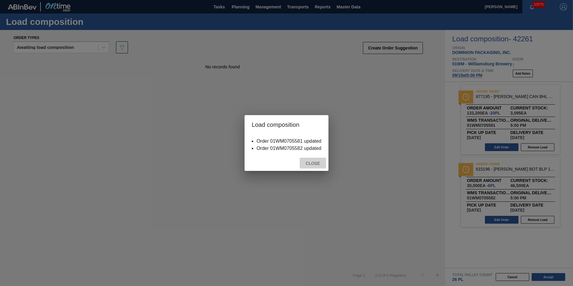
click at [320, 164] on span "Close" at bounding box center [313, 163] width 24 height 5
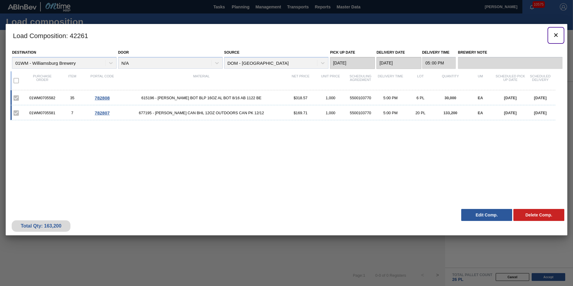
click at [556, 35] on icon "botão de ícone" at bounding box center [556, 35] width 4 height 4
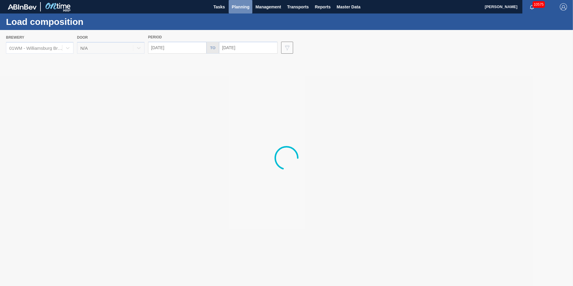
click at [238, 7] on span "Planning" at bounding box center [241, 6] width 18 height 7
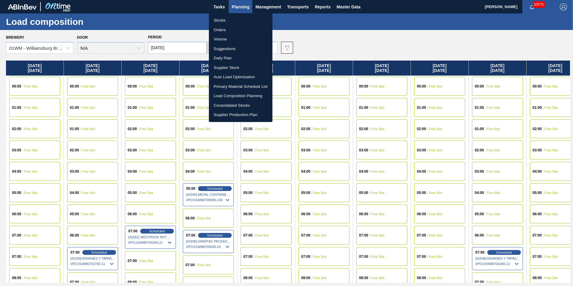
click at [233, 16] on li "Stocks" at bounding box center [241, 21] width 64 height 10
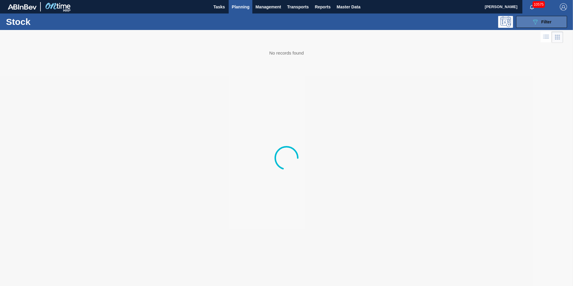
click at [556, 23] on button "089F7B8B-B2A5-4AFE-B5C0-19BA573D28AC Filter" at bounding box center [541, 22] width 51 height 12
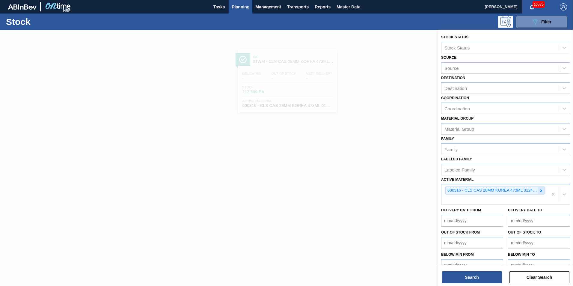
click at [538, 190] on div at bounding box center [541, 190] width 7 height 7
click at [462, 276] on button "Search" at bounding box center [472, 277] width 60 height 12
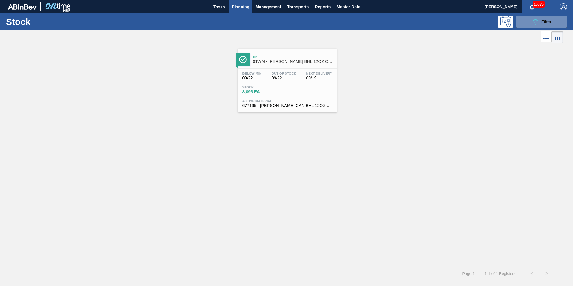
click at [282, 72] on span "Out Of Stock" at bounding box center [283, 74] width 25 height 4
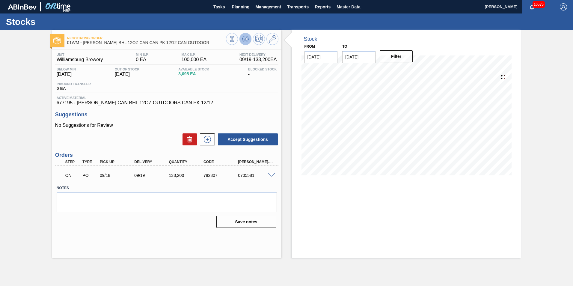
click at [247, 39] on icon at bounding box center [245, 38] width 7 height 7
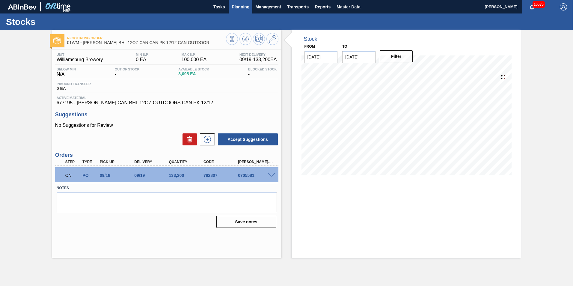
click at [240, 9] on span "Planning" at bounding box center [241, 6] width 18 height 7
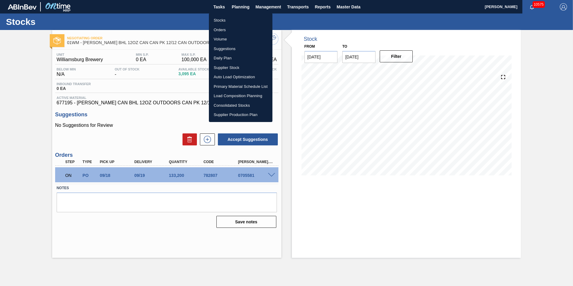
click at [234, 96] on li "Load Composition Planning" at bounding box center [241, 96] width 64 height 10
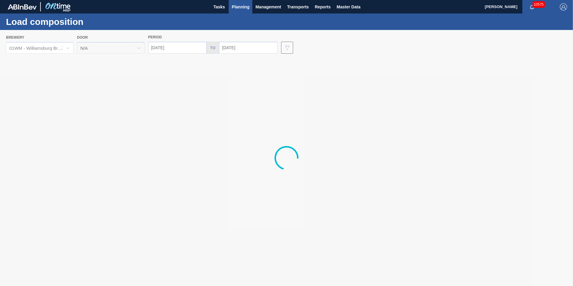
click at [234, 11] on button "Planning" at bounding box center [241, 6] width 24 height 13
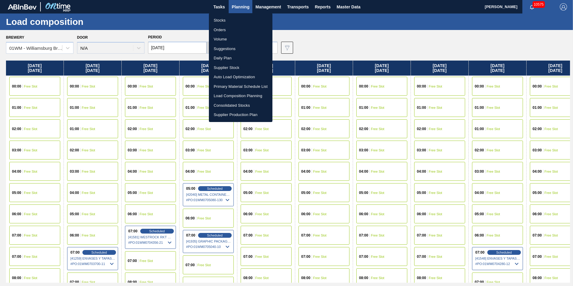
click at [235, 48] on li "Suggestions" at bounding box center [241, 49] width 64 height 10
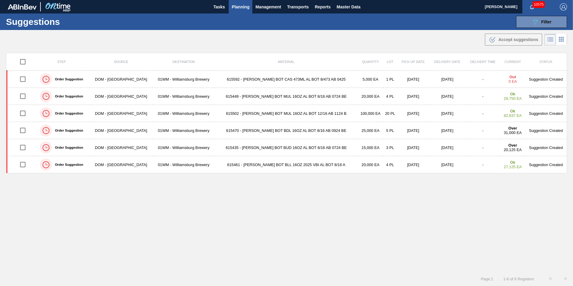
click at [239, 7] on span "Planning" at bounding box center [241, 6] width 18 height 7
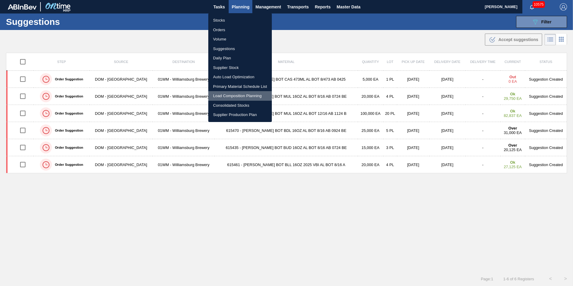
click at [238, 94] on li "Load Composition Planning" at bounding box center [240, 96] width 64 height 10
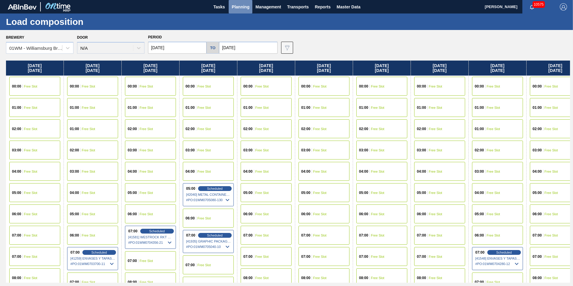
click at [244, 7] on span "Planning" at bounding box center [241, 6] width 18 height 7
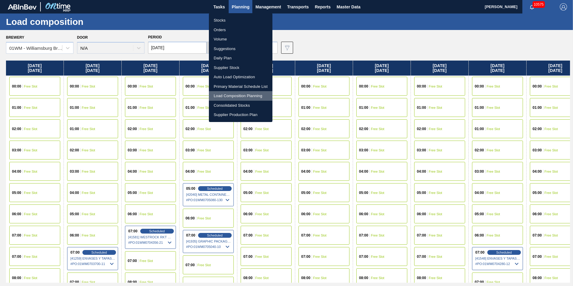
click at [239, 95] on li "Load Composition Planning" at bounding box center [241, 96] width 64 height 10
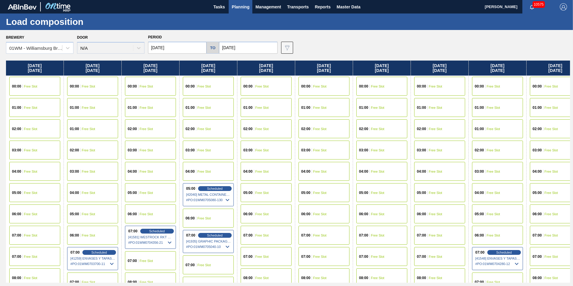
click at [243, 5] on span "Planning" at bounding box center [241, 6] width 18 height 7
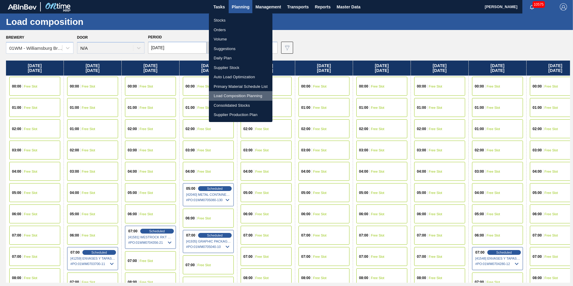
click at [239, 96] on li "Load Composition Planning" at bounding box center [241, 96] width 64 height 10
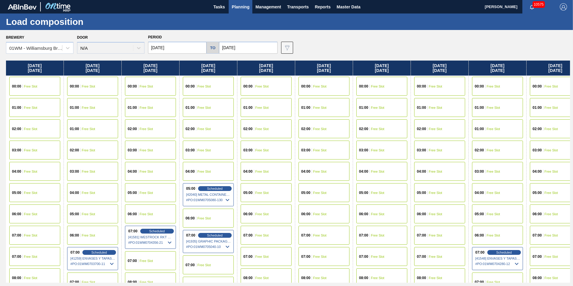
click at [245, 10] on span "Planning" at bounding box center [241, 6] width 18 height 7
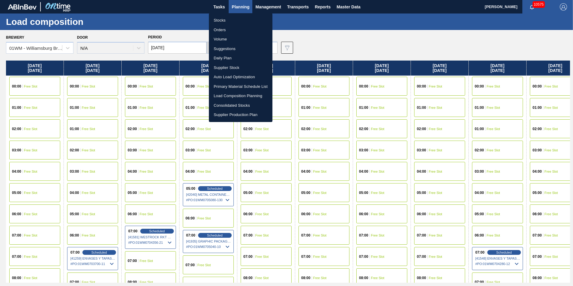
click at [244, 48] on li "Suggestions" at bounding box center [241, 49] width 64 height 10
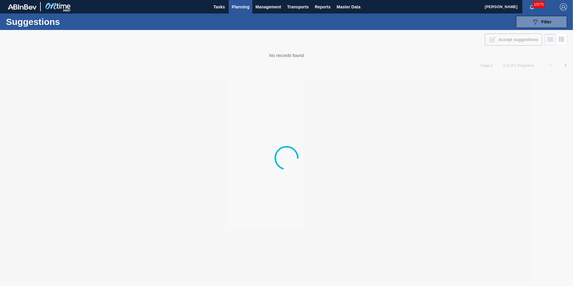
click at [239, 6] on span "Planning" at bounding box center [241, 6] width 18 height 7
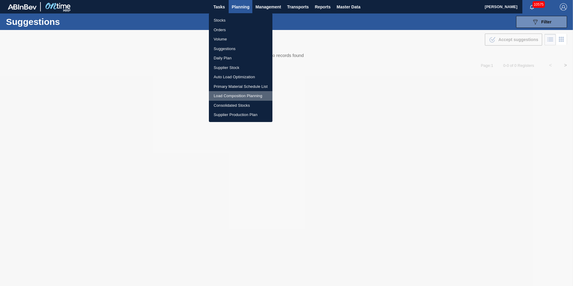
click at [236, 94] on li "Load Composition Planning" at bounding box center [241, 96] width 64 height 10
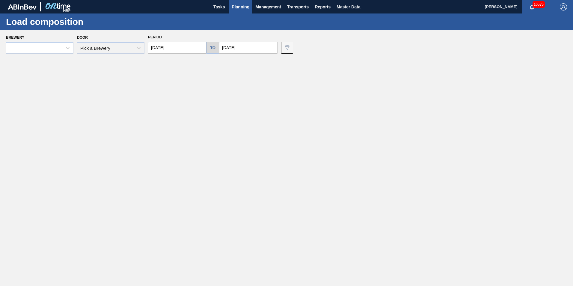
click at [233, 4] on span "Planning" at bounding box center [241, 6] width 18 height 7
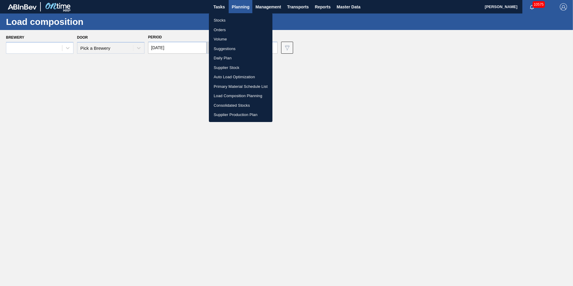
click at [226, 96] on li "Load Composition Planning" at bounding box center [241, 96] width 64 height 10
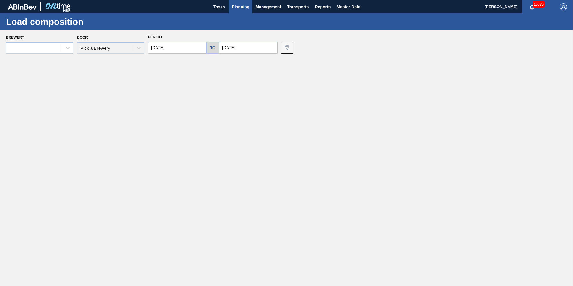
click at [196, 31] on div "Brewery Door Pick a Brewery Period [DATE] to [DATE] Data view filter Unavailabl…" at bounding box center [286, 43] width 573 height 27
click at [19, 52] on div at bounding box center [34, 48] width 56 height 9
click at [146, 99] on main "Tasks Planning Management Transports Reports Master Data [PERSON_NAME] 10575 Ma…" at bounding box center [286, 143] width 573 height 286
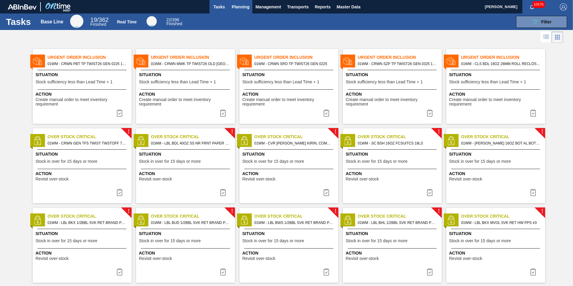
click at [239, 3] on span "Planning" at bounding box center [241, 6] width 18 height 7
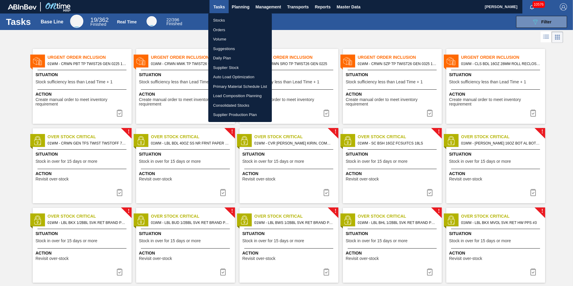
click at [312, 38] on div at bounding box center [286, 143] width 573 height 286
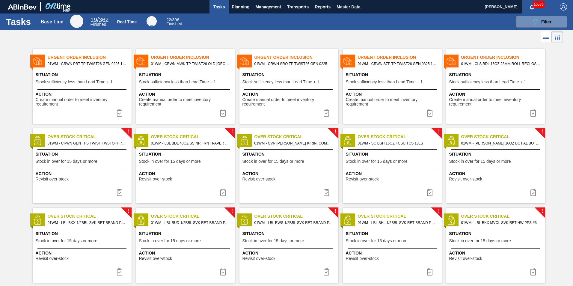
click at [284, 37] on div at bounding box center [286, 37] width 573 height 14
click at [243, 8] on span "Planning" at bounding box center [241, 6] width 18 height 7
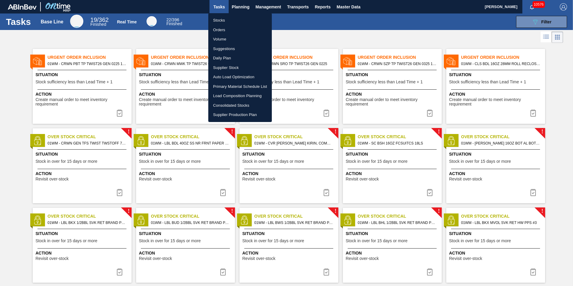
click at [247, 100] on li "Load Composition Planning" at bounding box center [240, 96] width 64 height 10
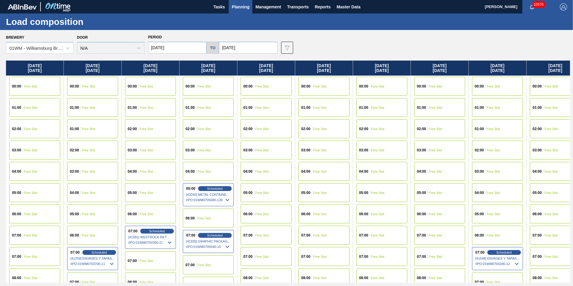
click at [231, 8] on button "Planning" at bounding box center [241, 6] width 24 height 13
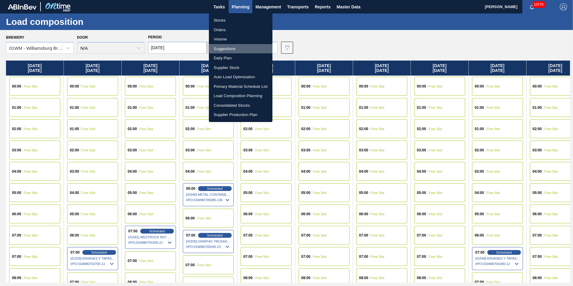
click at [235, 47] on li "Suggestions" at bounding box center [241, 49] width 64 height 10
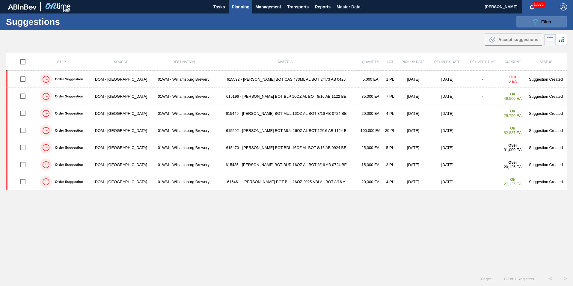
click at [529, 20] on button "089F7B8B-B2A5-4AFE-B5C0-19BA573D28AC Filter" at bounding box center [541, 22] width 51 height 12
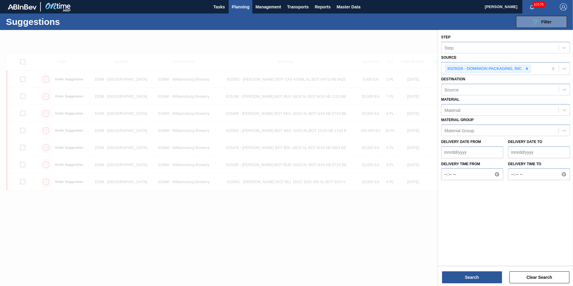
click at [376, 45] on div at bounding box center [286, 173] width 573 height 286
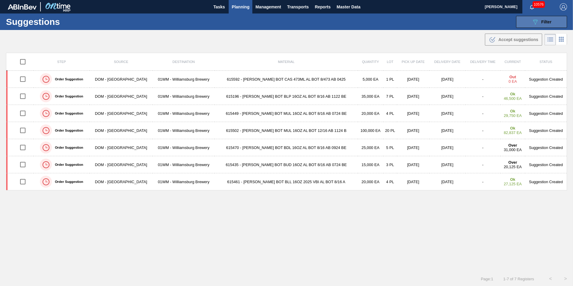
click at [529, 21] on button "089F7B8B-B2A5-4AFE-B5C0-19BA573D28AC Filter" at bounding box center [541, 22] width 51 height 12
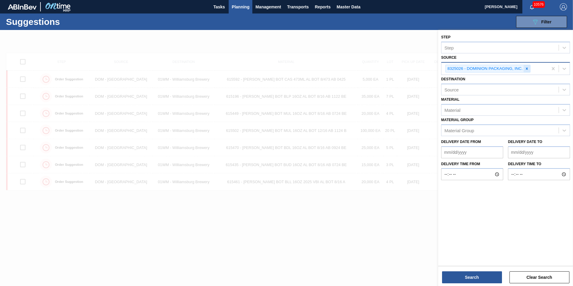
click at [528, 67] on icon at bounding box center [527, 69] width 4 height 4
click at [562, 67] on icon at bounding box center [564, 68] width 6 height 6
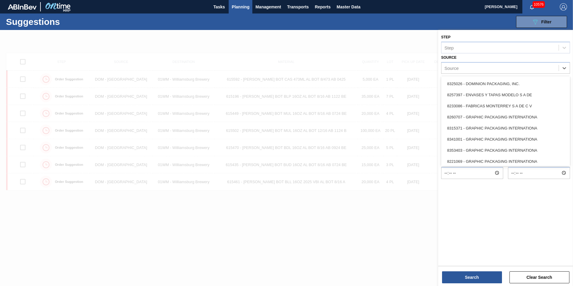
scroll to position [90, 0]
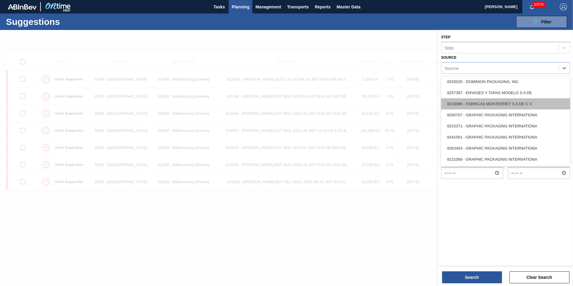
click at [530, 104] on div "8233086 - FABRICAS MONTERREY S A DE C V" at bounding box center [505, 103] width 129 height 11
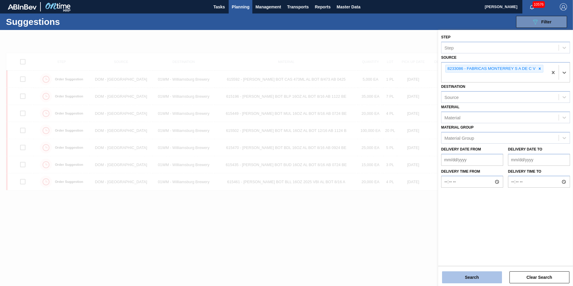
click at [452, 275] on button "Search" at bounding box center [472, 277] width 60 height 12
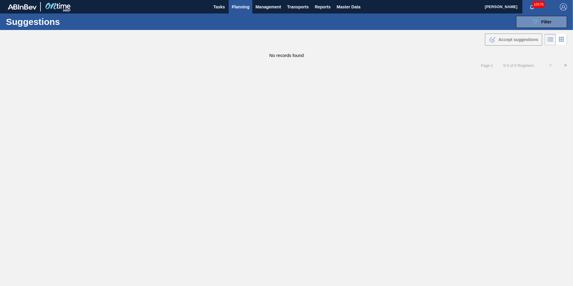
click at [541, 31] on div ".b{fill:var(--color-action-default)} Accept suggestions" at bounding box center [286, 38] width 573 height 17
click at [543, 26] on button "089F7B8B-B2A5-4AFE-B5C0-19BA573D28AC Filter" at bounding box center [541, 22] width 51 height 12
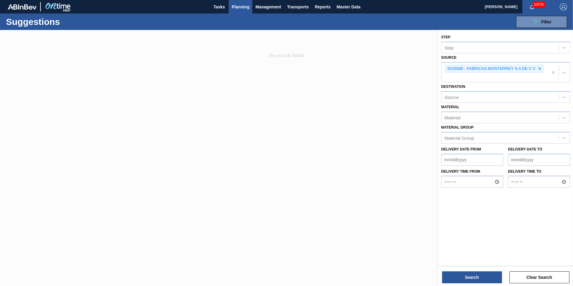
click at [543, 69] on div "8233086 - FABRICAS MONTERREY S A DE C V" at bounding box center [494, 69] width 98 height 8
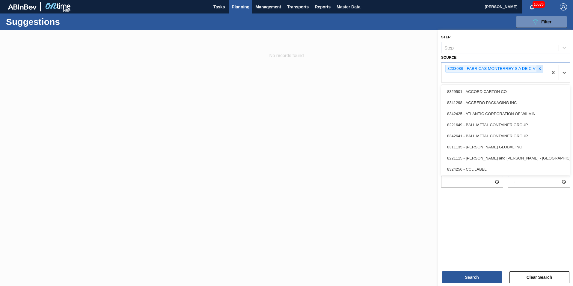
click at [539, 70] on icon at bounding box center [540, 69] width 4 height 4
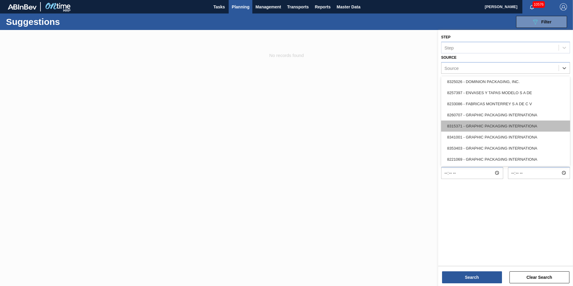
click at [518, 125] on div "8315371 - GRAPHIC PACKAGING INTERNATIONA" at bounding box center [505, 125] width 129 height 11
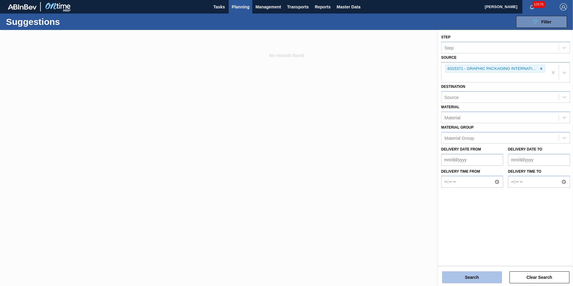
click at [471, 276] on button "Search" at bounding box center [472, 277] width 60 height 12
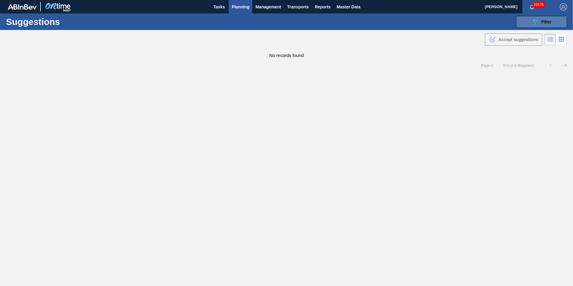
click at [532, 19] on icon "089F7B8B-B2A5-4AFE-B5C0-19BA573D28AC" at bounding box center [535, 21] width 7 height 7
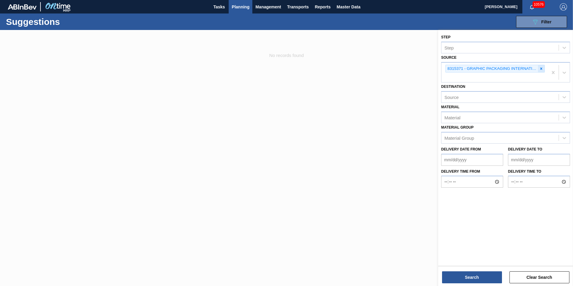
click at [541, 67] on icon at bounding box center [541, 69] width 4 height 4
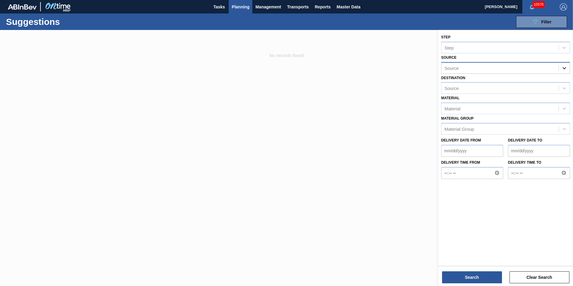
click at [563, 69] on icon at bounding box center [564, 68] width 6 height 6
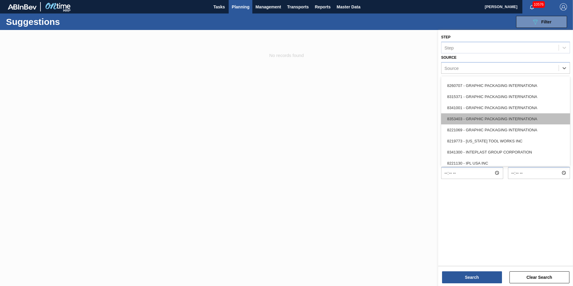
scroll to position [120, 0]
click at [503, 117] on div "8353403 - GRAPHIC PACKAGING INTERNATIONA" at bounding box center [505, 118] width 129 height 11
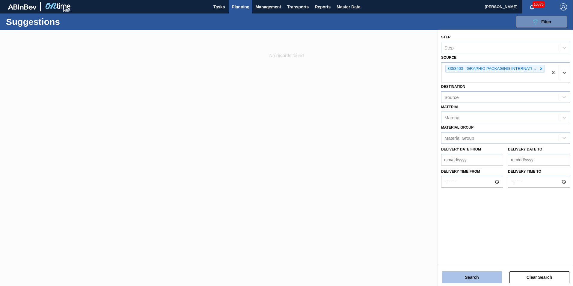
click at [474, 276] on button "Search" at bounding box center [472, 277] width 60 height 12
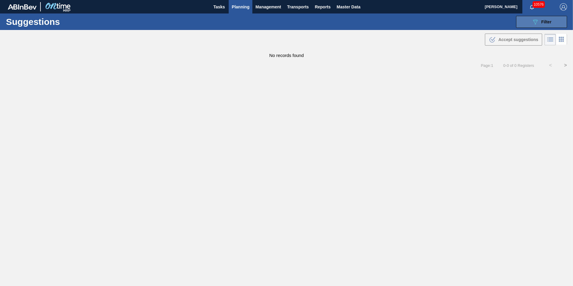
click at [544, 24] on span "Filter" at bounding box center [546, 21] width 10 height 5
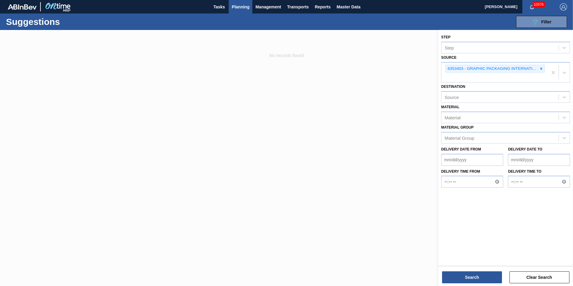
click at [545, 65] on div "8353403 - GRAPHIC PACKAGING INTERNATIONA" at bounding box center [494, 73] width 106 height 20
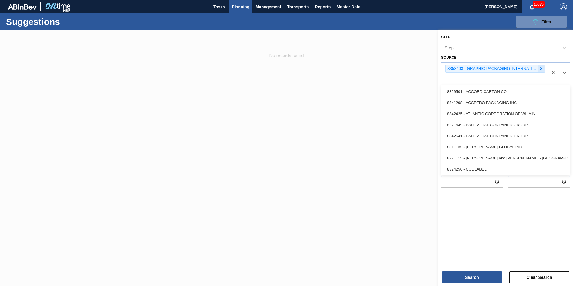
click at [541, 67] on icon at bounding box center [541, 69] width 4 height 4
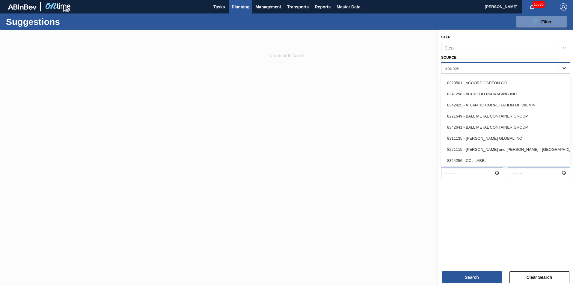
click at [564, 69] on icon at bounding box center [564, 68] width 6 height 6
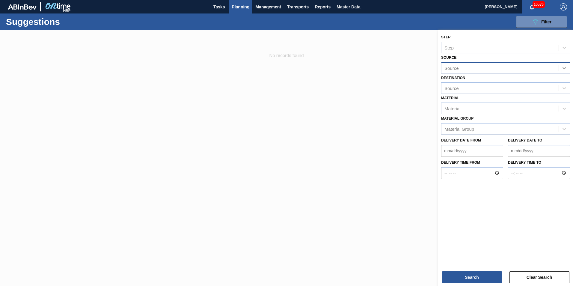
click at [561, 69] on icon at bounding box center [564, 68] width 6 height 6
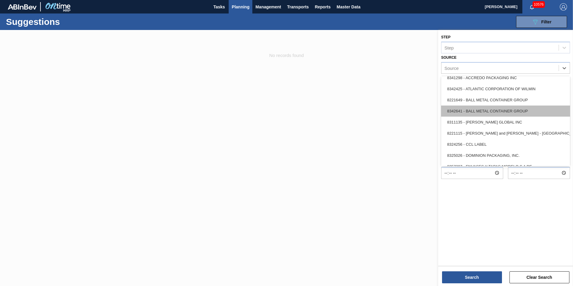
scroll to position [30, 0]
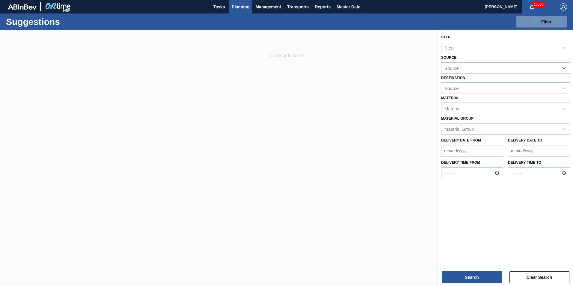
click at [507, 59] on div "Source option 8353403 - GRAPHIC PACKAGING INTERNATIONA, deselected. Select is f…" at bounding box center [505, 63] width 129 height 20
click at [504, 67] on div "Source" at bounding box center [499, 68] width 117 height 9
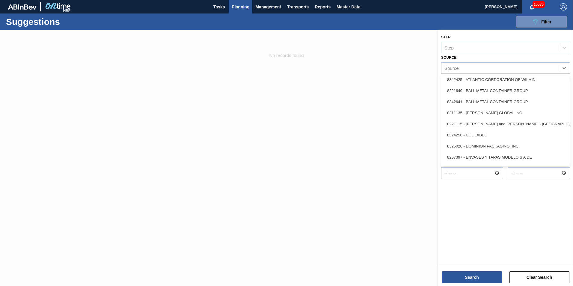
scroll to position [60, 0]
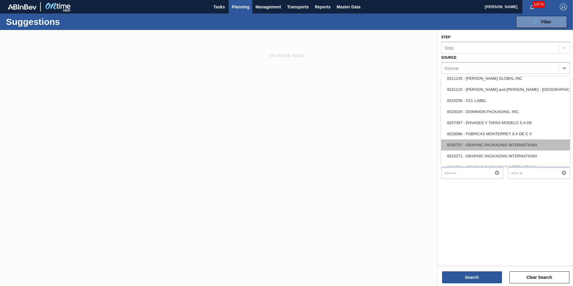
click at [490, 141] on div "8260707 - GRAPHIC PACKAGING INTERNATIONA" at bounding box center [505, 144] width 129 height 11
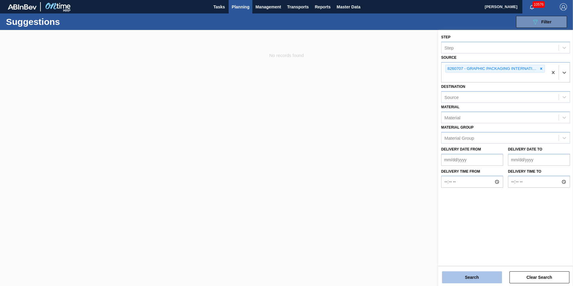
click at [486, 282] on button "Search" at bounding box center [472, 277] width 60 height 12
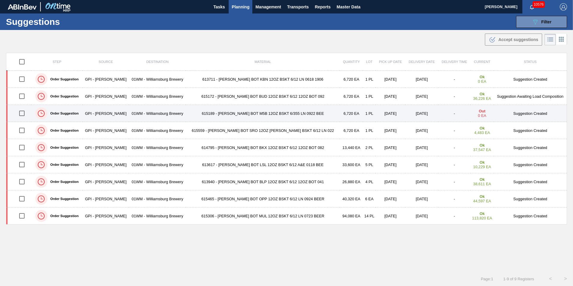
click at [21, 115] on input "checkbox" at bounding box center [22, 113] width 13 height 13
checkbox input "true"
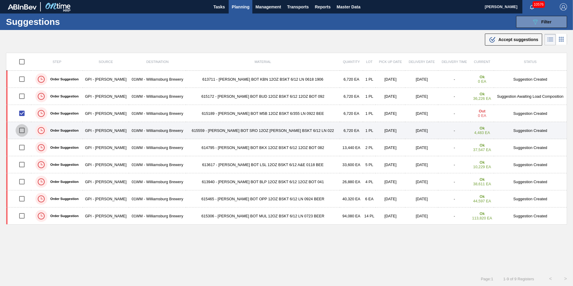
click at [21, 132] on input "checkbox" at bounding box center [22, 130] width 13 height 13
checkbox input "true"
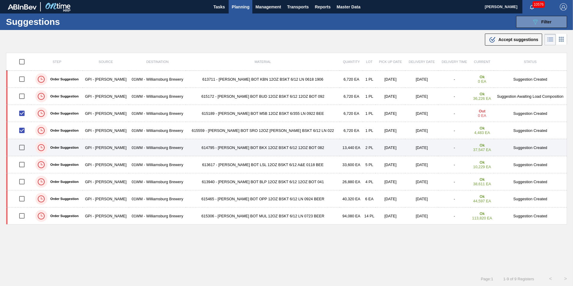
click at [22, 146] on input "checkbox" at bounding box center [22, 147] width 13 height 13
checkbox input "true"
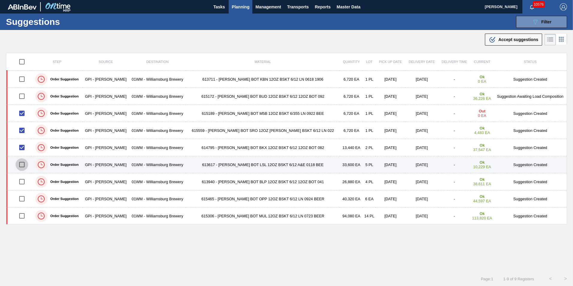
click at [25, 165] on input "checkbox" at bounding box center [22, 164] width 13 height 13
checkbox input "true"
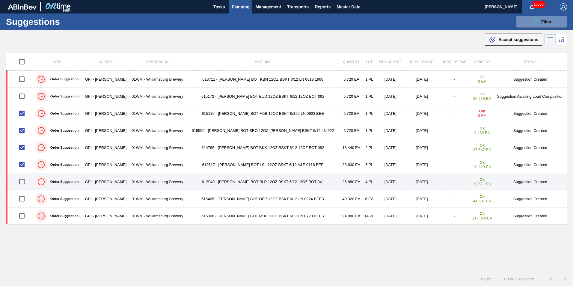
click at [22, 183] on input "checkbox" at bounding box center [22, 181] width 13 height 13
checkbox input "true"
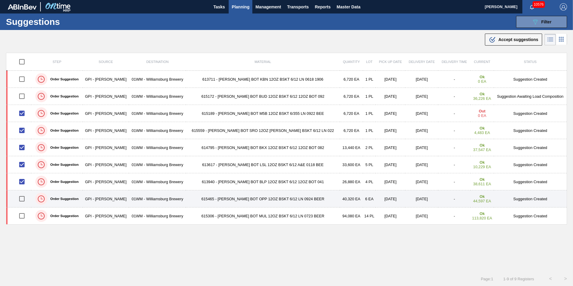
click at [22, 195] on input "checkbox" at bounding box center [22, 198] width 13 height 13
checkbox input "true"
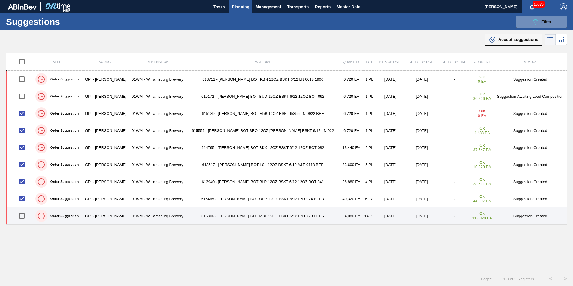
click at [23, 216] on input "checkbox" at bounding box center [22, 215] width 13 height 13
checkbox input "true"
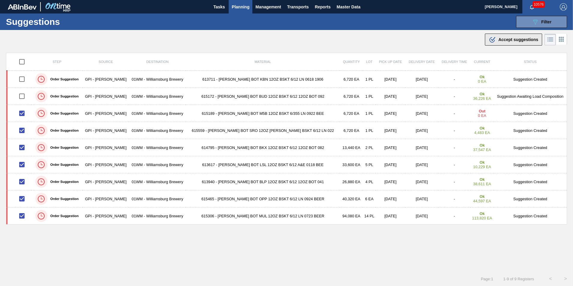
click at [508, 42] on span "Accept suggestions" at bounding box center [518, 39] width 40 height 5
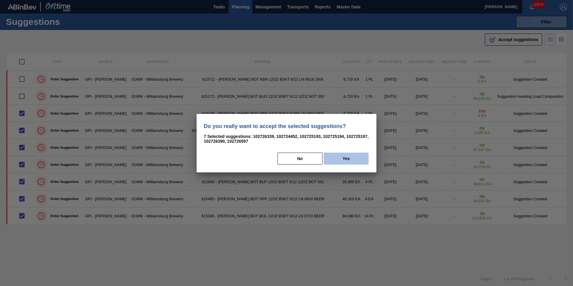
click at [366, 155] on button "Yes" at bounding box center [346, 159] width 45 height 12
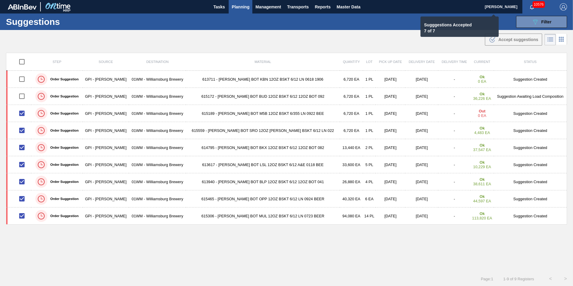
checkbox input "false"
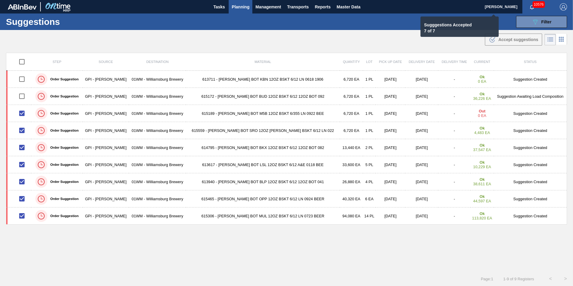
checkbox input "false"
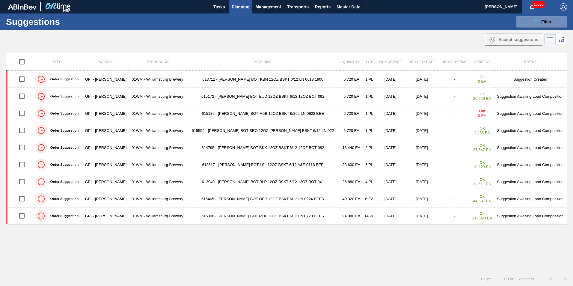
click at [237, 3] on span "Planning" at bounding box center [241, 6] width 18 height 7
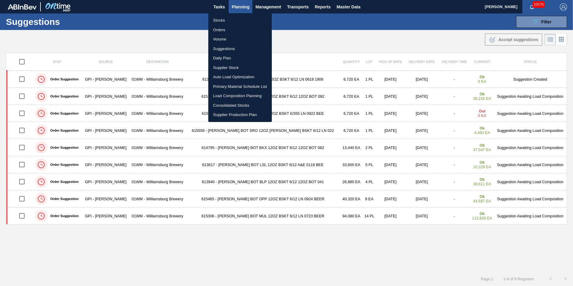
click at [230, 49] on li "Suggestions" at bounding box center [240, 49] width 64 height 10
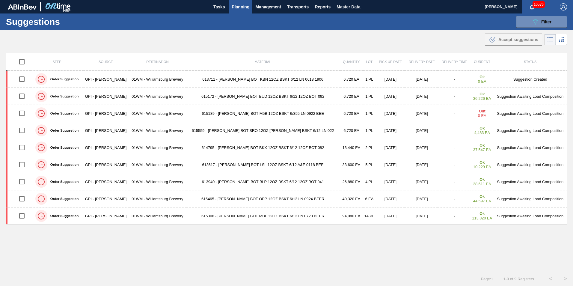
click at [241, 10] on span "Planning" at bounding box center [241, 6] width 18 height 7
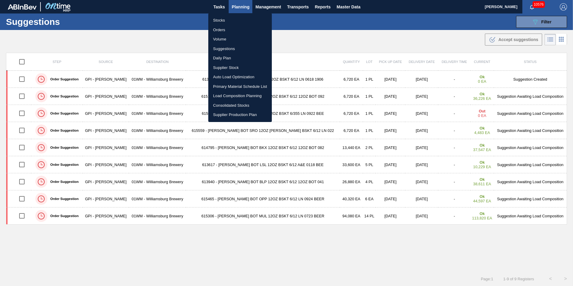
click at [244, 97] on li "Load Composition Planning" at bounding box center [240, 96] width 64 height 10
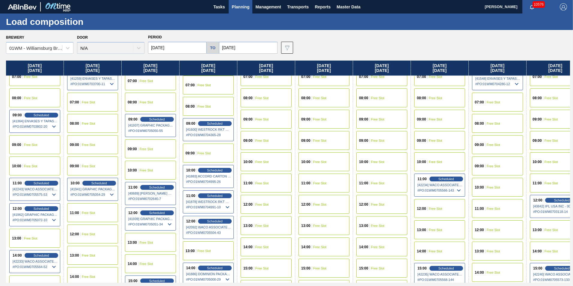
scroll to position [210, 0]
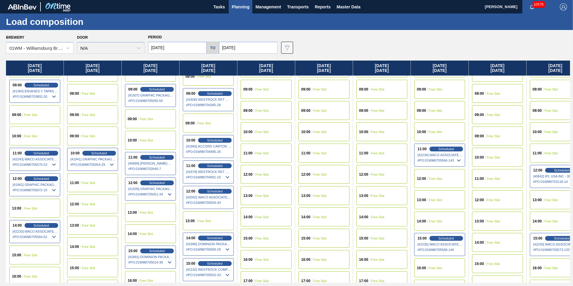
click at [28, 209] on span "Free Slot" at bounding box center [30, 208] width 13 height 4
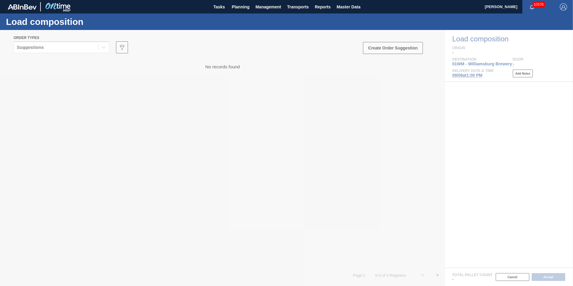
click at [52, 45] on div at bounding box center [286, 158] width 573 height 256
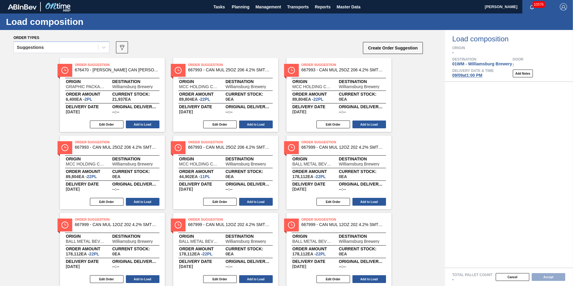
click at [52, 46] on div "Suggestions" at bounding box center [56, 47] width 84 height 9
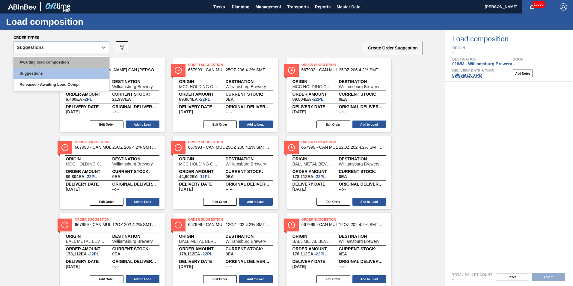
click at [51, 60] on div "Awaiting load composition" at bounding box center [61, 62] width 96 height 11
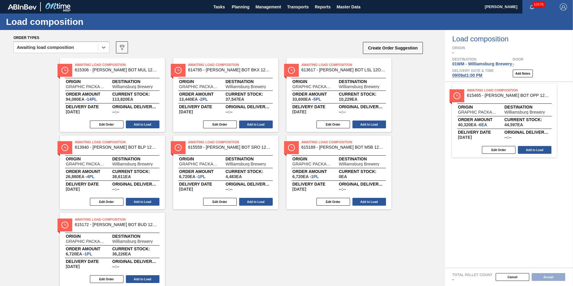
drag, startPoint x: 90, startPoint y: 82, endPoint x: 496, endPoint y: 109, distance: 406.6
click at [496, 109] on div "Order types option Awaiting load composition, selected. Select is focused ,type…" at bounding box center [286, 158] width 573 height 256
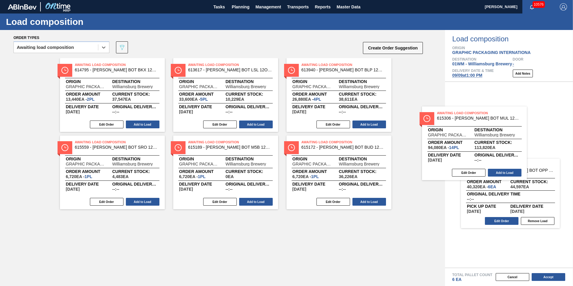
drag, startPoint x: 137, startPoint y: 96, endPoint x: 515, endPoint y: 146, distance: 381.7
click at [515, 146] on div "Order types option Awaiting load composition, selected. Select is focused ,type…" at bounding box center [286, 158] width 573 height 256
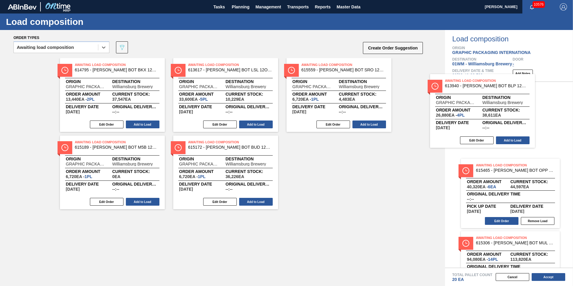
drag, startPoint x: 378, startPoint y: 112, endPoint x: 531, endPoint y: 129, distance: 153.4
click at [532, 128] on div "Order types option Awaiting load composition, selected. Select is focused ,type…" at bounding box center [286, 158] width 573 height 256
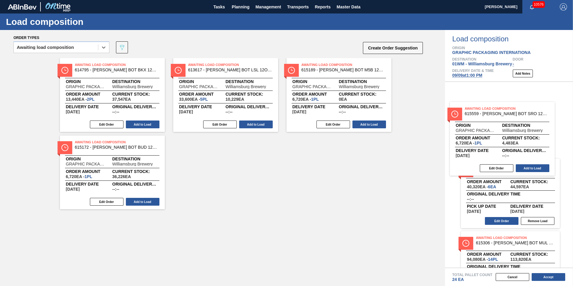
drag, startPoint x: 378, startPoint y: 105, endPoint x: 546, endPoint y: 150, distance: 174.0
click at [546, 150] on div "Order types option Awaiting load composition, selected. Select is focused ,type…" at bounding box center [286, 158] width 573 height 256
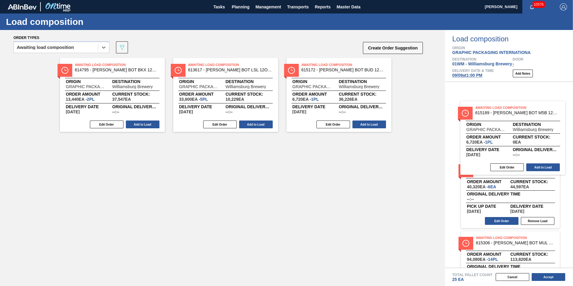
drag, startPoint x: 365, startPoint y: 105, endPoint x: 545, endPoint y: 149, distance: 185.4
click at [545, 149] on div "Order types option Awaiting load composition, selected. Select is focused ,type…" at bounding box center [286, 158] width 573 height 256
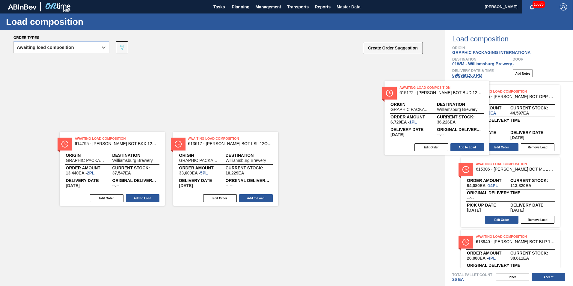
drag, startPoint x: 356, startPoint y: 99, endPoint x: 535, endPoint y: 138, distance: 182.9
click at [535, 138] on div "Order types option Awaiting load composition, selected. Select is focused ,type…" at bounding box center [286, 158] width 573 height 256
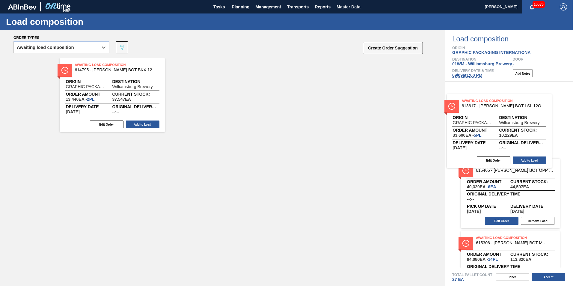
drag, startPoint x: 247, startPoint y: 98, endPoint x: 538, endPoint y: 134, distance: 294.1
click at [538, 135] on div "Order types option Awaiting load composition, selected. Select is focused ,type…" at bounding box center [286, 158] width 573 height 256
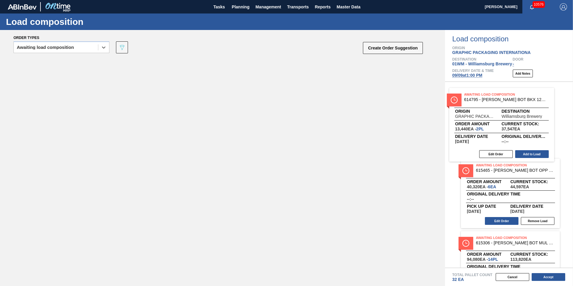
drag, startPoint x: 140, startPoint y: 106, endPoint x: 537, endPoint y: 136, distance: 398.1
click at [537, 136] on div "Order types option Awaiting load composition, selected. Select is focused ,type…" at bounding box center [286, 158] width 573 height 256
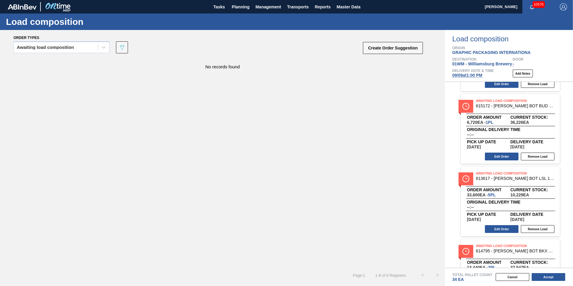
scroll to position [337, 0]
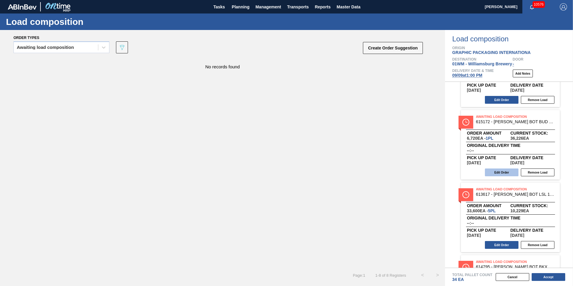
click at [506, 172] on button "Edit Order" at bounding box center [502, 172] width 34 height 8
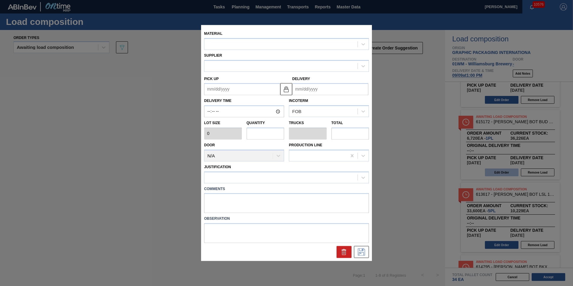
type input "6,720"
type input "1"
type input "0.029"
type input "6,720"
type up "[DATE]"
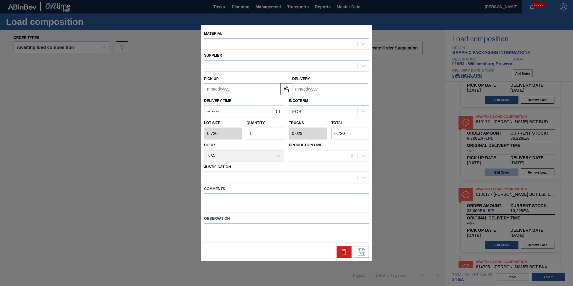
type input "[DATE]"
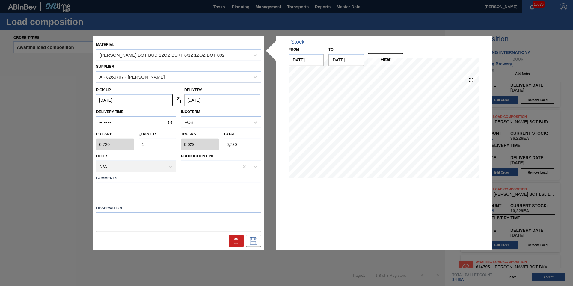
drag, startPoint x: 148, startPoint y: 142, endPoint x: 104, endPoint y: 135, distance: 45.2
click at [108, 138] on div "Lot size 6,720 Quantity 1 Trucks 0.029 Total 6,720" at bounding box center [179, 139] width 170 height 22
type input "3"
type input "0.086"
type input "20,160"
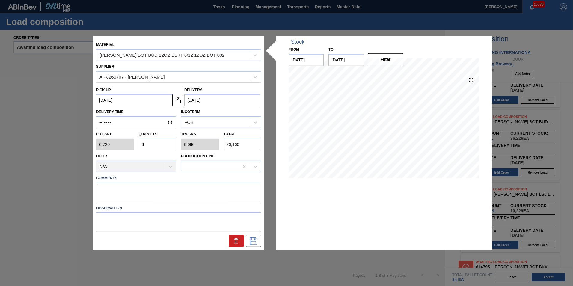
type input "3"
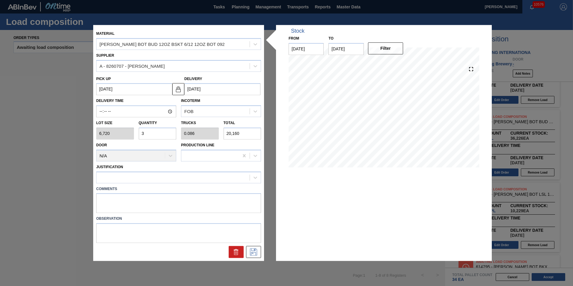
click at [152, 170] on div "Justification" at bounding box center [178, 173] width 165 height 20
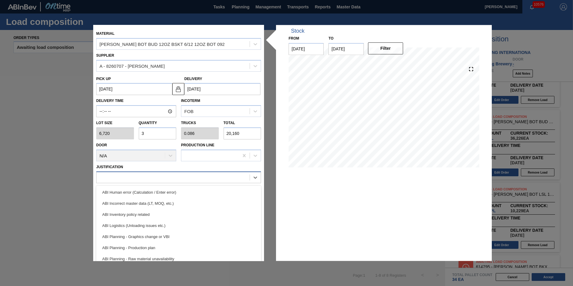
click at [152, 178] on div at bounding box center [172, 177] width 153 height 9
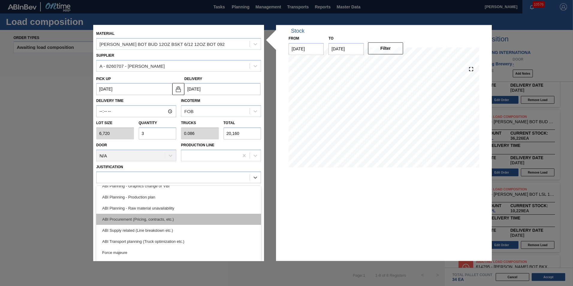
scroll to position [60, 0]
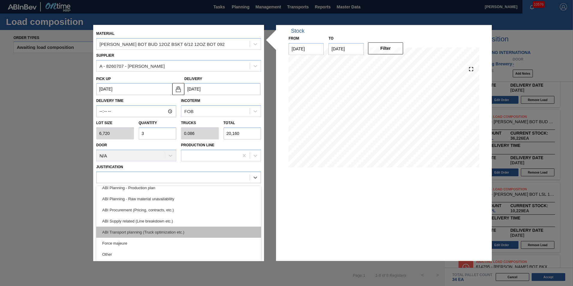
click at [181, 229] on div "ABI Transport planning (Truck optimization etc.)" at bounding box center [178, 232] width 165 height 11
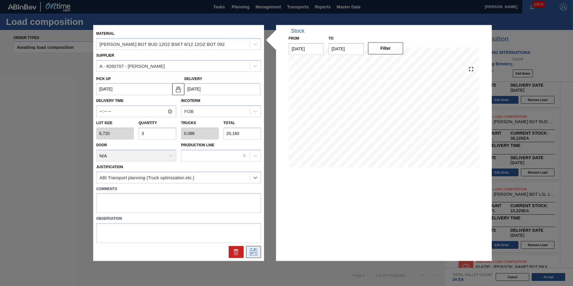
click at [250, 250] on icon at bounding box center [254, 251] width 10 height 7
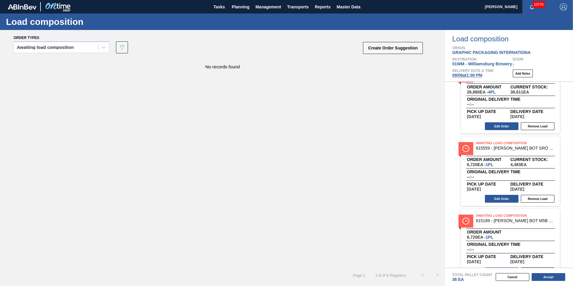
scroll to position [158, 0]
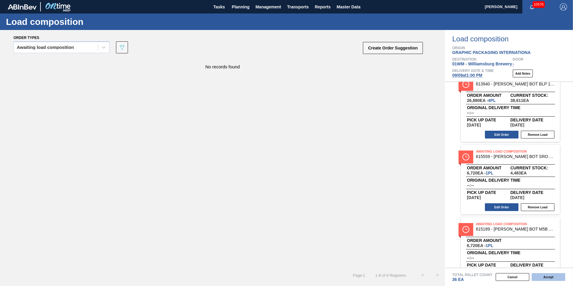
click at [541, 277] on button "Accept" at bounding box center [549, 277] width 34 height 8
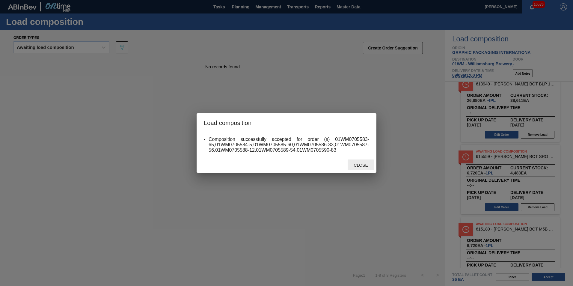
click at [357, 164] on span "Close" at bounding box center [361, 165] width 24 height 5
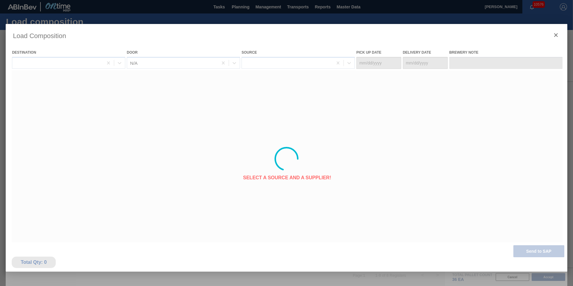
type Date "[DATE]"
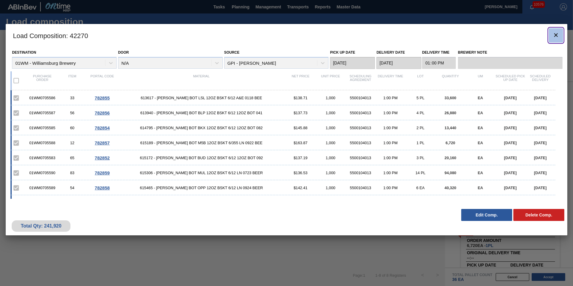
click at [553, 33] on icon "botão de ícone" at bounding box center [555, 34] width 7 height 7
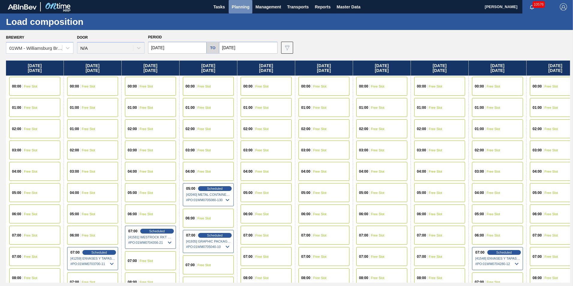
click at [241, 8] on span "Planning" at bounding box center [241, 6] width 18 height 7
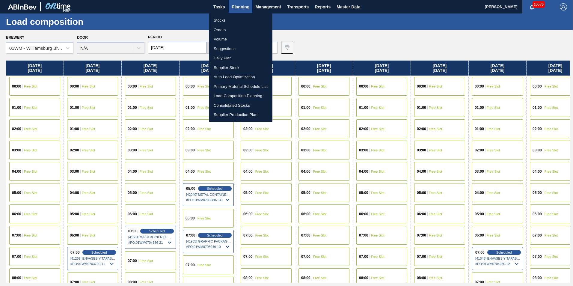
click at [235, 97] on li "Load Composition Planning" at bounding box center [241, 96] width 64 height 10
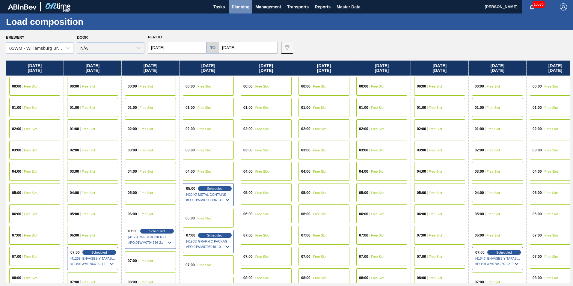
click at [240, 9] on span "Planning" at bounding box center [241, 6] width 18 height 7
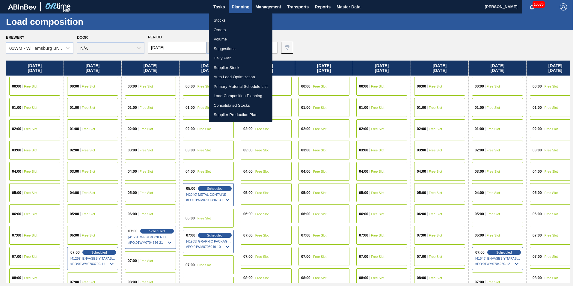
click at [228, 47] on li "Suggestions" at bounding box center [241, 49] width 64 height 10
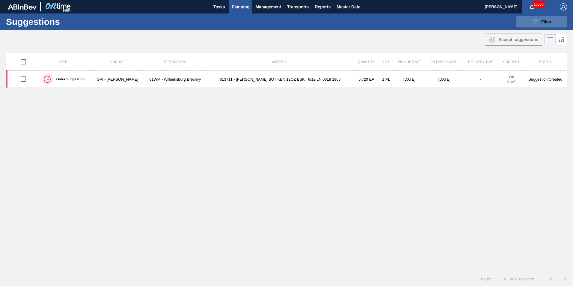
click at [547, 21] on span "Filter" at bounding box center [546, 21] width 10 height 5
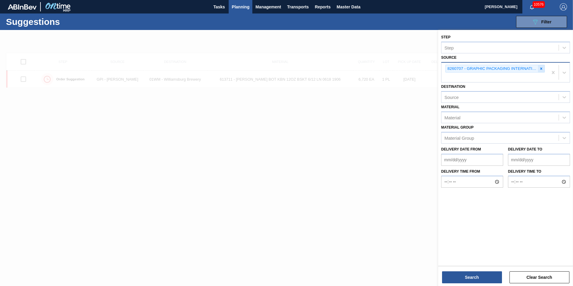
click at [538, 67] on div at bounding box center [541, 68] width 7 height 7
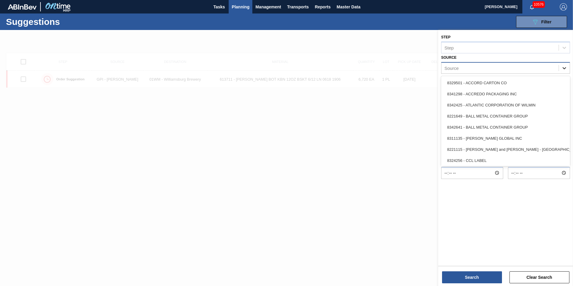
click at [566, 64] on div at bounding box center [564, 68] width 11 height 11
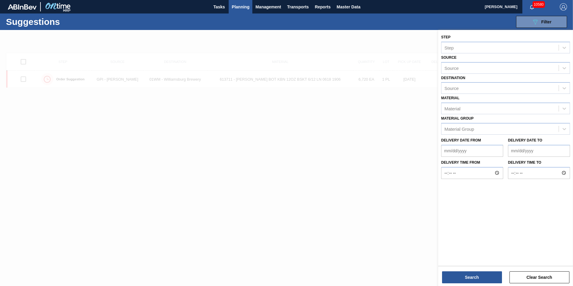
click at [352, 41] on div at bounding box center [286, 173] width 573 height 286
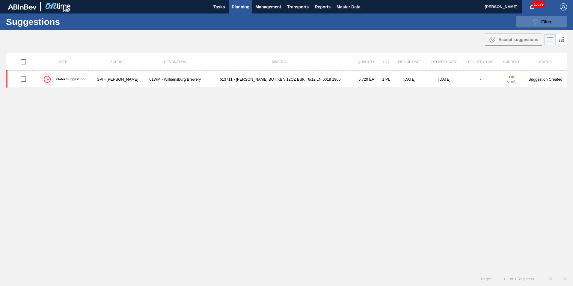
click at [541, 22] on span "Filter" at bounding box center [546, 21] width 10 height 5
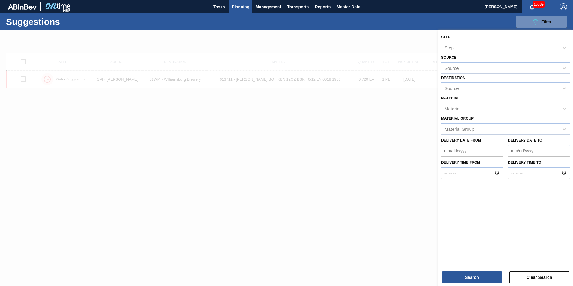
click at [484, 67] on div "Source" at bounding box center [499, 68] width 117 height 9
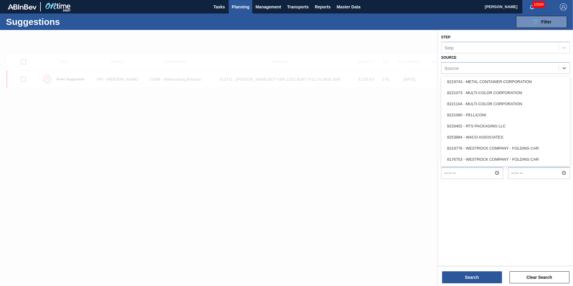
scroll to position [267, 0]
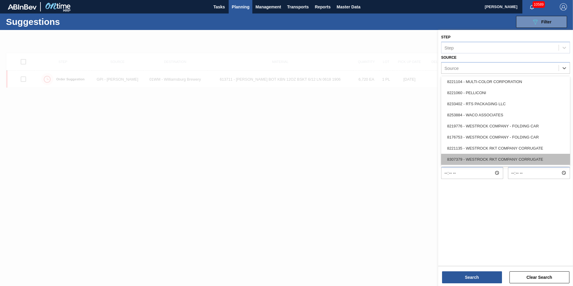
click at [502, 157] on div "8307379 - WESTROCK RKT COMPANY CORRUGATE" at bounding box center [505, 159] width 129 height 11
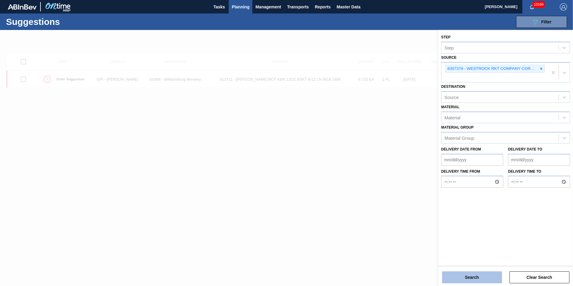
click at [488, 279] on button "Search" at bounding box center [472, 277] width 60 height 12
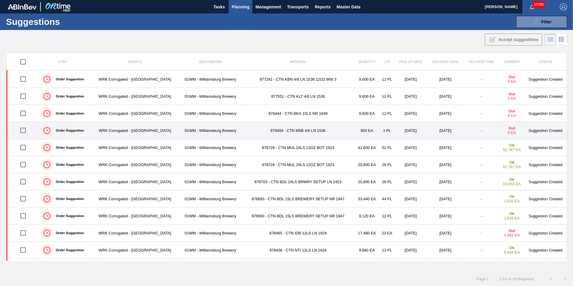
click at [263, 130] on td "878404 - CTN M5B 4/6 LN 1536" at bounding box center [298, 130] width 112 height 17
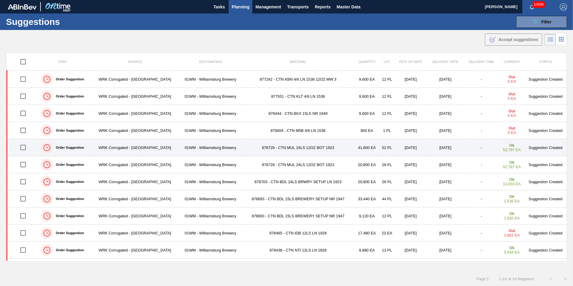
click at [271, 151] on td "878728 - CTN MUL 24LS 12OZ BOT 1923" at bounding box center [298, 147] width 112 height 17
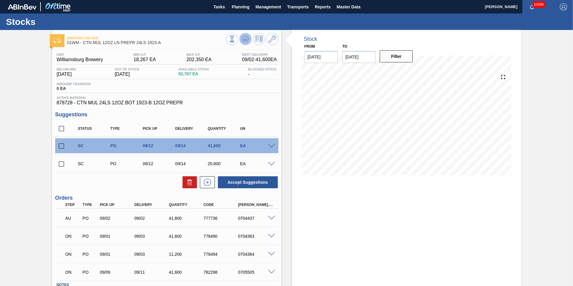
click at [244, 38] on icon at bounding box center [245, 38] width 7 height 7
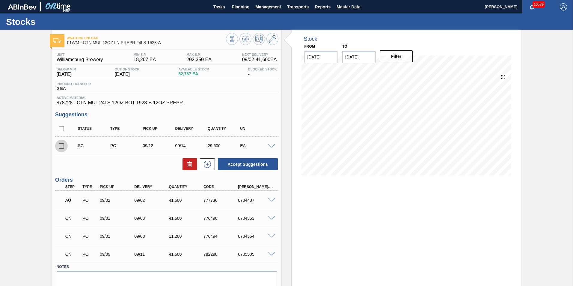
click at [60, 147] on input "checkbox" at bounding box center [61, 146] width 13 height 13
click at [188, 164] on icon at bounding box center [190, 164] width 4 height 4
checkbox input "false"
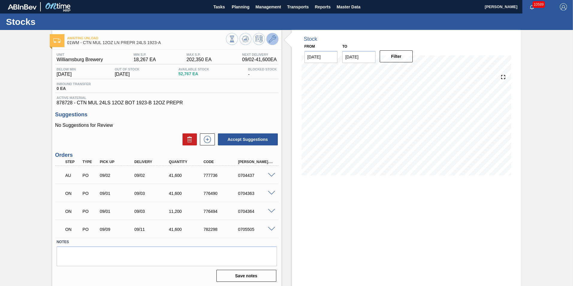
click at [271, 40] on icon at bounding box center [272, 38] width 7 height 7
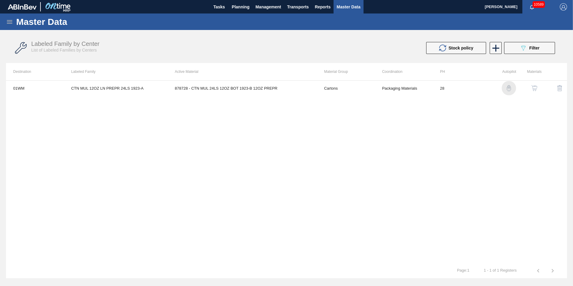
click at [508, 87] on img "button" at bounding box center [509, 88] width 6 height 6
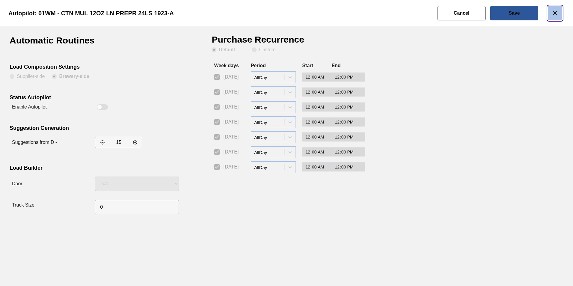
click at [556, 11] on icon "botão de ícone" at bounding box center [554, 12] width 7 height 7
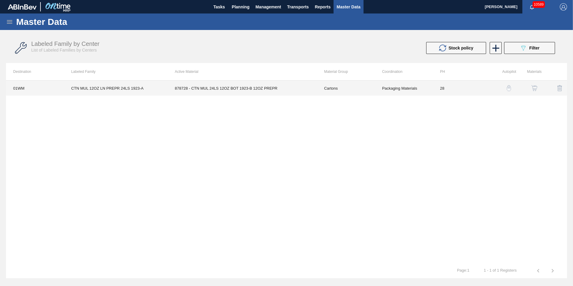
click at [172, 87] on td "878728 - CTN MUL 24LS 12OZ BOT 1923-B 12OZ PREPR" at bounding box center [241, 88] width 149 height 15
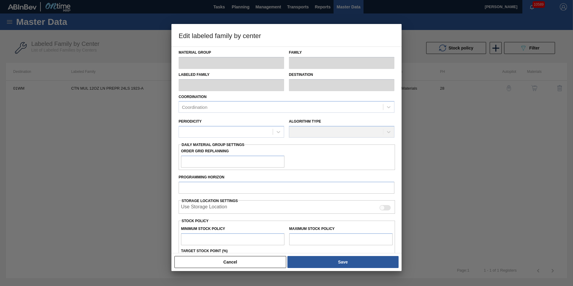
type input "Cartons"
type input "Corrugate Cartons"
type input "CTN MUL 12OZ LN PREPR 24LS 1923-A"
type input "01WM - Williamsburg Brewery"
type input "28"
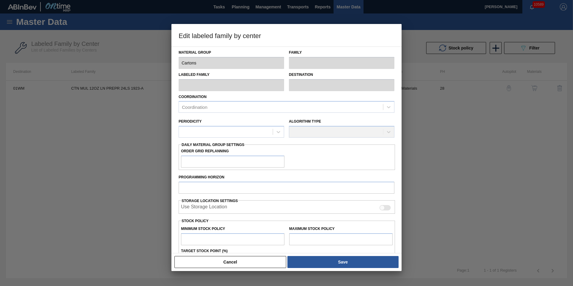
type input "18,267"
type input "202,350"
type input "3"
type input "23,789"
checkbox input "true"
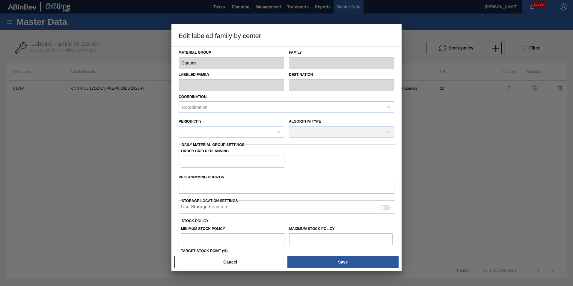
checkbox input "true"
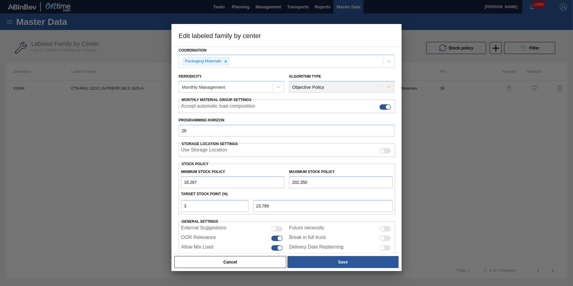
scroll to position [60, 0]
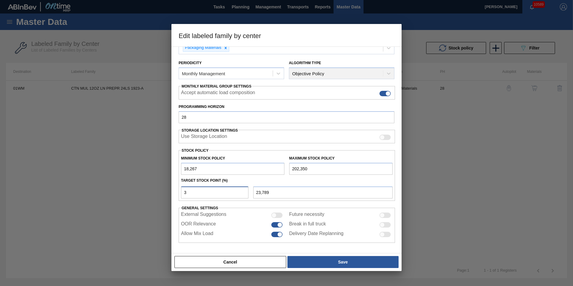
click at [216, 189] on input "3" at bounding box center [214, 192] width 67 height 12
type input "18,267"
type input "1"
type input "20,108"
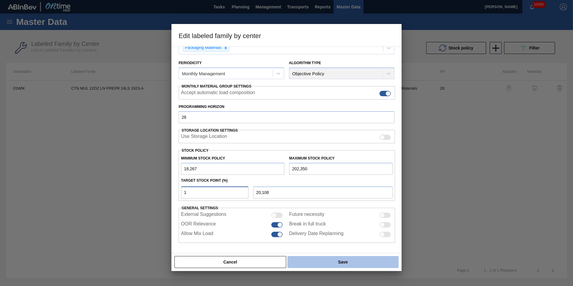
type input "1"
click at [309, 258] on button "Save" at bounding box center [342, 262] width 111 height 12
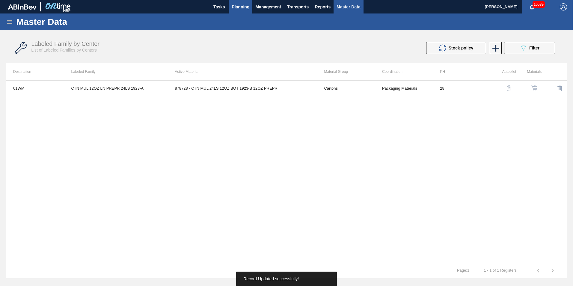
click at [241, 6] on span "Planning" at bounding box center [241, 6] width 18 height 7
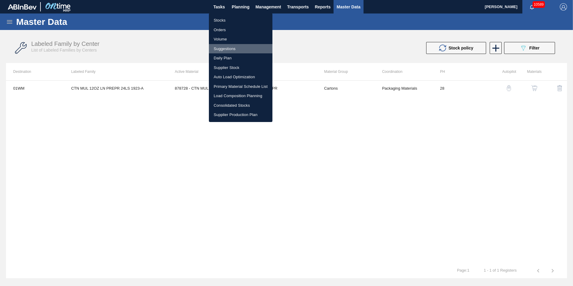
click at [233, 46] on li "Suggestions" at bounding box center [241, 49] width 64 height 10
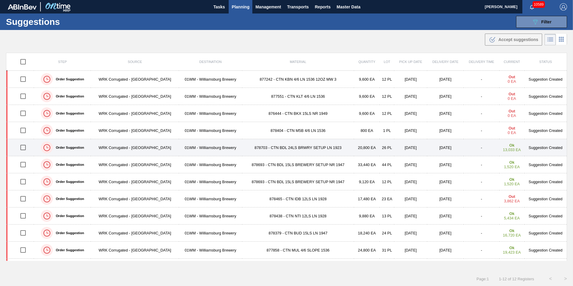
click at [305, 150] on td "878703 - CTN BDL 24LS BRWRY SETUP LN 1923" at bounding box center [298, 147] width 112 height 17
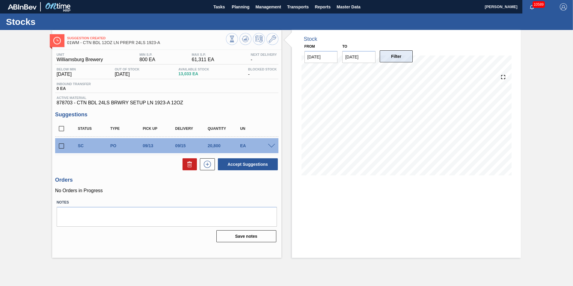
click at [408, 59] on button "Filter" at bounding box center [396, 56] width 33 height 12
click at [271, 36] on icon at bounding box center [272, 38] width 7 height 7
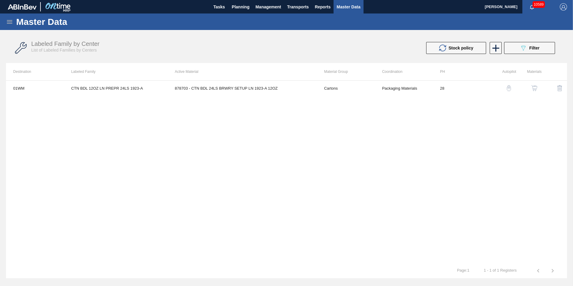
click at [508, 89] on img "button" at bounding box center [509, 88] width 6 height 6
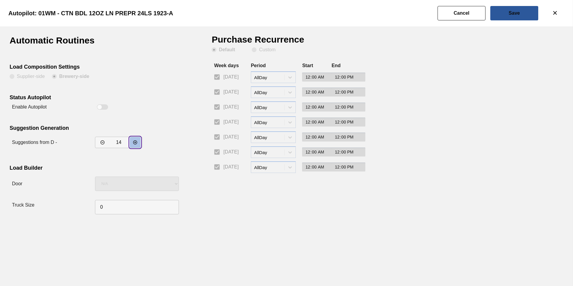
click at [137, 141] on icon "decrementar valor" at bounding box center [135, 142] width 5 height 5
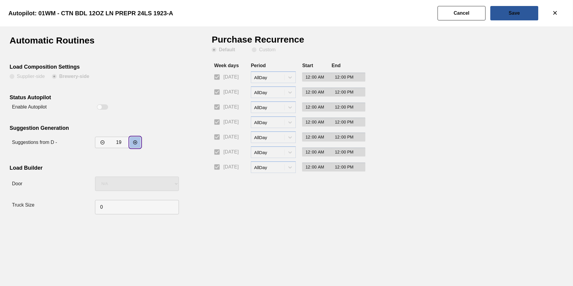
click at [137, 141] on icon "decrementar valor" at bounding box center [135, 142] width 5 height 5
click at [99, 138] on button "incrementar valor" at bounding box center [102, 142] width 11 height 11
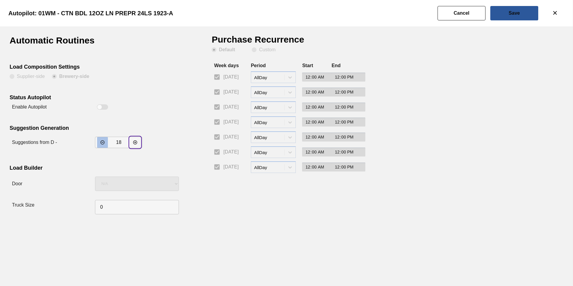
click at [99, 138] on button "incrementar valor" at bounding box center [102, 142] width 11 height 11
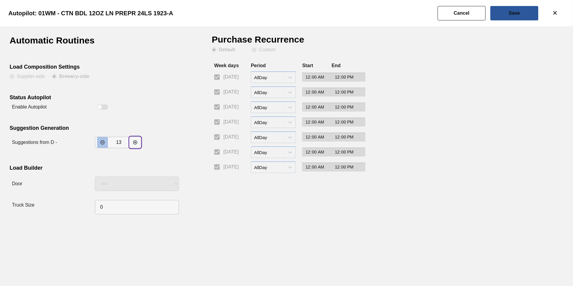
click at [99, 138] on button "incrementar valor" at bounding box center [102, 142] width 11 height 11
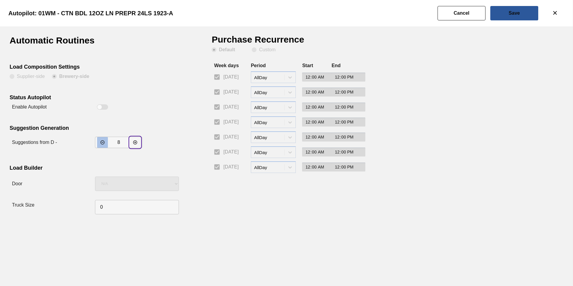
click at [99, 138] on button "incrementar valor" at bounding box center [102, 142] width 11 height 11
type input "7"
click at [0, 0] on slot "Save" at bounding box center [0, 0] width 0 height 0
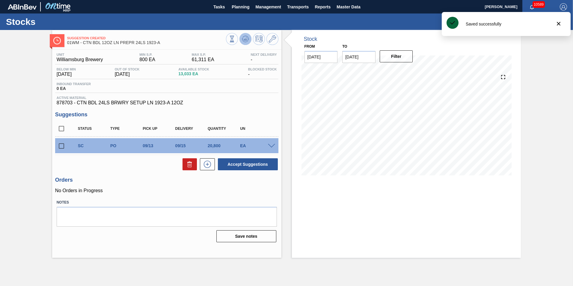
click at [245, 39] on g at bounding box center [245, 39] width 7 height 6
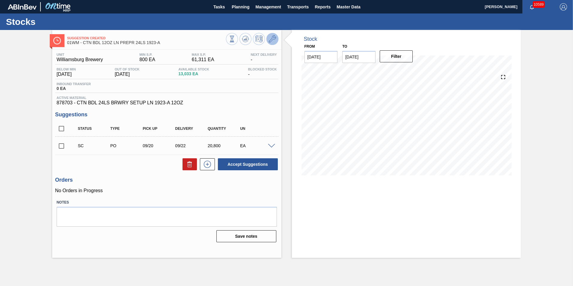
click at [271, 35] on icon at bounding box center [272, 38] width 7 height 7
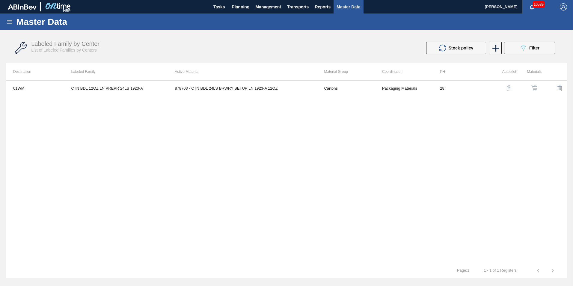
drag, startPoint x: 505, startPoint y: 87, endPoint x: 508, endPoint y: 87, distance: 3.6
click at [508, 87] on button "button" at bounding box center [509, 88] width 14 height 14
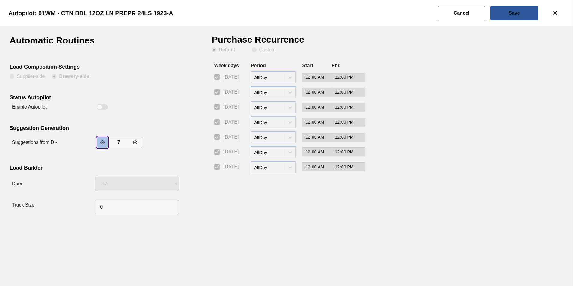
click at [102, 142] on icon "incrementar valor" at bounding box center [102, 142] width 5 height 5
click at [134, 140] on icon "decrementar valor" at bounding box center [135, 142] width 5 height 5
click at [98, 143] on button "incrementar valor" at bounding box center [102, 142] width 11 height 11
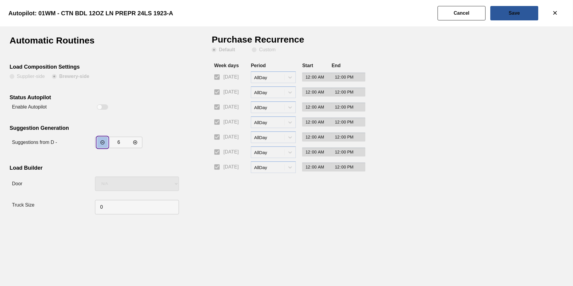
click at [98, 143] on button "incrementar valor" at bounding box center [102, 142] width 11 height 11
type input "5"
click at [523, 8] on button "Save" at bounding box center [514, 13] width 48 height 14
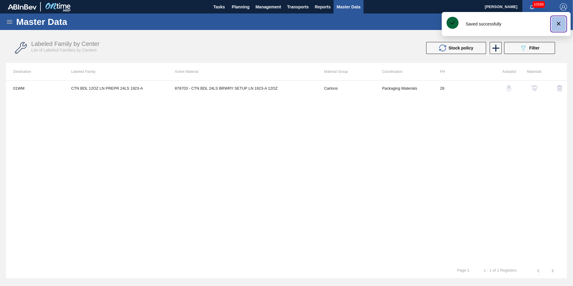
click at [559, 25] on icon "botão de ícone" at bounding box center [558, 23] width 7 height 7
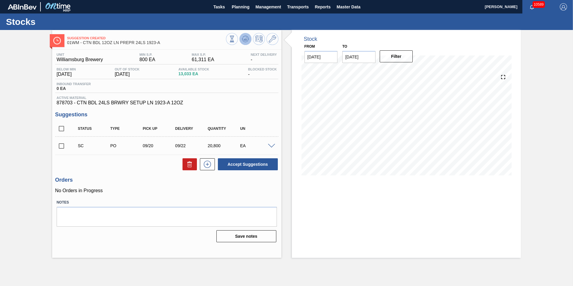
click at [242, 37] on icon at bounding box center [245, 38] width 7 height 7
click at [61, 144] on input "checkbox" at bounding box center [61, 146] width 13 height 13
checkbox input "true"
click at [237, 7] on span "Planning" at bounding box center [241, 6] width 18 height 7
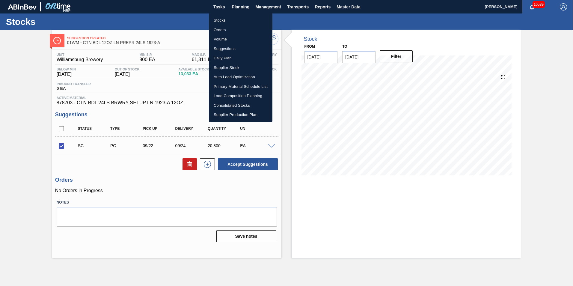
click at [236, 47] on li "Suggestions" at bounding box center [241, 49] width 64 height 10
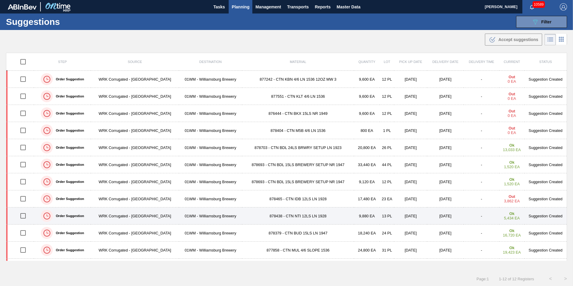
click at [286, 216] on td "878438 - CTN NTI 12LS LN 1928" at bounding box center [298, 215] width 112 height 17
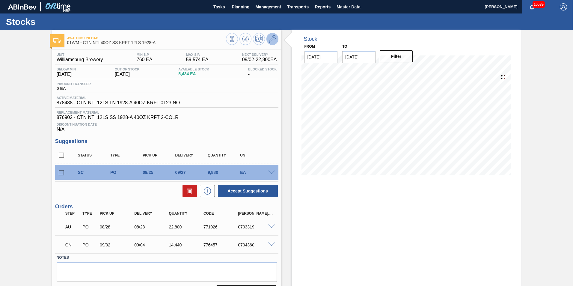
click at [270, 39] on icon at bounding box center [272, 38] width 7 height 7
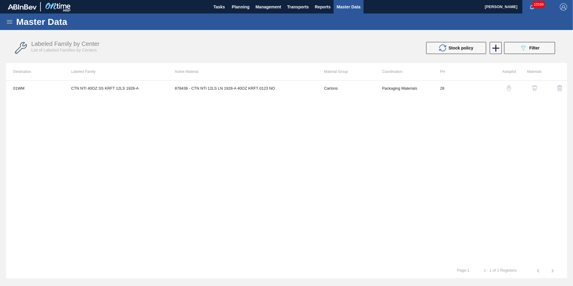
click at [508, 89] on img "button" at bounding box center [509, 88] width 6 height 6
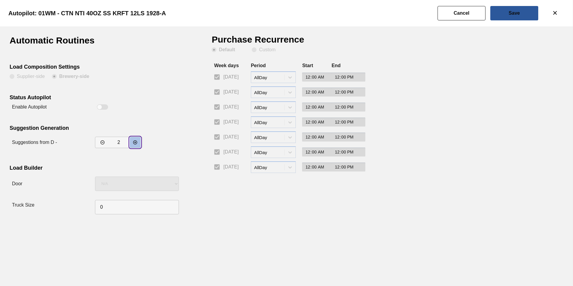
click at [135, 141] on icon "decrementar valor" at bounding box center [135, 142] width 4 height 4
type input "5"
click at [512, 9] on button "Save" at bounding box center [514, 13] width 48 height 14
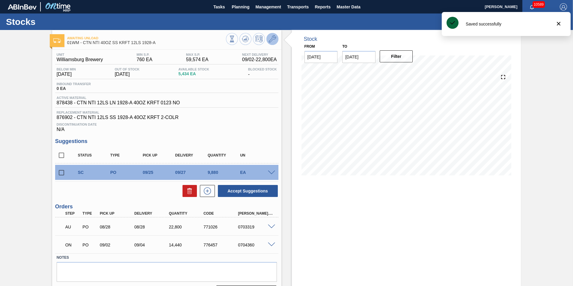
click at [269, 37] on icon at bounding box center [272, 38] width 7 height 7
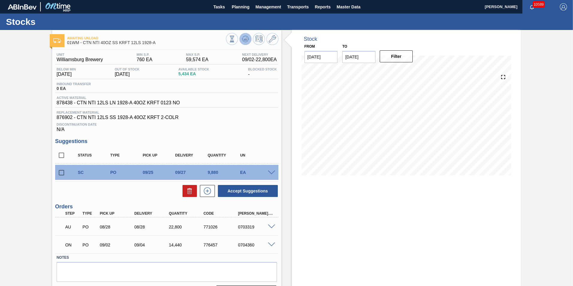
click at [243, 37] on icon at bounding box center [245, 38] width 7 height 7
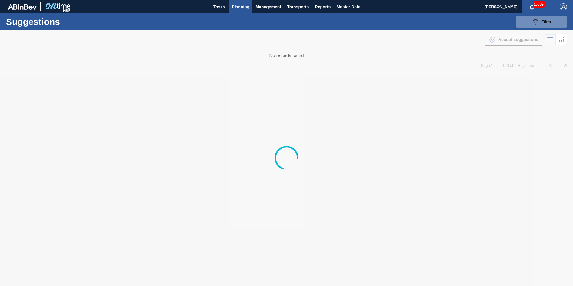
click at [242, 5] on span "Planning" at bounding box center [241, 6] width 18 height 7
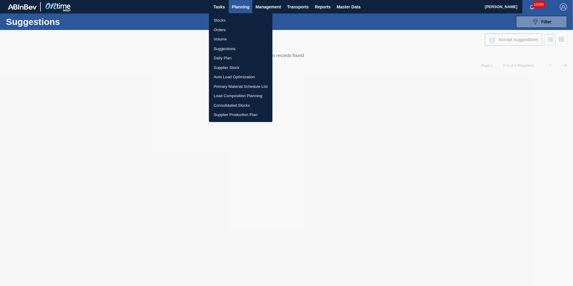
click at [235, 47] on li "Suggestions" at bounding box center [241, 49] width 64 height 10
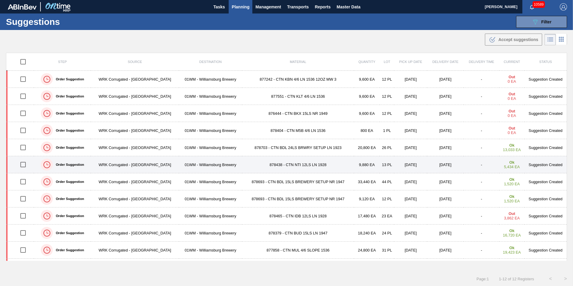
click at [313, 165] on td "878438 - CTN NTI 12LS LN 1928" at bounding box center [298, 164] width 112 height 17
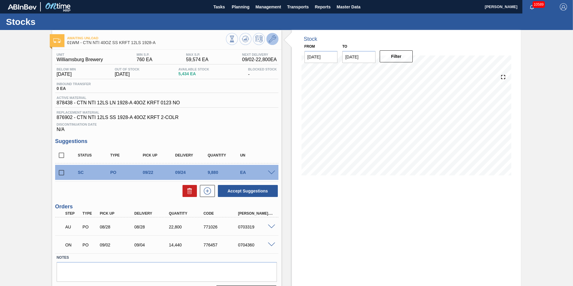
click at [267, 37] on button at bounding box center [272, 39] width 12 height 12
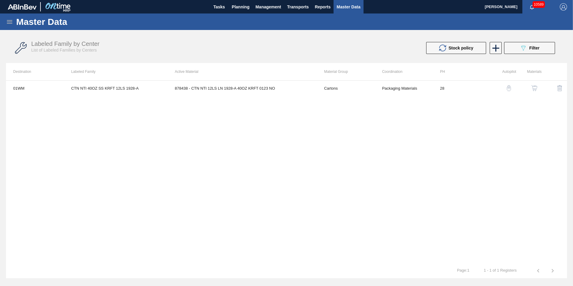
click at [508, 87] on img "button" at bounding box center [509, 88] width 6 height 6
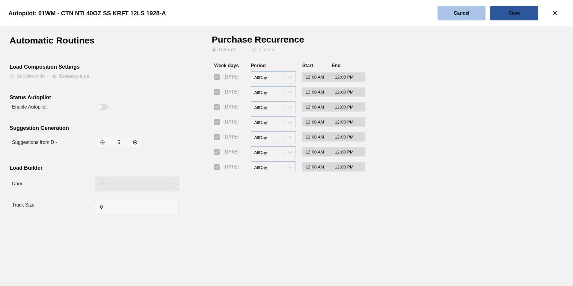
click at [0, 0] on slot "Cancel" at bounding box center [0, 0] width 0 height 0
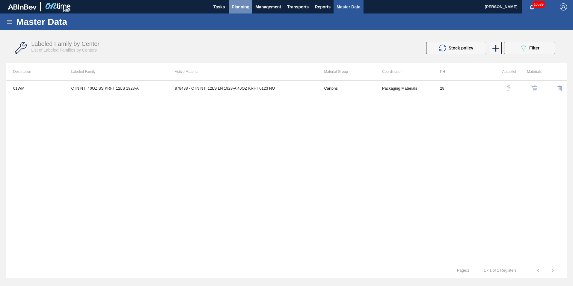
click at [243, 7] on span "Planning" at bounding box center [241, 6] width 18 height 7
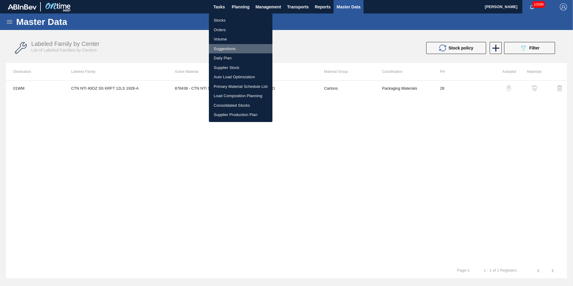
click at [230, 48] on li "Suggestions" at bounding box center [241, 49] width 64 height 10
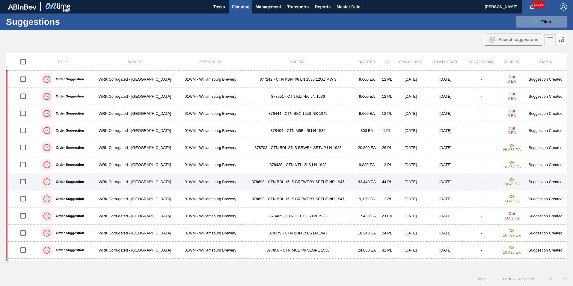
click at [258, 183] on td "878693 - CTN BDL 15LS BREWERY SETUP NR 1947" at bounding box center [298, 181] width 112 height 17
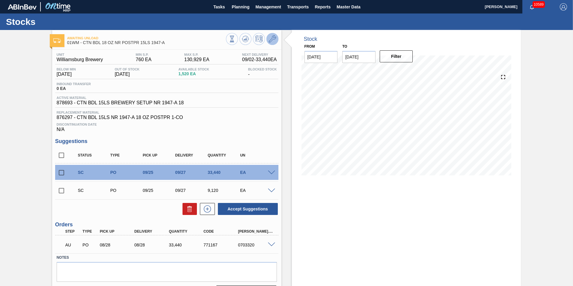
click at [270, 39] on icon at bounding box center [272, 38] width 7 height 7
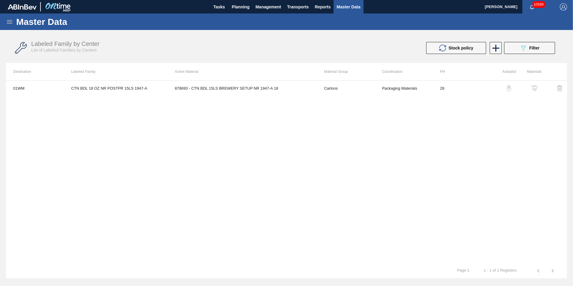
click at [511, 90] on img "button" at bounding box center [509, 88] width 6 height 6
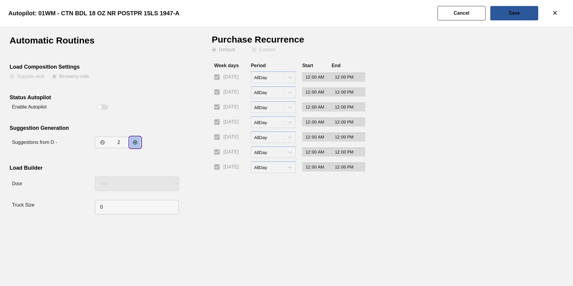
click at [131, 141] on button "decrementar valor" at bounding box center [135, 142] width 11 height 11
click at [133, 141] on icon "decrementar valor" at bounding box center [135, 142] width 5 height 5
click at [133, 142] on icon "decrementar valor" at bounding box center [135, 142] width 5 height 5
type input "5"
click at [0, 0] on slot "Save" at bounding box center [0, 0] width 0 height 0
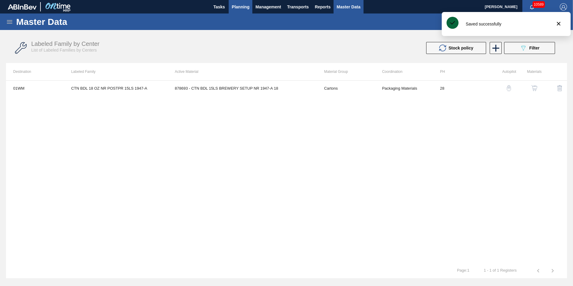
click at [234, 10] on span "Planning" at bounding box center [241, 6] width 18 height 7
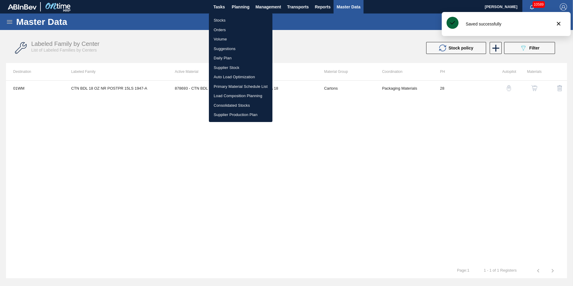
click at [233, 49] on li "Suggestions" at bounding box center [241, 49] width 64 height 10
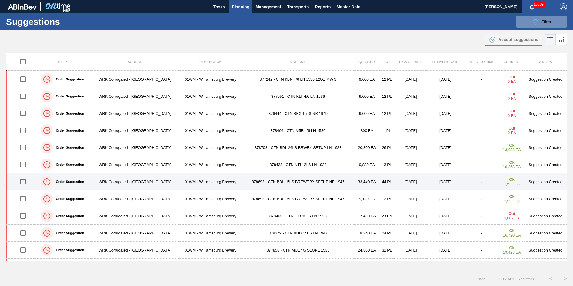
click at [307, 183] on td "878693 - CTN BDL 15LS BREWERY SETUP NR 1947" at bounding box center [298, 181] width 112 height 17
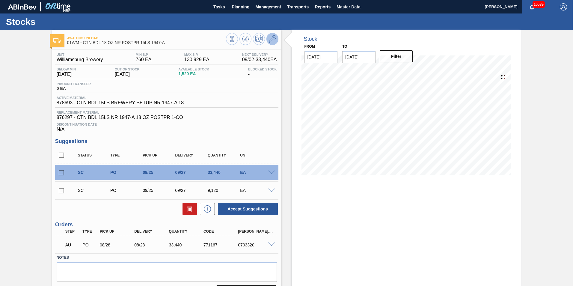
click at [271, 36] on icon at bounding box center [272, 38] width 7 height 7
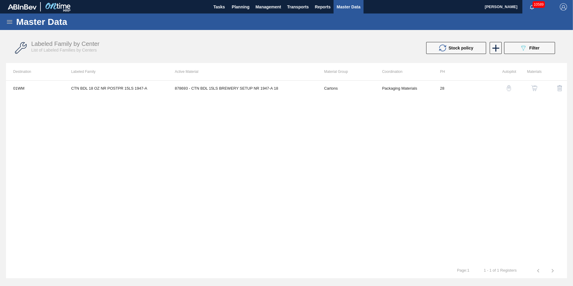
click at [510, 88] on img "button" at bounding box center [509, 88] width 6 height 6
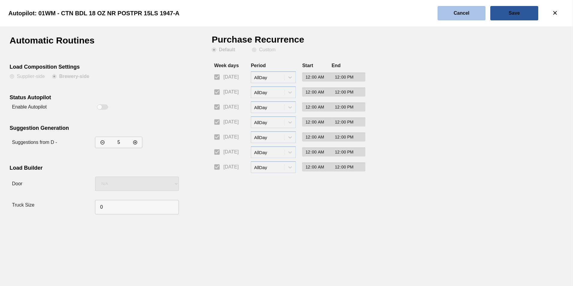
click at [463, 10] on button "Cancel" at bounding box center [461, 13] width 48 height 14
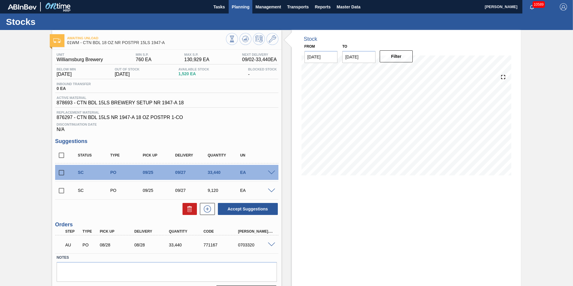
click at [241, 6] on span "Planning" at bounding box center [241, 6] width 18 height 7
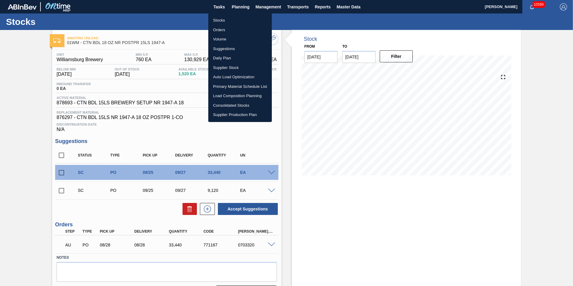
click at [226, 48] on li "Suggestions" at bounding box center [240, 49] width 64 height 10
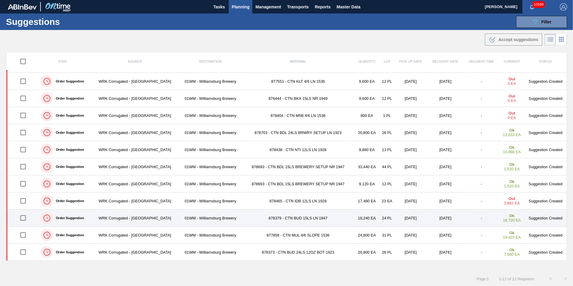
scroll to position [0, 0]
click at [270, 218] on td "878379 - CTN BUD 15LS LN 1947" at bounding box center [298, 217] width 112 height 17
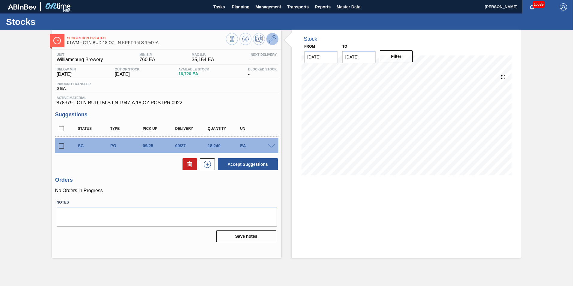
click at [272, 37] on icon at bounding box center [272, 38] width 7 height 7
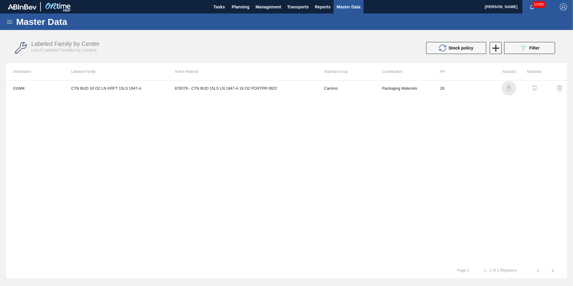
click at [509, 87] on img "button" at bounding box center [509, 88] width 6 height 6
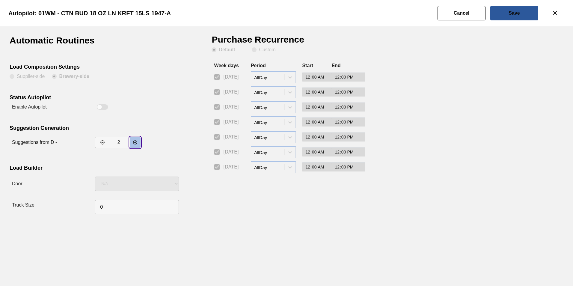
click at [135, 142] on icon "decrementar valor" at bounding box center [135, 142] width 5 height 5
click at [102, 141] on icon "incrementar valor" at bounding box center [102, 142] width 5 height 5
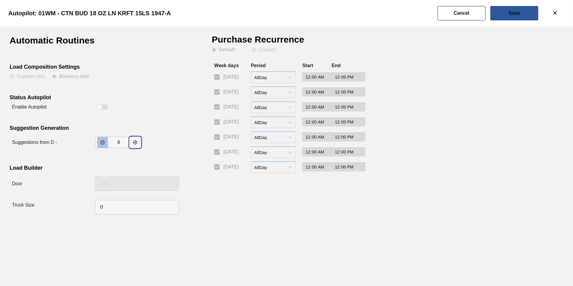
type input "5"
click at [0, 0] on slot "Save" at bounding box center [0, 0] width 0 height 0
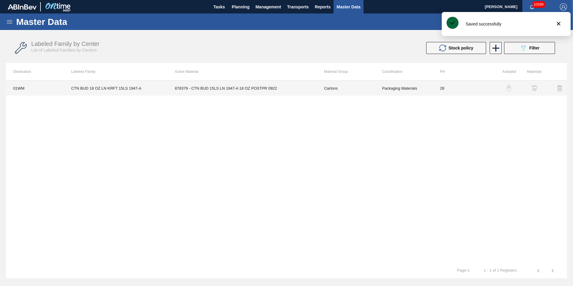
click at [266, 88] on td "878379 - CTN BUD 15LS LN 1947-A 18 OZ POSTPR 0922" at bounding box center [241, 88] width 149 height 15
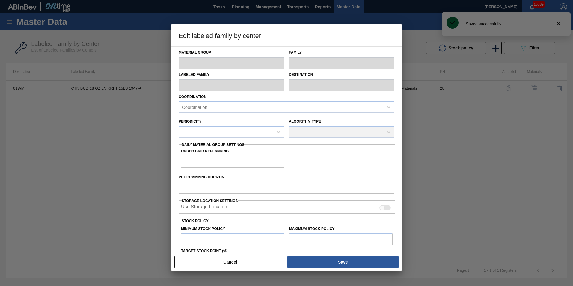
type input "Cartons"
type input "Corrugate Cartons"
type input "CTN BUD 18 OZ LN KRFT 15LS 1947-A"
type input "01WM - Williamsburg Brewery"
type input "28"
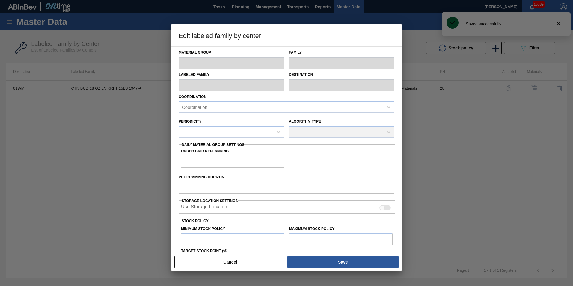
type input "760"
type input "35,154"
type input "3"
type input "1,792"
checkbox input "true"
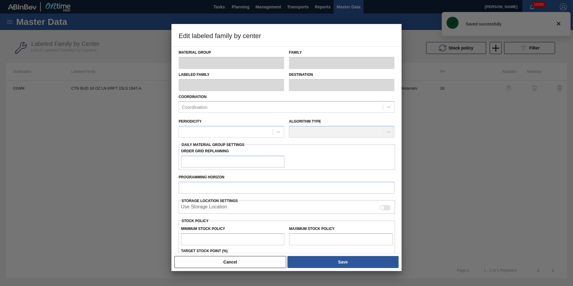
checkbox input "true"
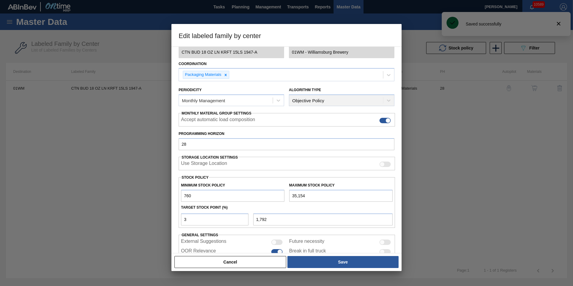
scroll to position [60, 0]
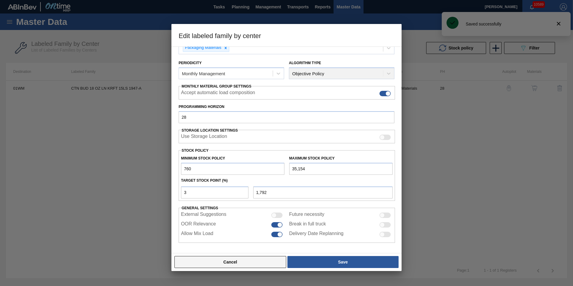
click at [219, 262] on button "Cancel" at bounding box center [230, 262] width 112 height 12
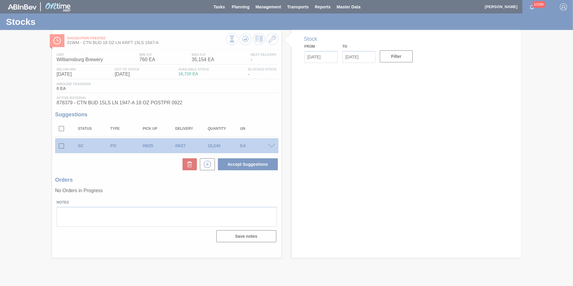
click at [243, 40] on div at bounding box center [286, 143] width 573 height 286
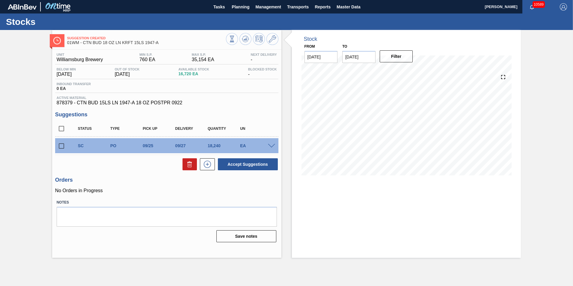
click at [243, 40] on icon at bounding box center [245, 38] width 7 height 7
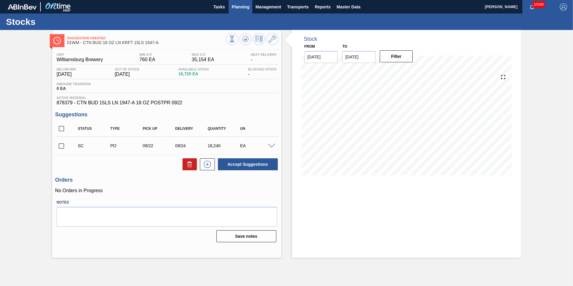
click at [240, 5] on span "Planning" at bounding box center [241, 6] width 18 height 7
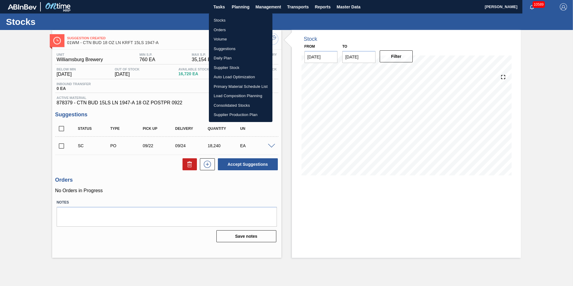
click at [230, 47] on li "Suggestions" at bounding box center [241, 49] width 64 height 10
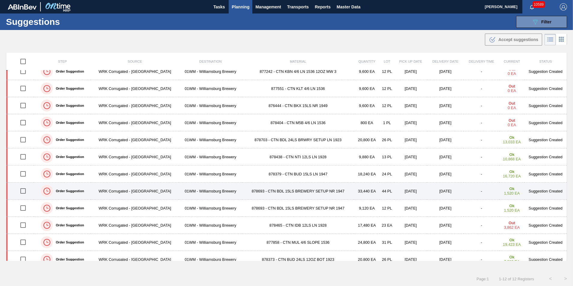
scroll to position [15, 0]
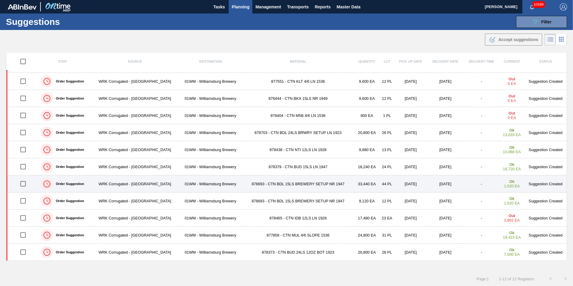
click at [315, 184] on td "878693 - CTN BDL 15LS BREWERY SETUP NR 1947" at bounding box center [298, 183] width 112 height 17
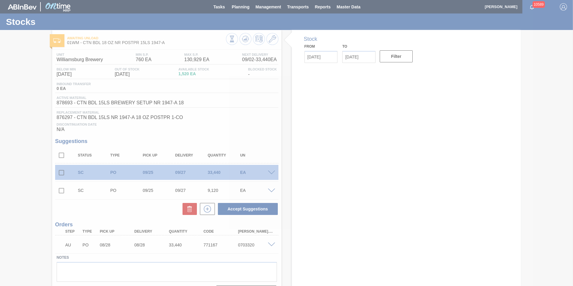
click at [274, 40] on div at bounding box center [286, 143] width 573 height 286
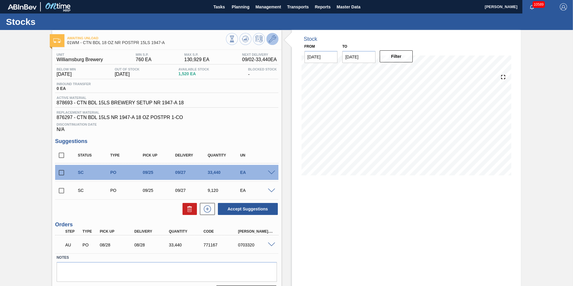
click at [274, 40] on icon at bounding box center [272, 38] width 7 height 7
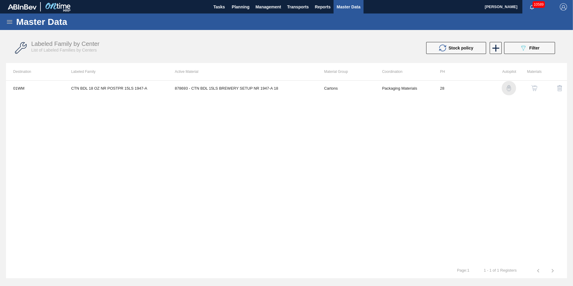
click at [508, 88] on img "button" at bounding box center [509, 88] width 6 height 6
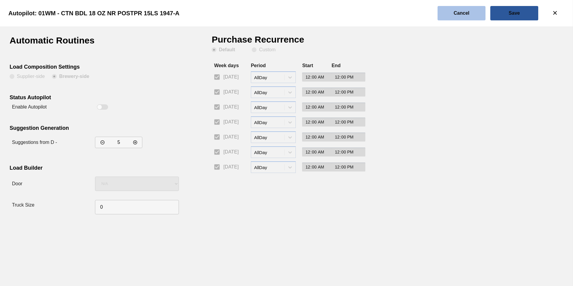
click at [482, 10] on button "Cancel" at bounding box center [461, 13] width 48 height 14
